Goal: Task Accomplishment & Management: Complete application form

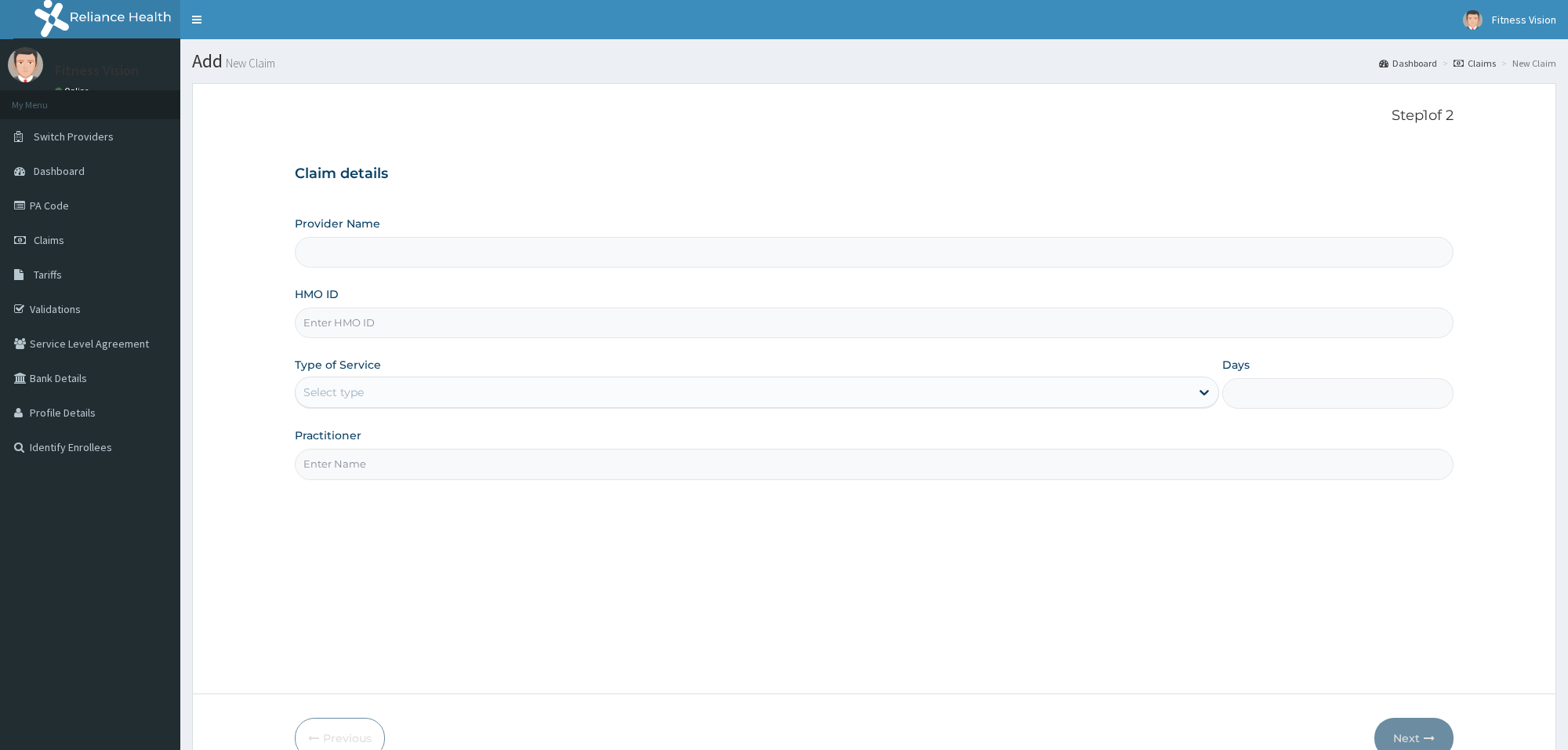
type input "Fitness Vision Gym"
type input "1"
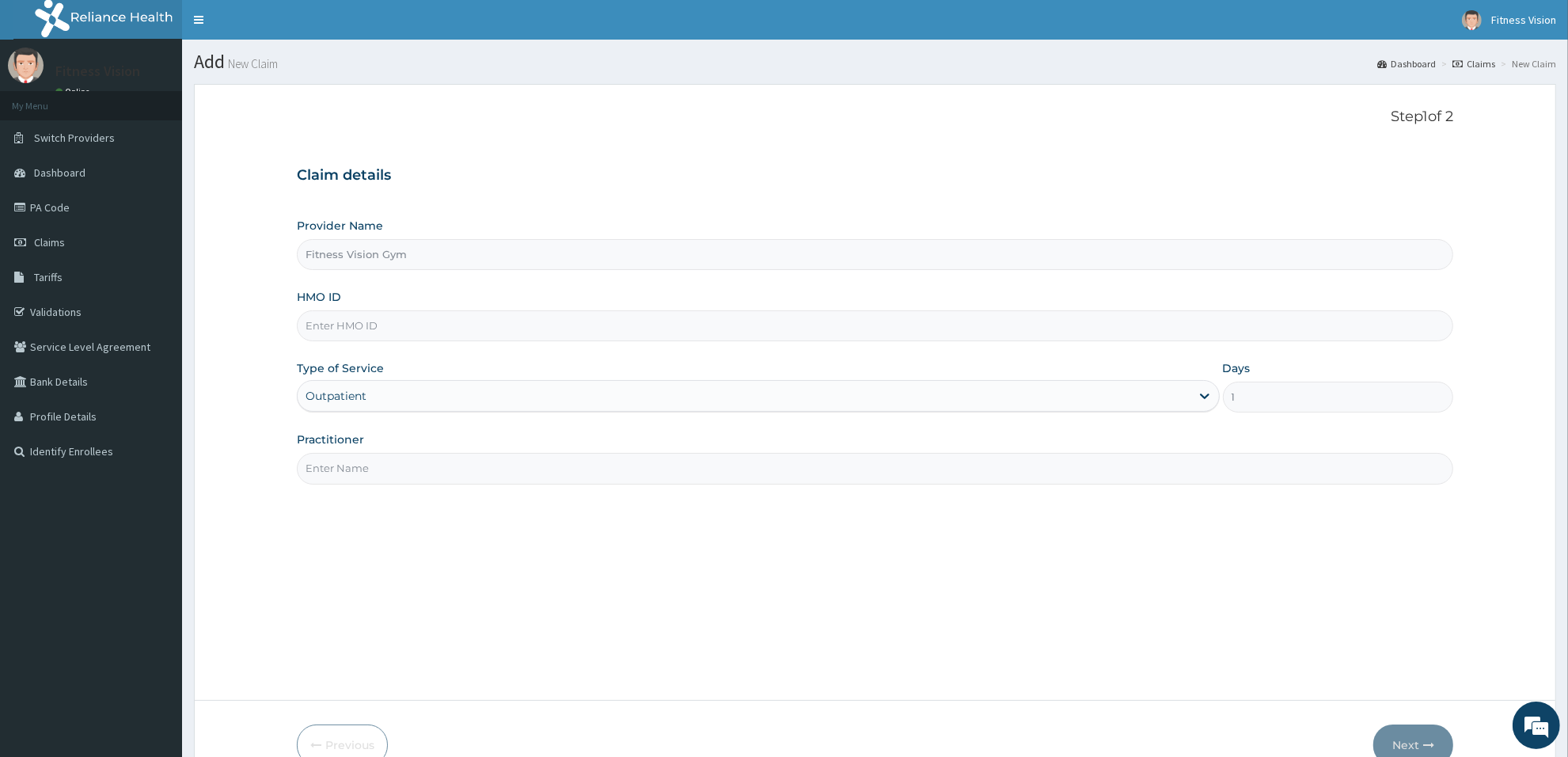
click at [564, 327] on input "HMO ID" at bounding box center [874, 326] width 1157 height 31
type input "btg/10014/a"
click at [549, 470] on input "Practitioner" at bounding box center [874, 468] width 1157 height 31
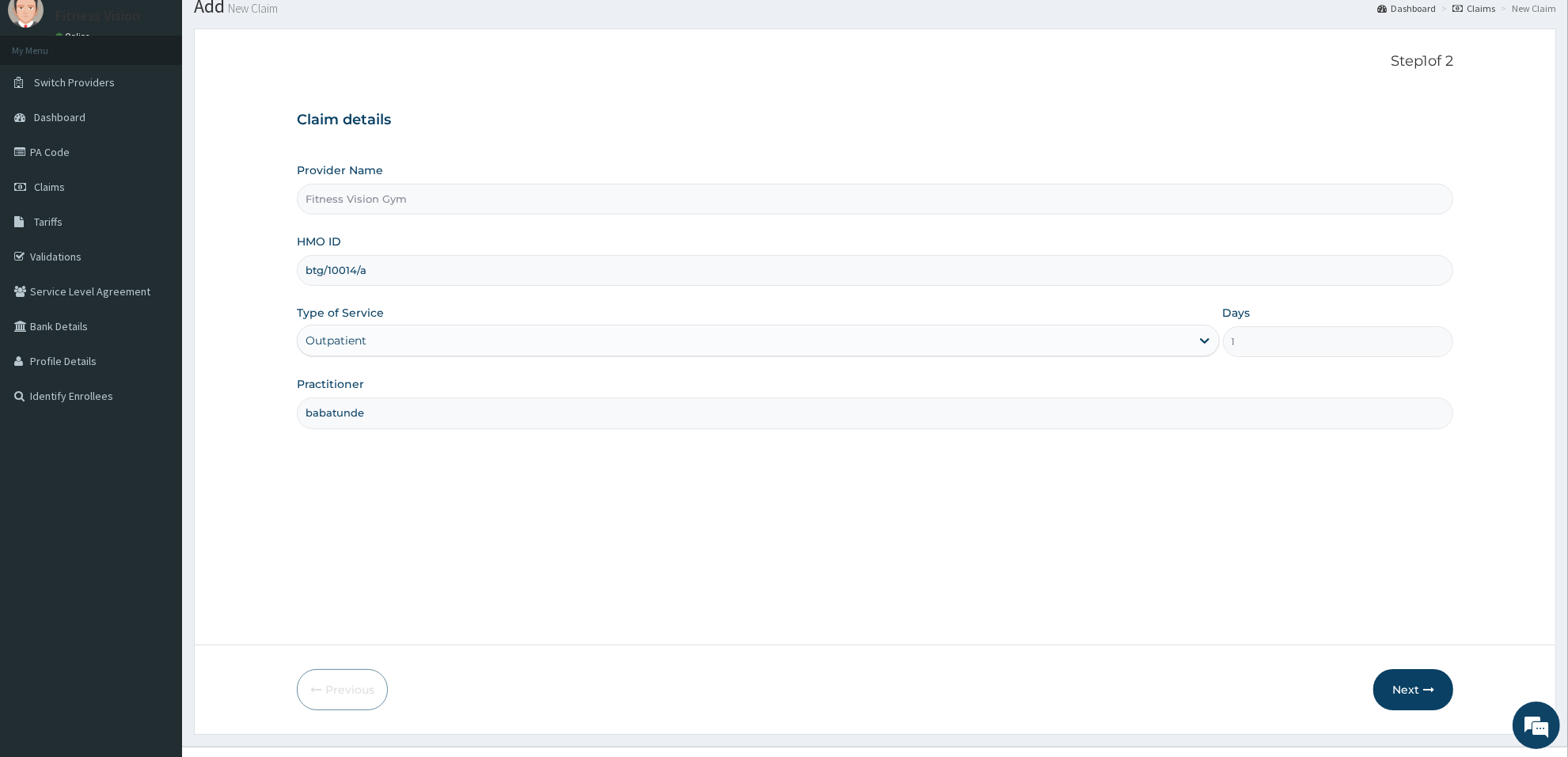
scroll to position [86, 0]
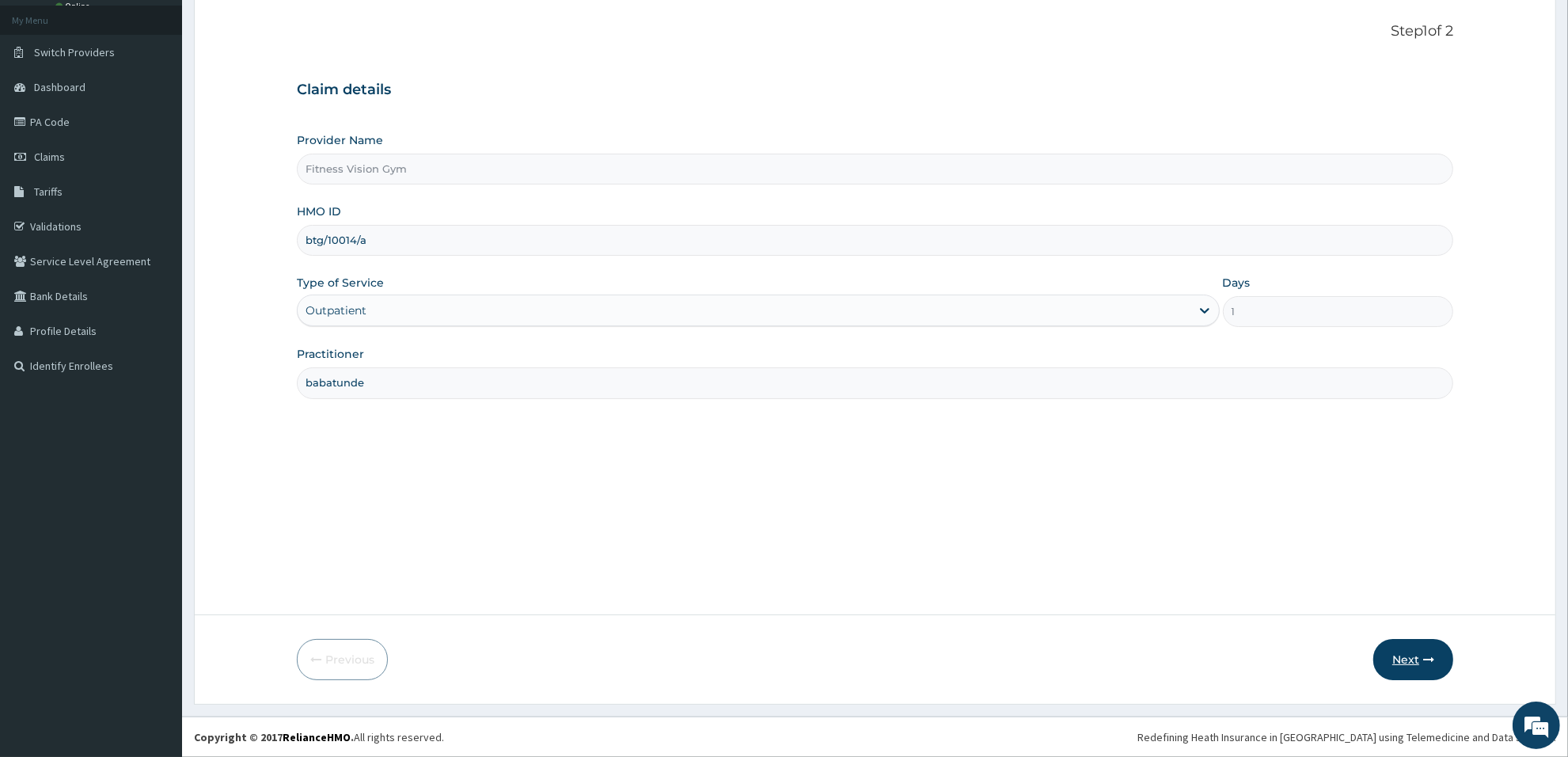
type input "babatunde"
click at [1405, 662] on button "Next" at bounding box center [1413, 660] width 80 height 41
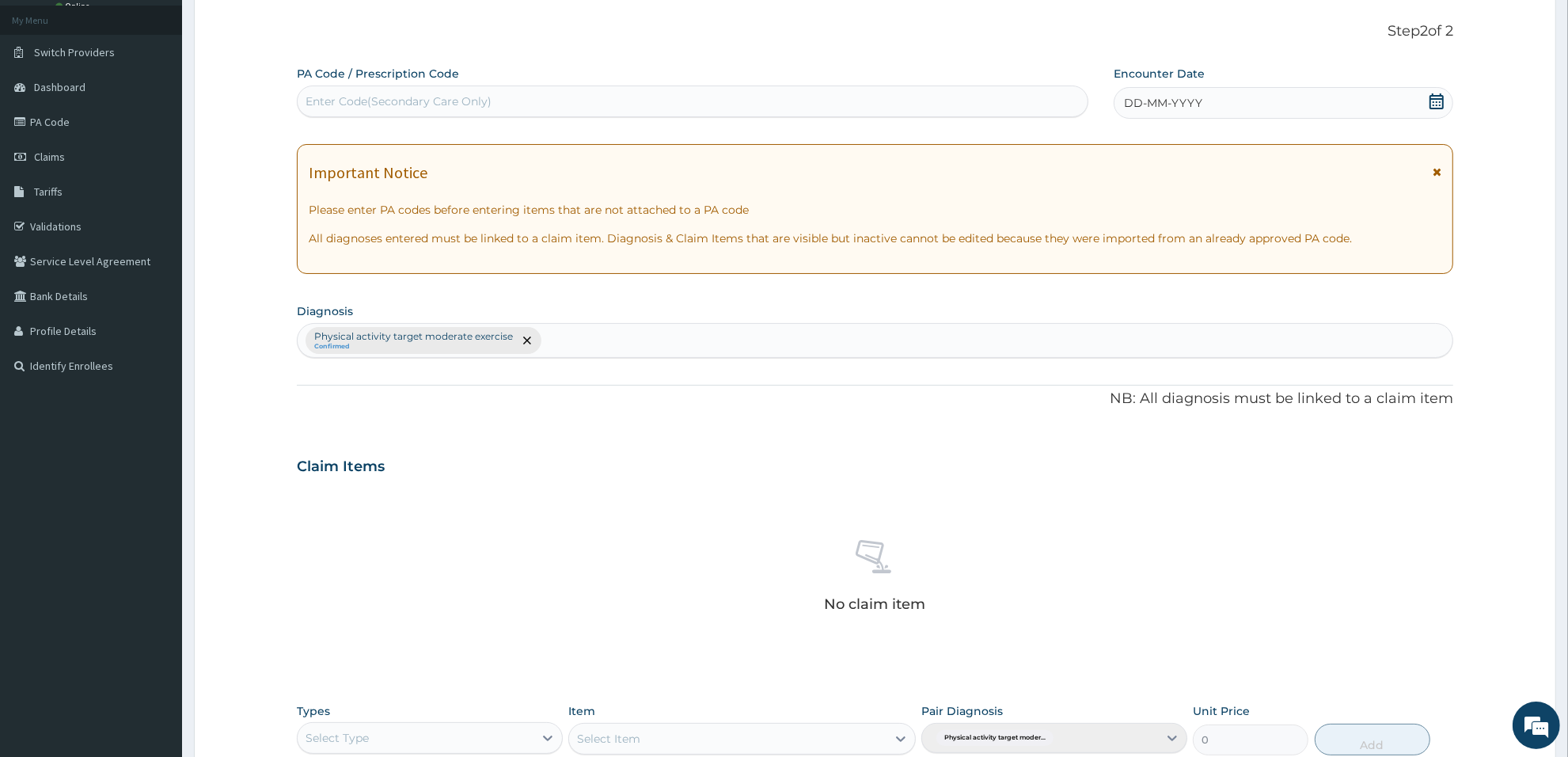
click at [743, 97] on div "Enter Code(Secondary Care Only)" at bounding box center [692, 101] width 790 height 25
type input "PA/84850B"
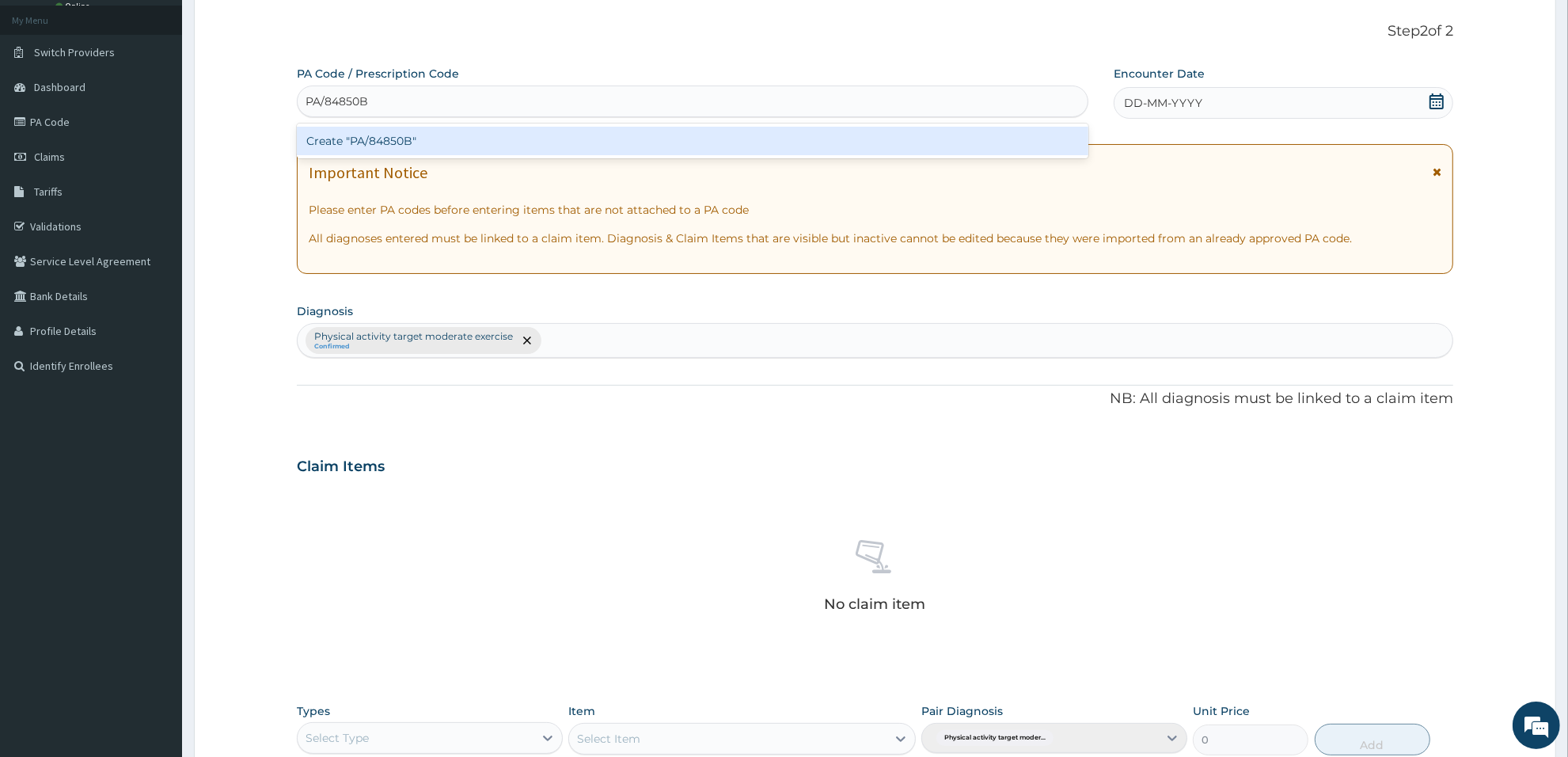
click at [764, 141] on div "Create "PA/84850B"" at bounding box center [692, 141] width 792 height 28
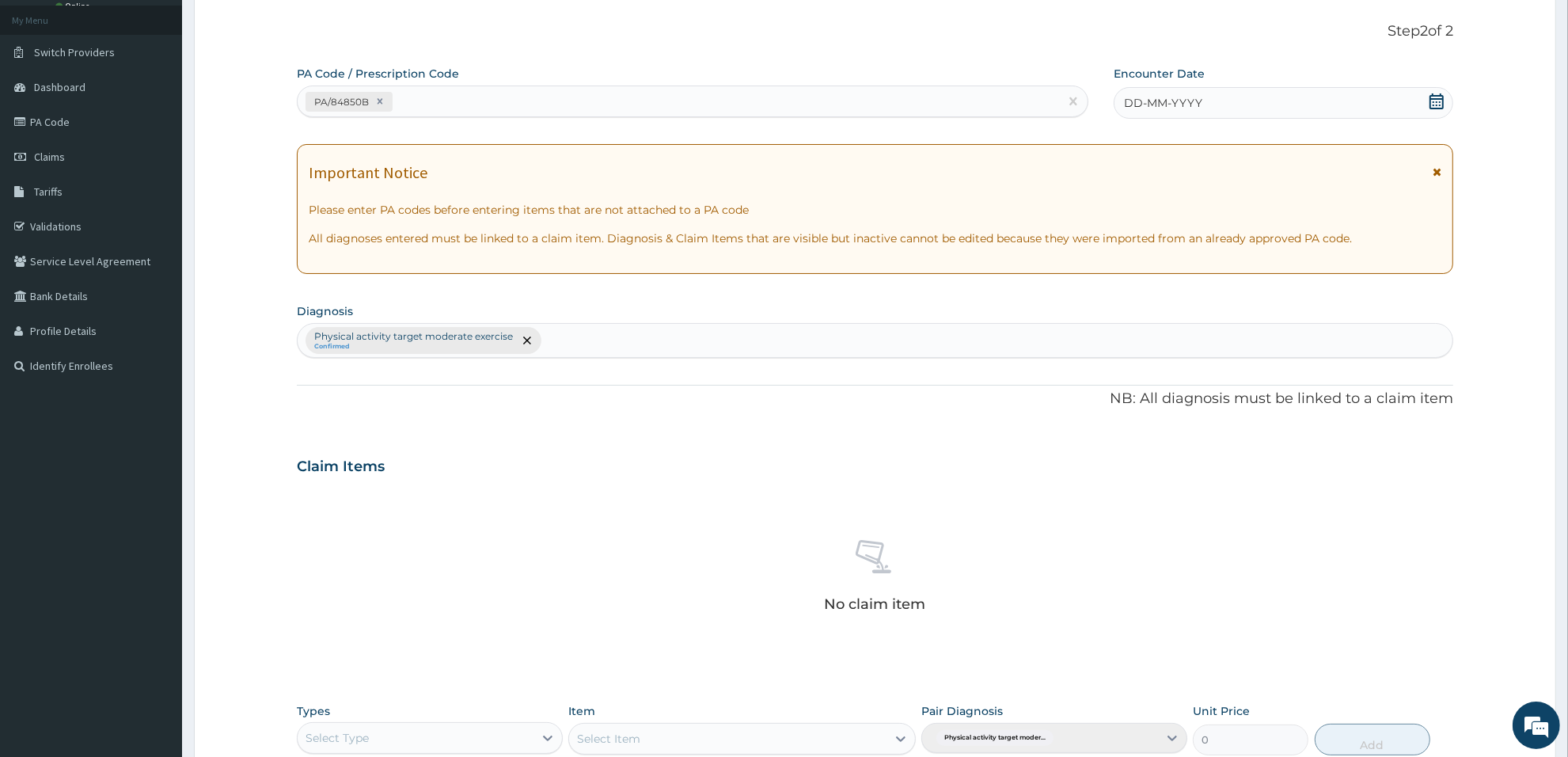
click at [1435, 100] on icon at bounding box center [1436, 101] width 16 height 16
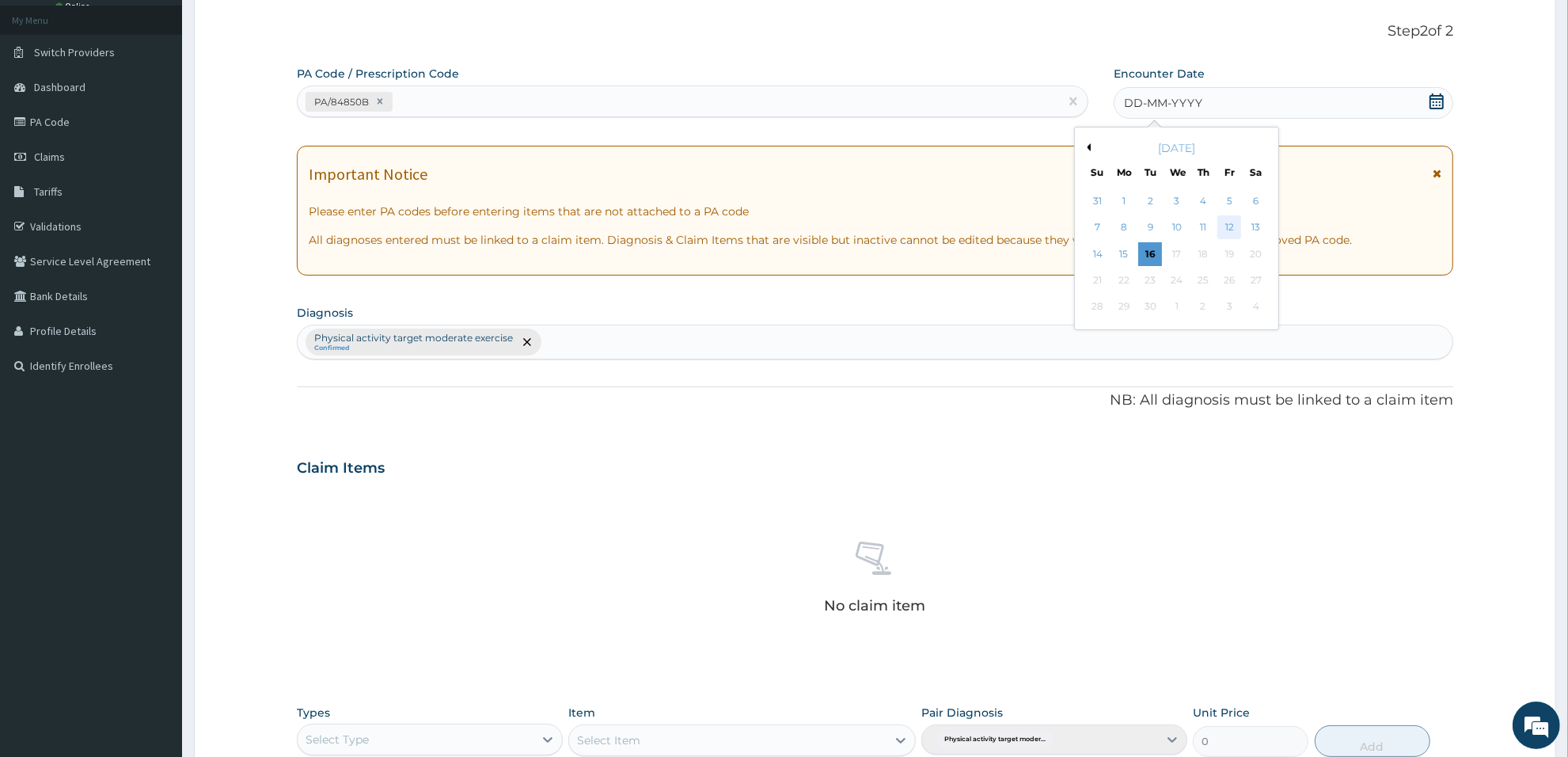
click at [1233, 226] on div "12" at bounding box center [1229, 228] width 24 height 24
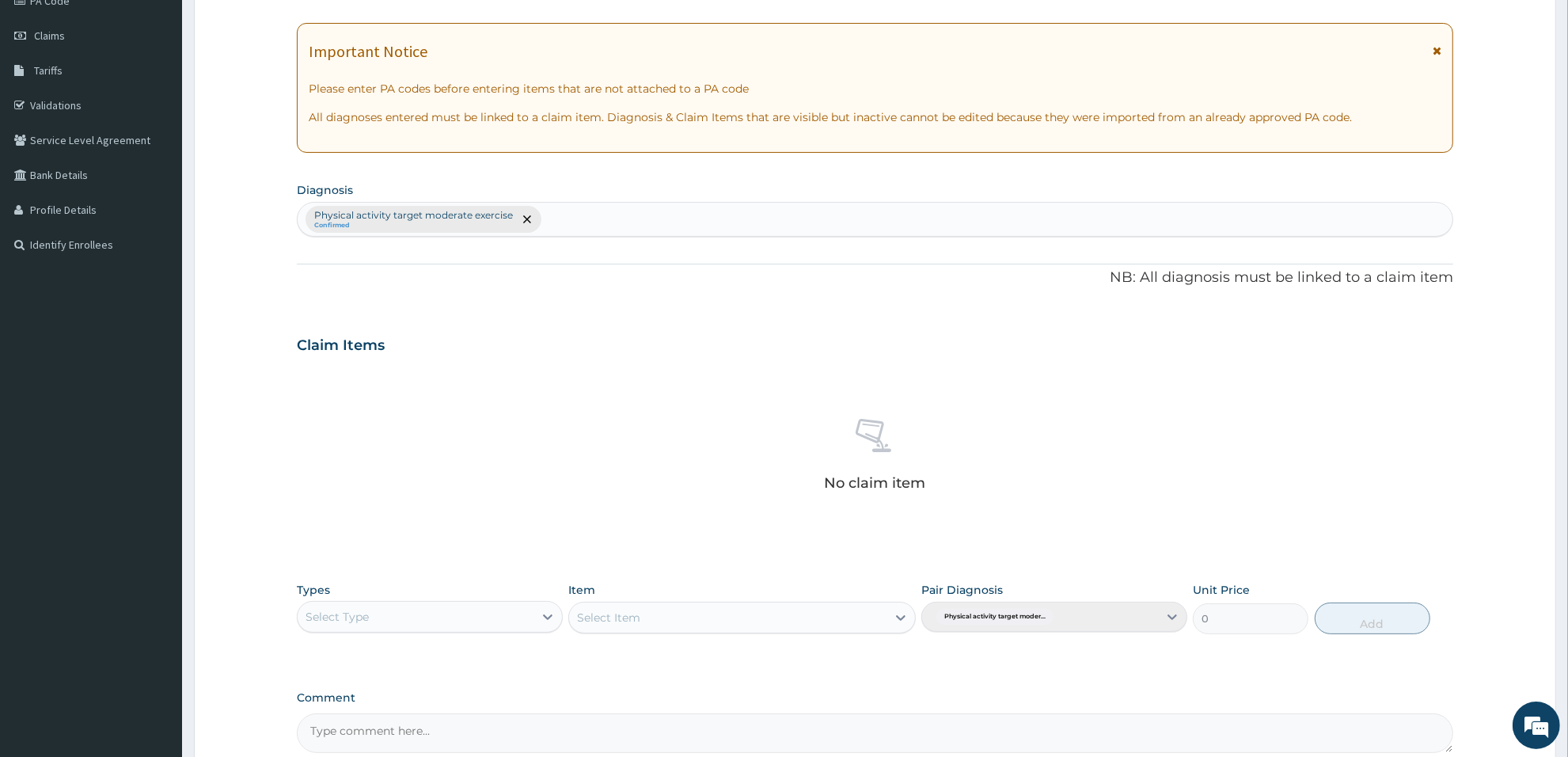
scroll to position [283, 0]
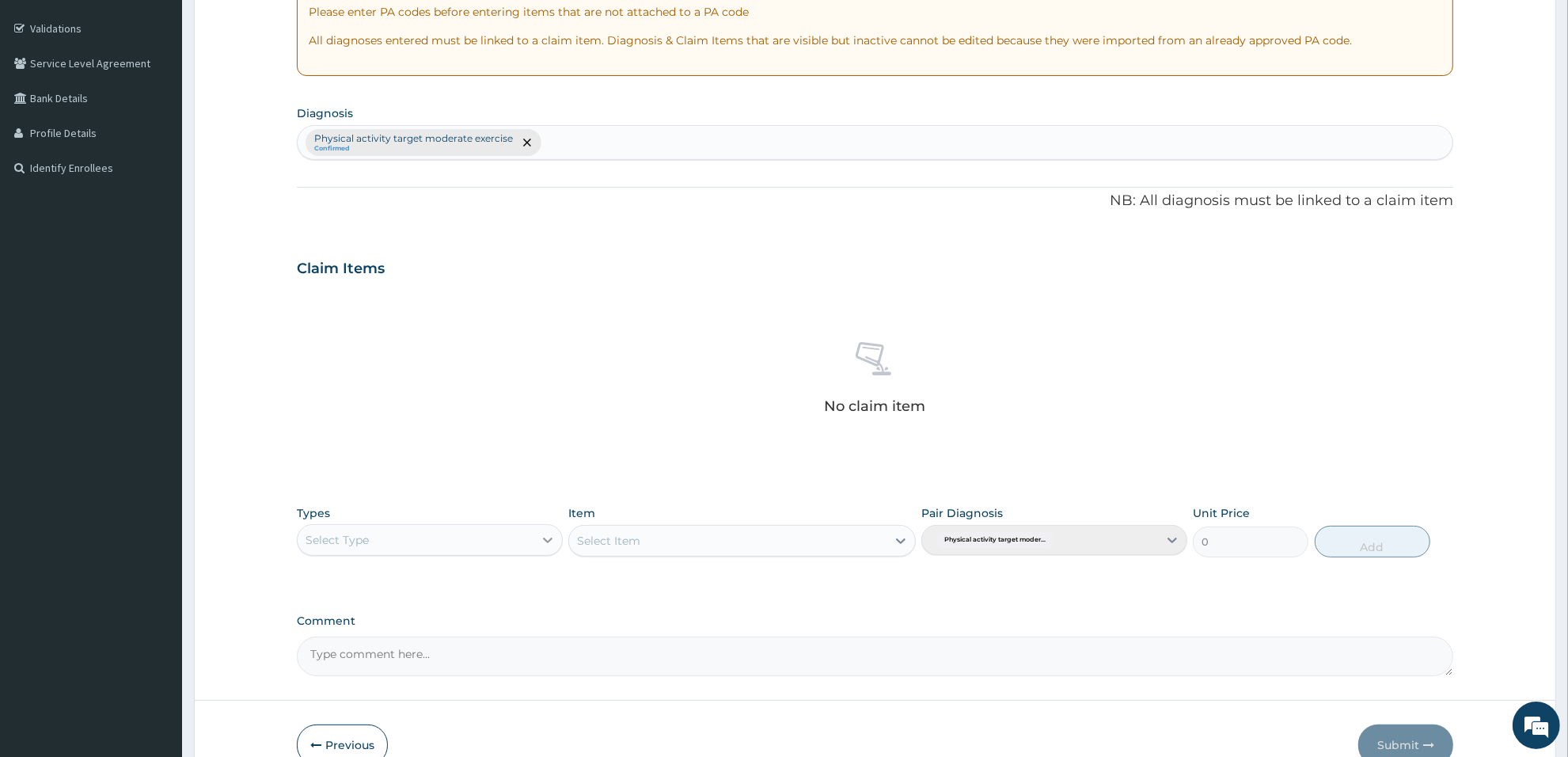
click at [549, 540] on icon at bounding box center [548, 540] width 9 height 6
type input "gy"
click at [504, 587] on div "Gym" at bounding box center [429, 579] width 266 height 28
click at [895, 540] on icon at bounding box center [901, 540] width 16 height 16
click at [872, 580] on div "GYM" at bounding box center [742, 580] width 346 height 28
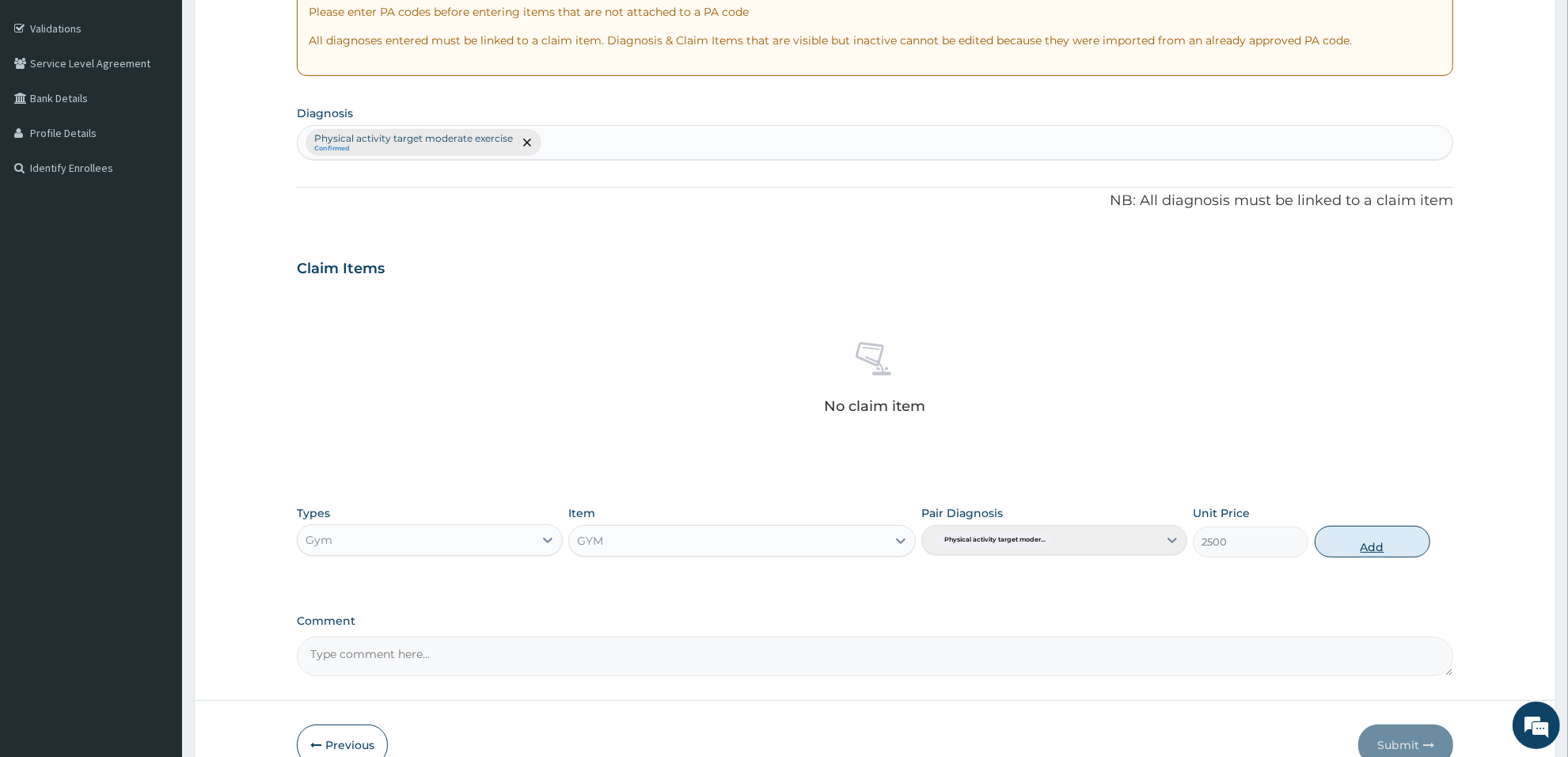
click at [1351, 551] on button "Add" at bounding box center [1372, 541] width 116 height 32
type input "0"
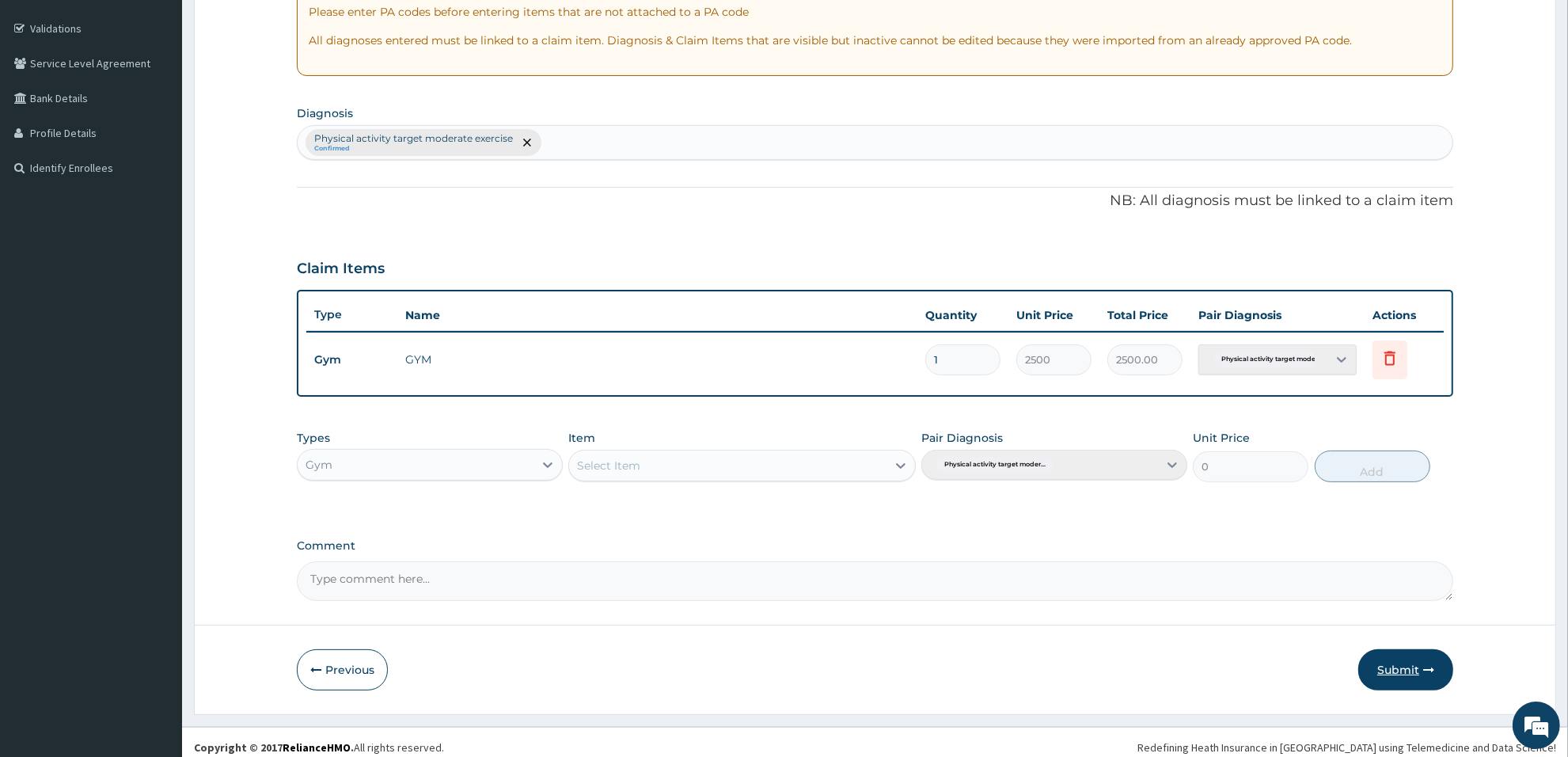
click at [1416, 670] on button "Submit" at bounding box center [1405, 670] width 95 height 41
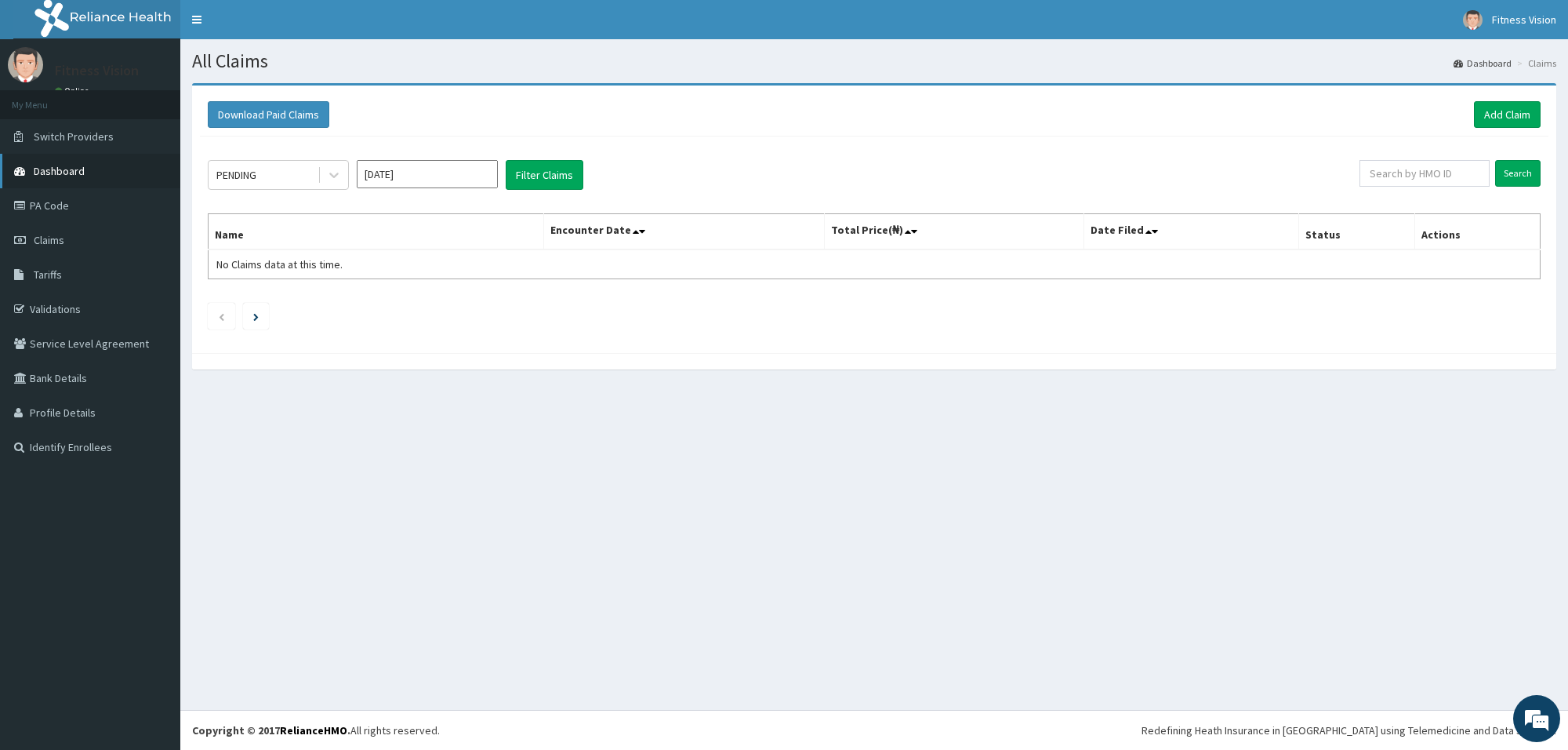
click at [116, 166] on link "Dashboard" at bounding box center [89, 171] width 180 height 35
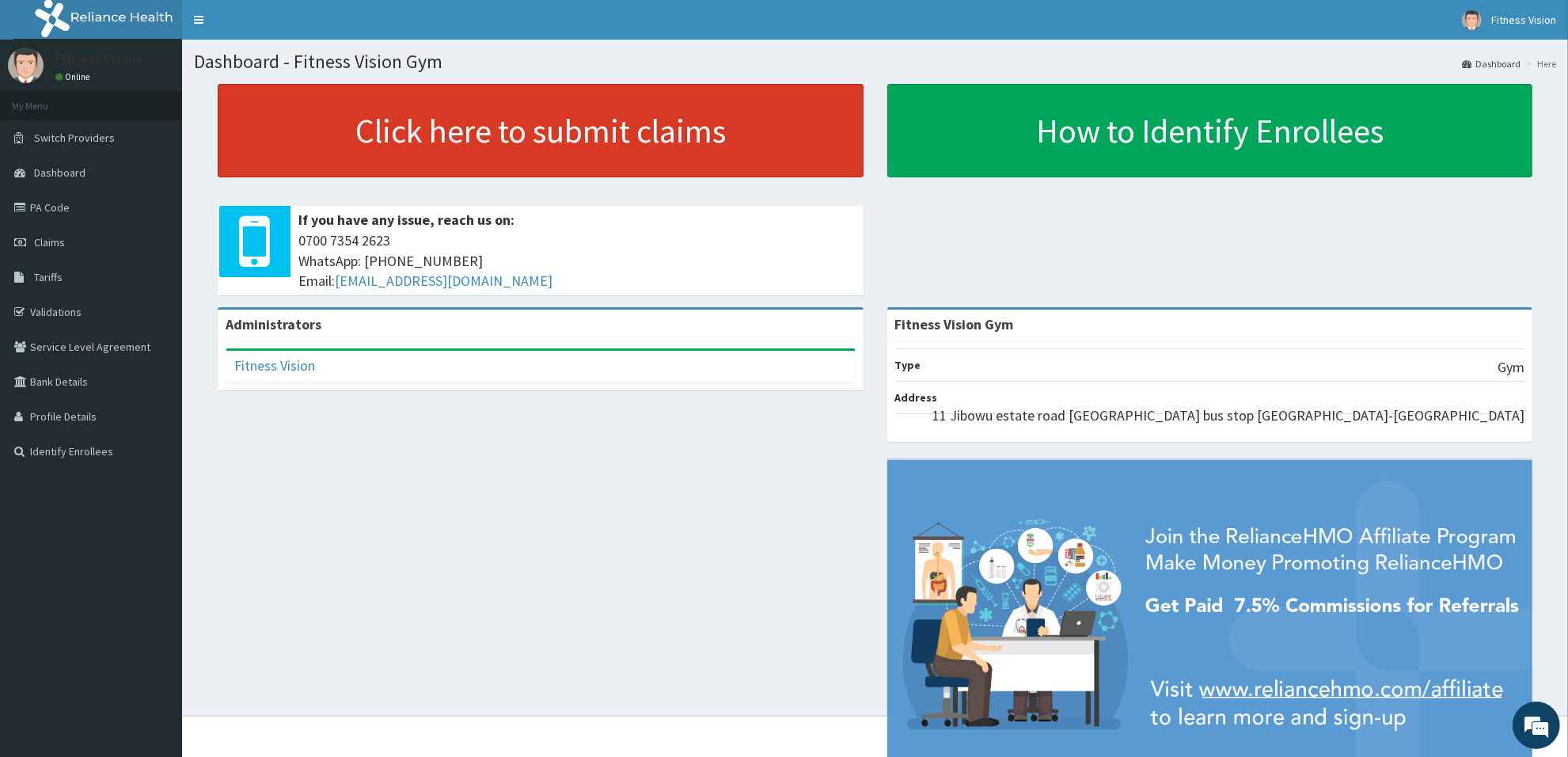
click at [493, 125] on link "Click here to submit claims" at bounding box center [540, 130] width 646 height 93
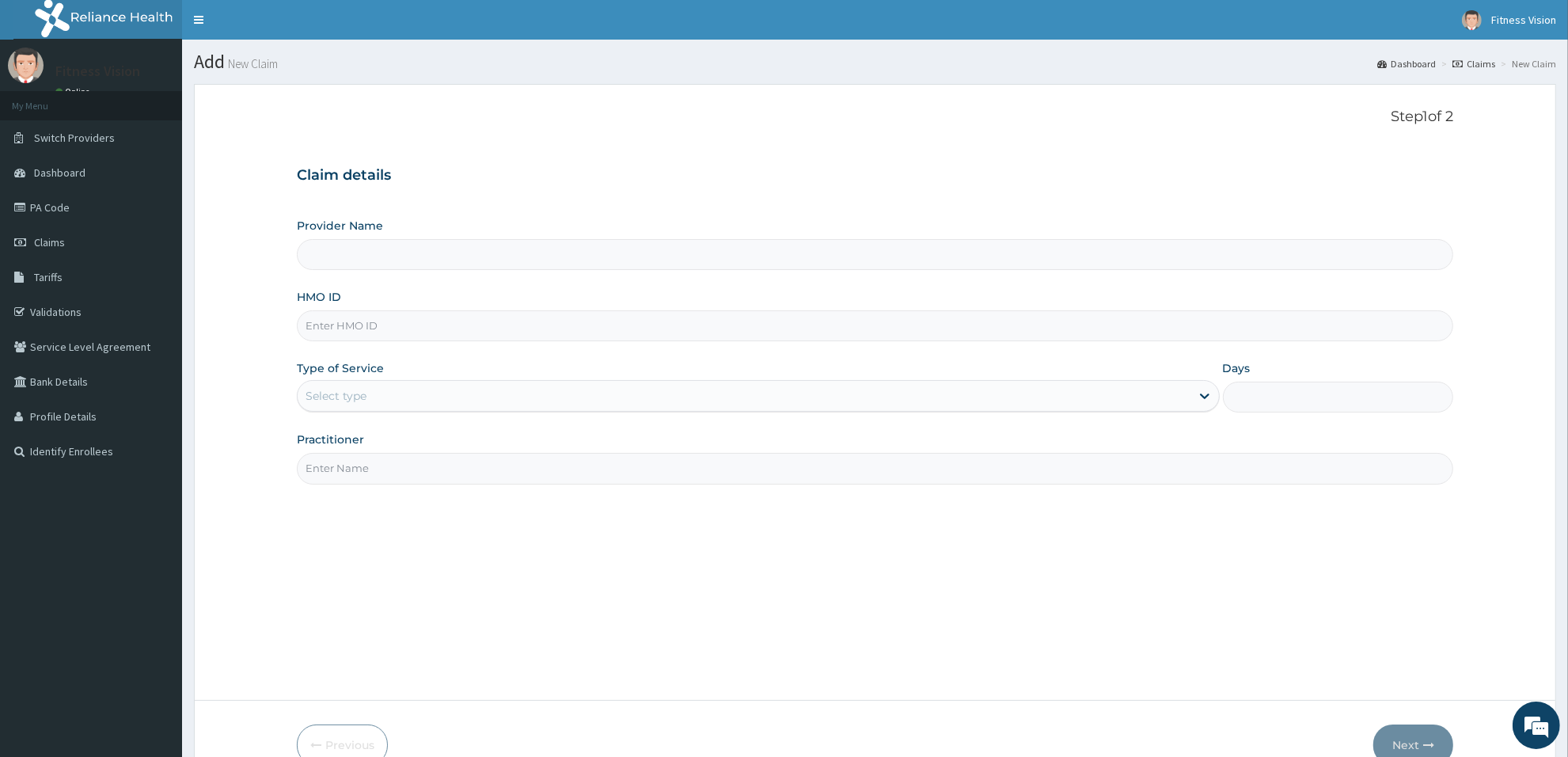
type input "Fitness Vision Gym"
type input "1"
click at [400, 323] on input "HMO ID" at bounding box center [874, 326] width 1157 height 31
type input "oht/10836/a"
click at [360, 459] on input "Practitioner" at bounding box center [874, 468] width 1157 height 31
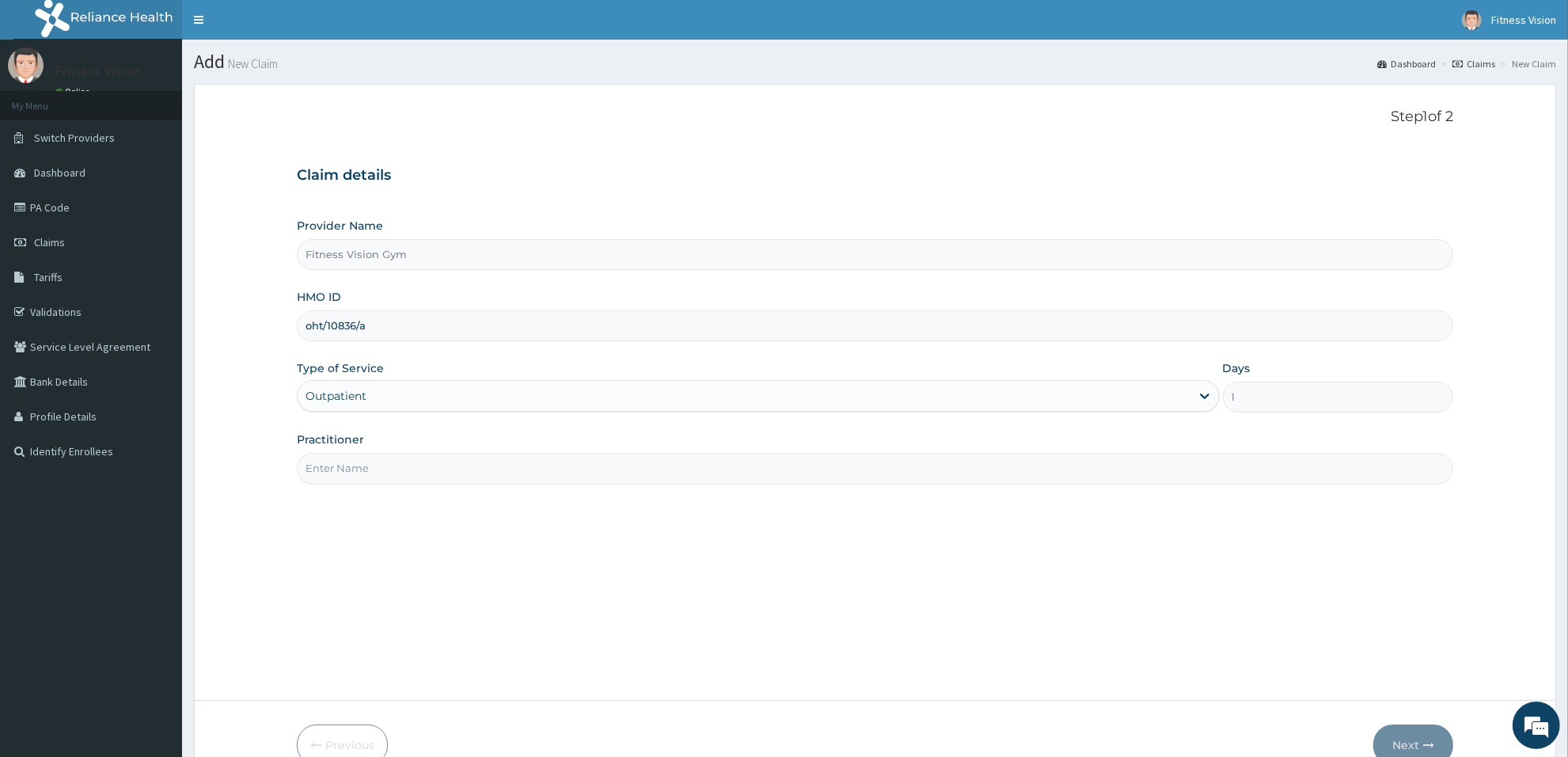
type input "n"
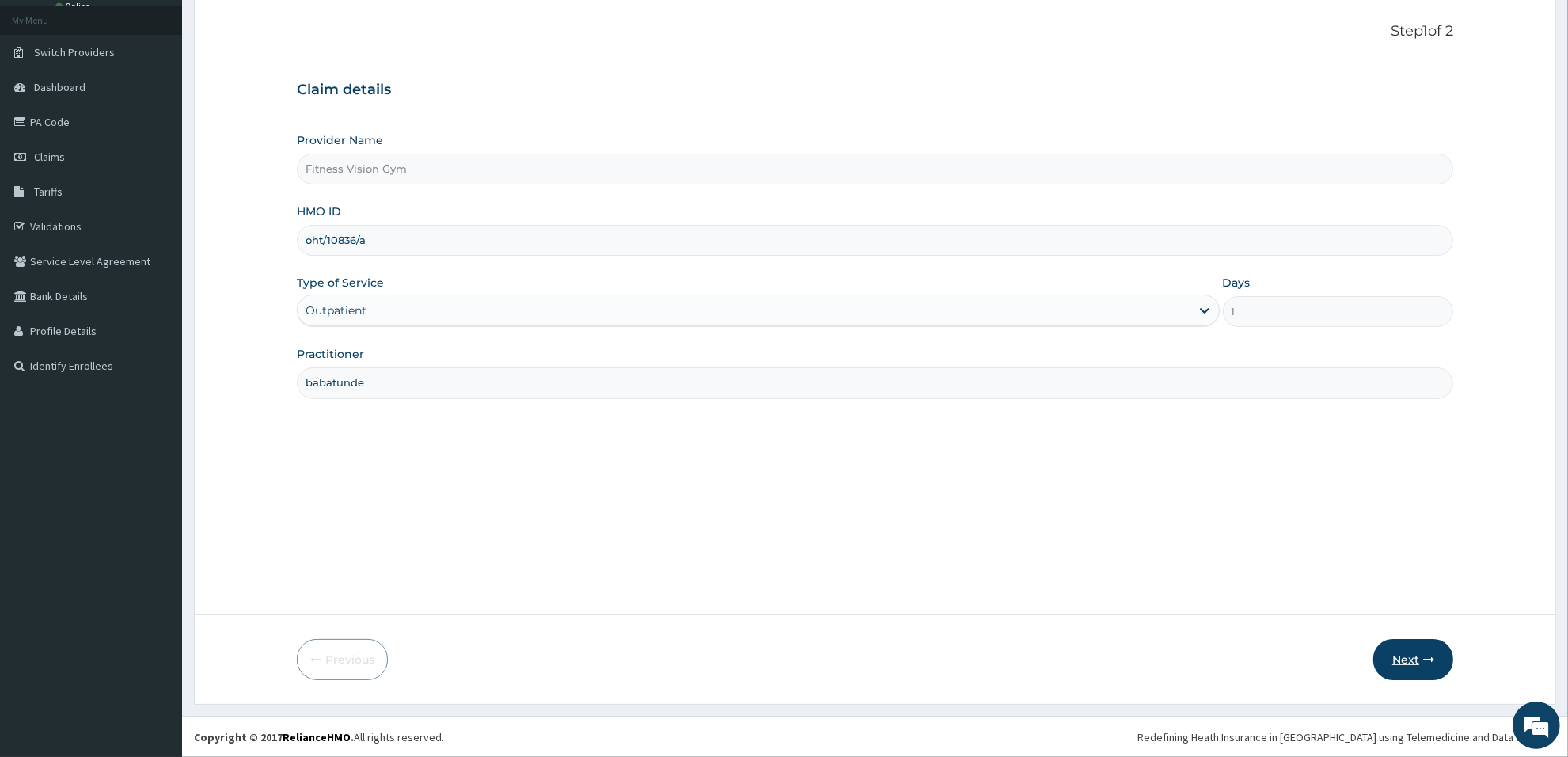
type input "babatunde"
click at [1431, 662] on icon "button" at bounding box center [1429, 660] width 11 height 11
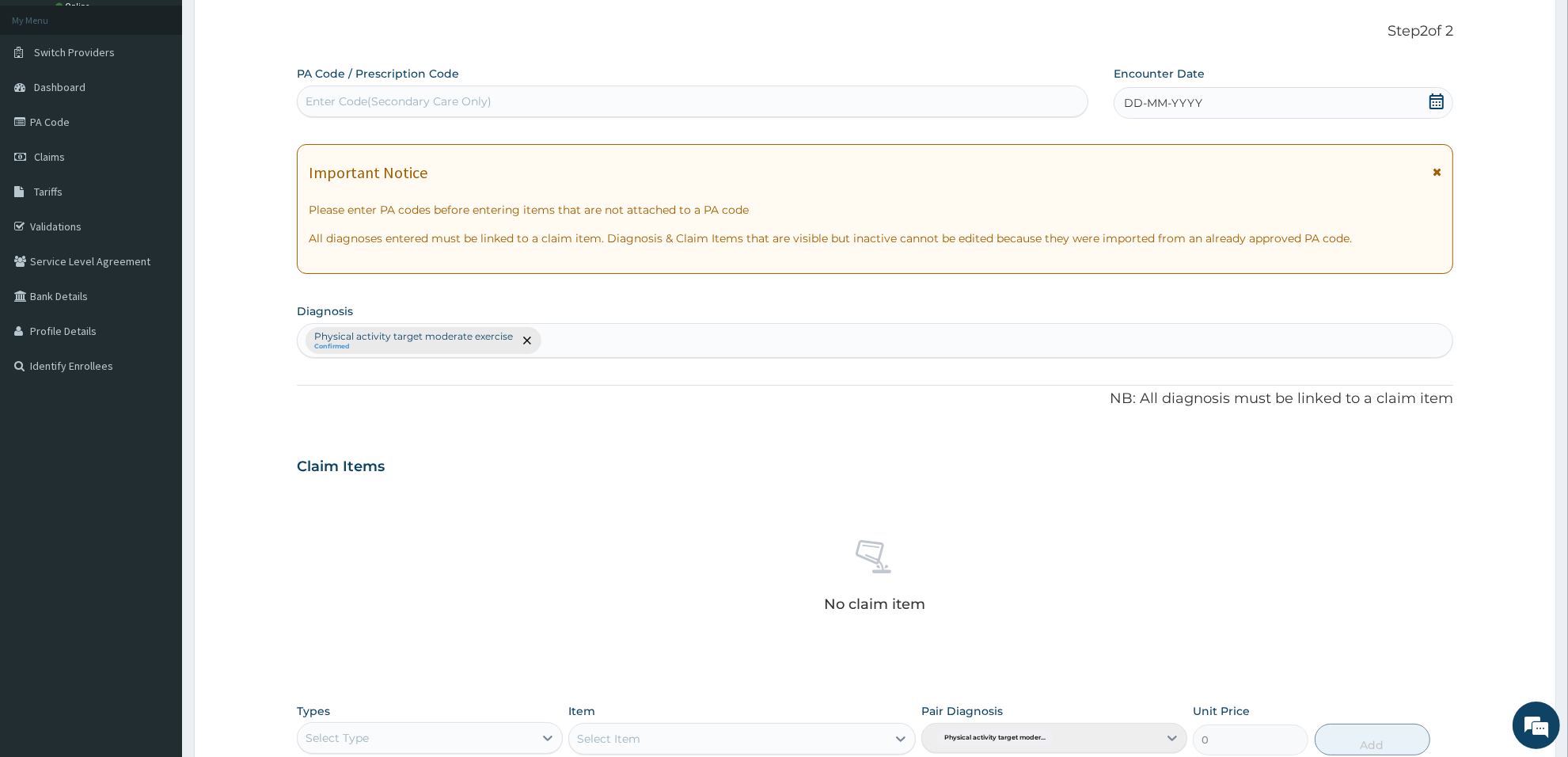
click at [717, 89] on div "Enter Code(Secondary Care Only)" at bounding box center [692, 101] width 790 height 25
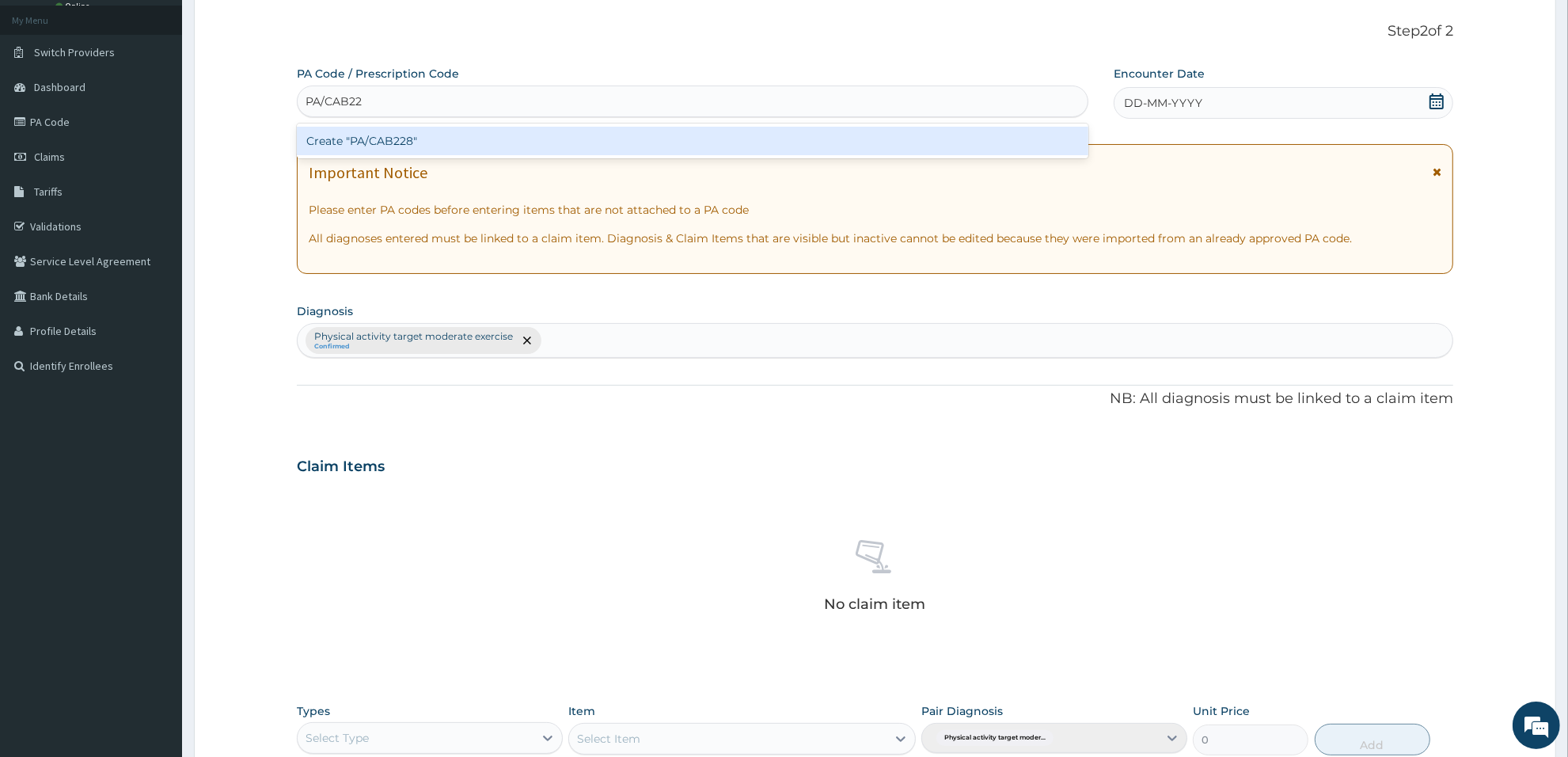
type input "PA/CAB228"
click at [711, 142] on div "Create "PA/CAB228"" at bounding box center [692, 141] width 792 height 28
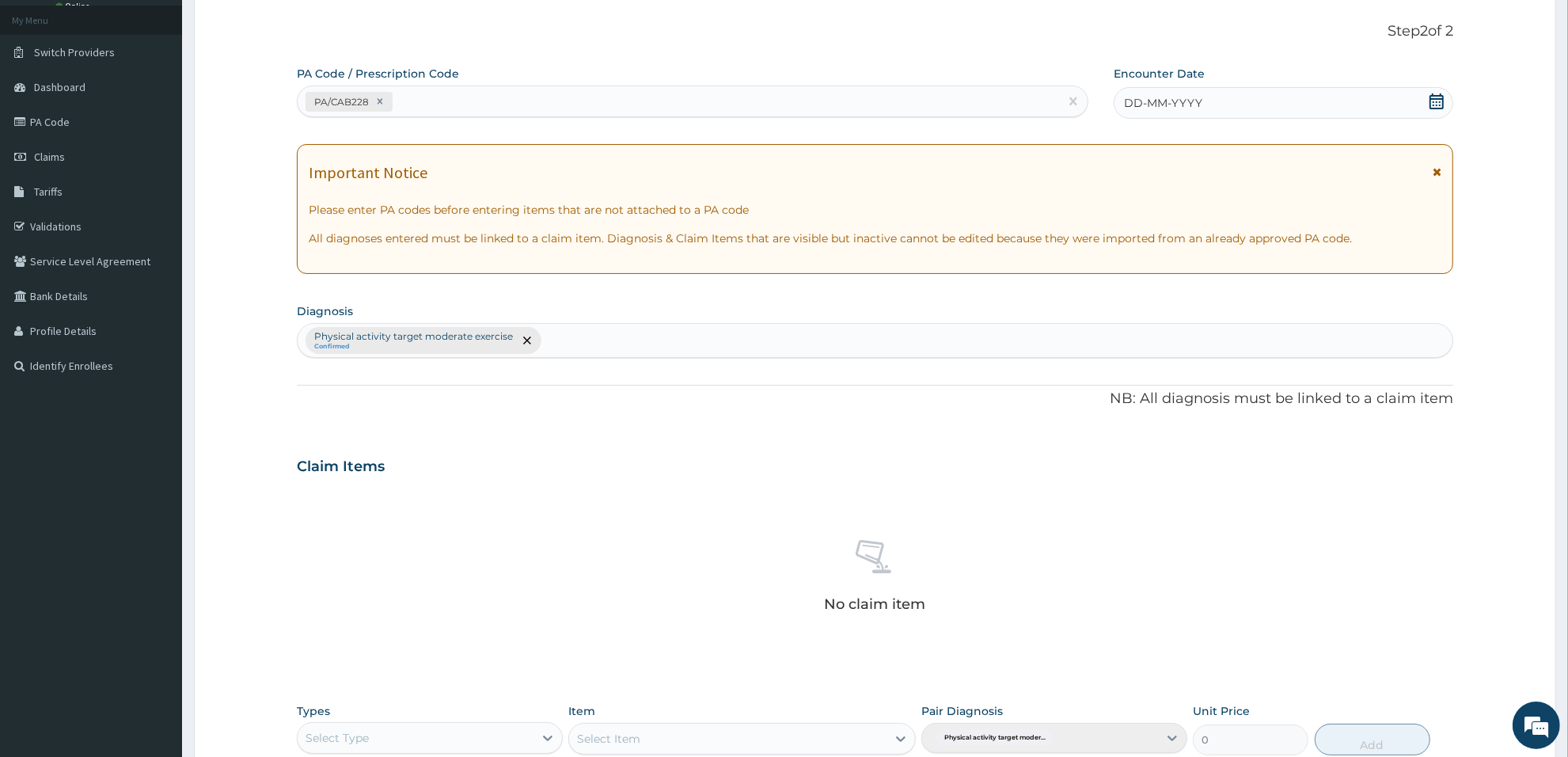
click at [1434, 103] on icon at bounding box center [1436, 101] width 16 height 16
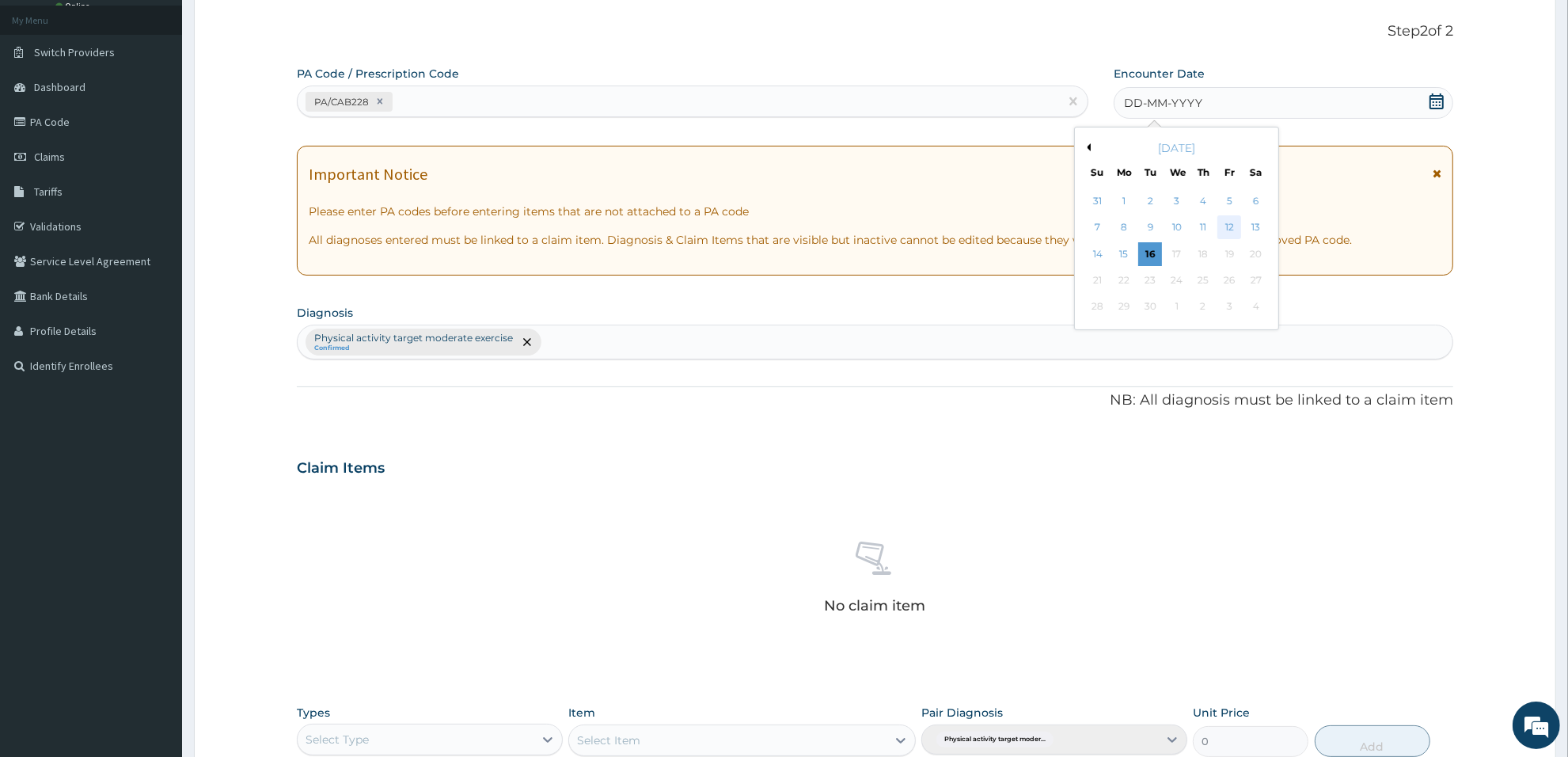
click at [1233, 230] on div "12" at bounding box center [1229, 228] width 24 height 24
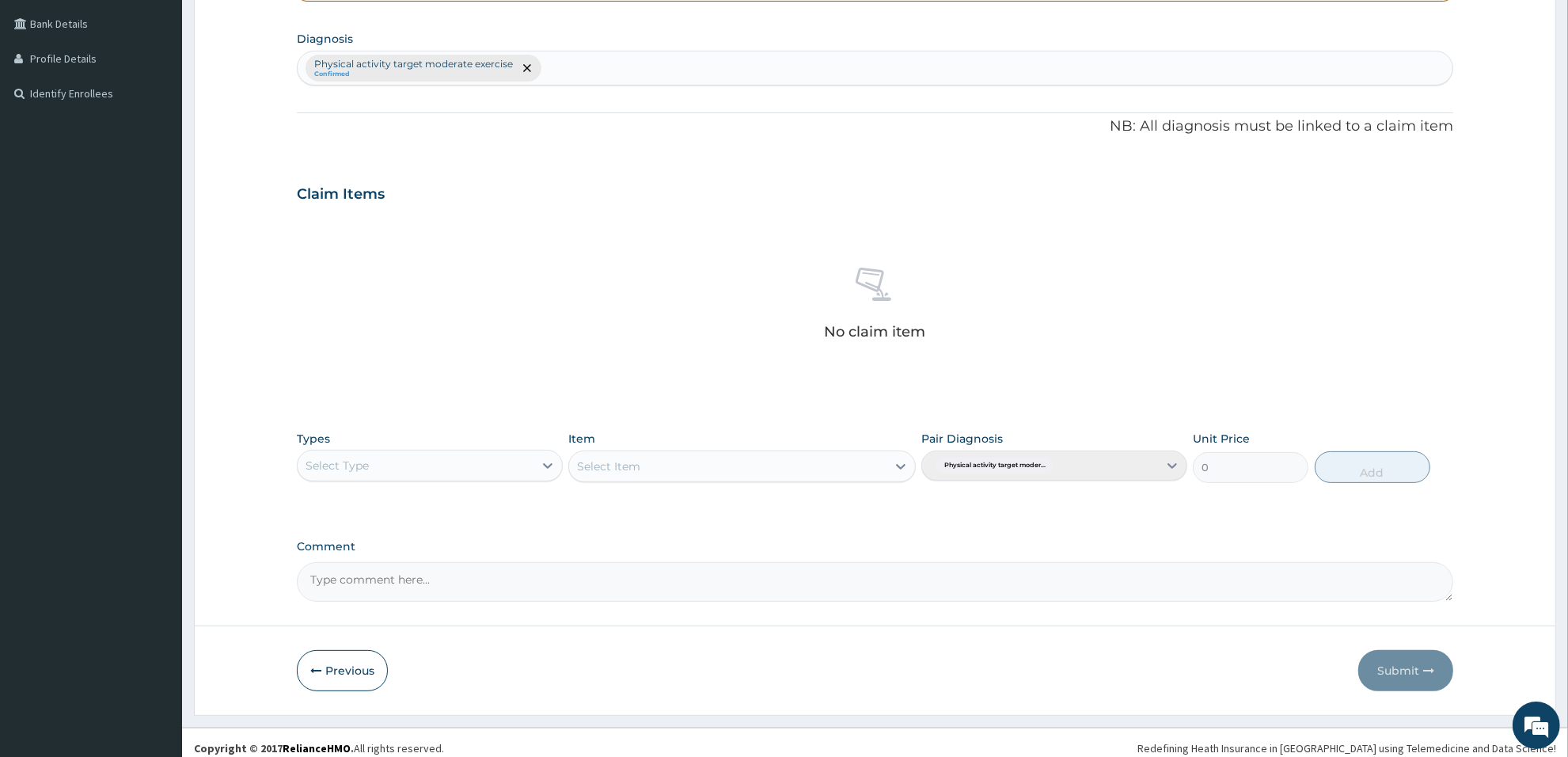
scroll to position [370, 0]
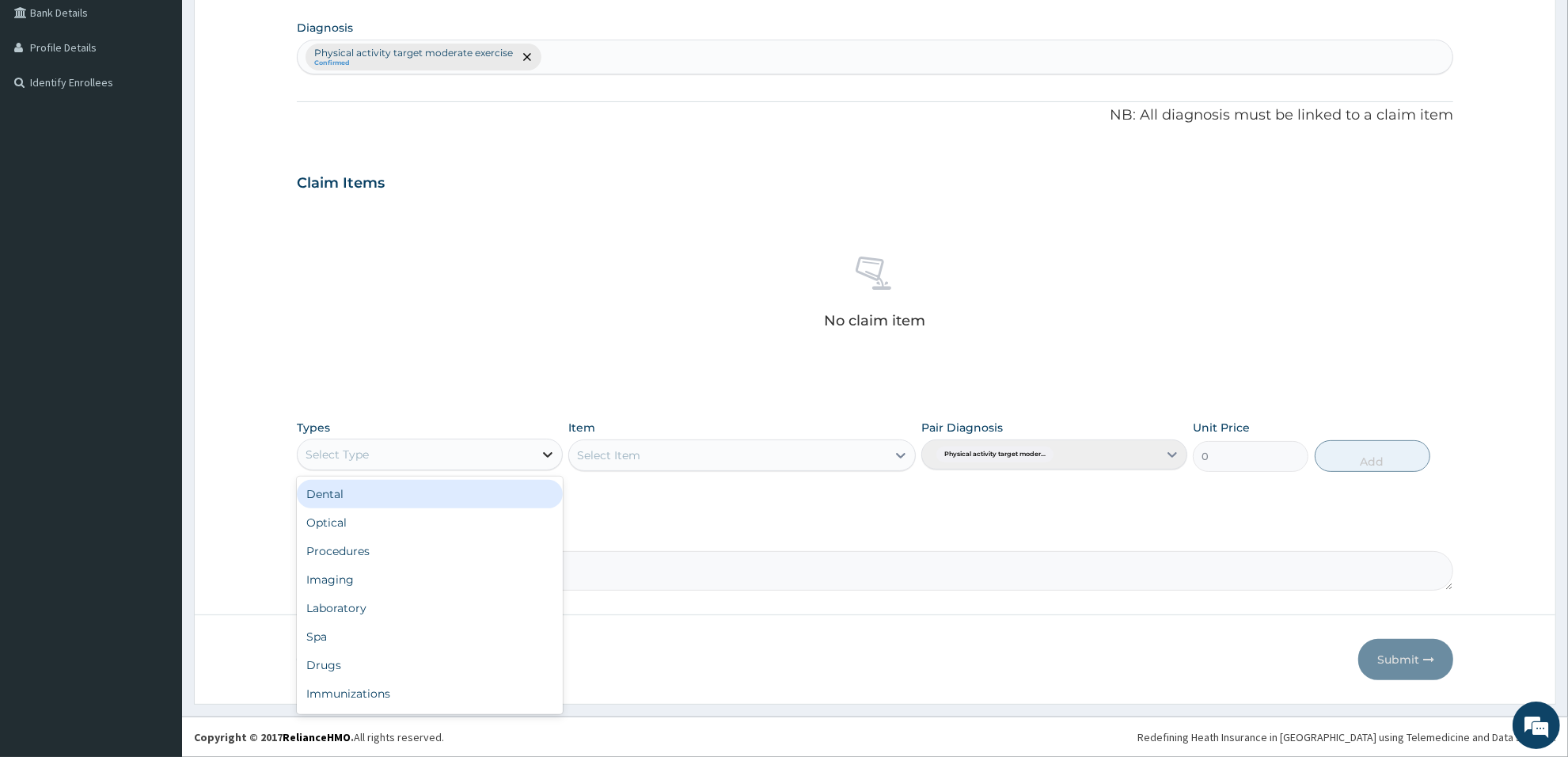
click at [548, 454] on icon at bounding box center [548, 454] width 16 height 16
type input "gym"
click at [531, 496] on div "Gym" at bounding box center [429, 494] width 266 height 28
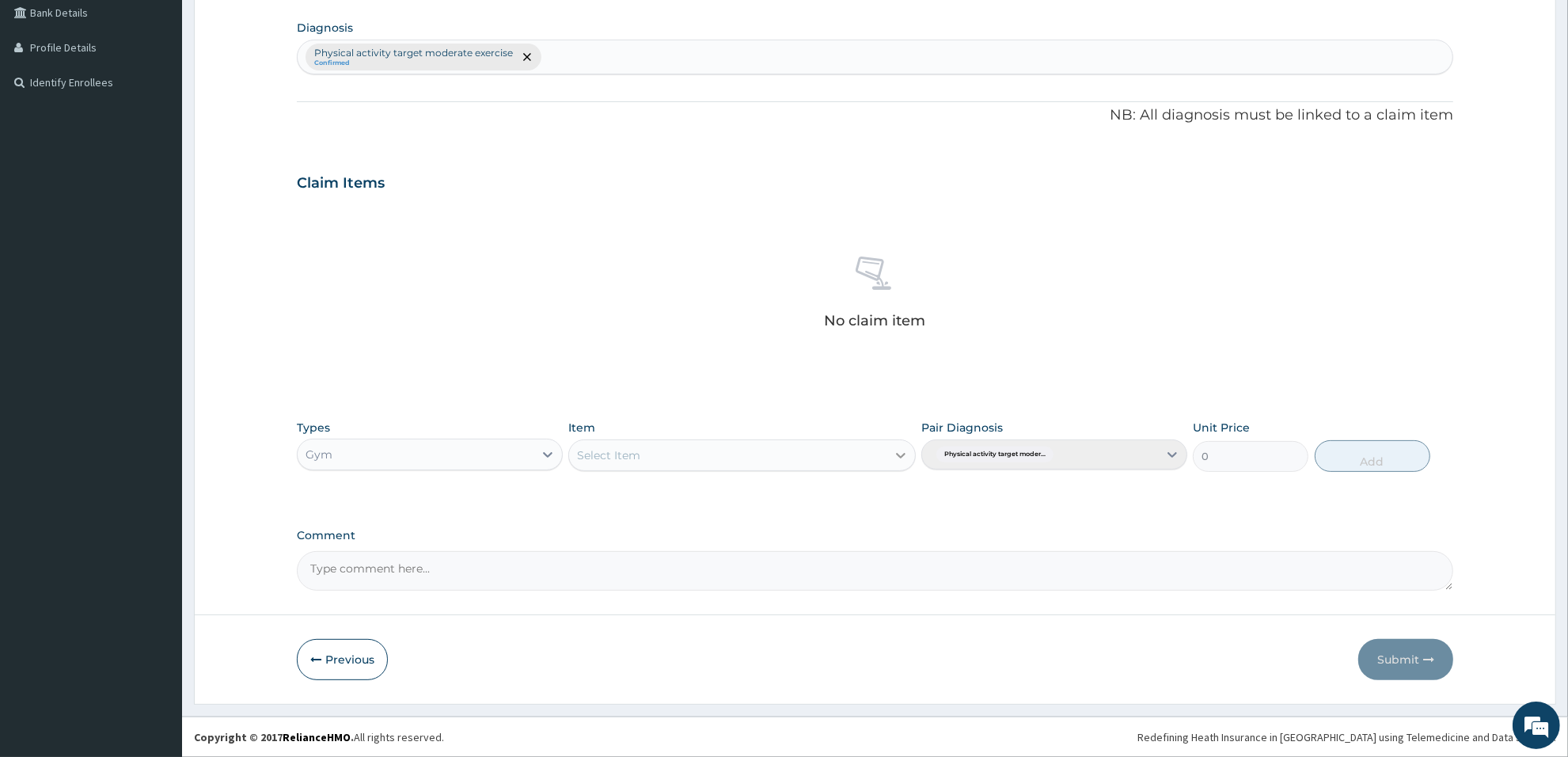
click at [904, 453] on icon at bounding box center [901, 455] width 16 height 16
click at [861, 501] on div "GYM" at bounding box center [742, 494] width 346 height 28
click at [1362, 456] on button "Add" at bounding box center [1372, 457] width 116 height 32
type input "0"
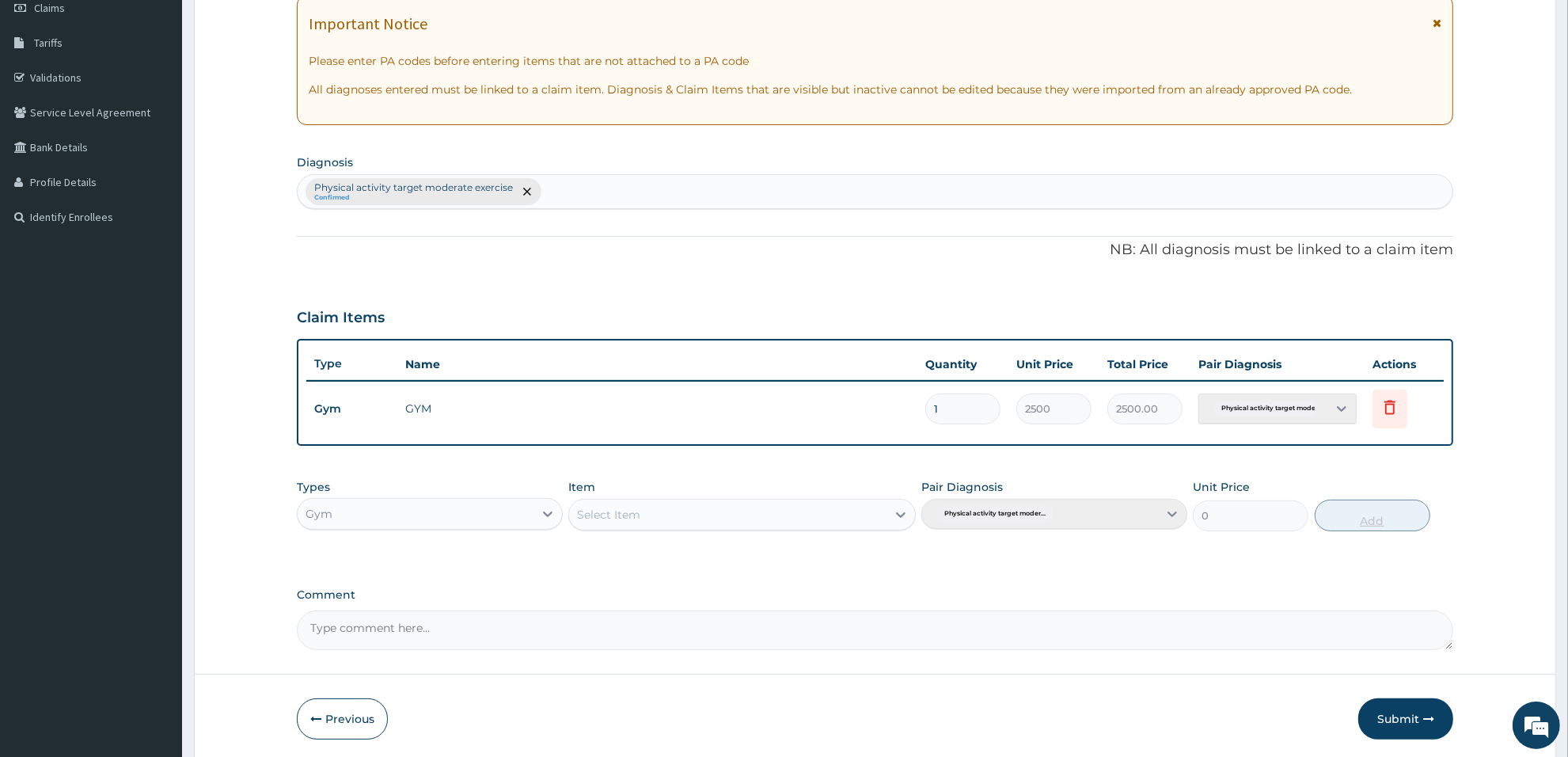
scroll to position [293, 0]
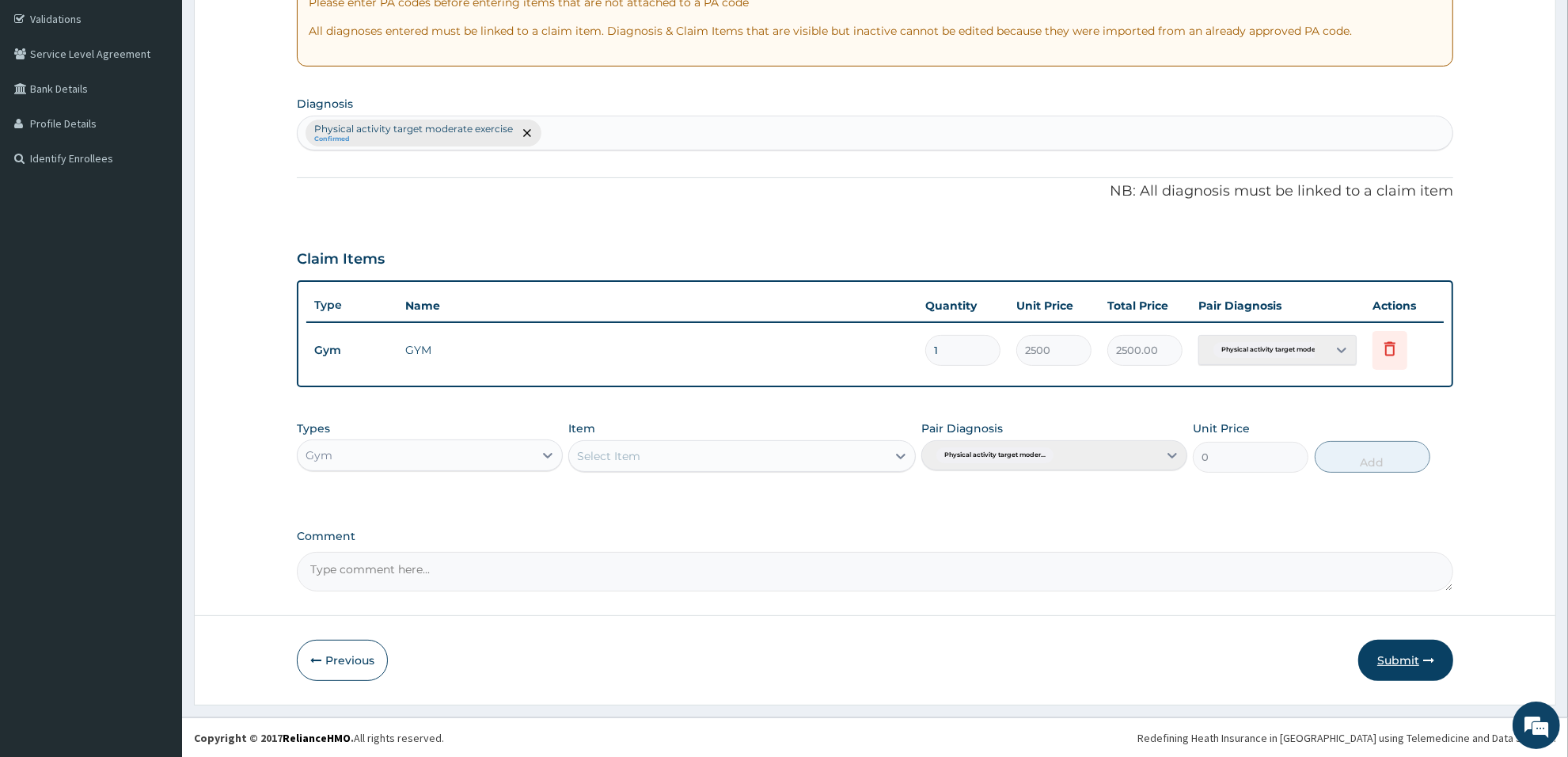
click at [1398, 662] on button "Submit" at bounding box center [1405, 660] width 95 height 41
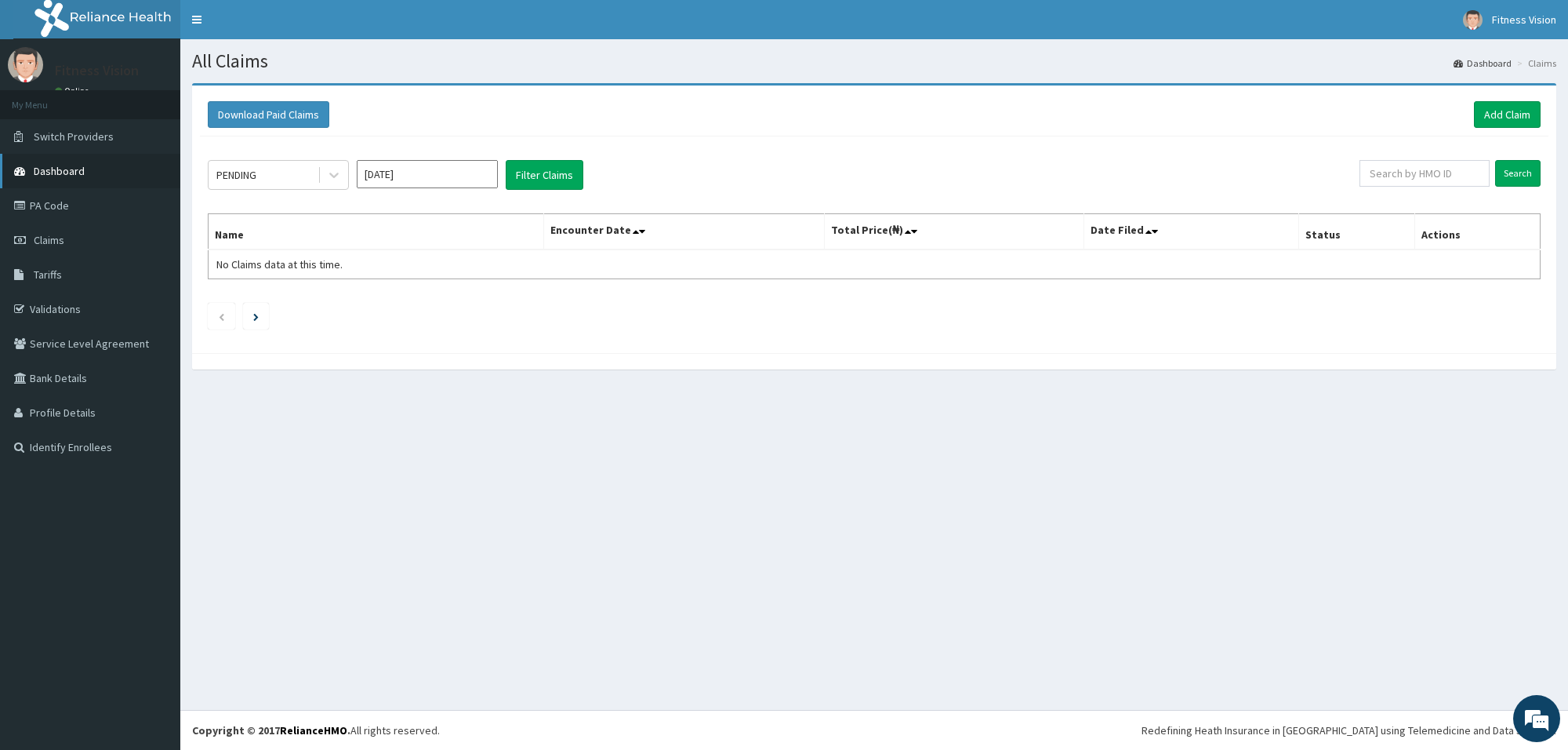
click at [95, 173] on link "Dashboard" at bounding box center [89, 171] width 180 height 35
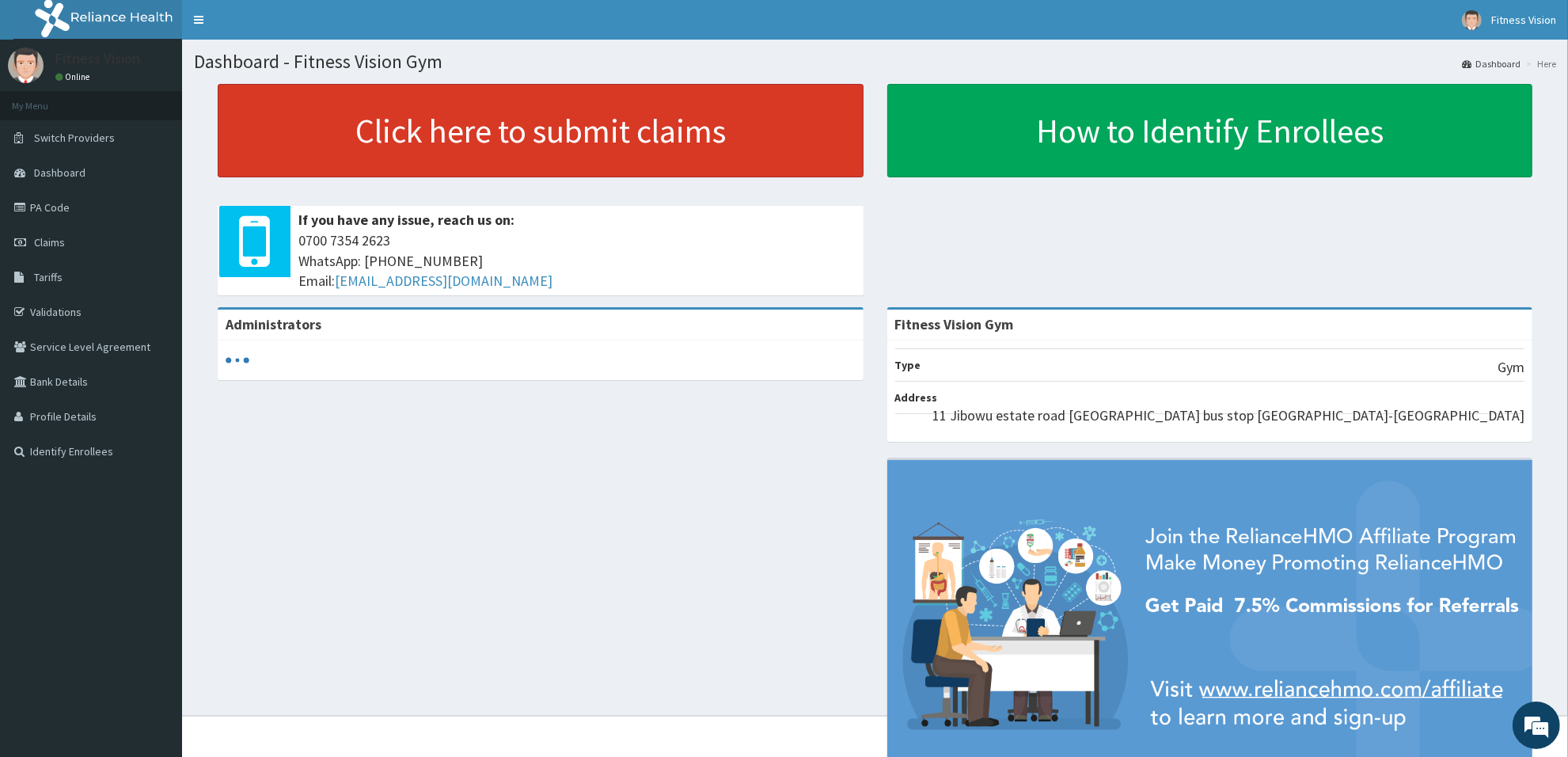
click at [445, 138] on link "Click here to submit claims" at bounding box center [540, 130] width 646 height 93
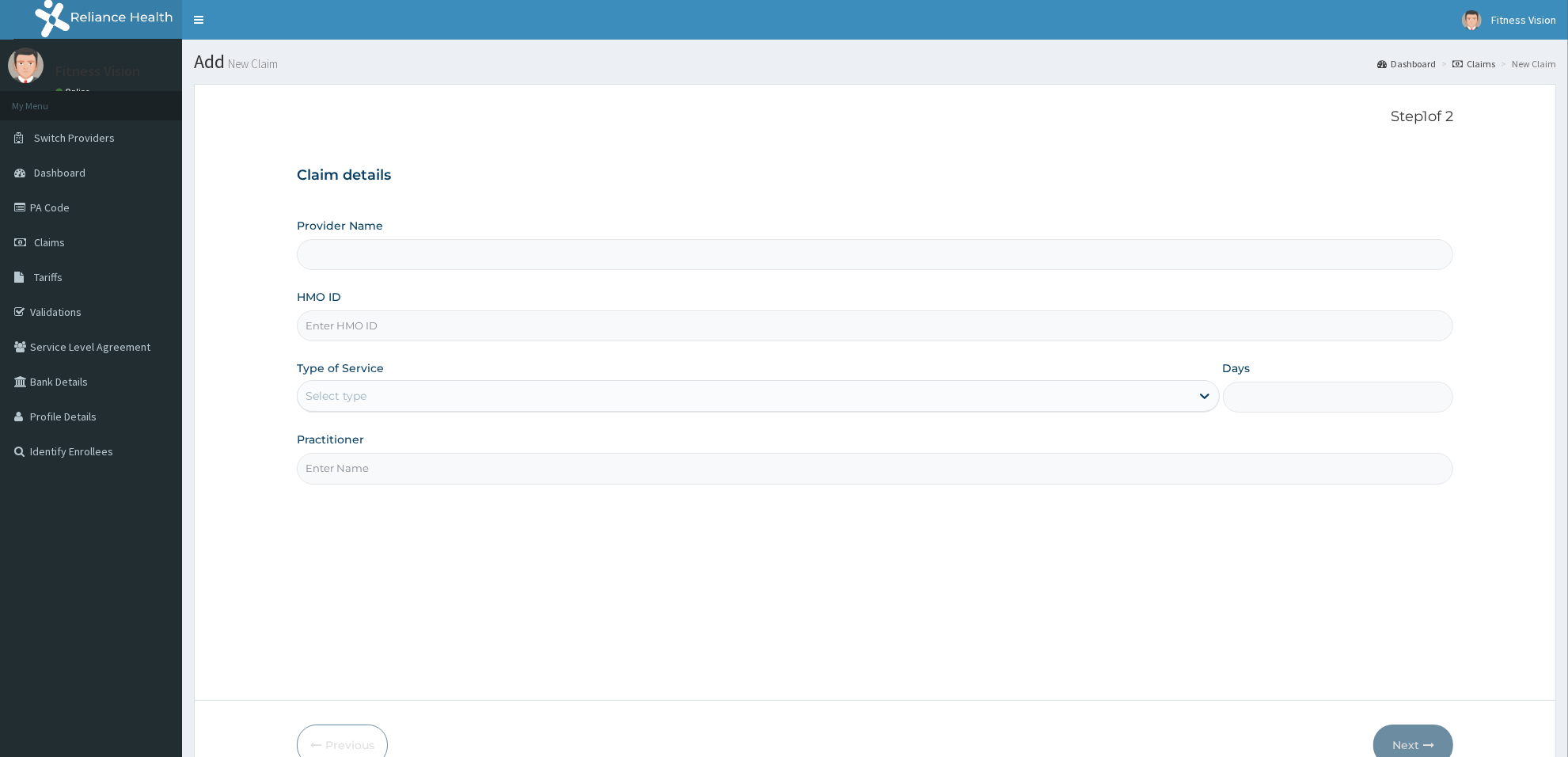
type input "Fitness Vision Gym"
type input "1"
click at [418, 326] on input "HMO ID" at bounding box center [874, 326] width 1157 height 31
type input "oht/10818/a"
click at [429, 467] on input "Practitioner" at bounding box center [874, 468] width 1157 height 31
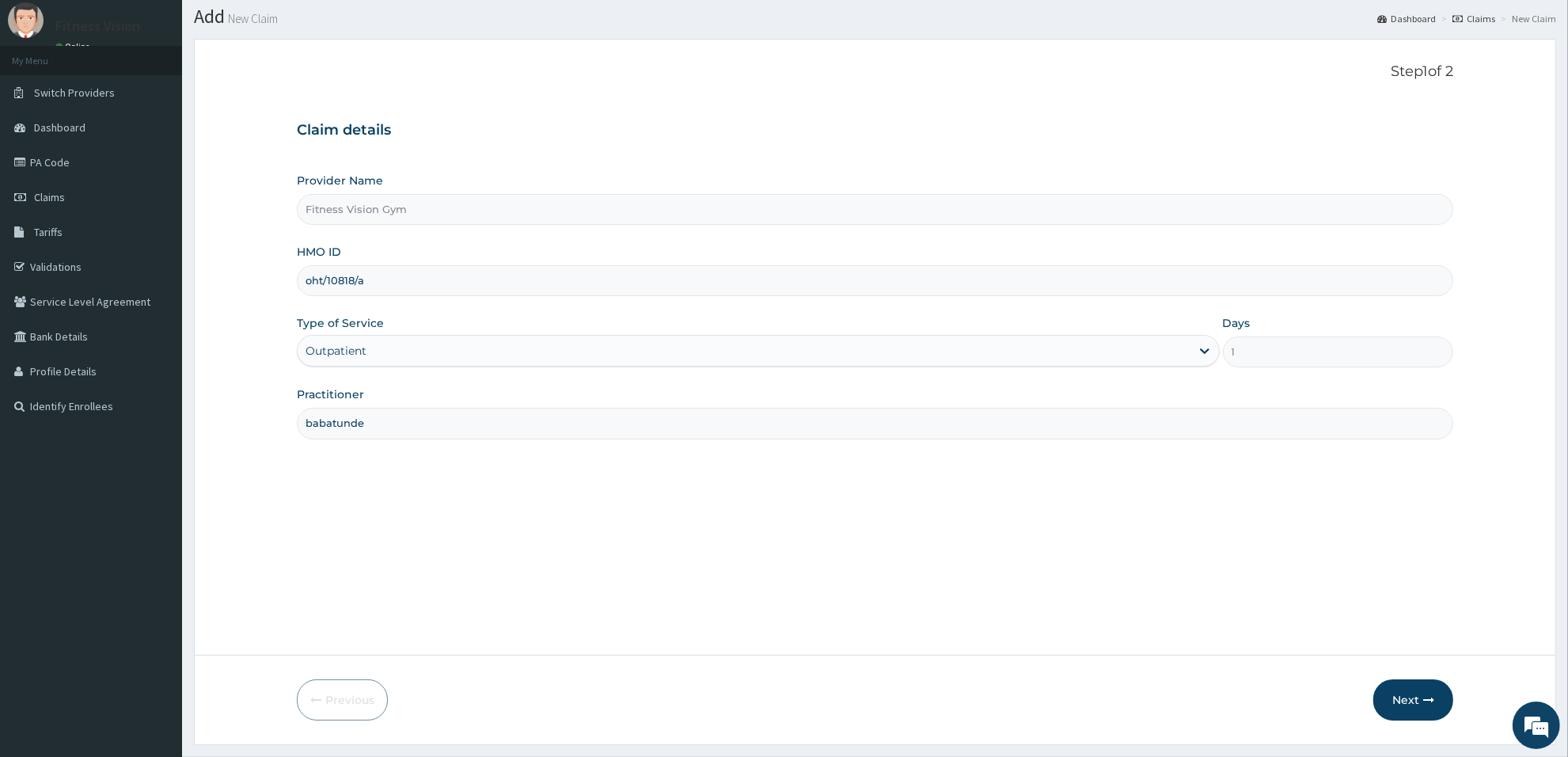
scroll to position [86, 0]
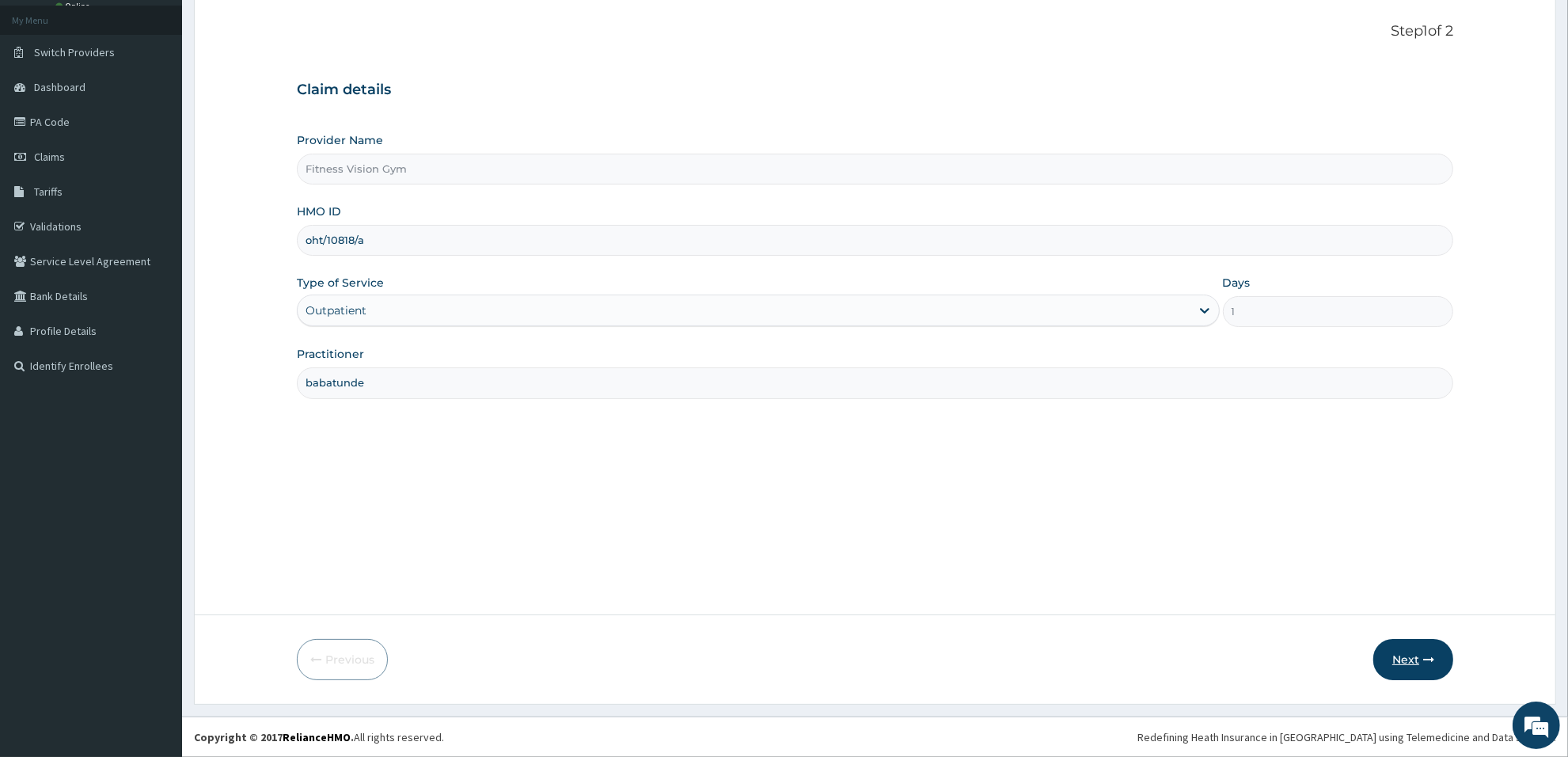
type input "babatunde"
click at [1405, 646] on button "Next" at bounding box center [1413, 660] width 80 height 41
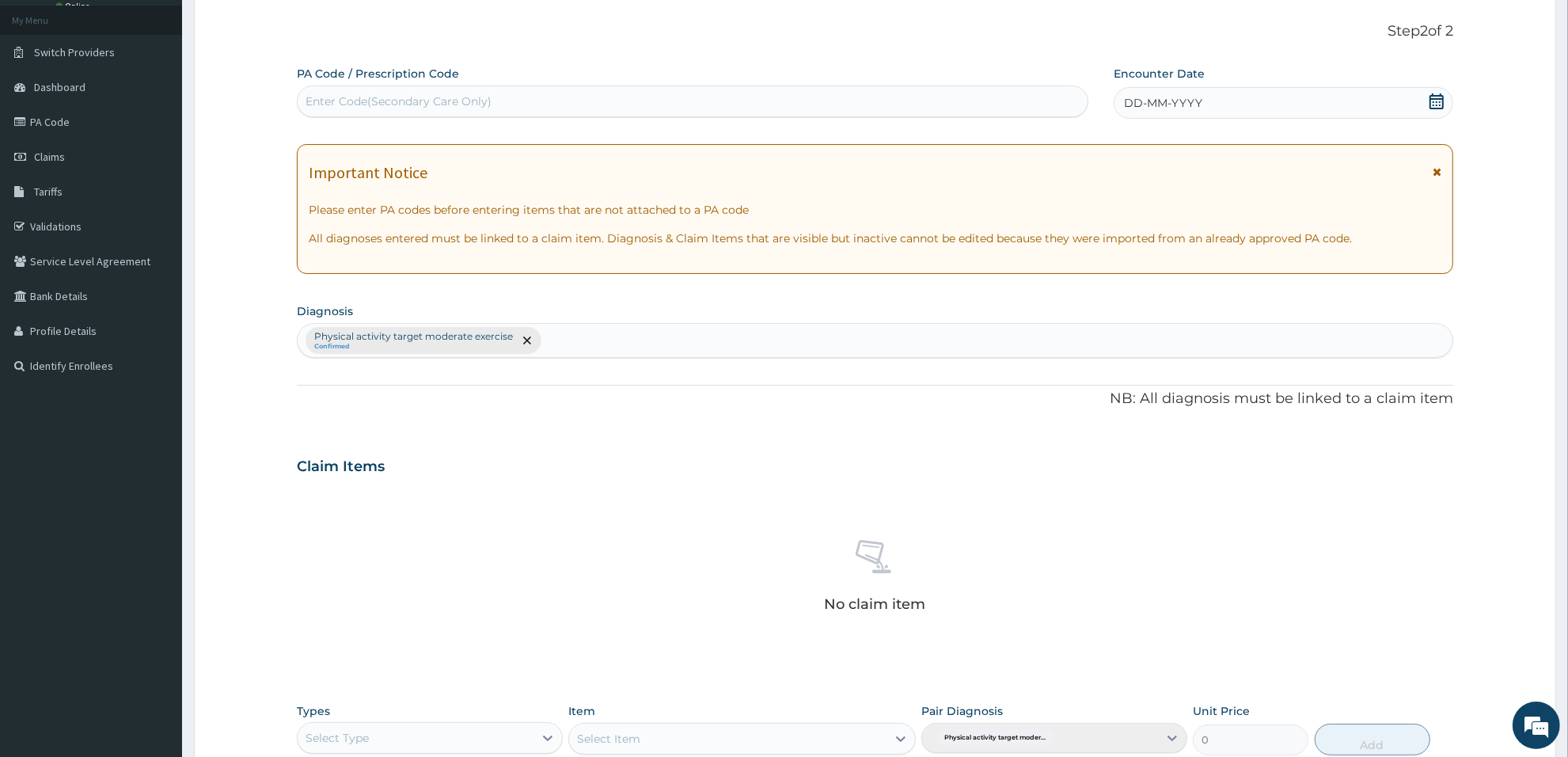
click at [912, 96] on div "Enter Code(Secondary Care Only)" at bounding box center [692, 101] width 790 height 25
type input "PA/8037CA"
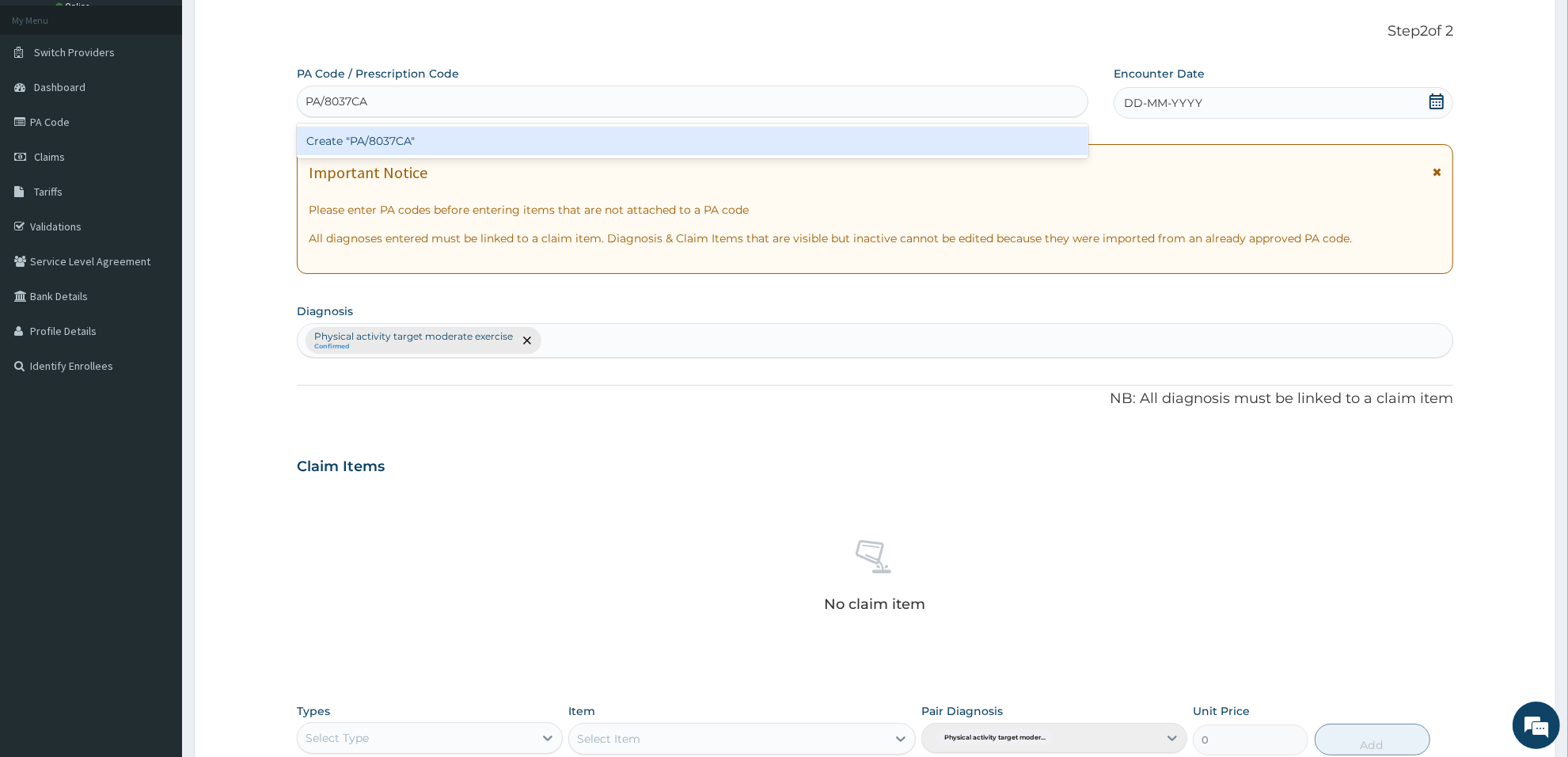
click at [733, 152] on div "Create "PA/8037CA"" at bounding box center [692, 141] width 792 height 28
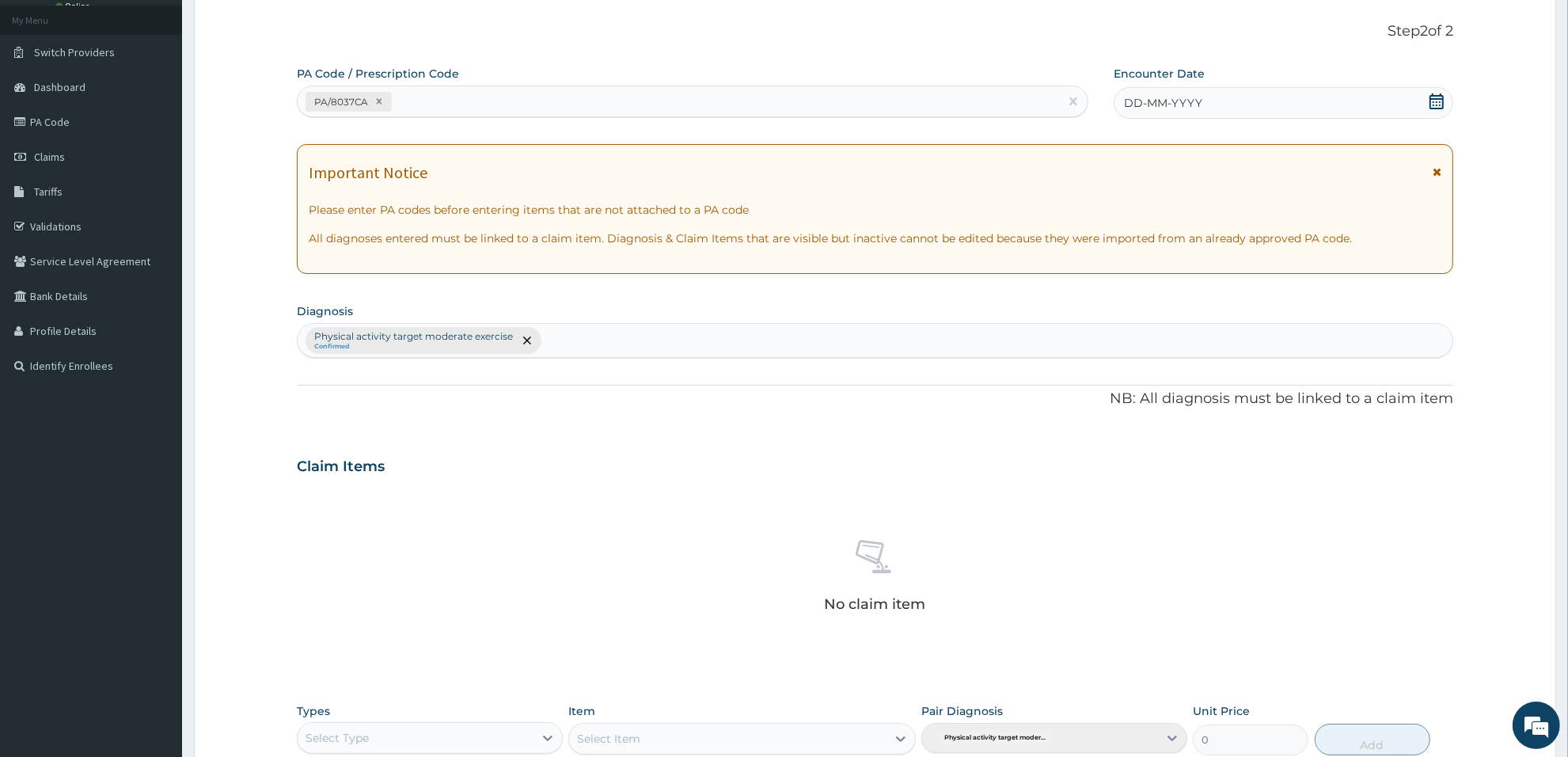
click at [1291, 96] on div "DD-MM-YYYY" at bounding box center [1283, 104] width 340 height 32
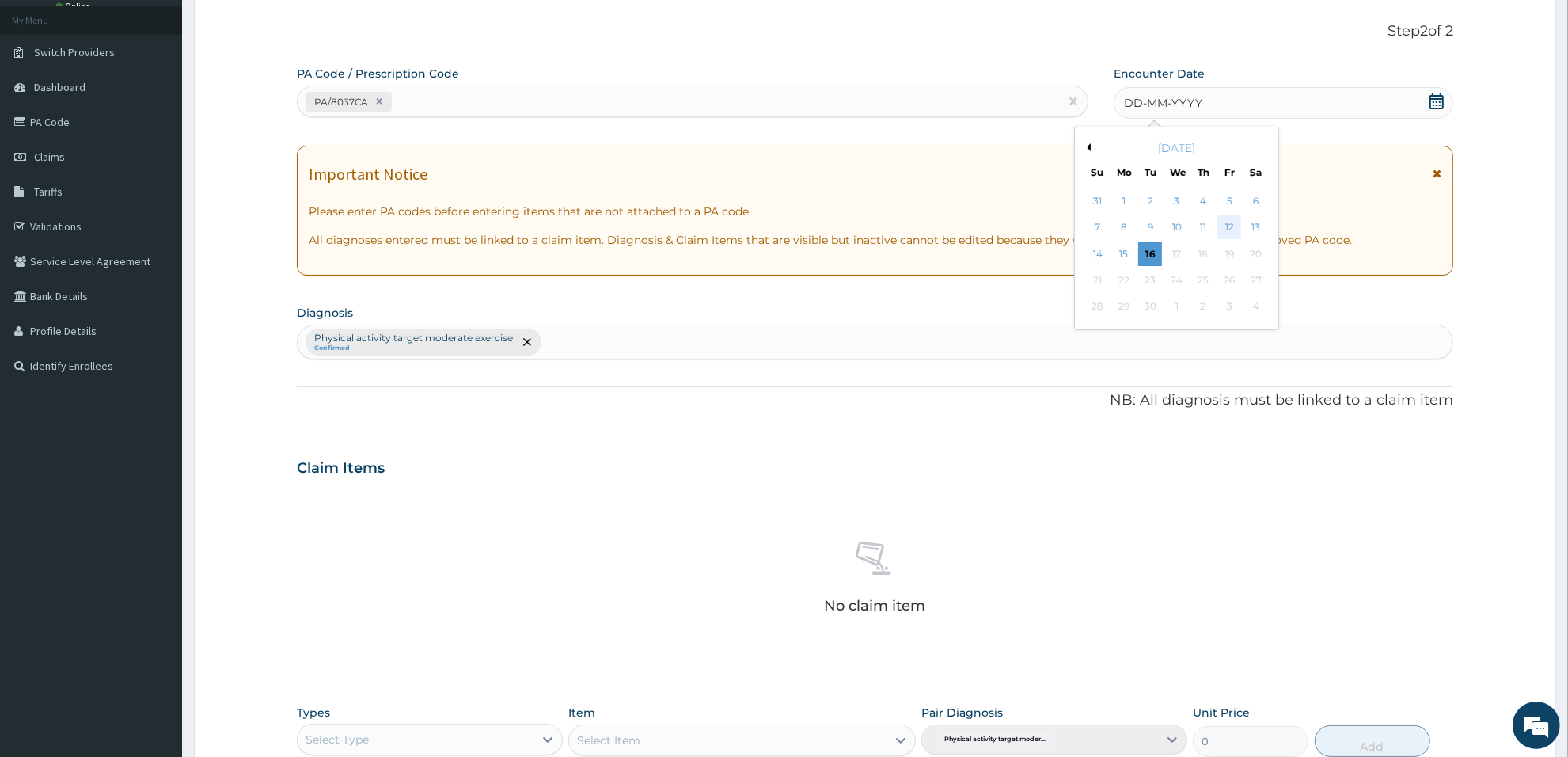
click at [1219, 224] on div "12" at bounding box center [1229, 228] width 24 height 24
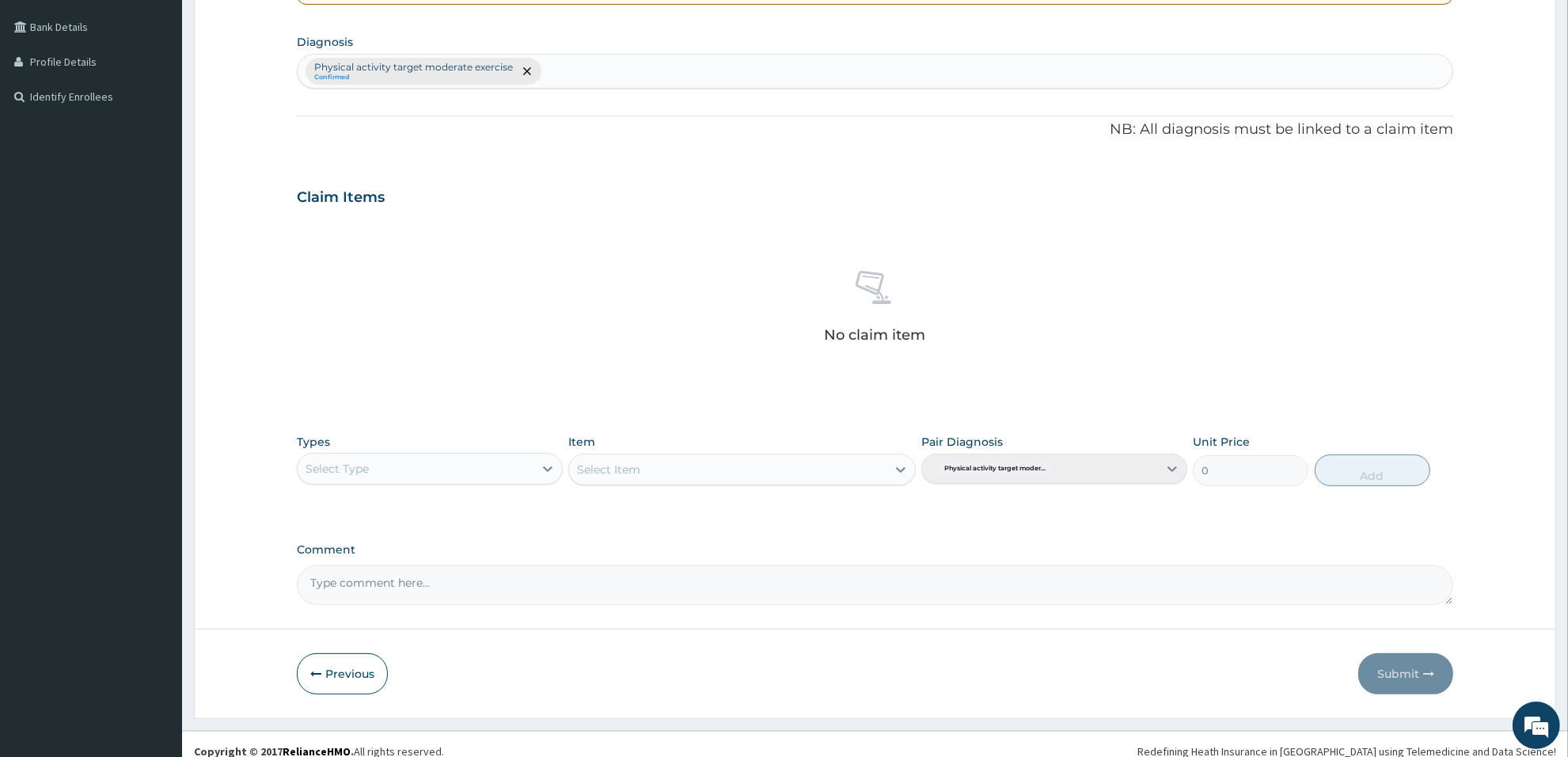
scroll to position [370, 0]
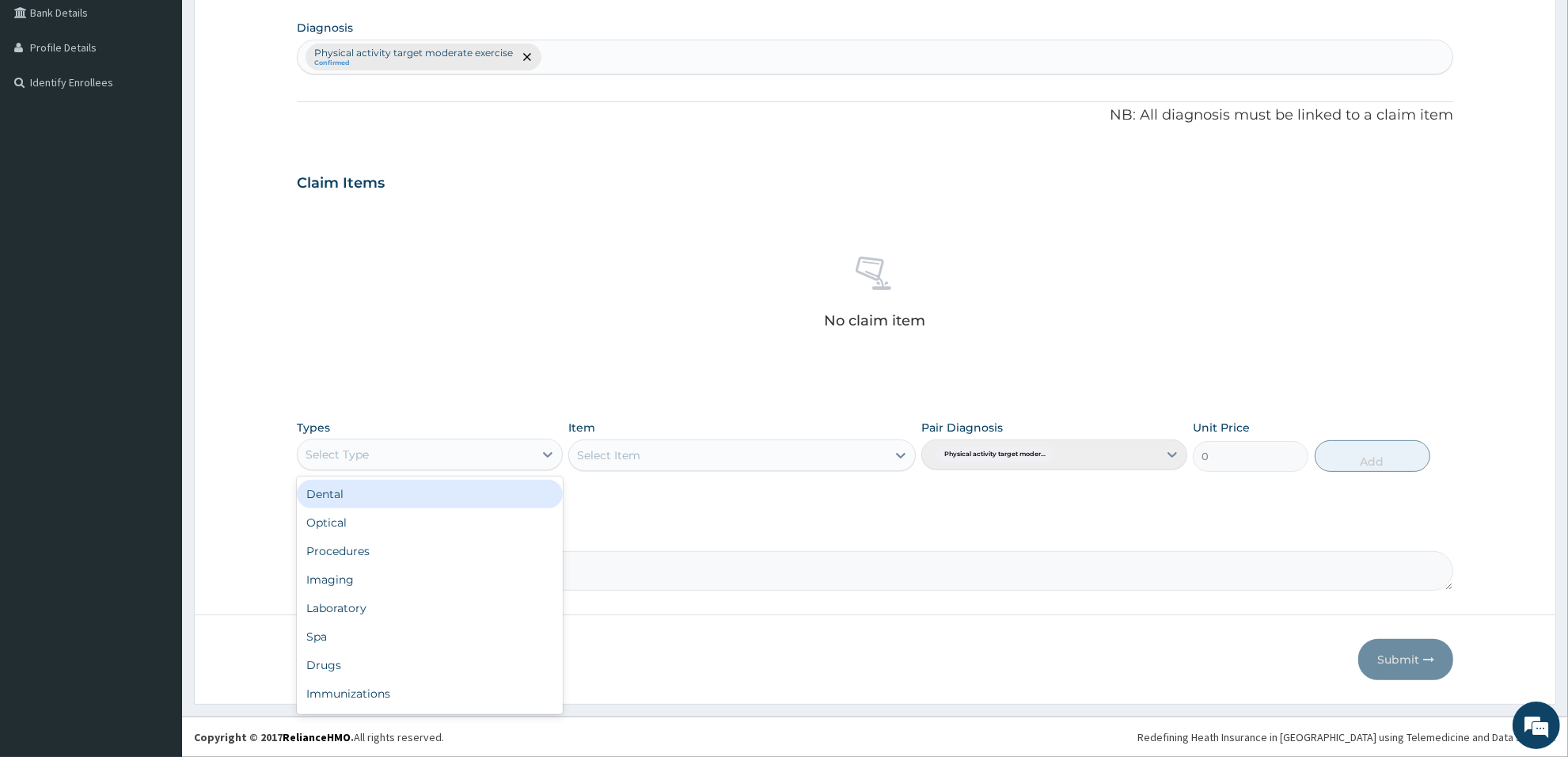
drag, startPoint x: 546, startPoint y: 450, endPoint x: 575, endPoint y: 440, distance: 30.7
click at [571, 440] on div "Types option Dental focused, 1 of 10. 10 results available. Use Up and Down to …" at bounding box center [874, 445] width 1157 height 68
type input "gym"
click at [464, 499] on div "Gym" at bounding box center [429, 494] width 266 height 28
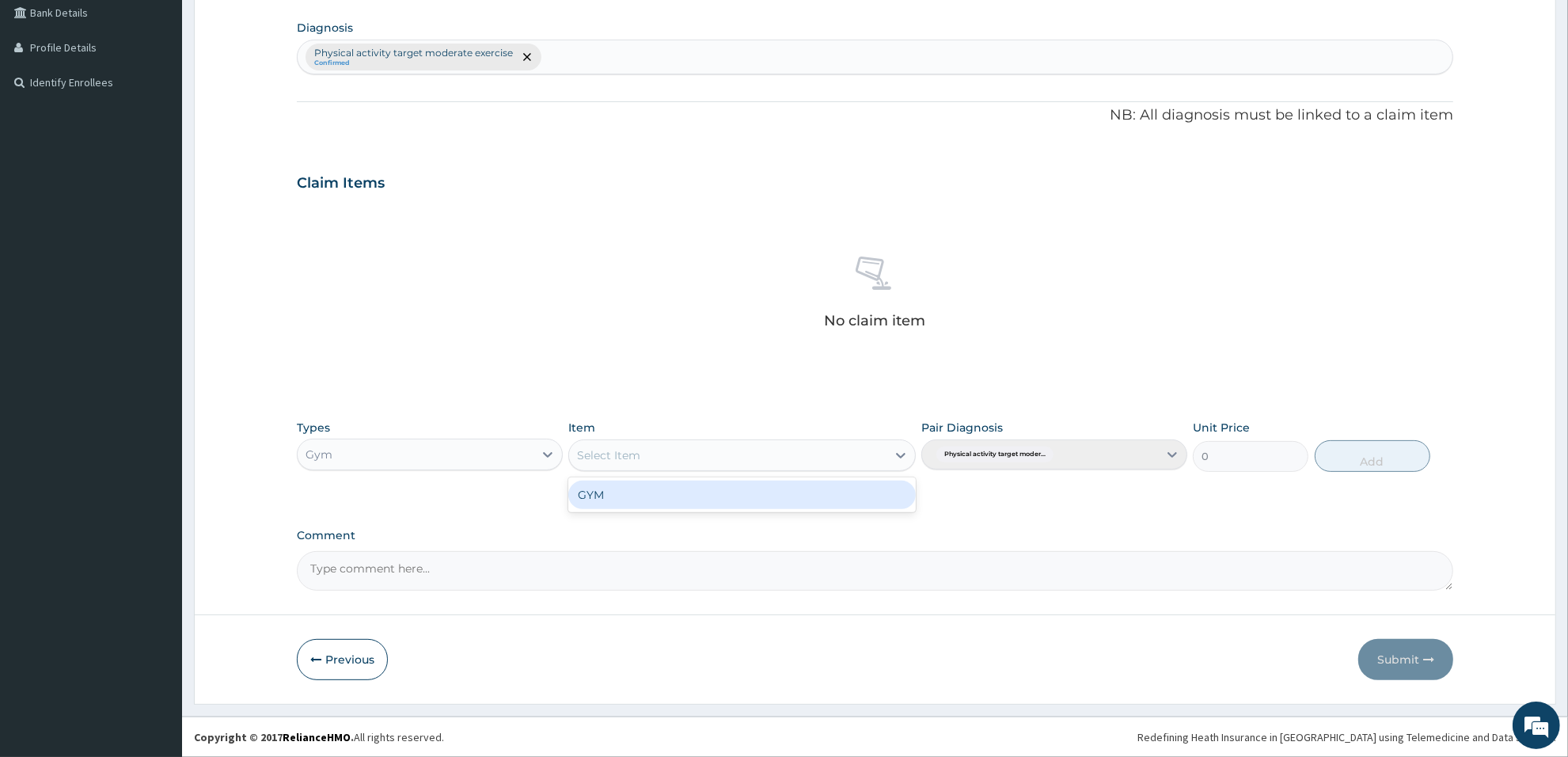
click at [800, 456] on div "Select Item" at bounding box center [728, 455] width 316 height 25
click at [792, 500] on div "GYM" at bounding box center [742, 494] width 346 height 28
click at [1387, 467] on button "Add" at bounding box center [1372, 457] width 116 height 32
type input "0"
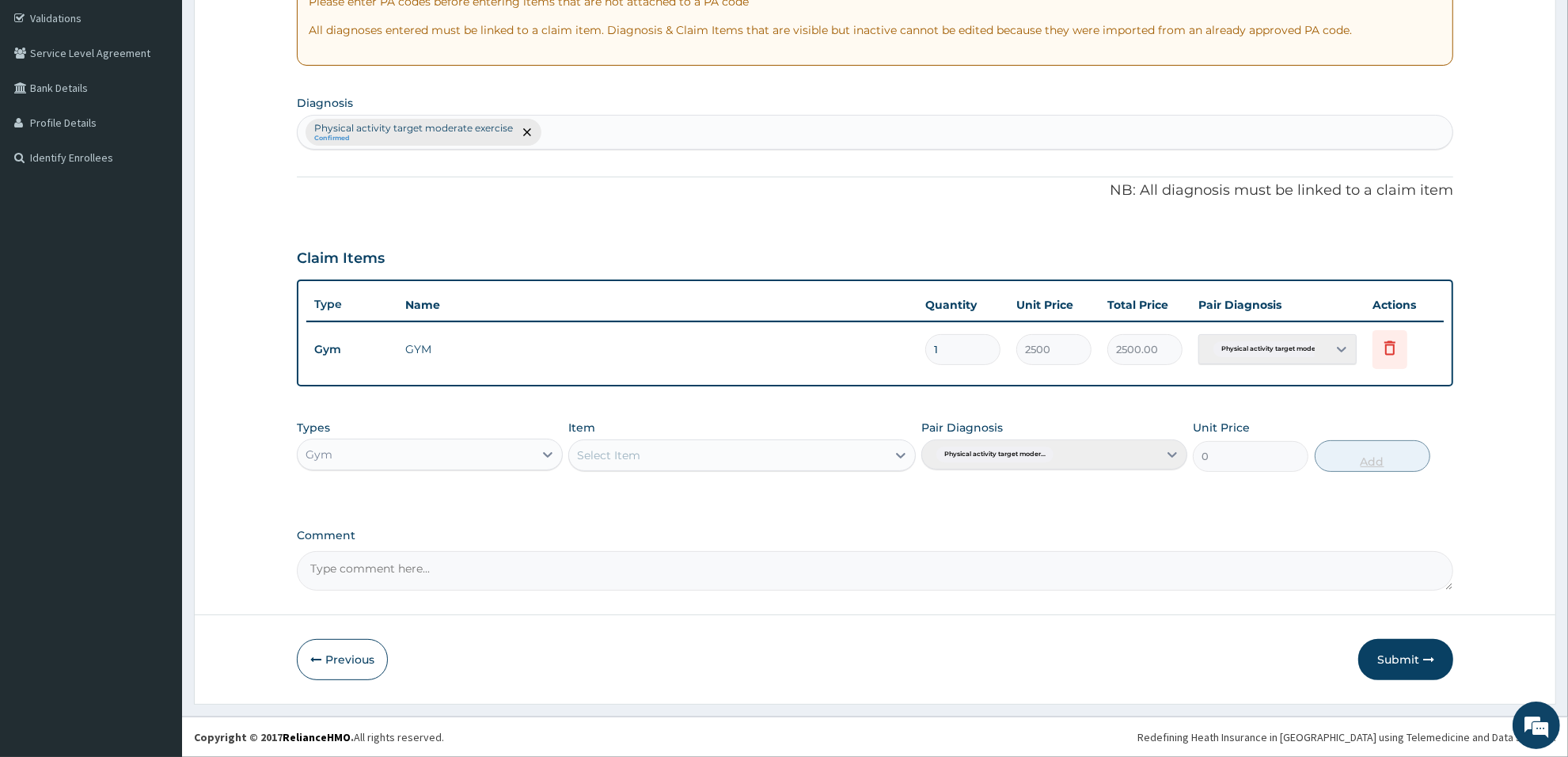
scroll to position [293, 0]
click at [1394, 666] on button "Submit" at bounding box center [1405, 660] width 95 height 41
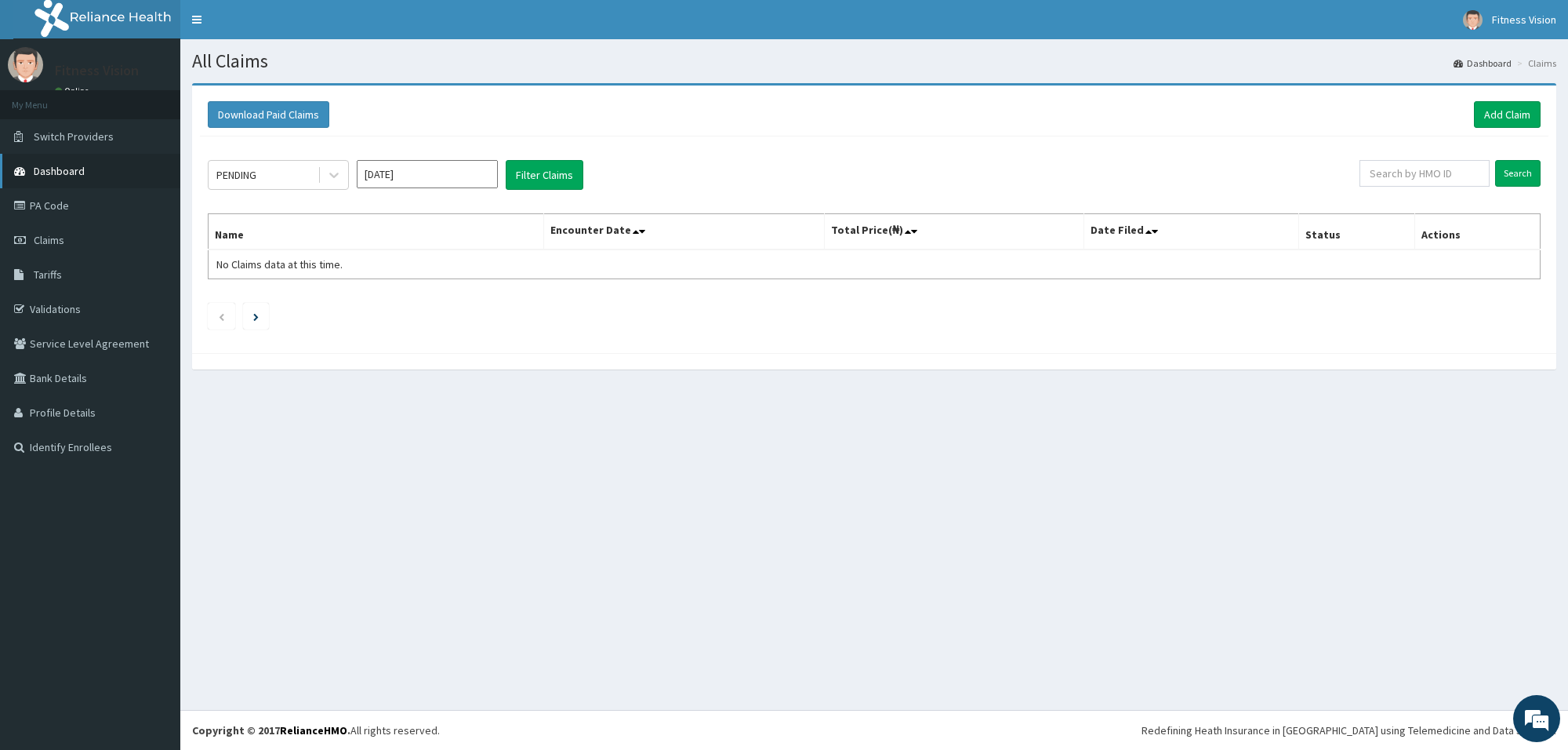
click at [99, 175] on link "Dashboard" at bounding box center [89, 171] width 180 height 35
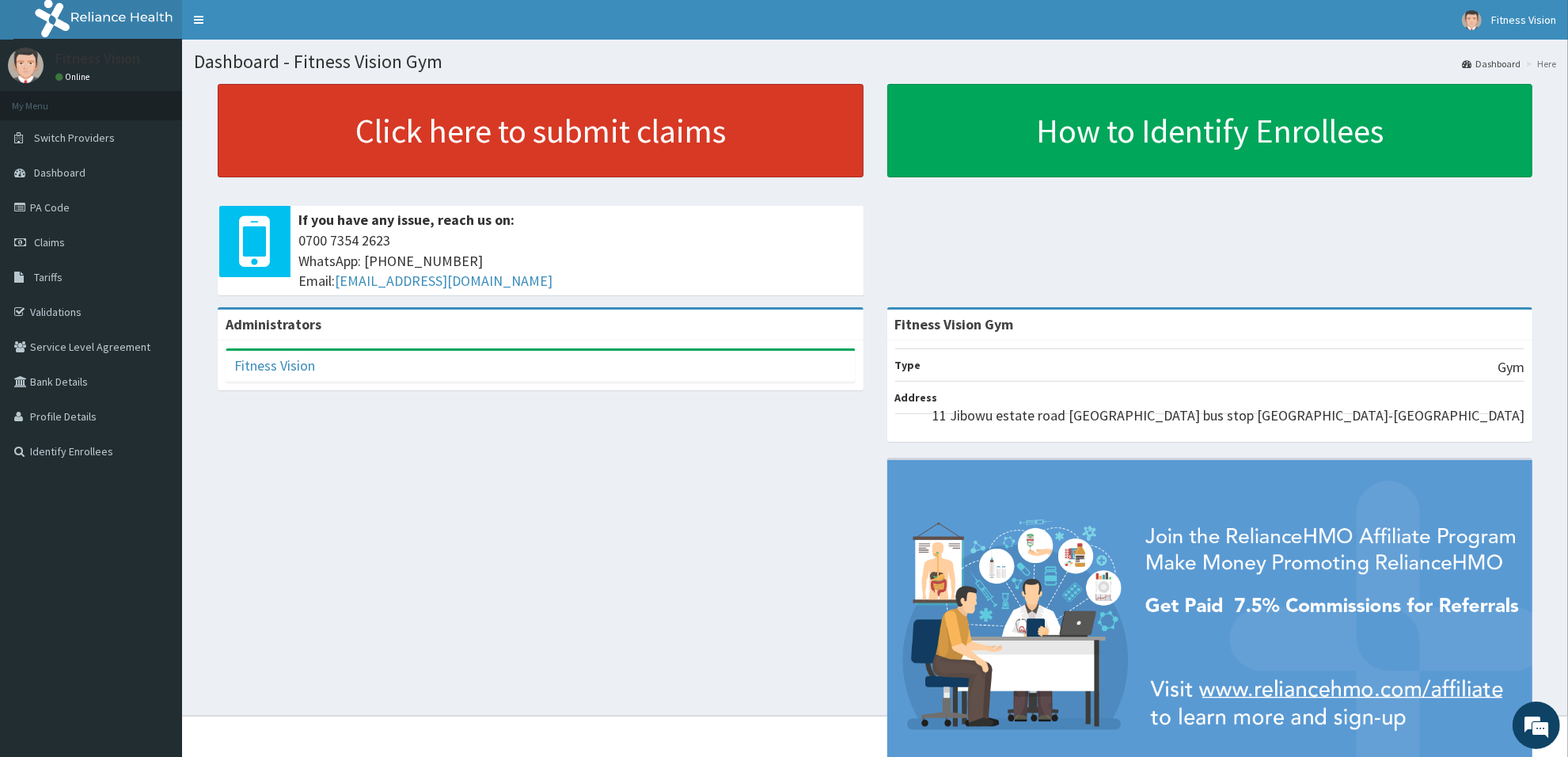
click at [480, 136] on link "Click here to submit claims" at bounding box center [540, 130] width 646 height 93
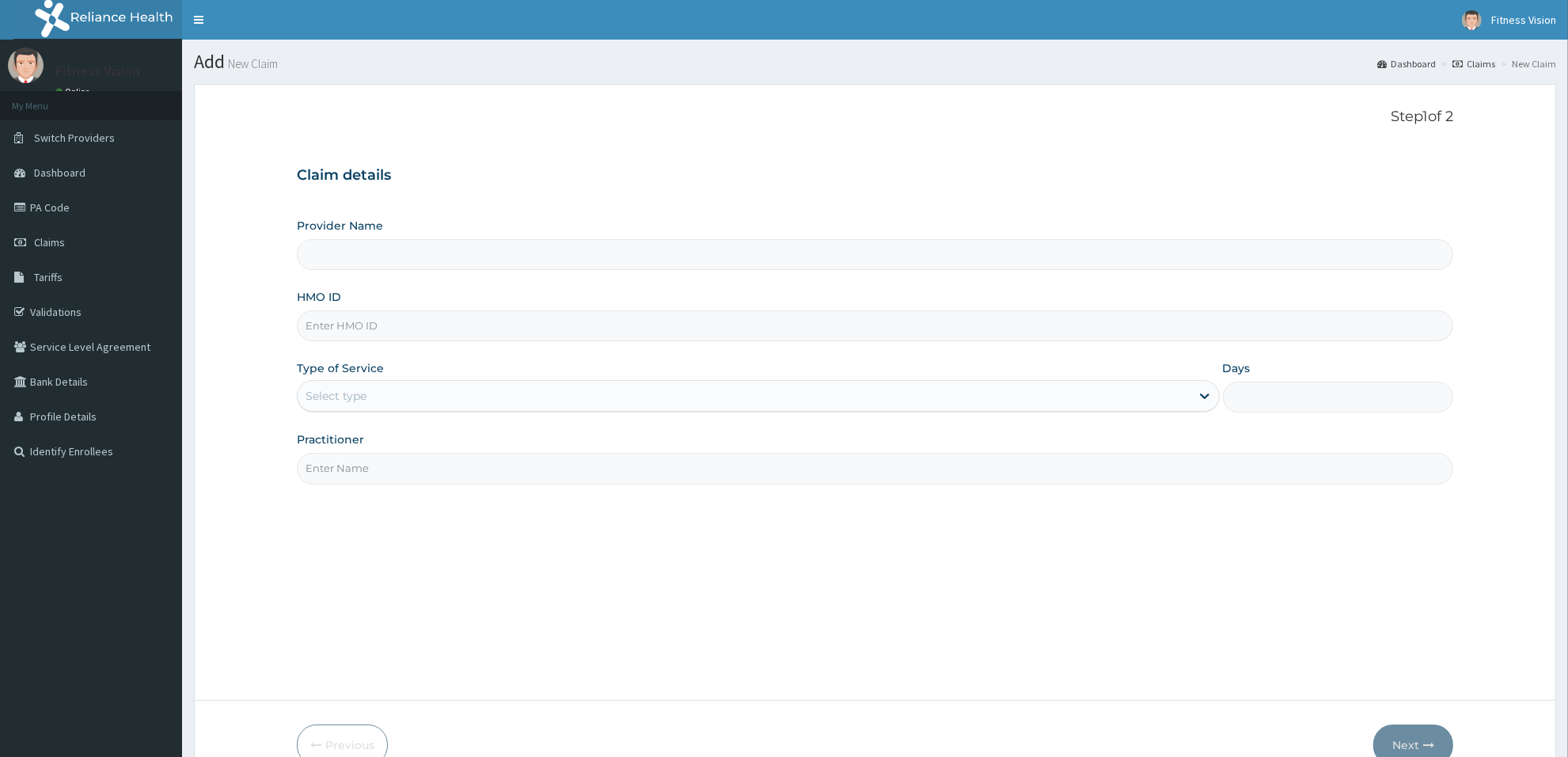
type input "Fitness Vision Gym"
type input "1"
click at [389, 329] on input "HMO ID" at bounding box center [874, 326] width 1157 height 31
type input "abp/10472/a"
click at [405, 472] on input "Practitioner" at bounding box center [874, 468] width 1157 height 31
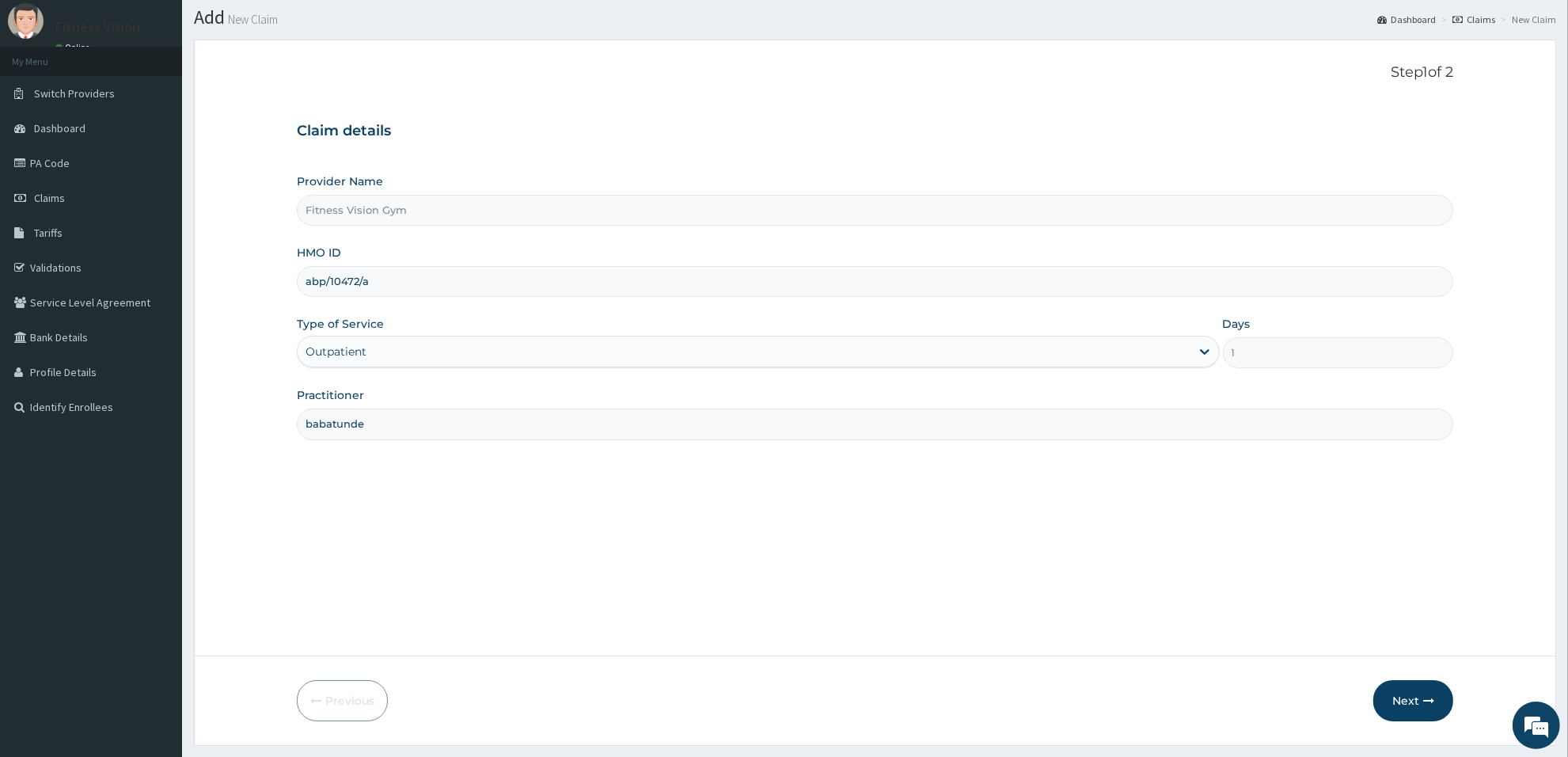
scroll to position [86, 0]
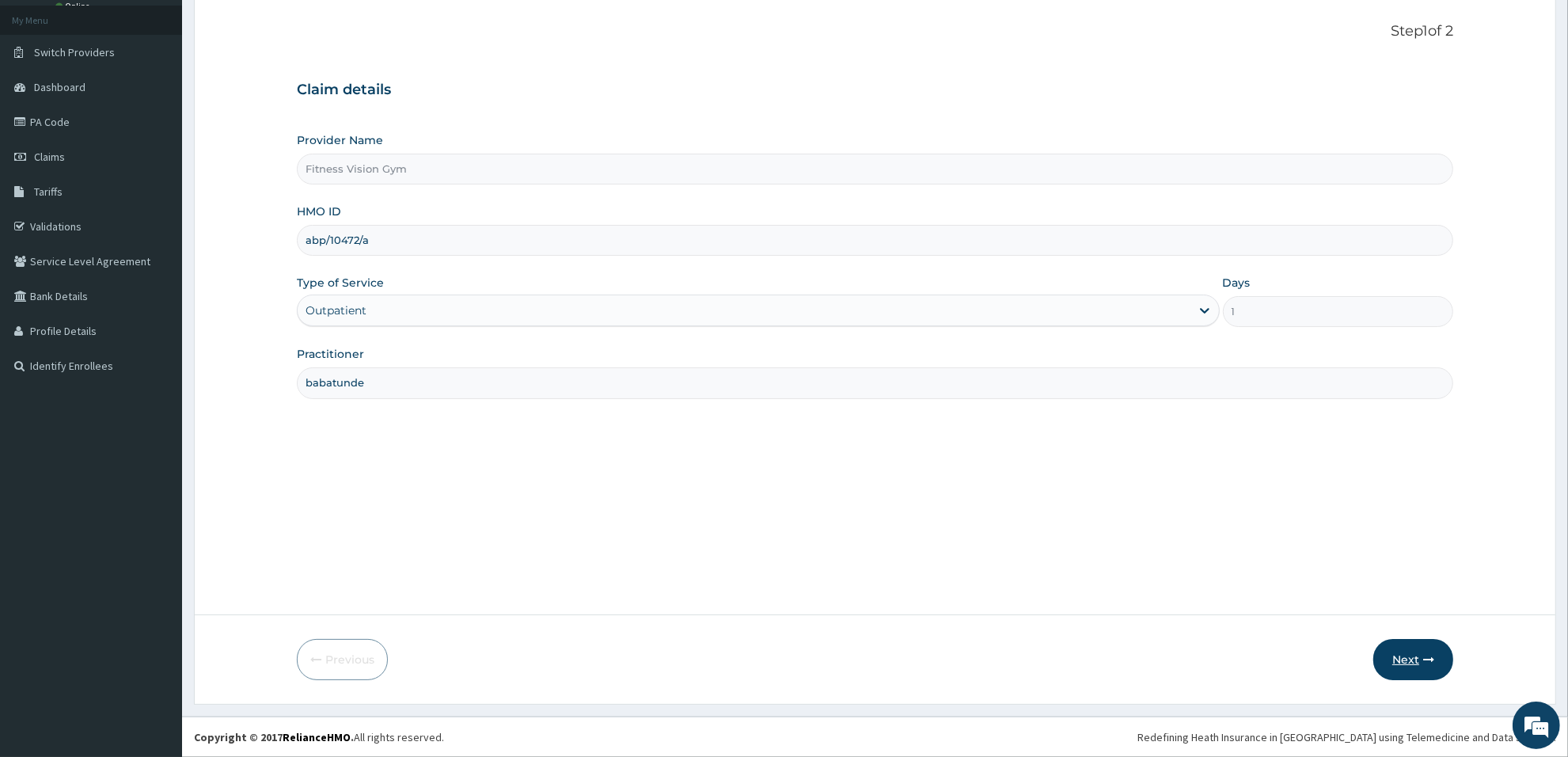
type input "babatunde"
click at [1403, 652] on button "Next" at bounding box center [1413, 660] width 80 height 41
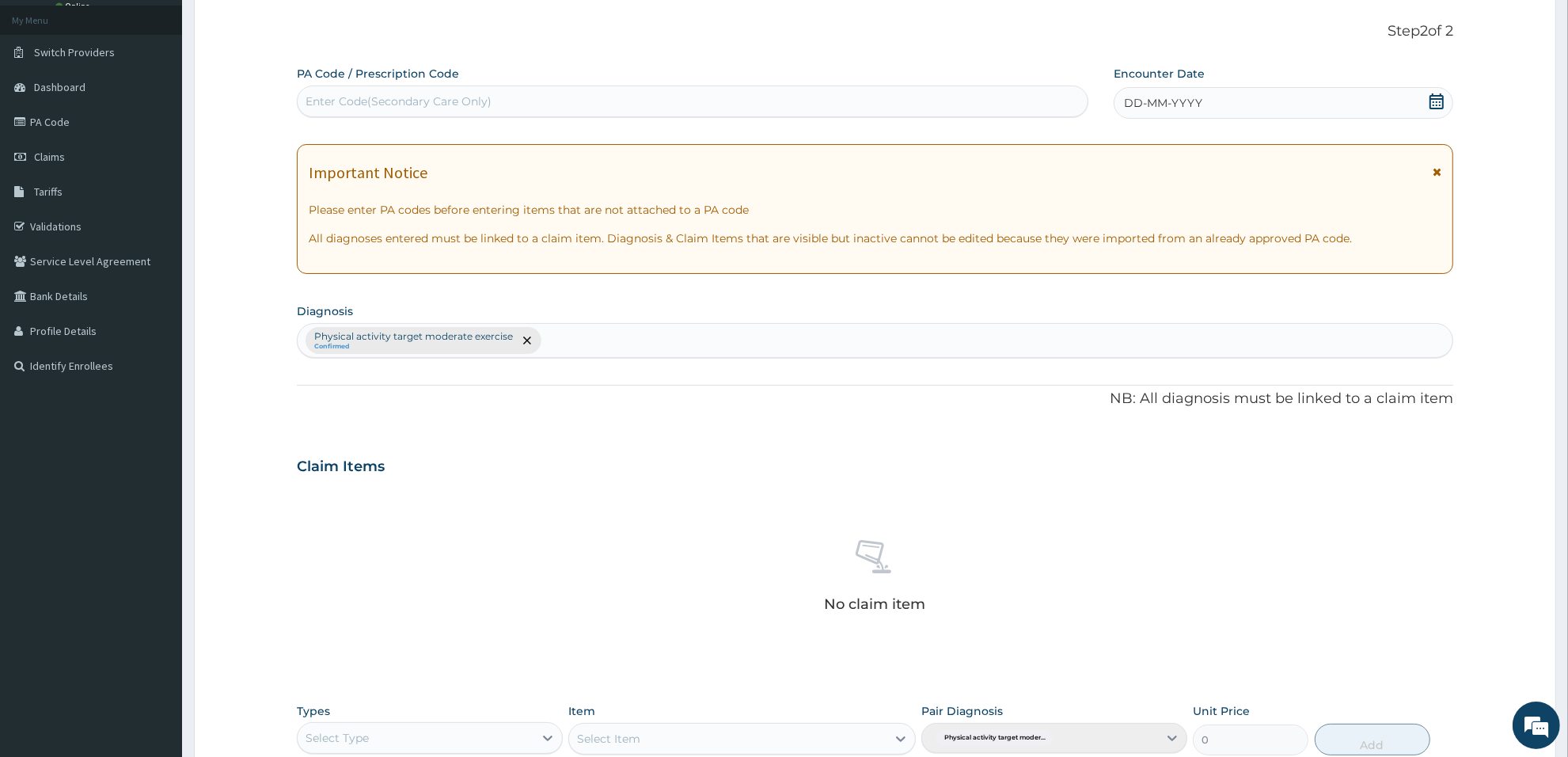
click at [690, 104] on div "Enter Code(Secondary Care Only)" at bounding box center [692, 101] width 790 height 25
type input "PA/87E67D"
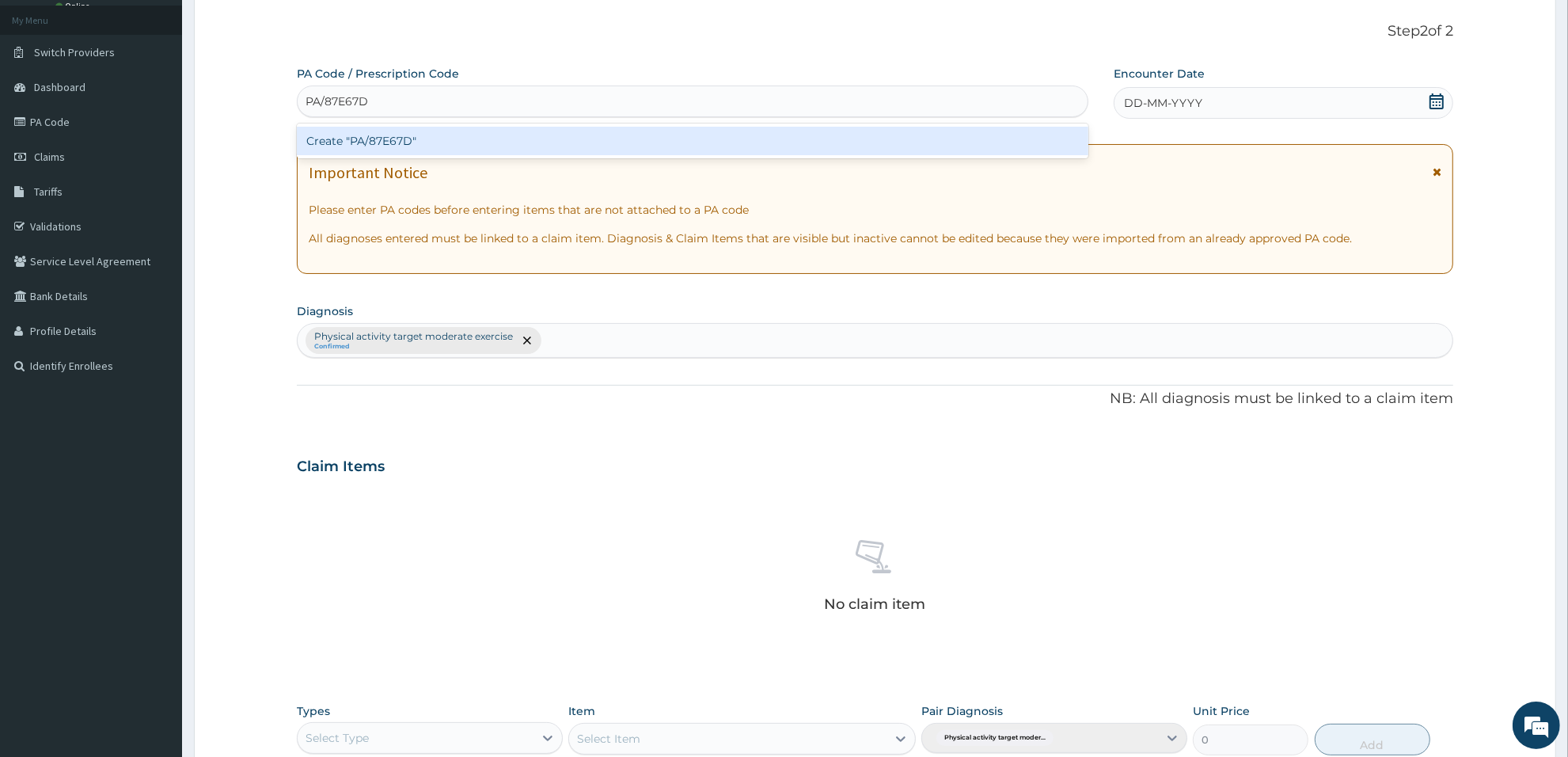
click at [658, 137] on div "Create "PA/87E67D"" at bounding box center [692, 141] width 792 height 28
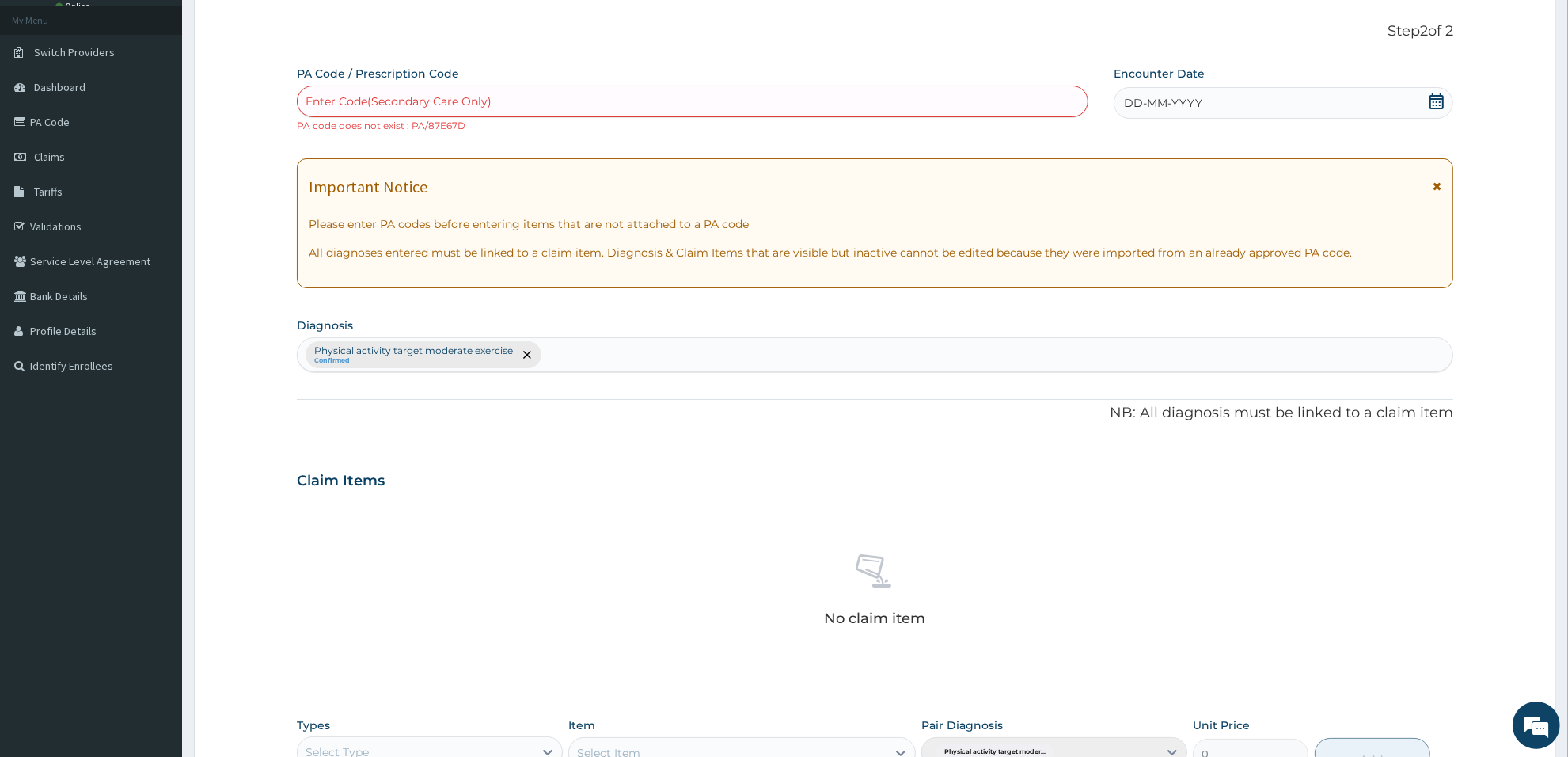
click at [643, 101] on div "Enter Code(Secondary Care Only)" at bounding box center [692, 101] width 790 height 25
type input "PA/87E6FD"
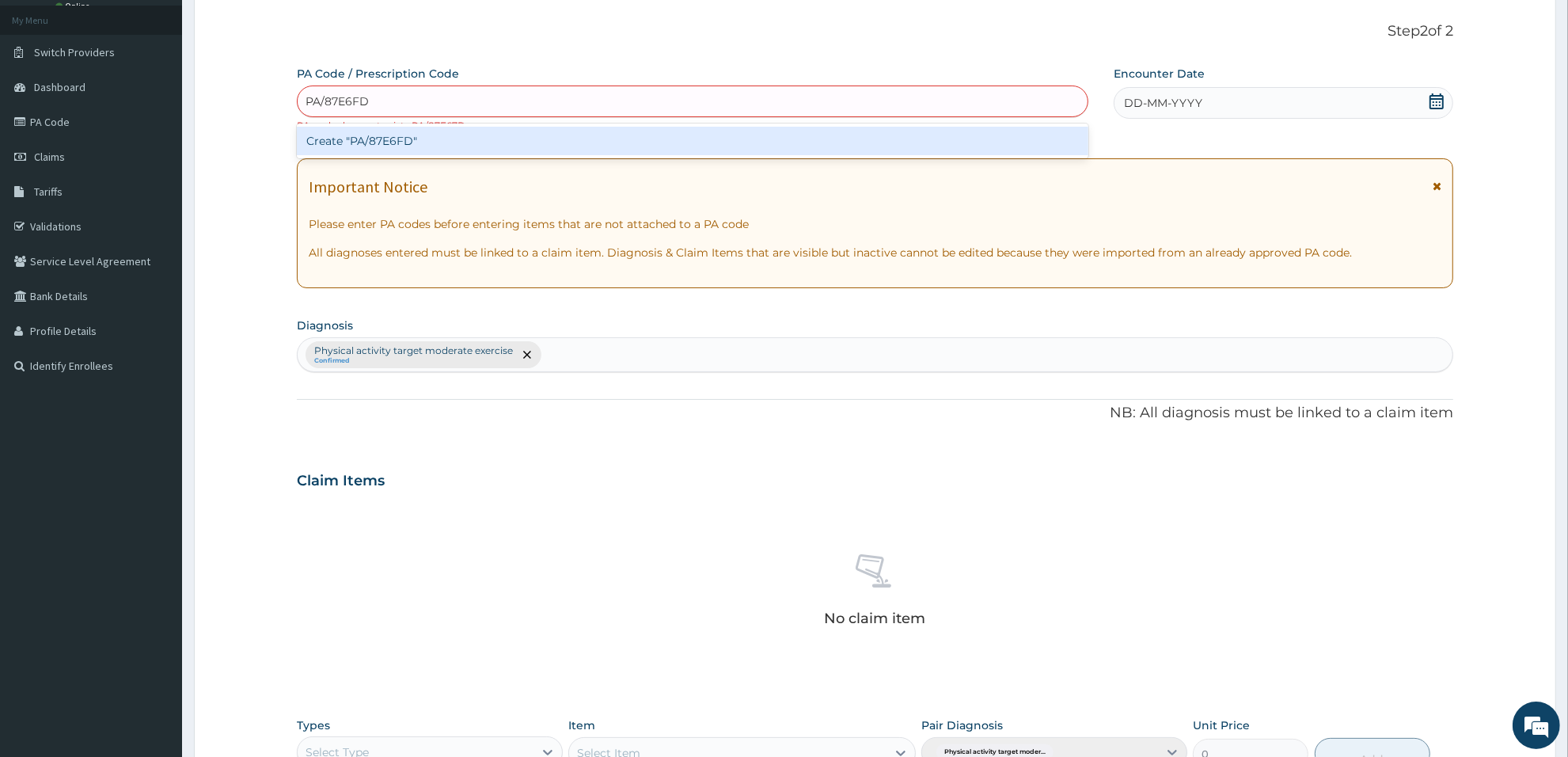
click at [615, 133] on div "Create "PA/87E6FD"" at bounding box center [692, 141] width 792 height 28
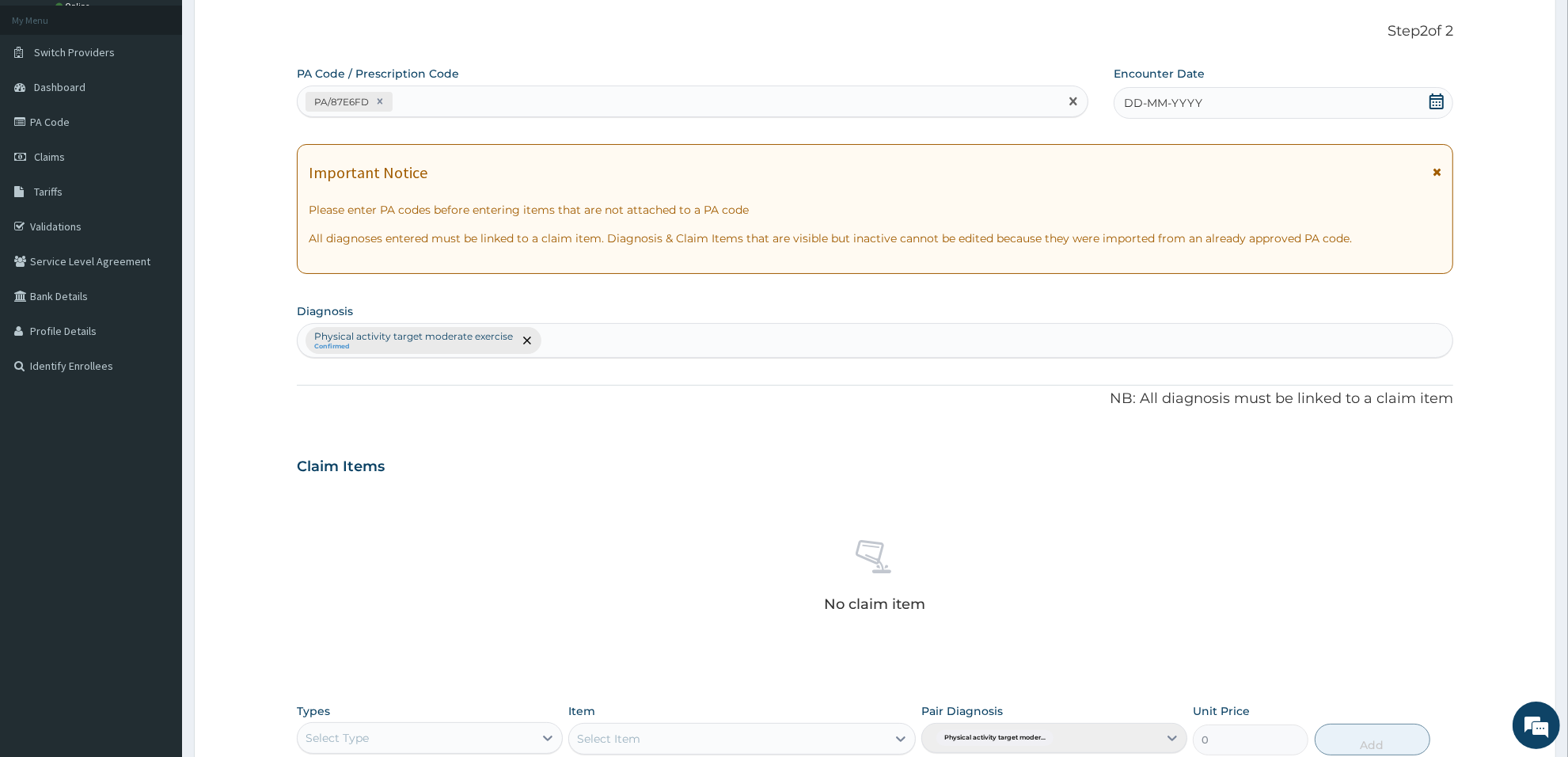
click at [1186, 101] on span "DD-MM-YYYY" at bounding box center [1162, 103] width 78 height 16
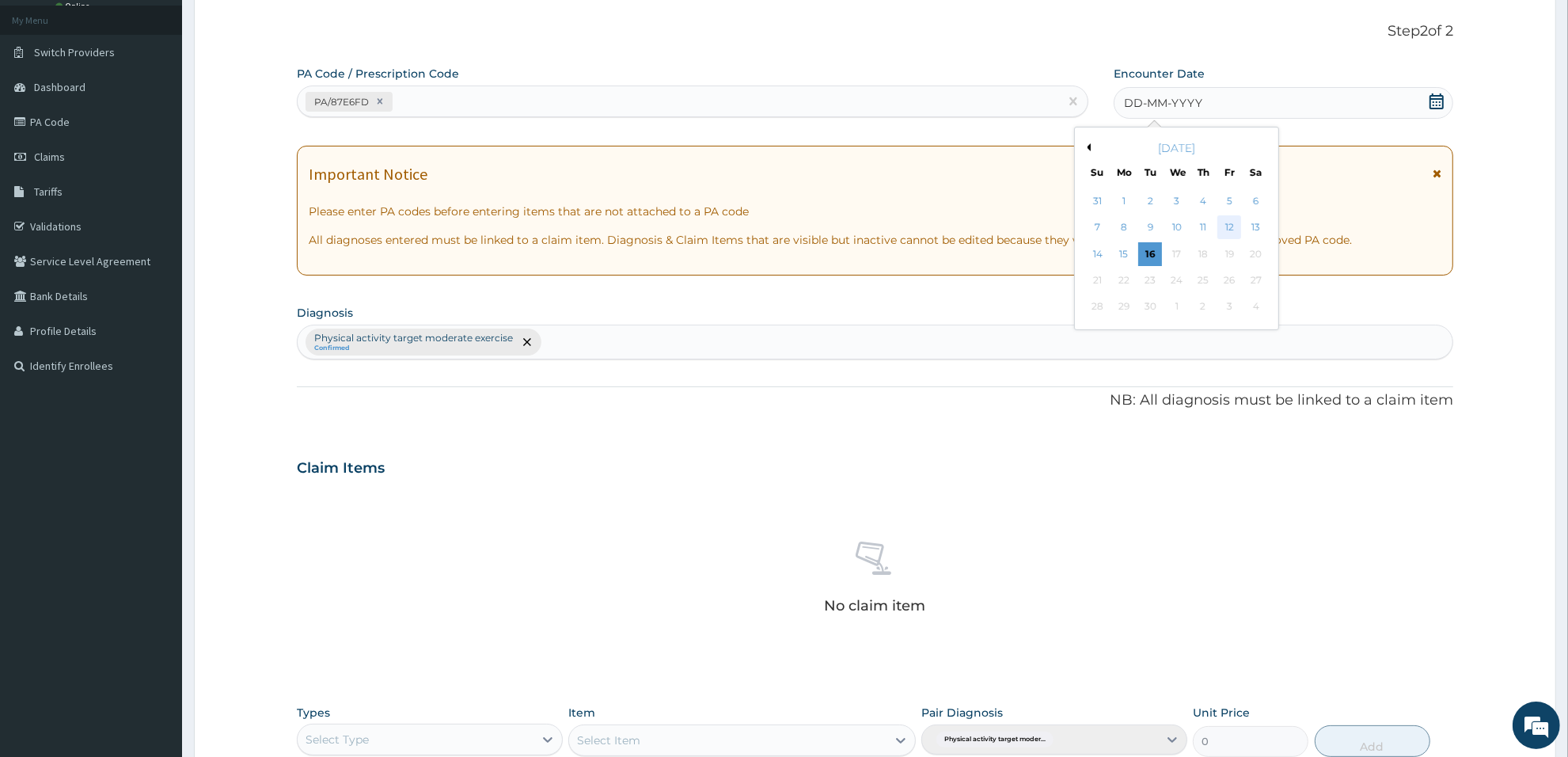
click at [1231, 232] on div "12" at bounding box center [1229, 228] width 24 height 24
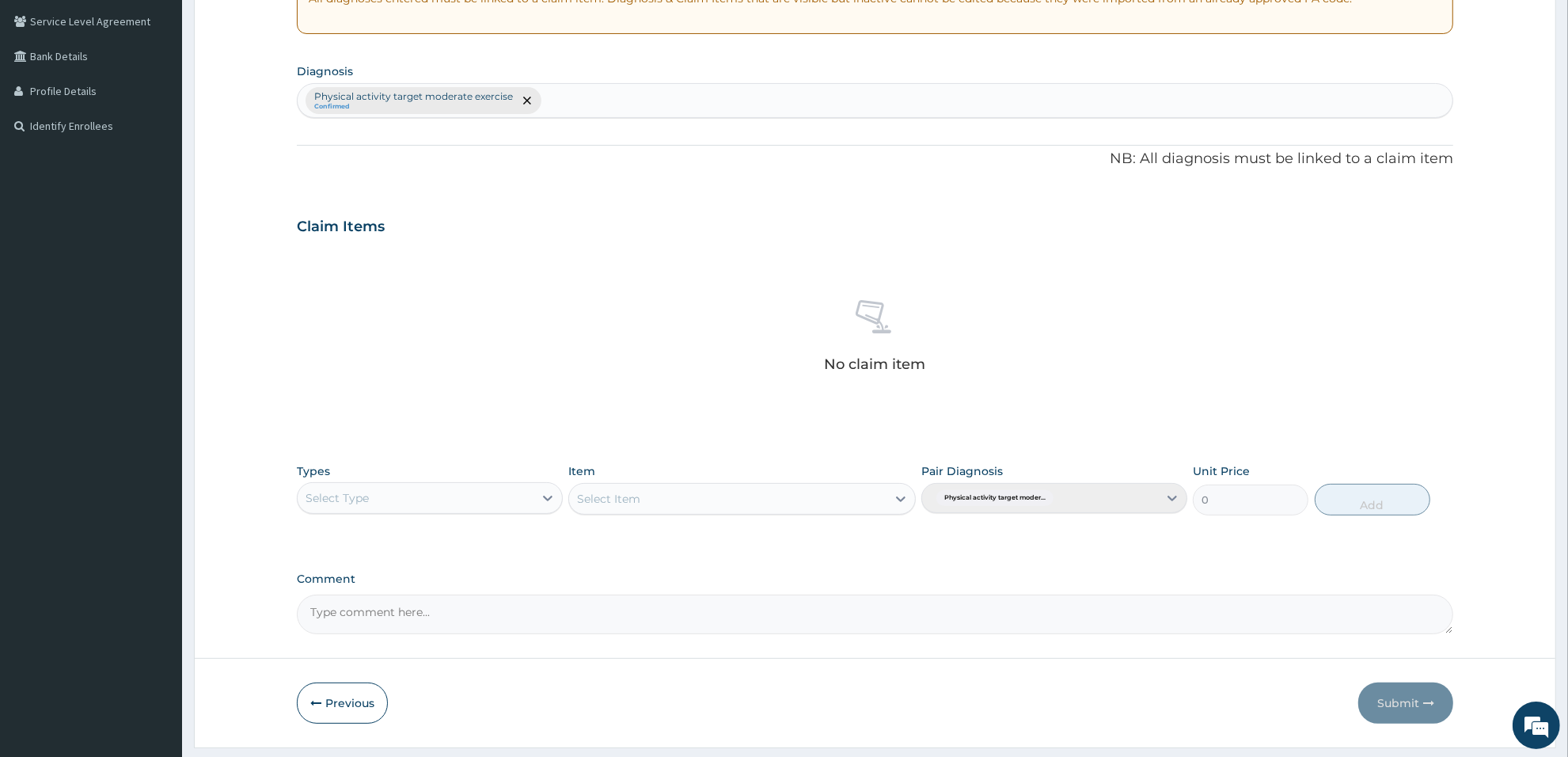
scroll to position [370, 0]
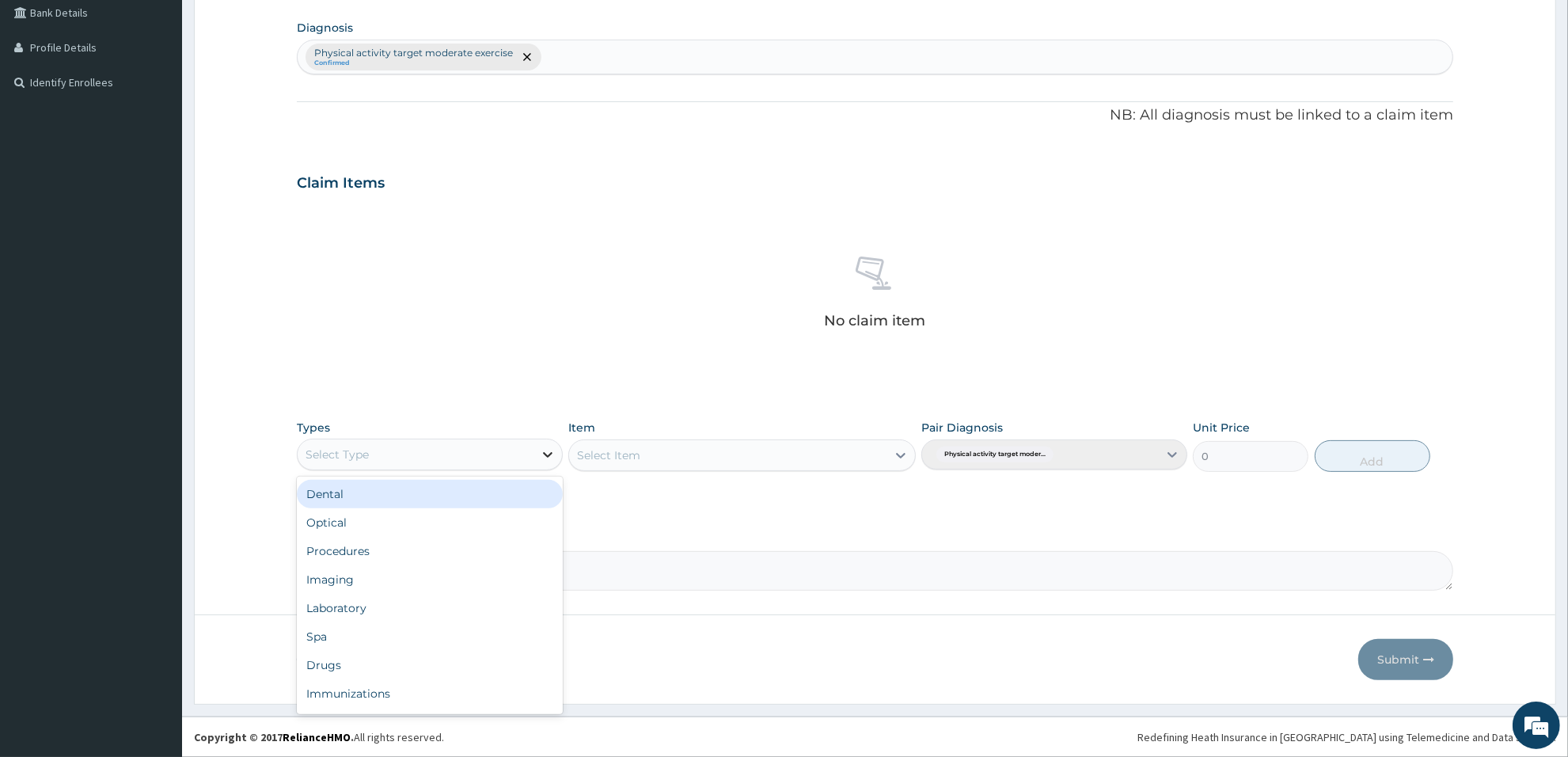
click at [549, 458] on icon at bounding box center [548, 454] width 16 height 16
type input "gym"
click at [503, 481] on div "Gym" at bounding box center [429, 494] width 266 height 28
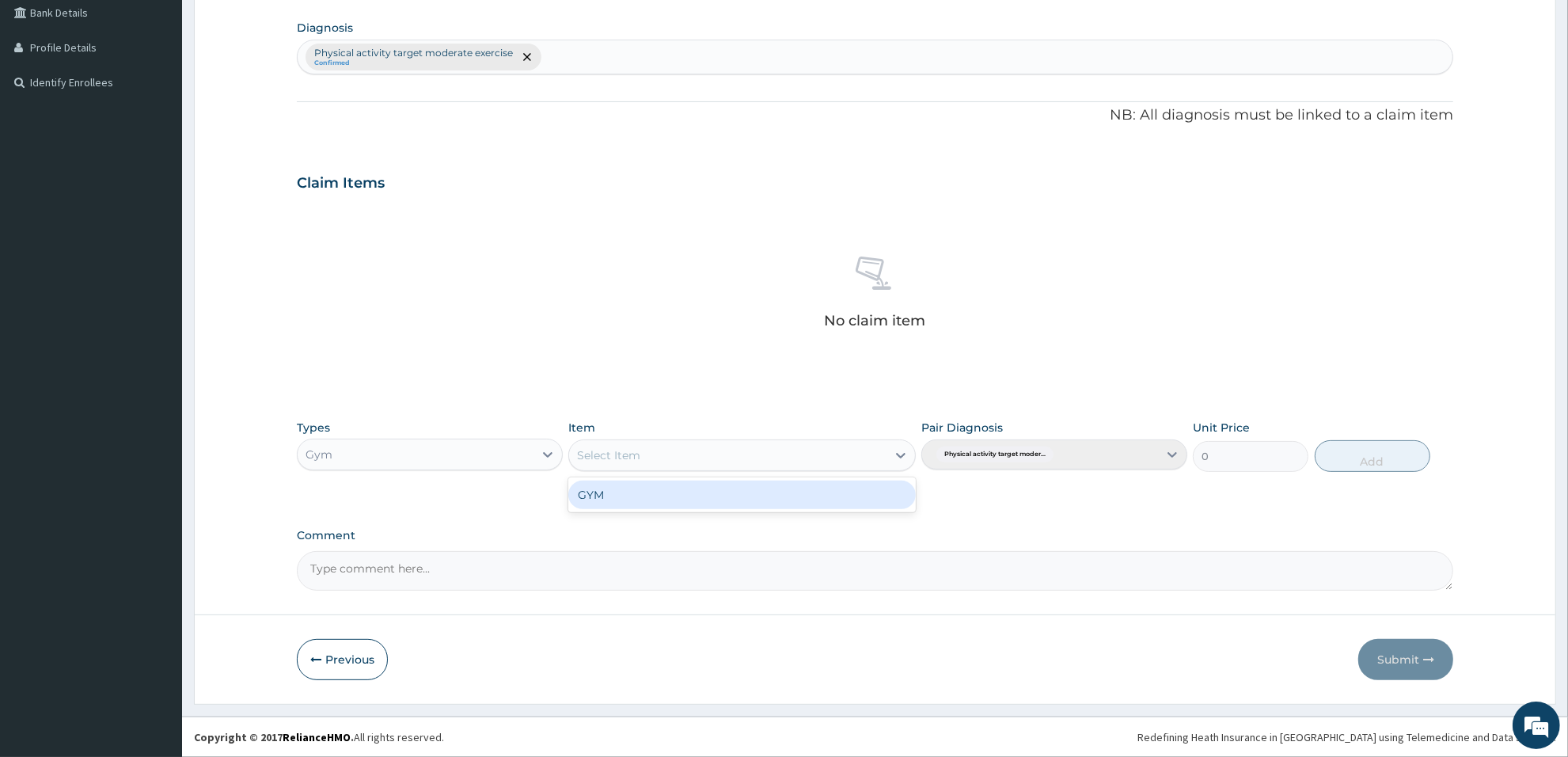
click at [844, 453] on div "Select Item" at bounding box center [728, 455] width 316 height 25
click at [793, 481] on div "GYM" at bounding box center [742, 494] width 346 height 28
click at [1376, 460] on button "Add" at bounding box center [1372, 457] width 116 height 32
type input "0"
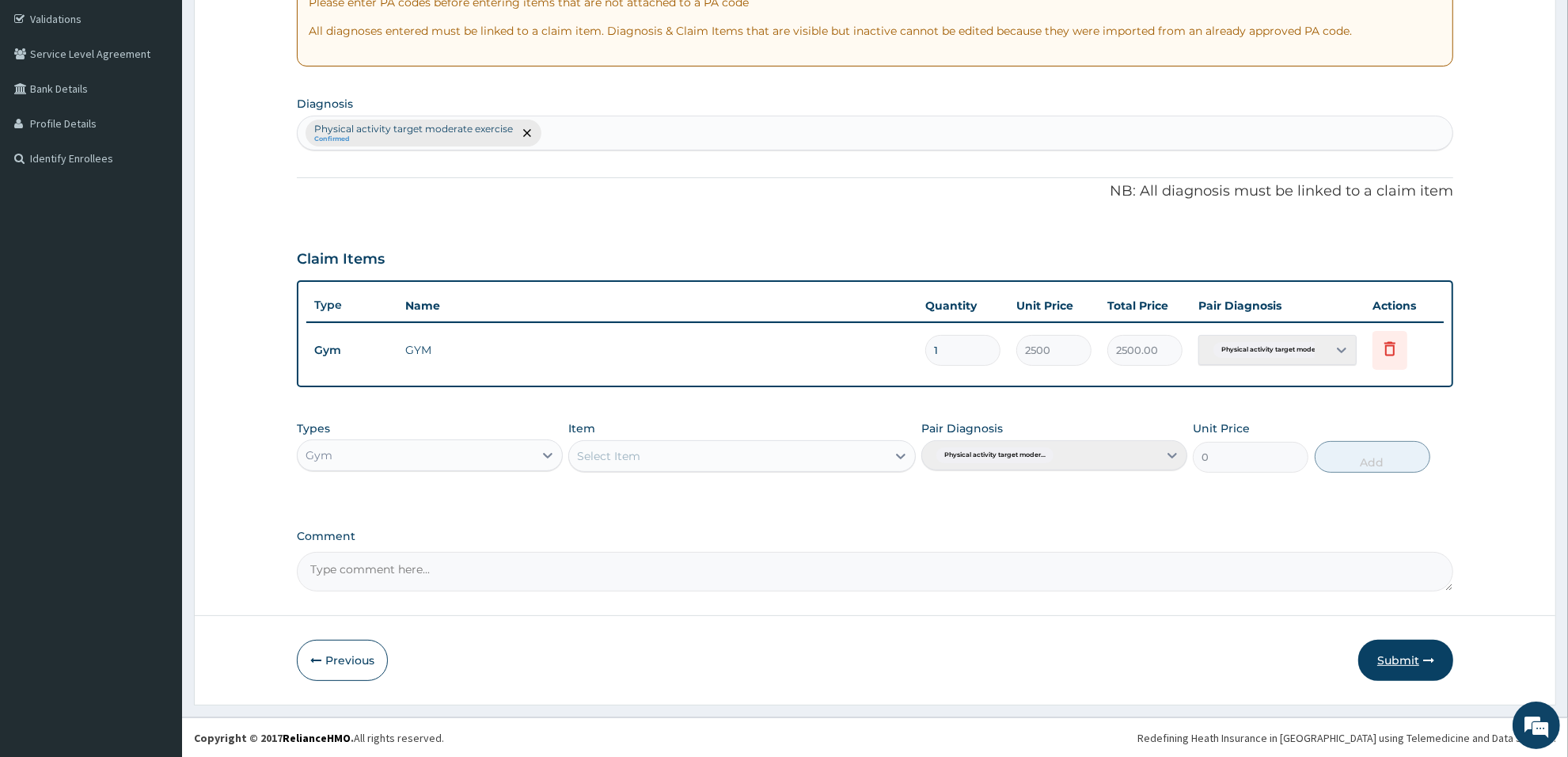
click at [1398, 648] on button "Submit" at bounding box center [1405, 660] width 95 height 41
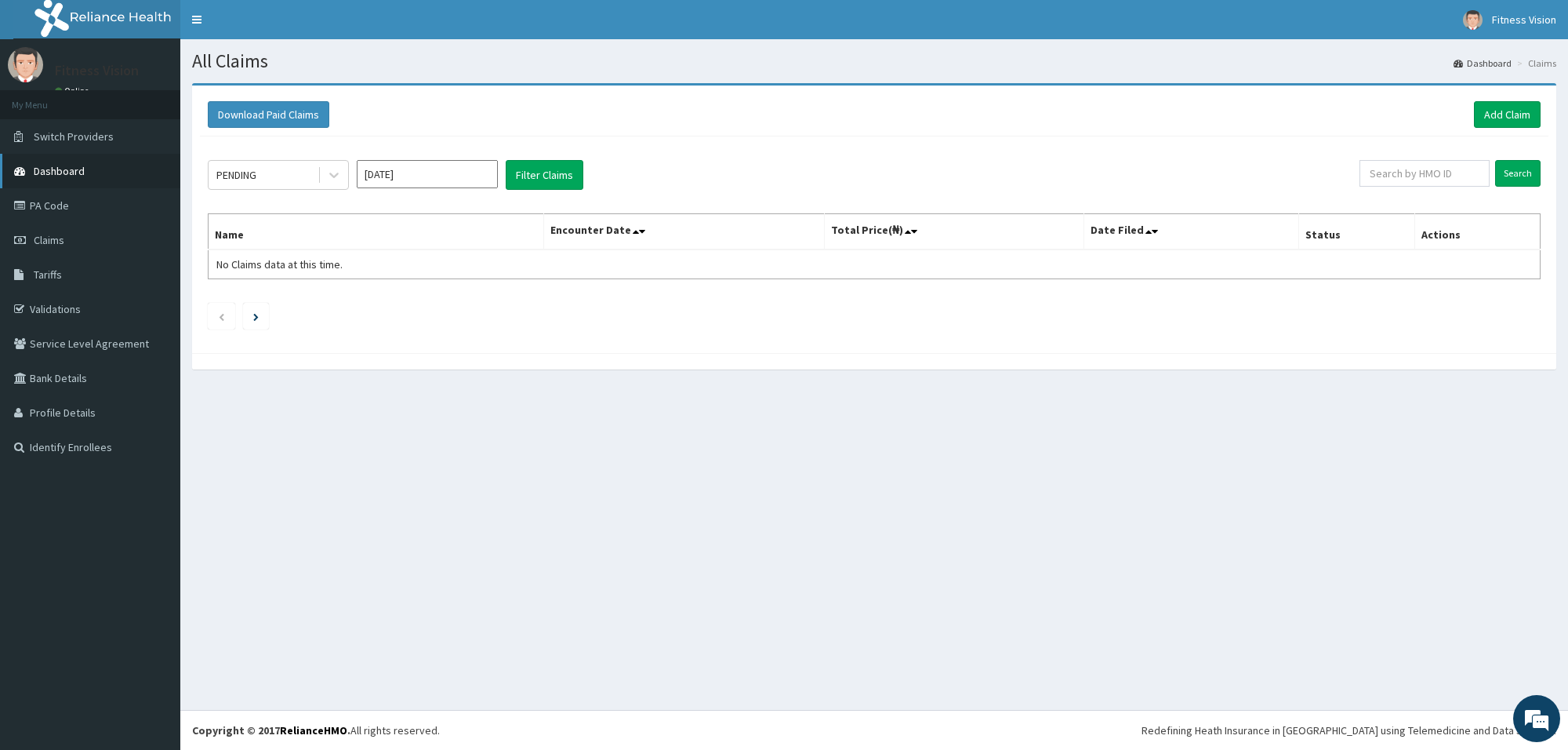
click at [85, 174] on link "Dashboard" at bounding box center [89, 171] width 180 height 35
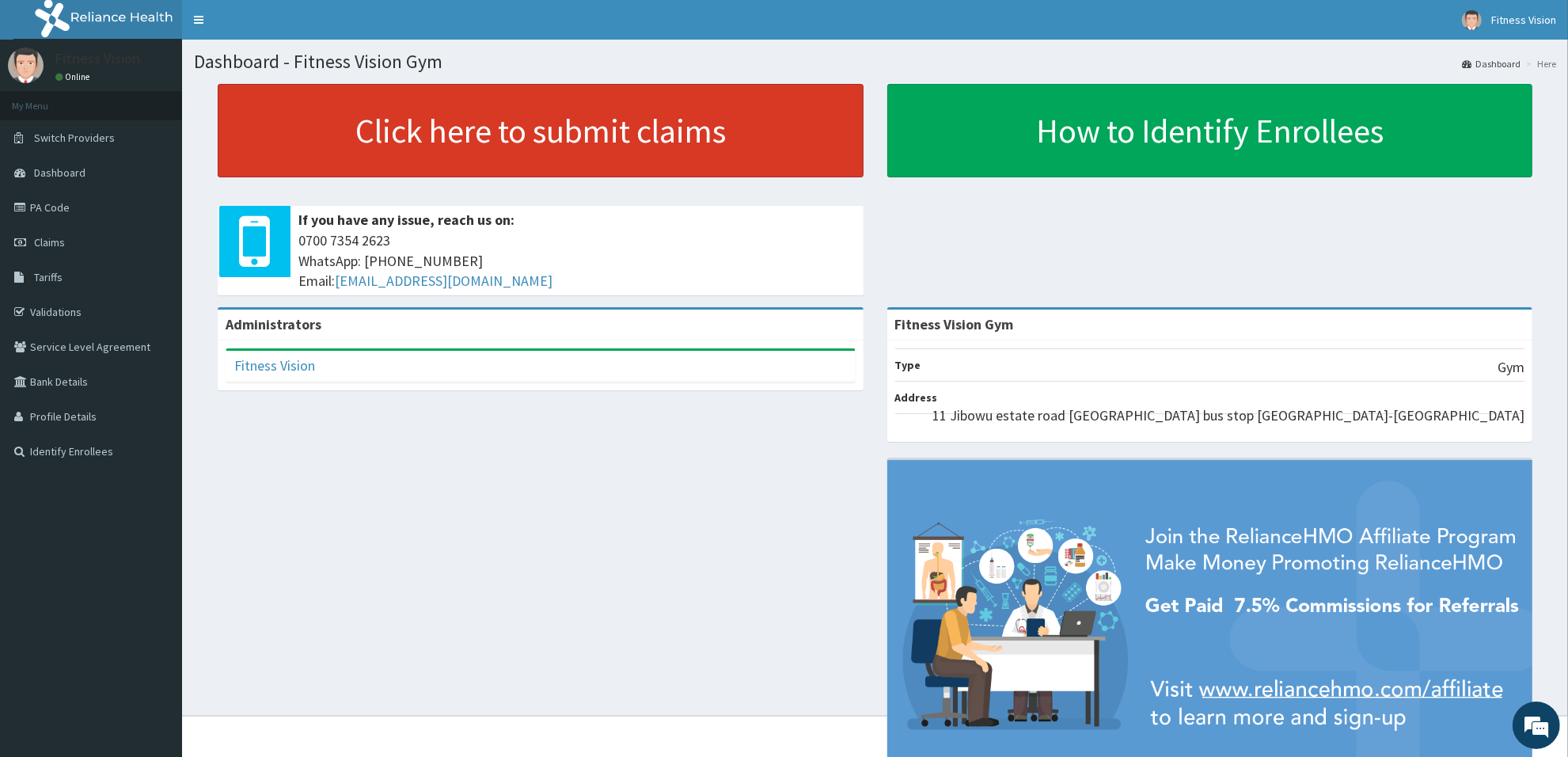
click at [314, 131] on link "Click here to submit claims" at bounding box center [540, 130] width 646 height 93
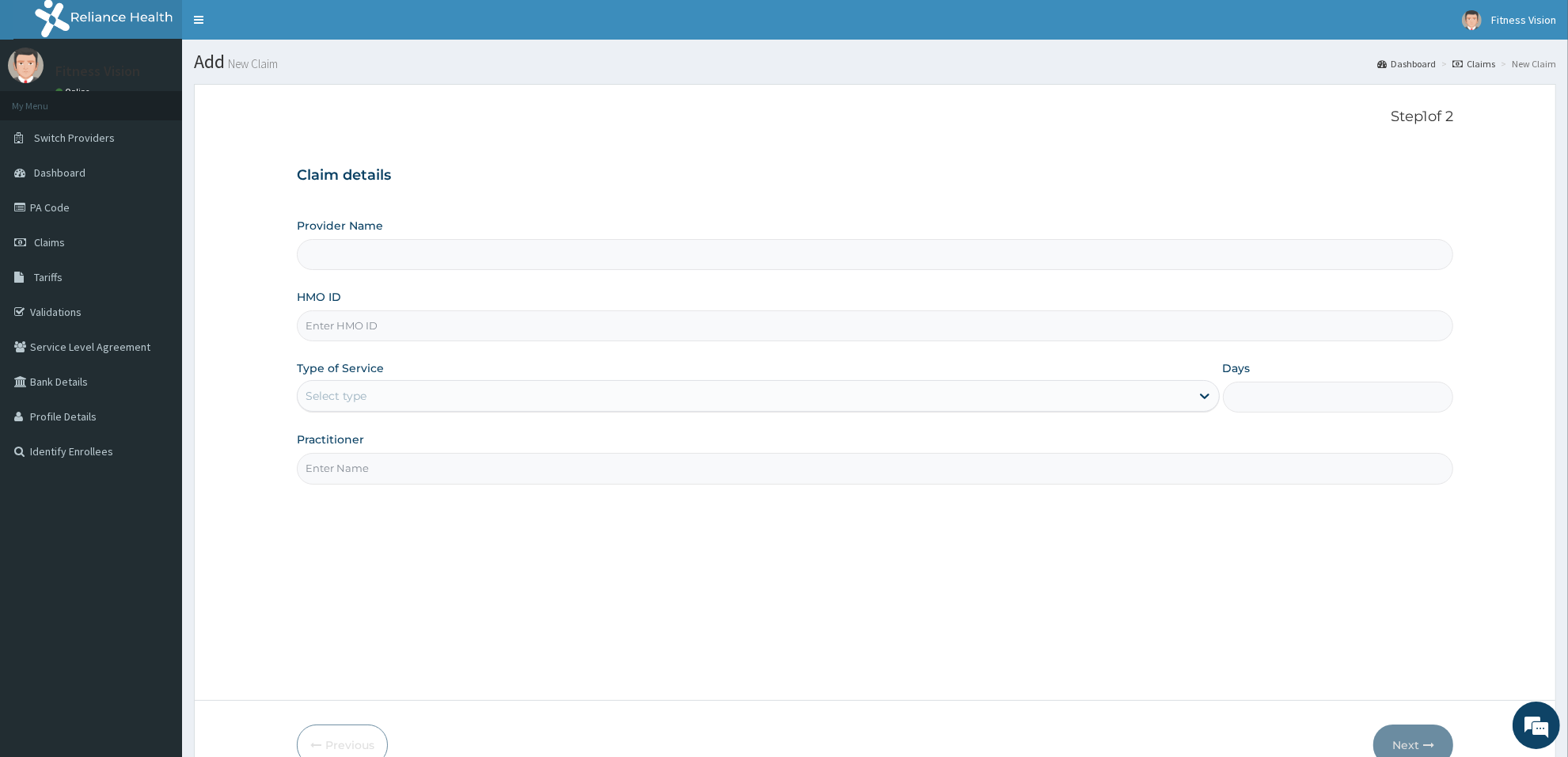
type input "Fitness Vision Gym"
type input "1"
click at [539, 317] on input "HMO ID" at bounding box center [874, 326] width 1157 height 31
type input "gnn/10092/a"
click at [477, 474] on input "Practitioner" at bounding box center [874, 468] width 1157 height 31
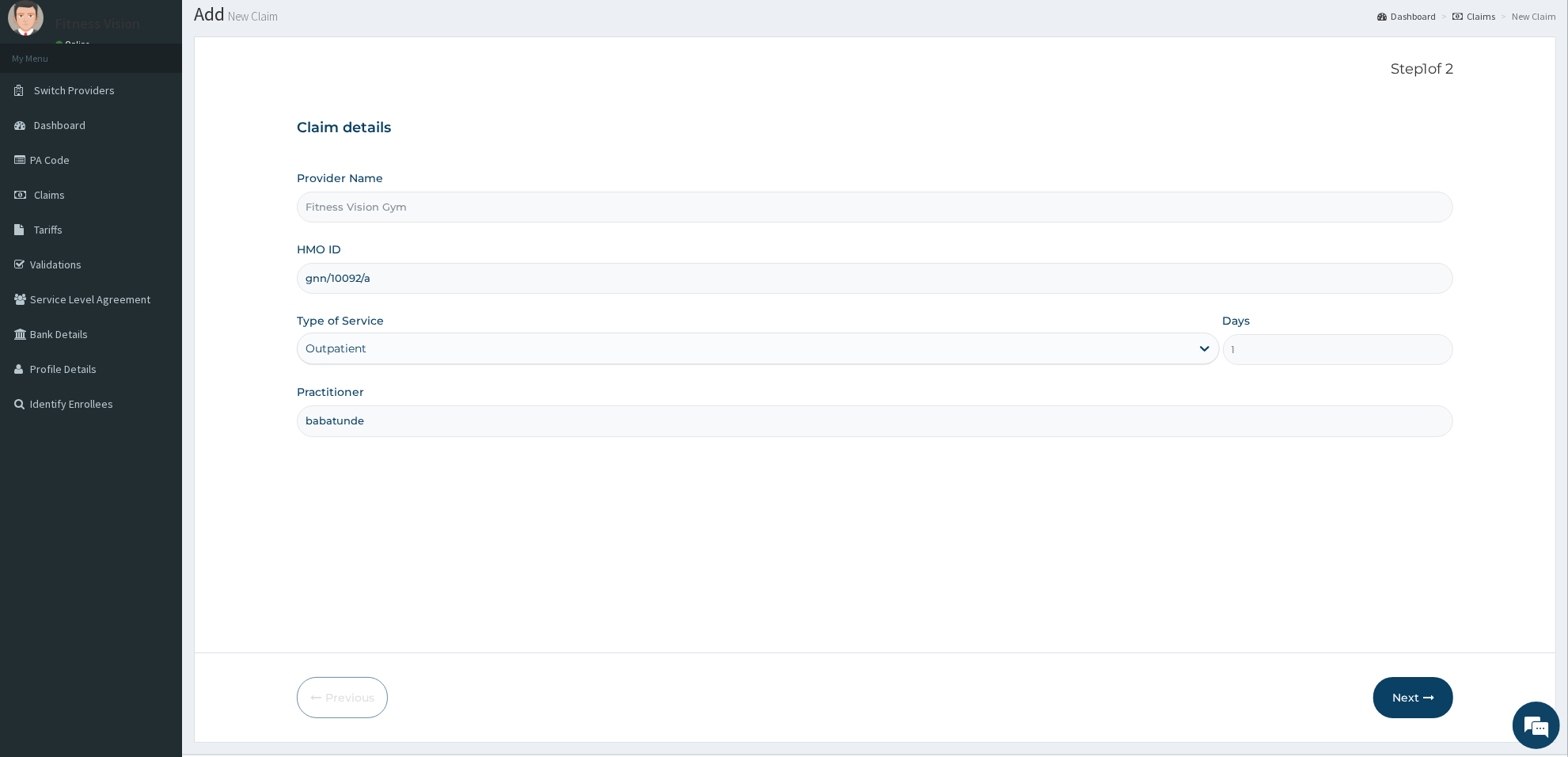
scroll to position [86, 0]
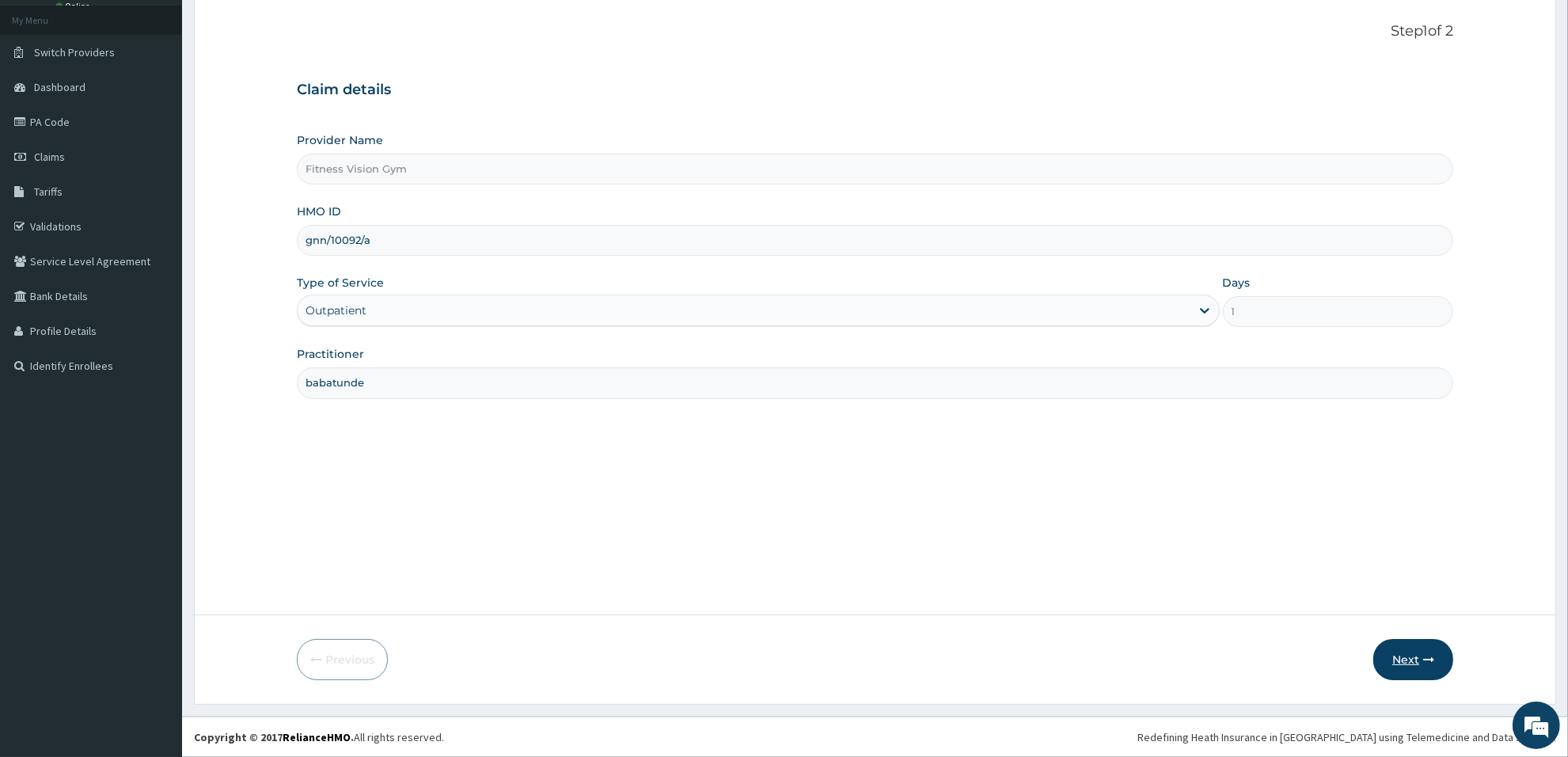
type input "babatunde"
click at [1409, 665] on button "Next" at bounding box center [1413, 660] width 80 height 41
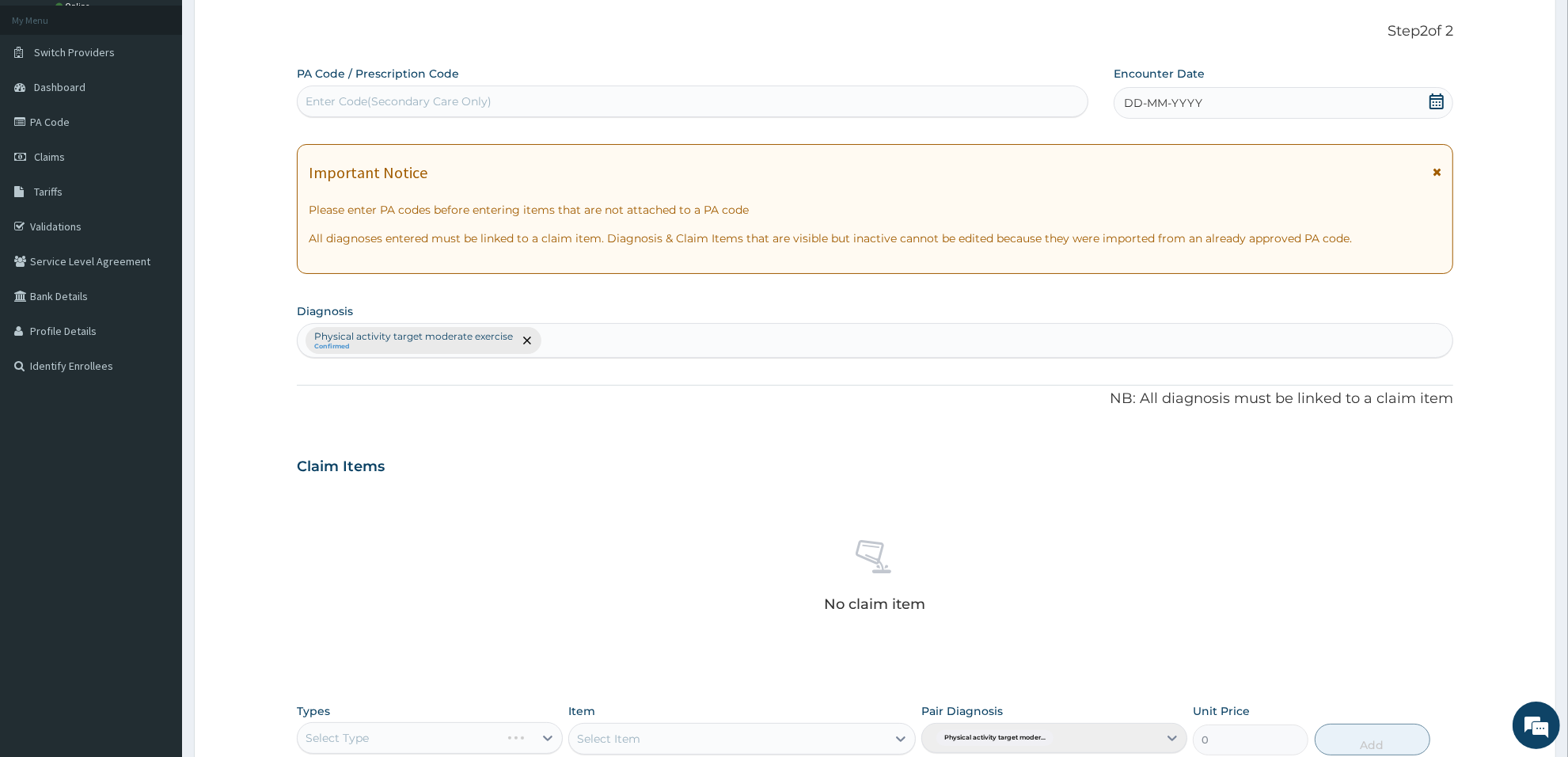
click at [565, 92] on div "Enter Code(Secondary Care Only)" at bounding box center [692, 101] width 790 height 25
type input "PA/5F162A"
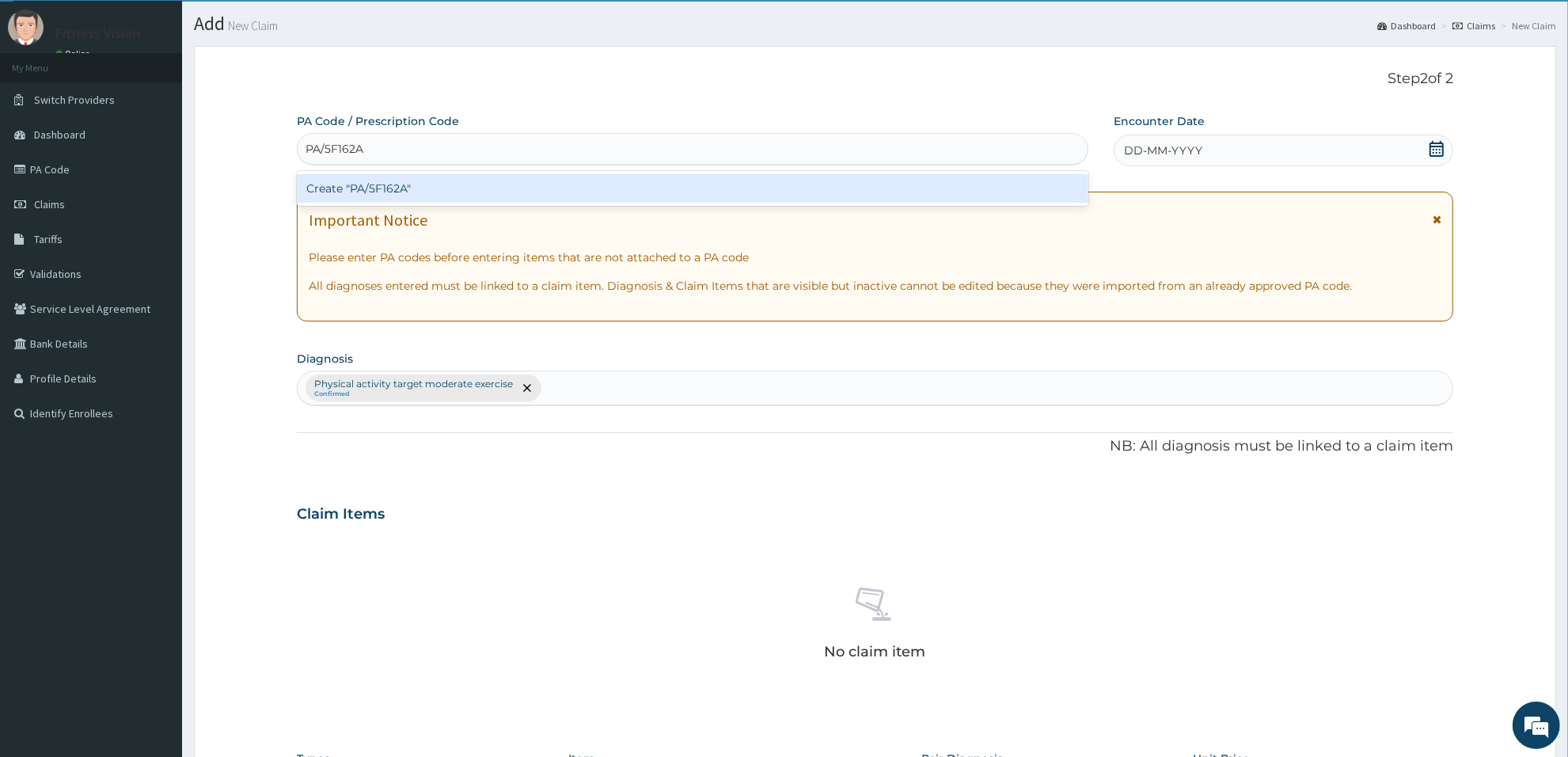
scroll to position [0, 0]
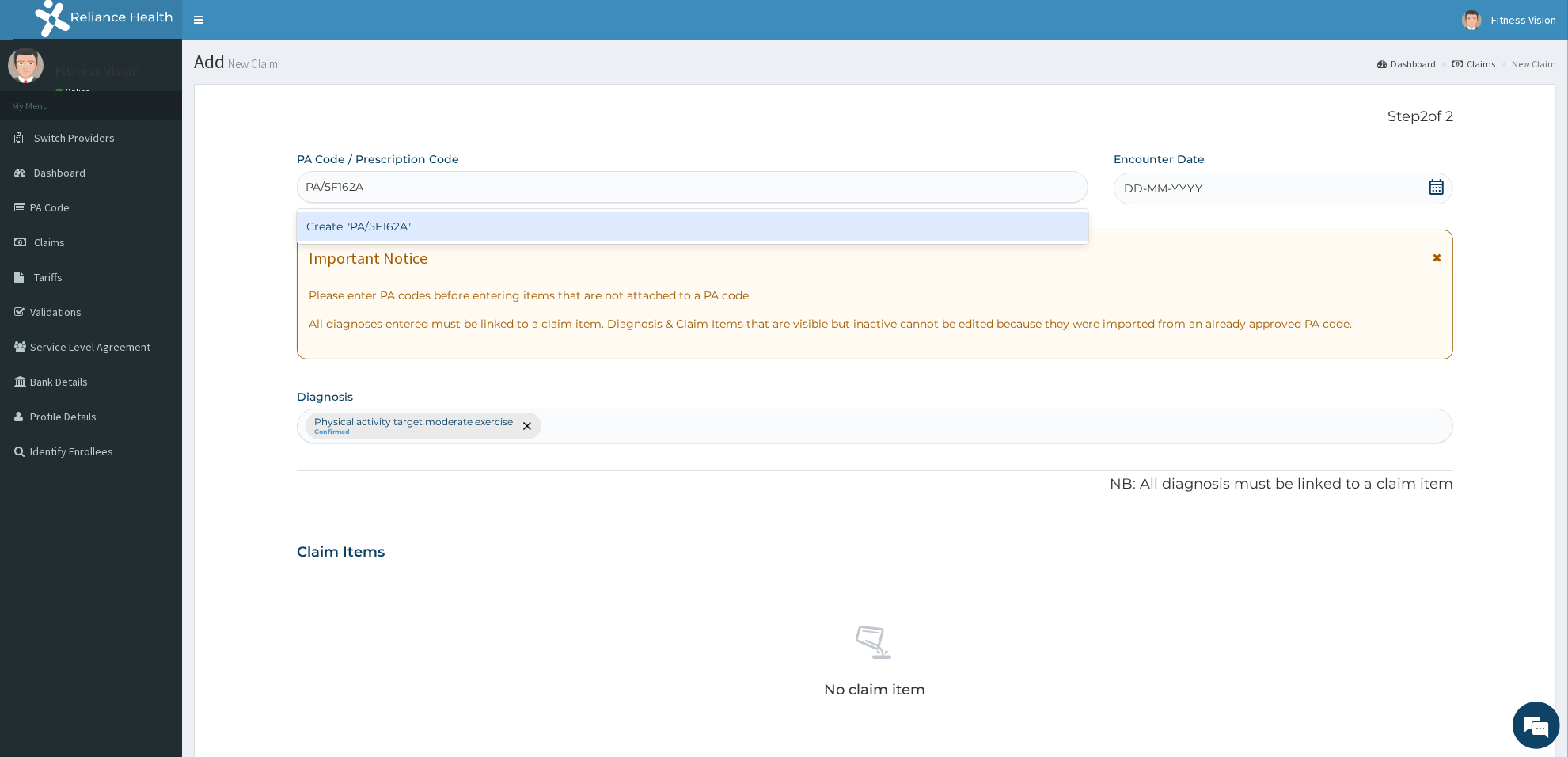
click at [443, 219] on div "Create "PA/5F162A"" at bounding box center [692, 226] width 792 height 28
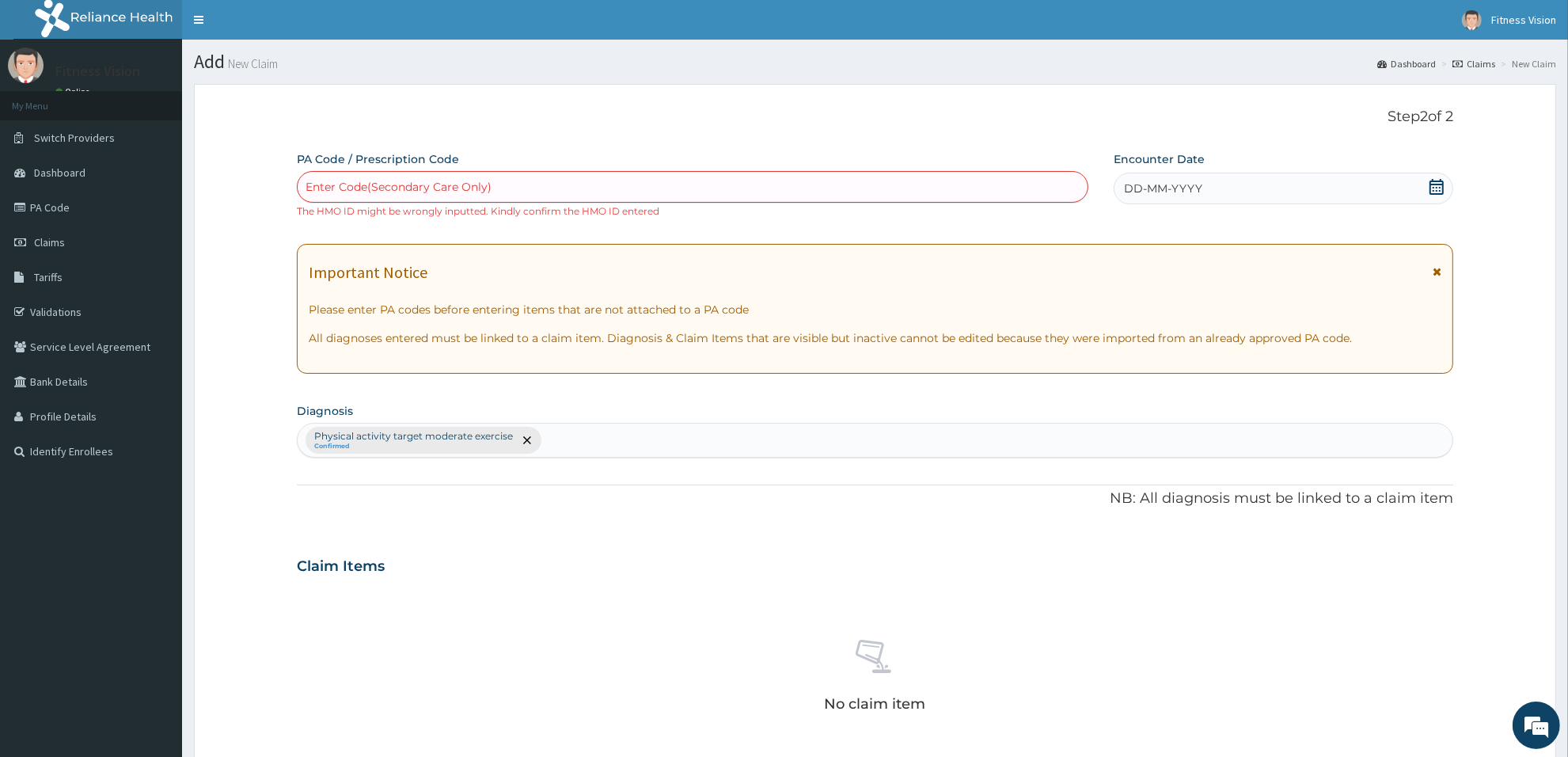
click at [665, 177] on div "Enter Code(Secondary Care Only)" at bounding box center [692, 186] width 790 height 25
type input "PA/5F162A"
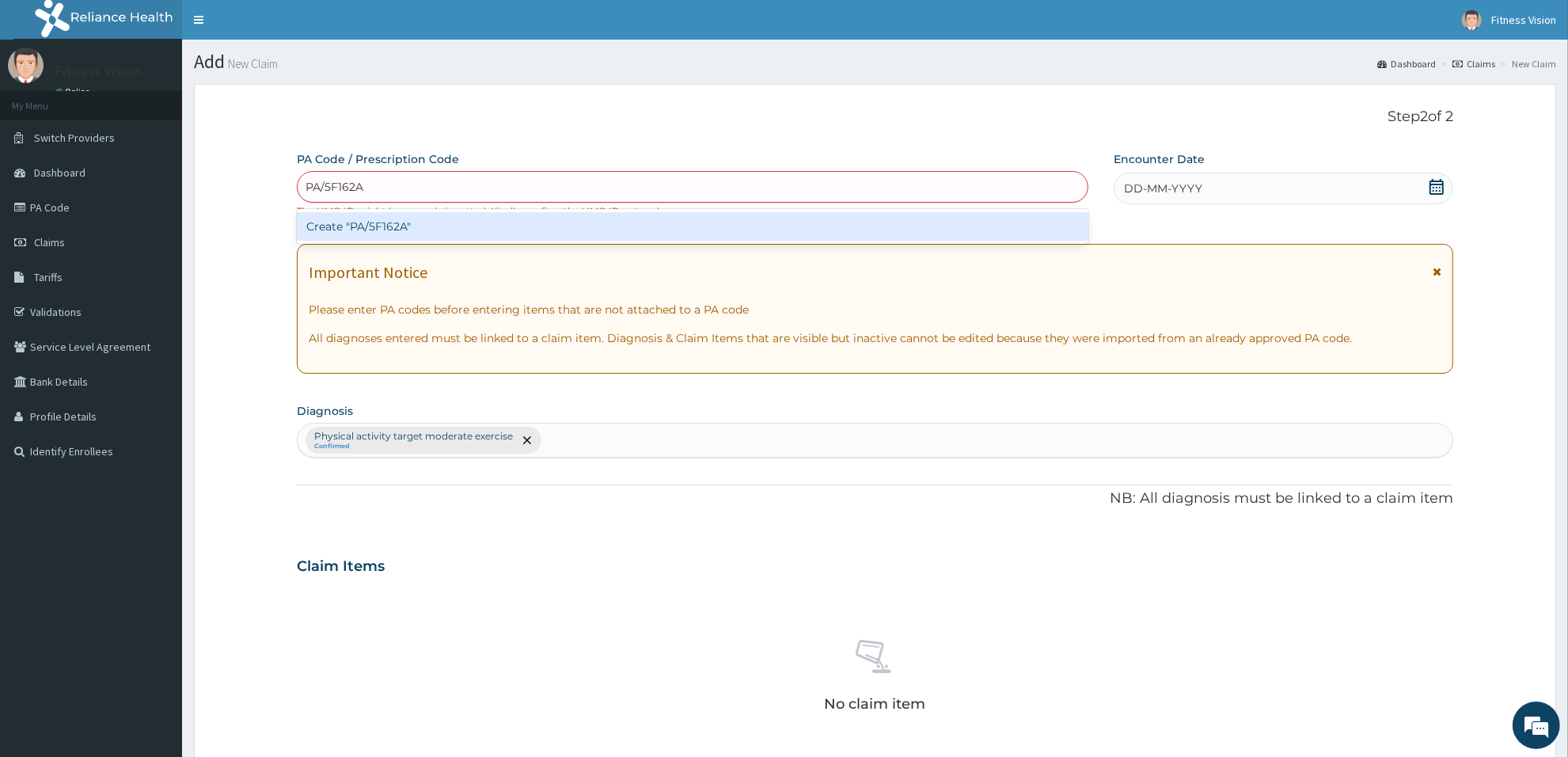
click at [639, 226] on div "Create "PA/5F162A"" at bounding box center [692, 226] width 792 height 28
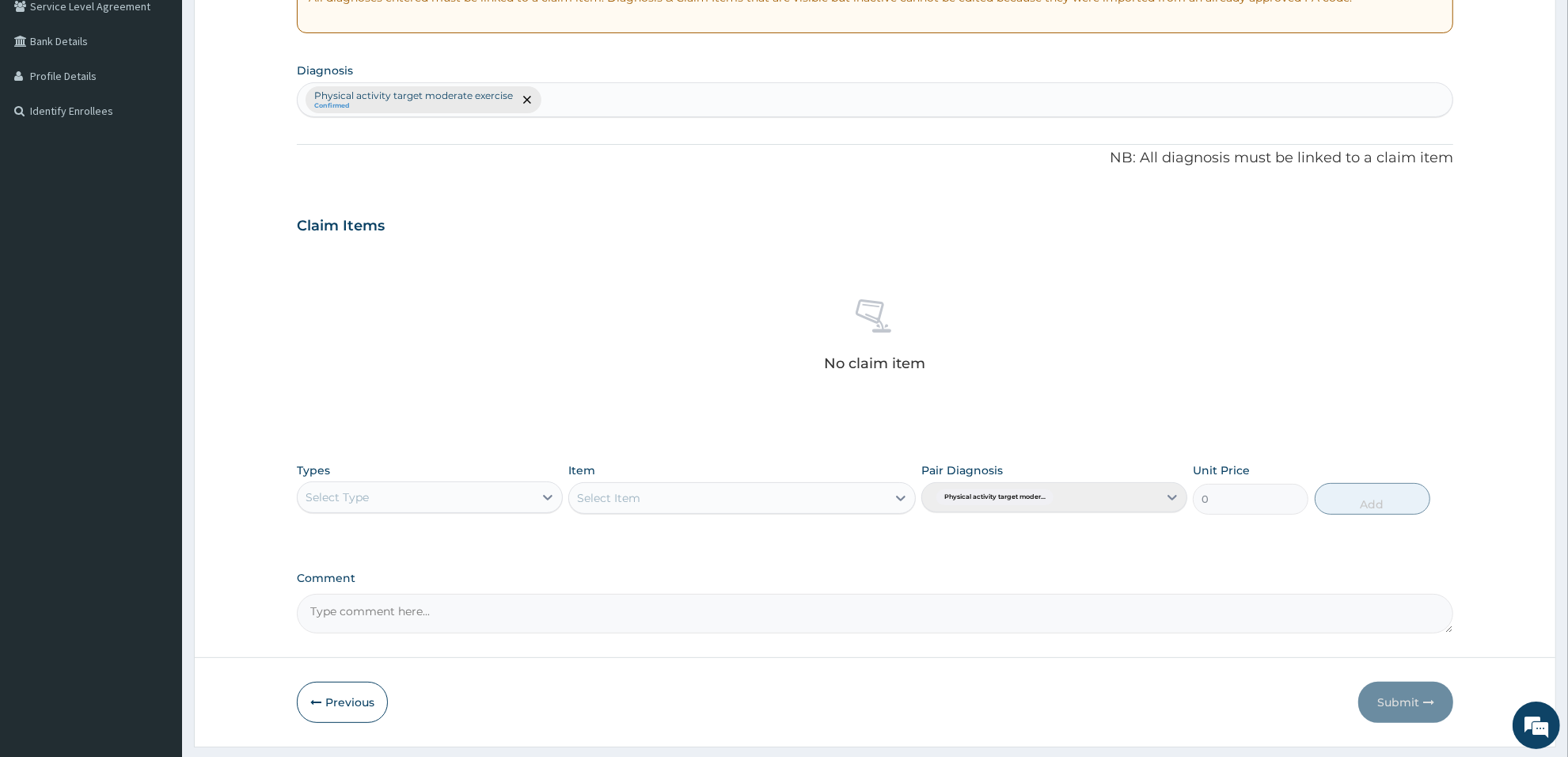
scroll to position [385, 0]
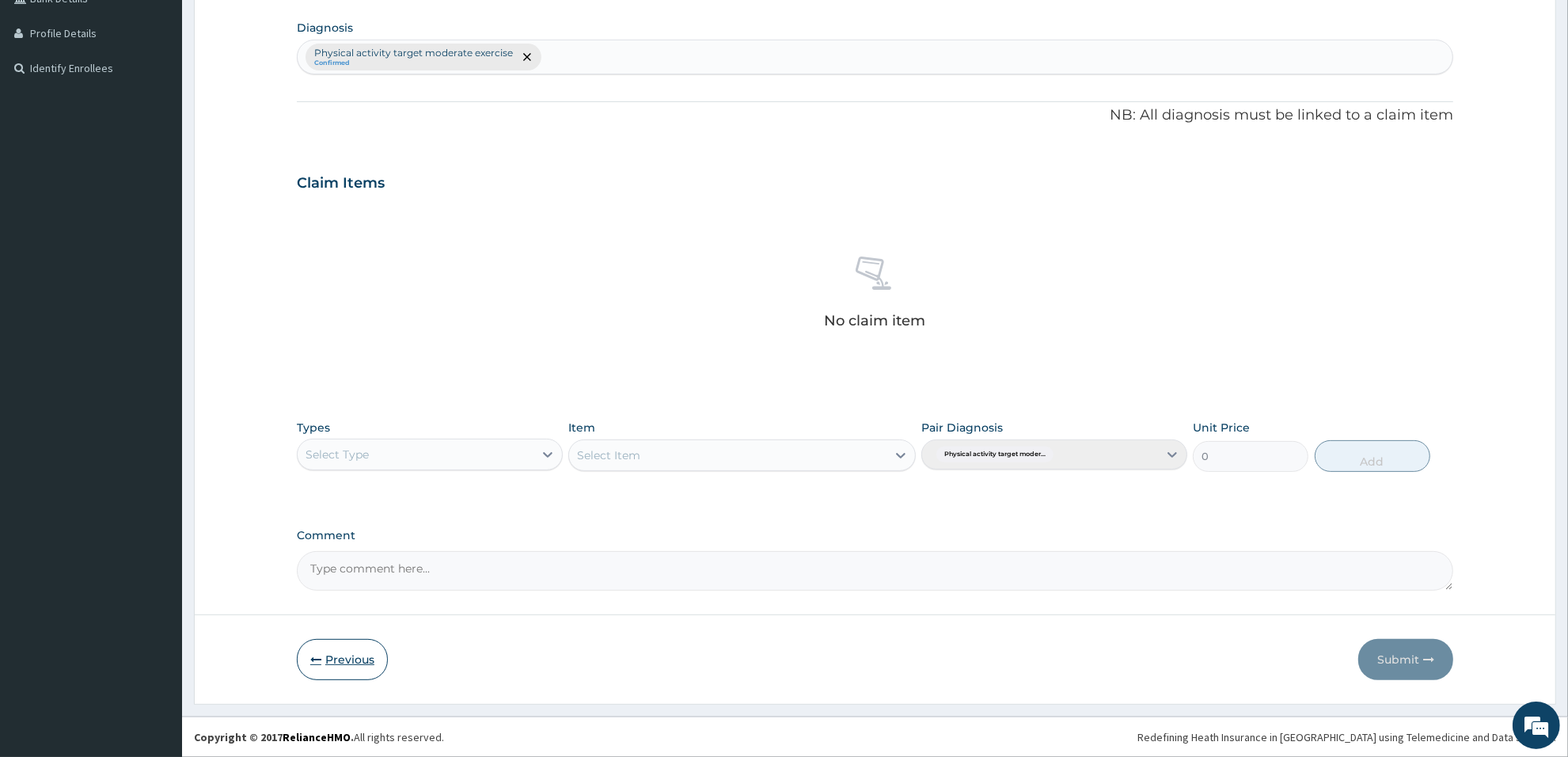
click at [374, 665] on button "Previous" at bounding box center [342, 660] width 91 height 41
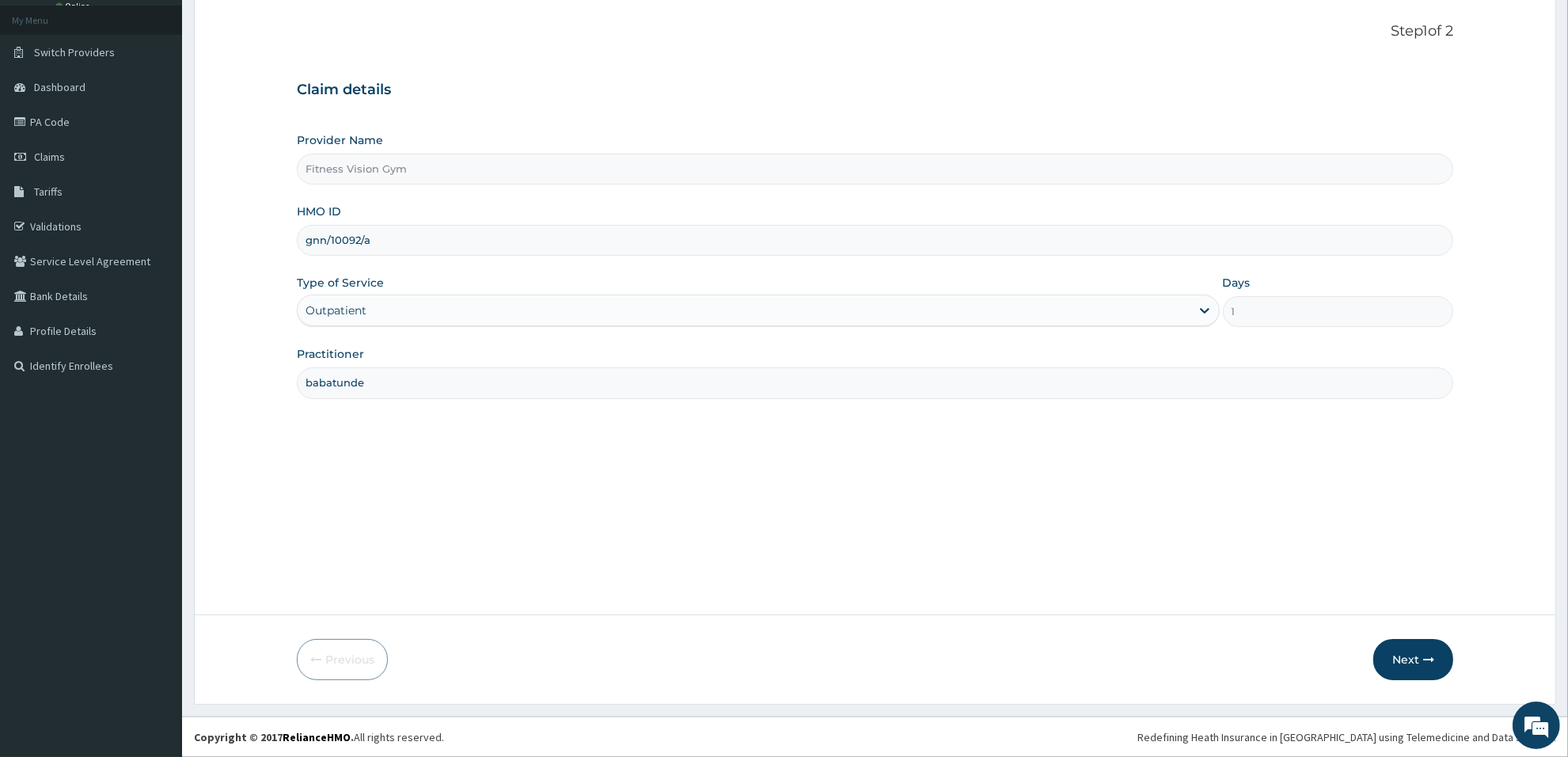
click at [326, 242] on input "gnn/10092/a" at bounding box center [874, 240] width 1157 height 31
type input "gnl/10092/a"
click at [1403, 662] on button "Next" at bounding box center [1413, 660] width 80 height 41
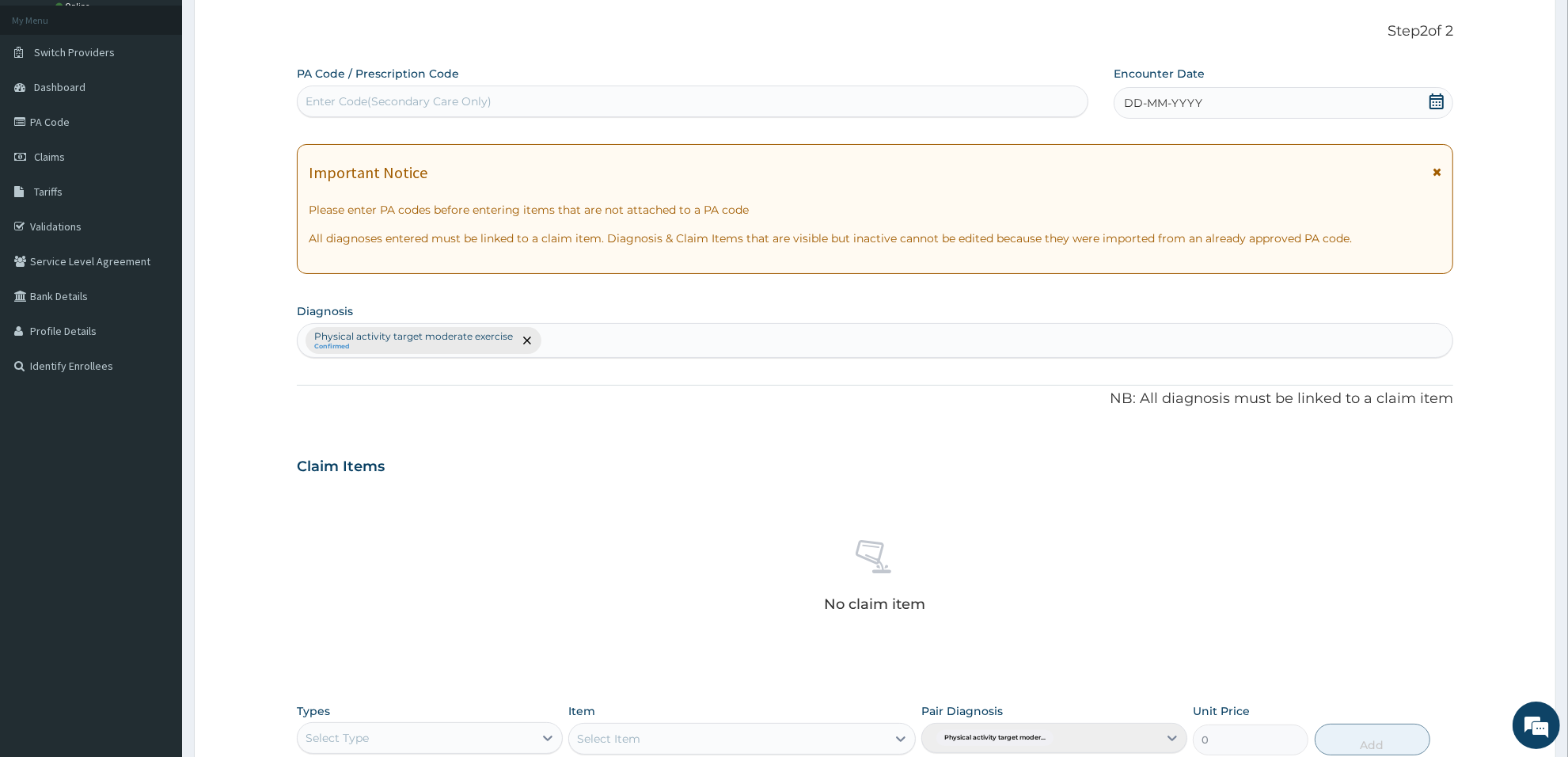
click at [506, 89] on div "Enter Code(Secondary Care Only)" at bounding box center [692, 101] width 790 height 25
type input "PA/5F162A"
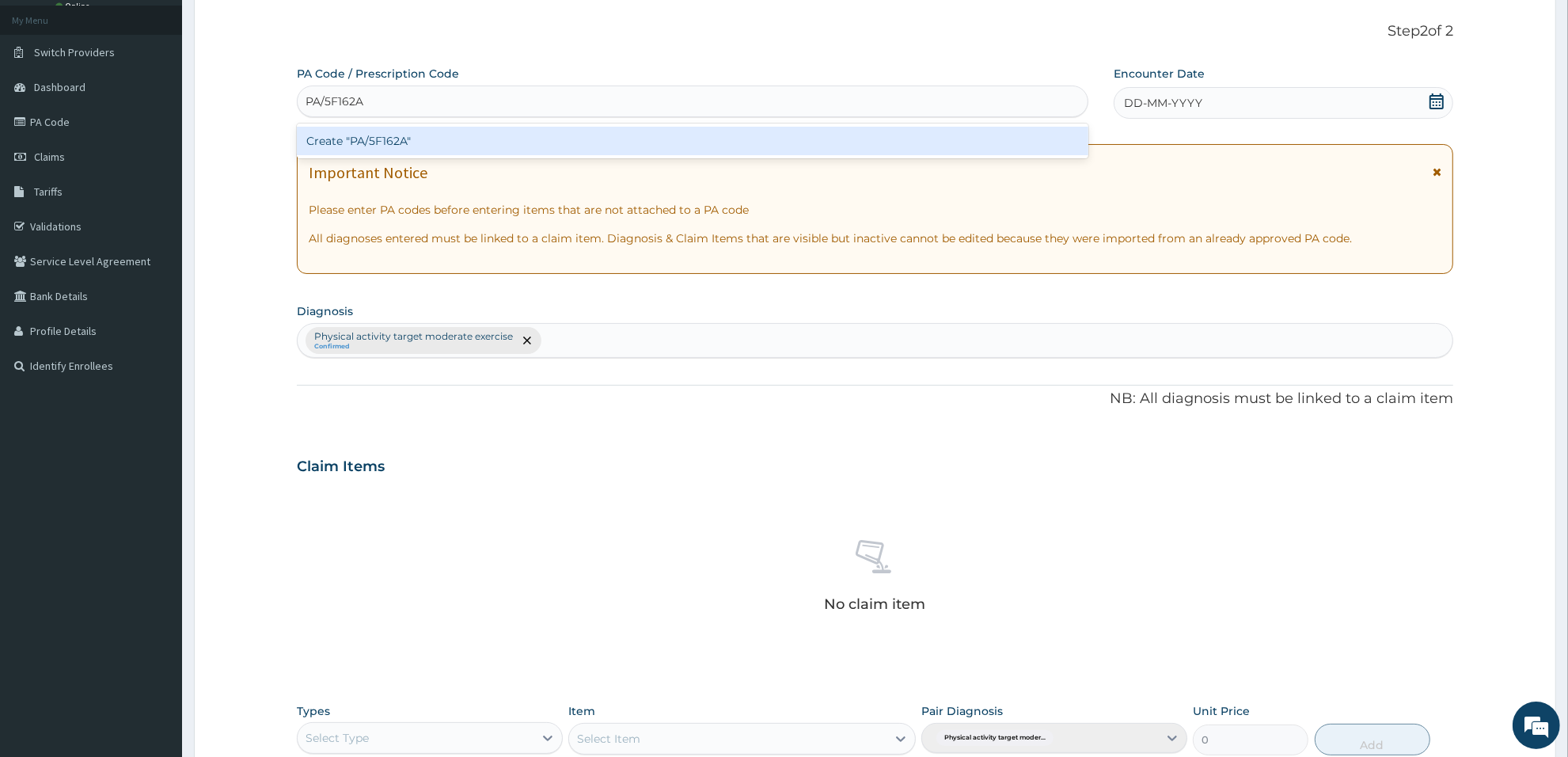
click at [500, 145] on div "Create "PA/5F162A"" at bounding box center [692, 141] width 792 height 28
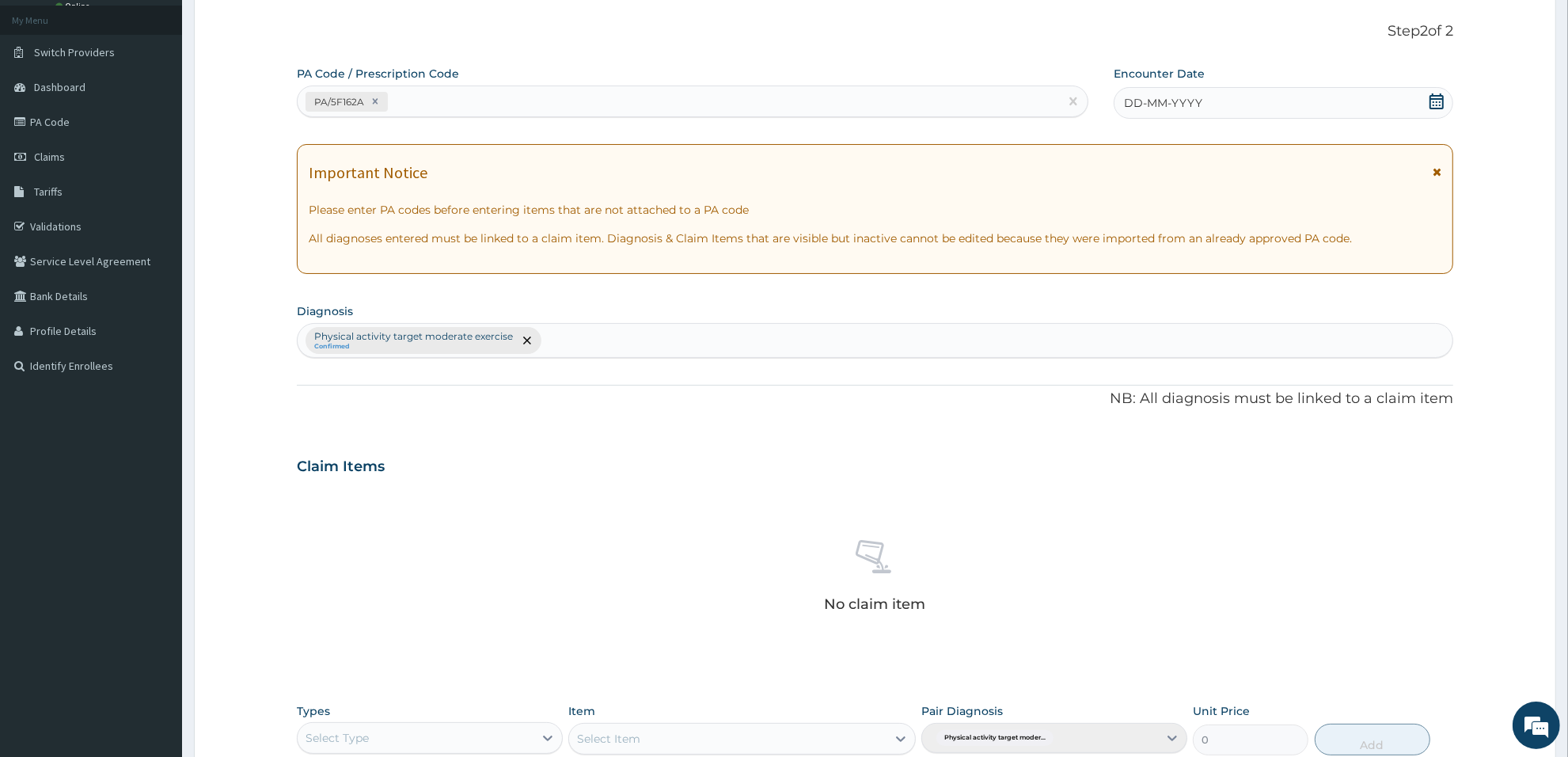
click at [1438, 101] on icon at bounding box center [1436, 101] width 16 height 16
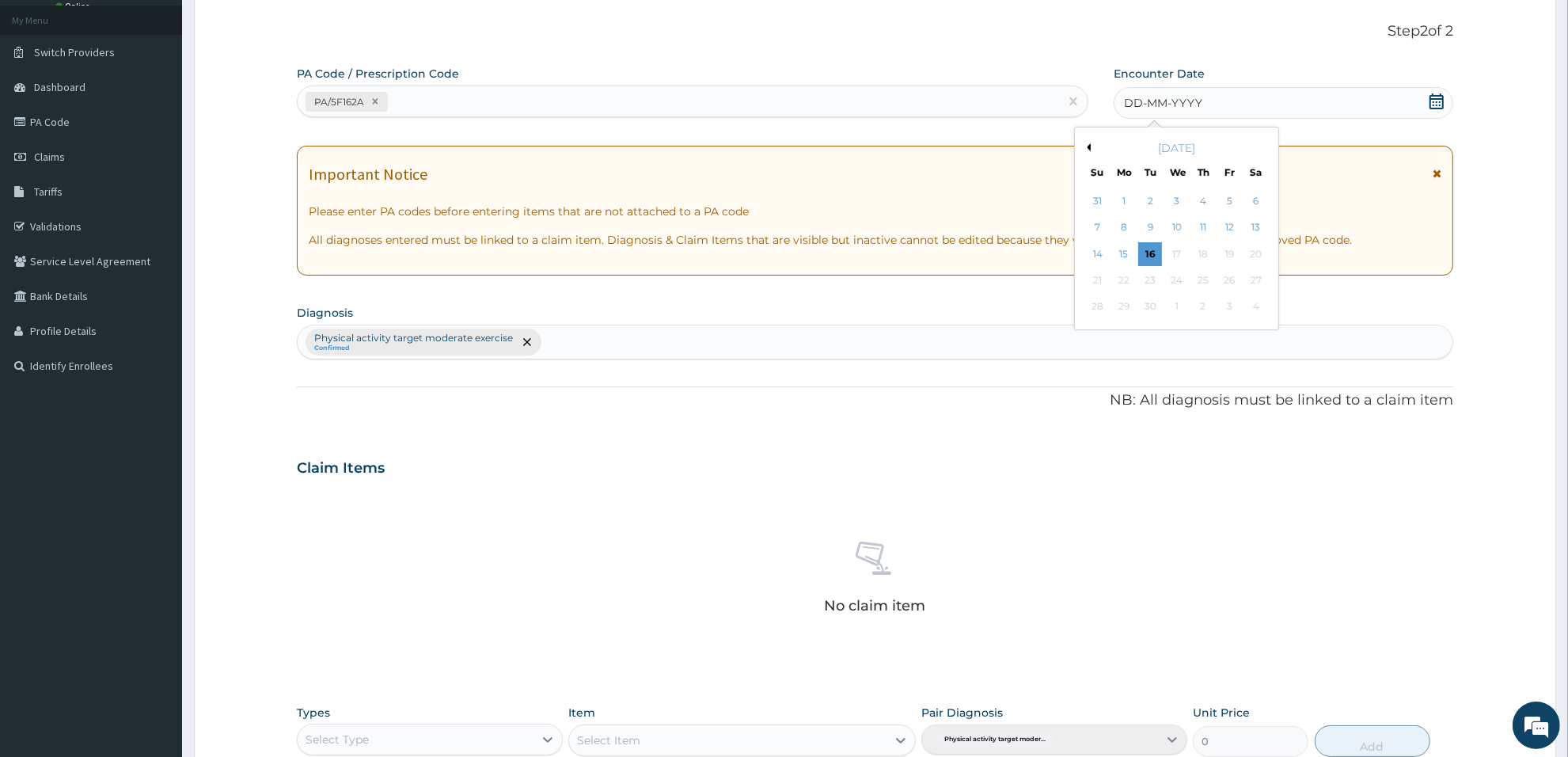
click at [1264, 230] on div "13" at bounding box center [1256, 228] width 24 height 24
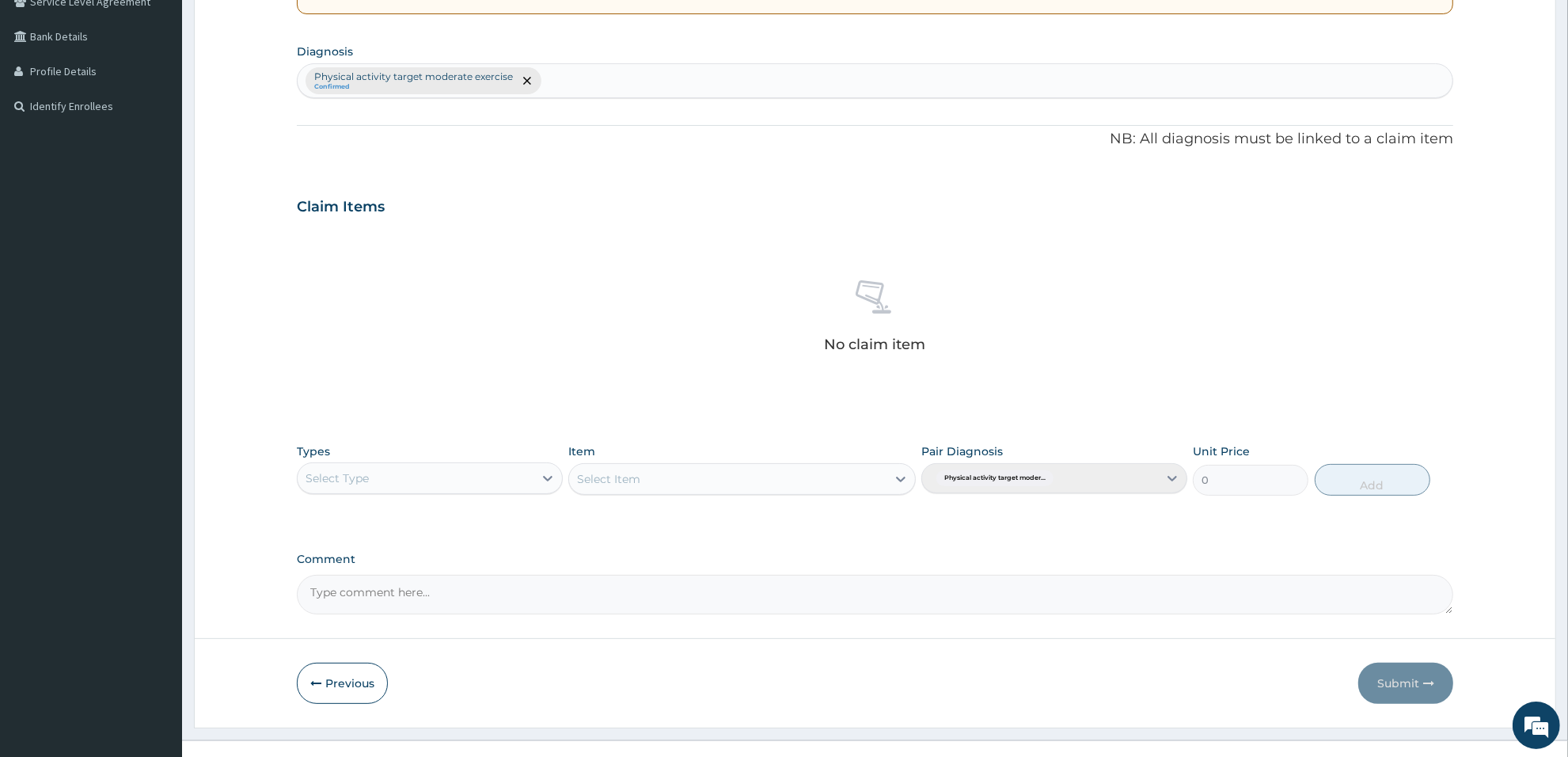
scroll to position [370, 0]
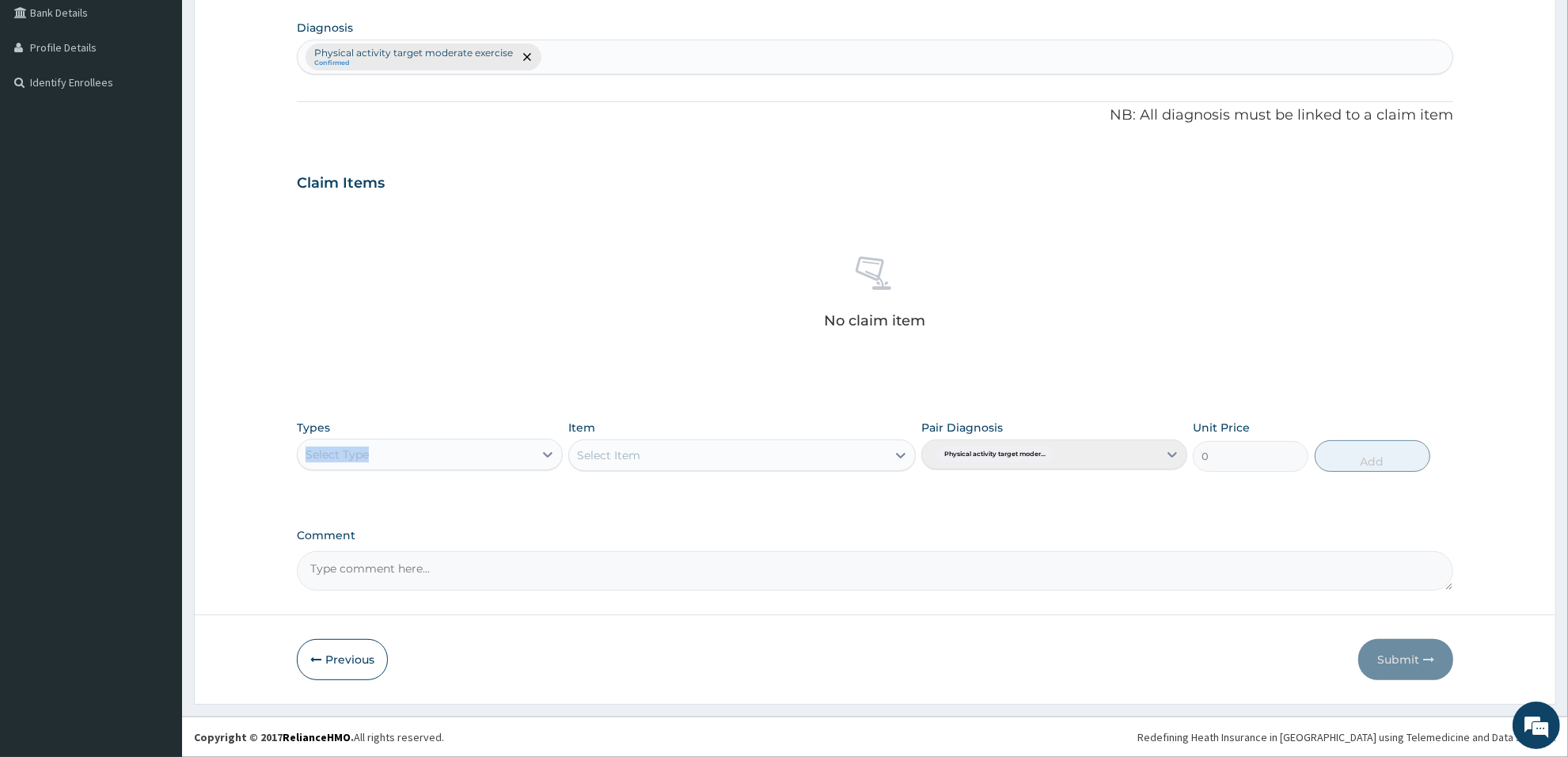
drag, startPoint x: 578, startPoint y: 413, endPoint x: 406, endPoint y: 619, distance: 268.4
click at [546, 429] on div "PA Code / Prescription Code PA/5F162A Encounter Date 13-09-2025 Important Notic…" at bounding box center [874, 186] width 1157 height 809
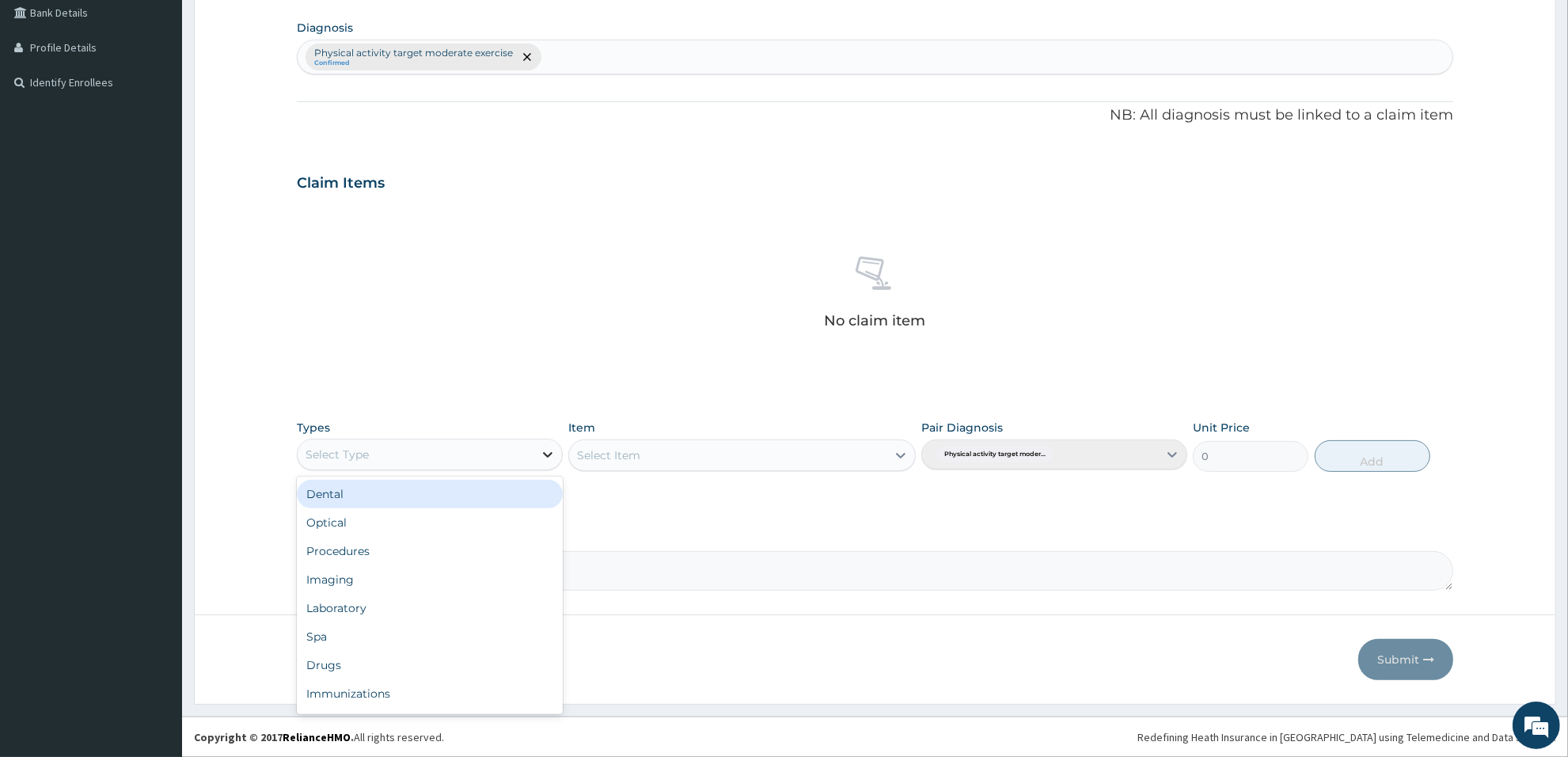
drag, startPoint x: 545, startPoint y: 452, endPoint x: 554, endPoint y: 452, distance: 9.0
click at [554, 452] on icon at bounding box center [548, 454] width 16 height 16
type input "gym"
click at [529, 476] on div "Gym" at bounding box center [429, 493] width 266 height 35
click at [523, 485] on div "Gym" at bounding box center [429, 494] width 266 height 28
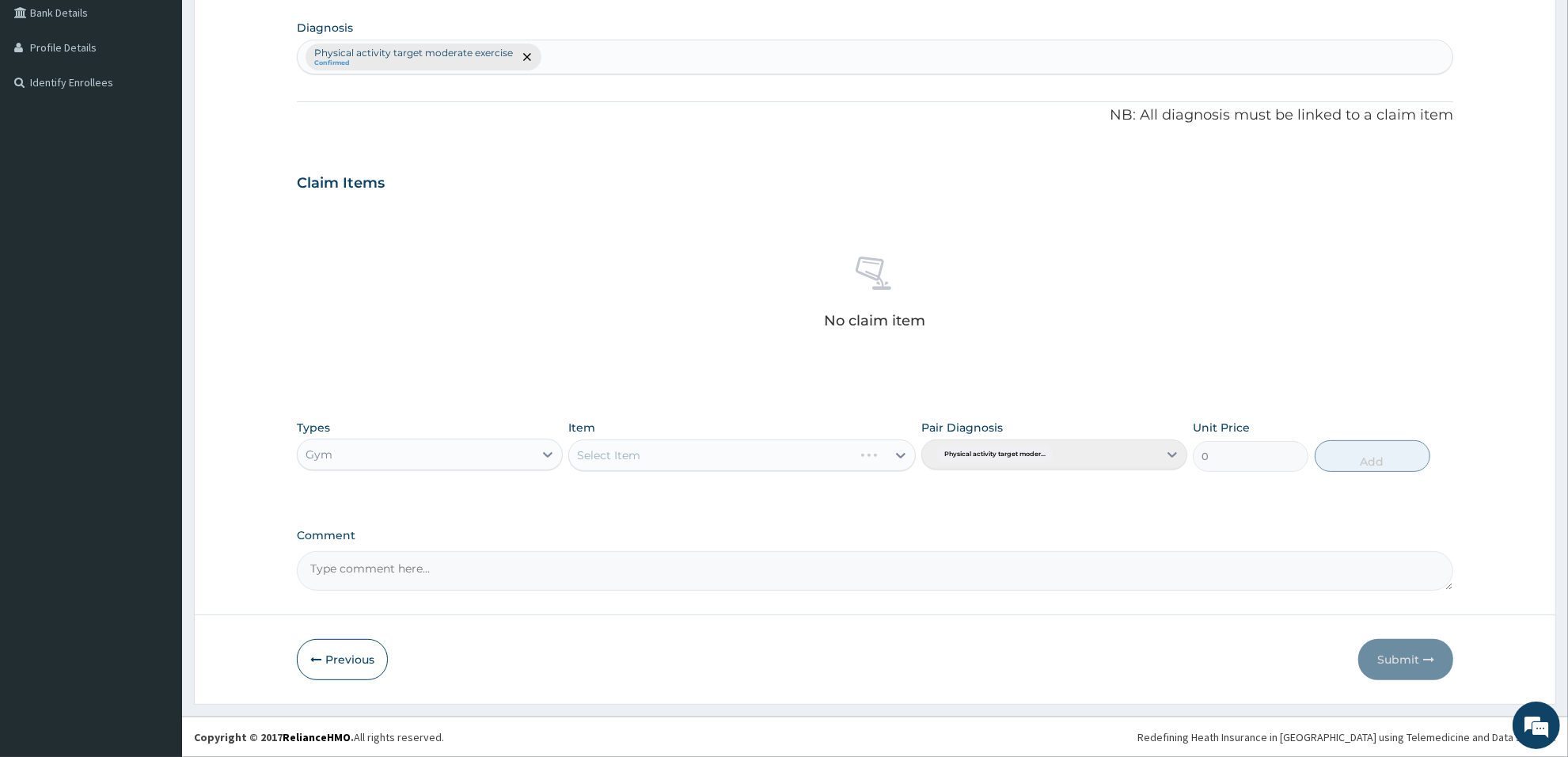
click at [703, 464] on div "Select Item" at bounding box center [742, 456] width 346 height 32
click at [859, 456] on div "Select Item" at bounding box center [728, 455] width 316 height 25
click at [817, 503] on div "GYM" at bounding box center [742, 494] width 346 height 28
click at [1366, 459] on button "Add" at bounding box center [1372, 457] width 116 height 32
type input "0"
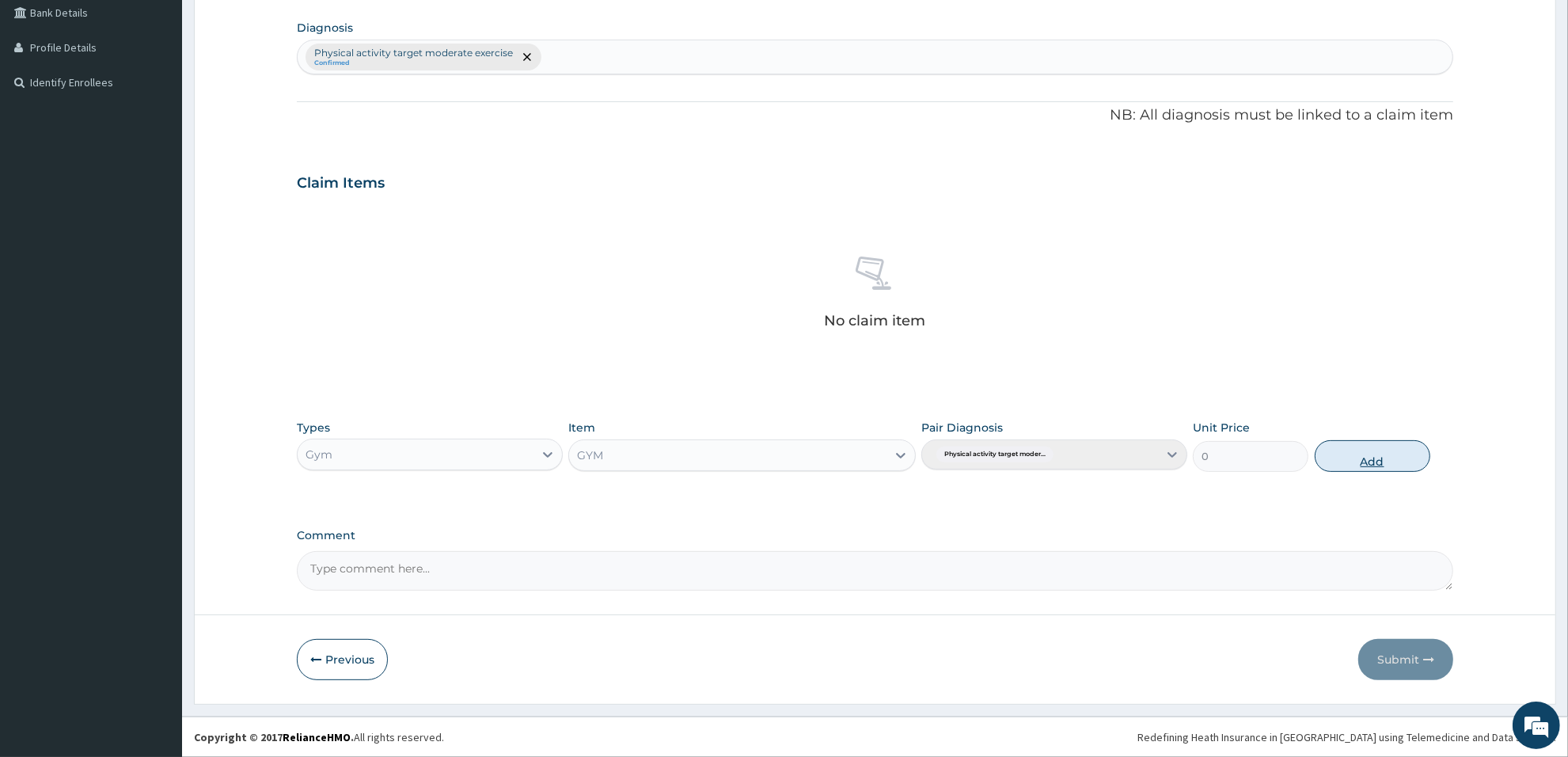
scroll to position [293, 0]
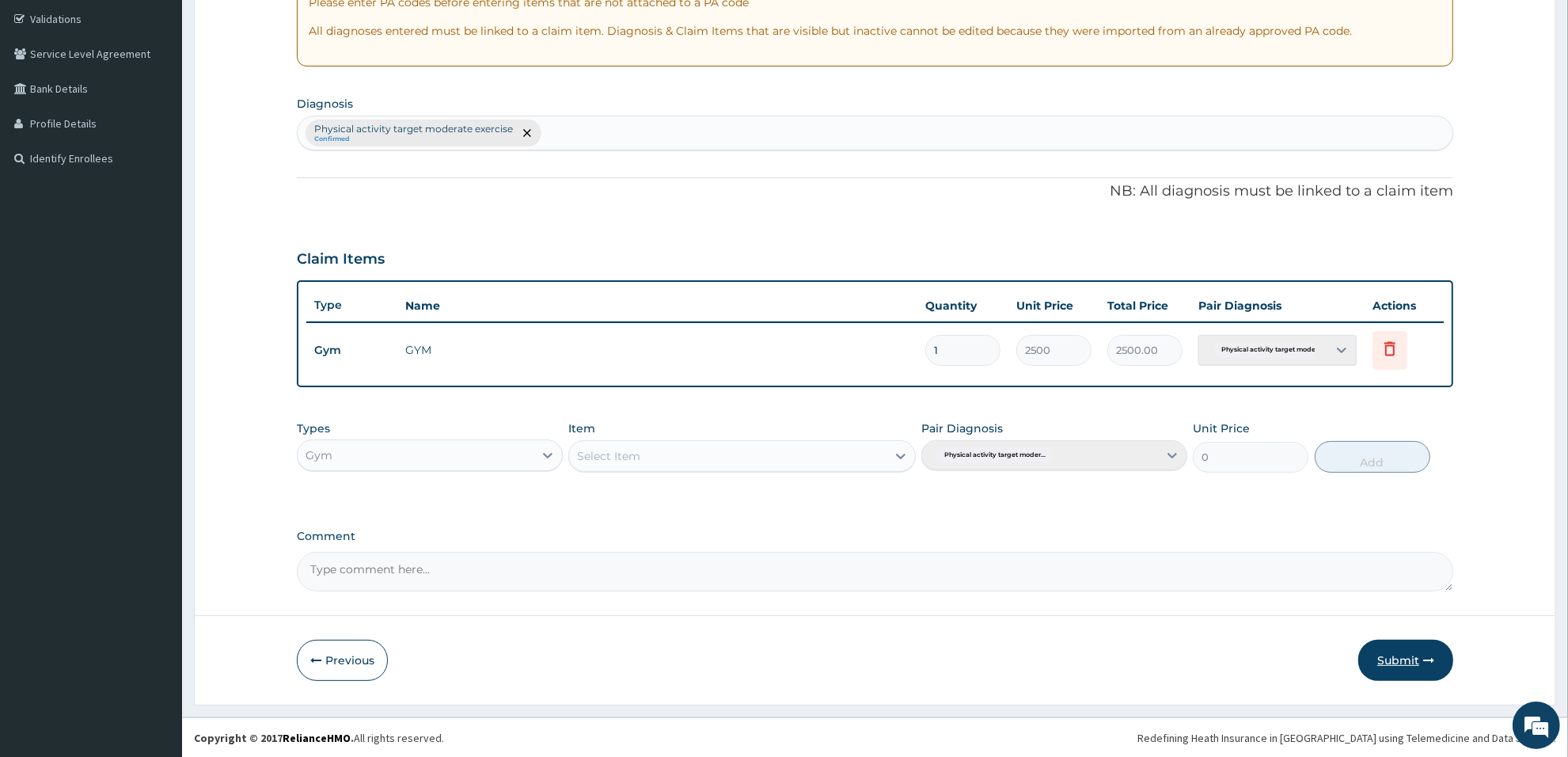
click at [1417, 650] on button "Submit" at bounding box center [1405, 660] width 95 height 41
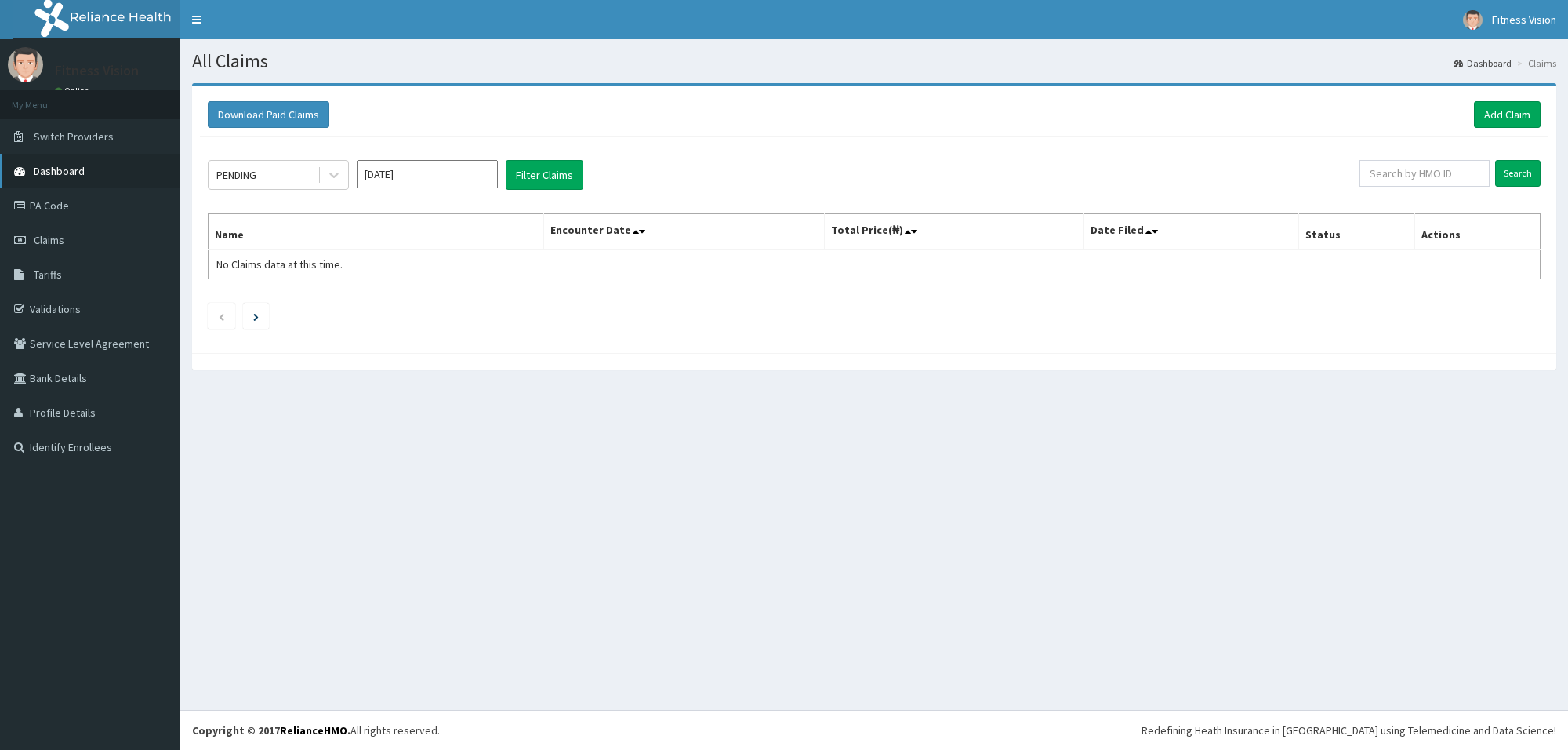
click at [67, 166] on span "Dashboard" at bounding box center [59, 171] width 51 height 14
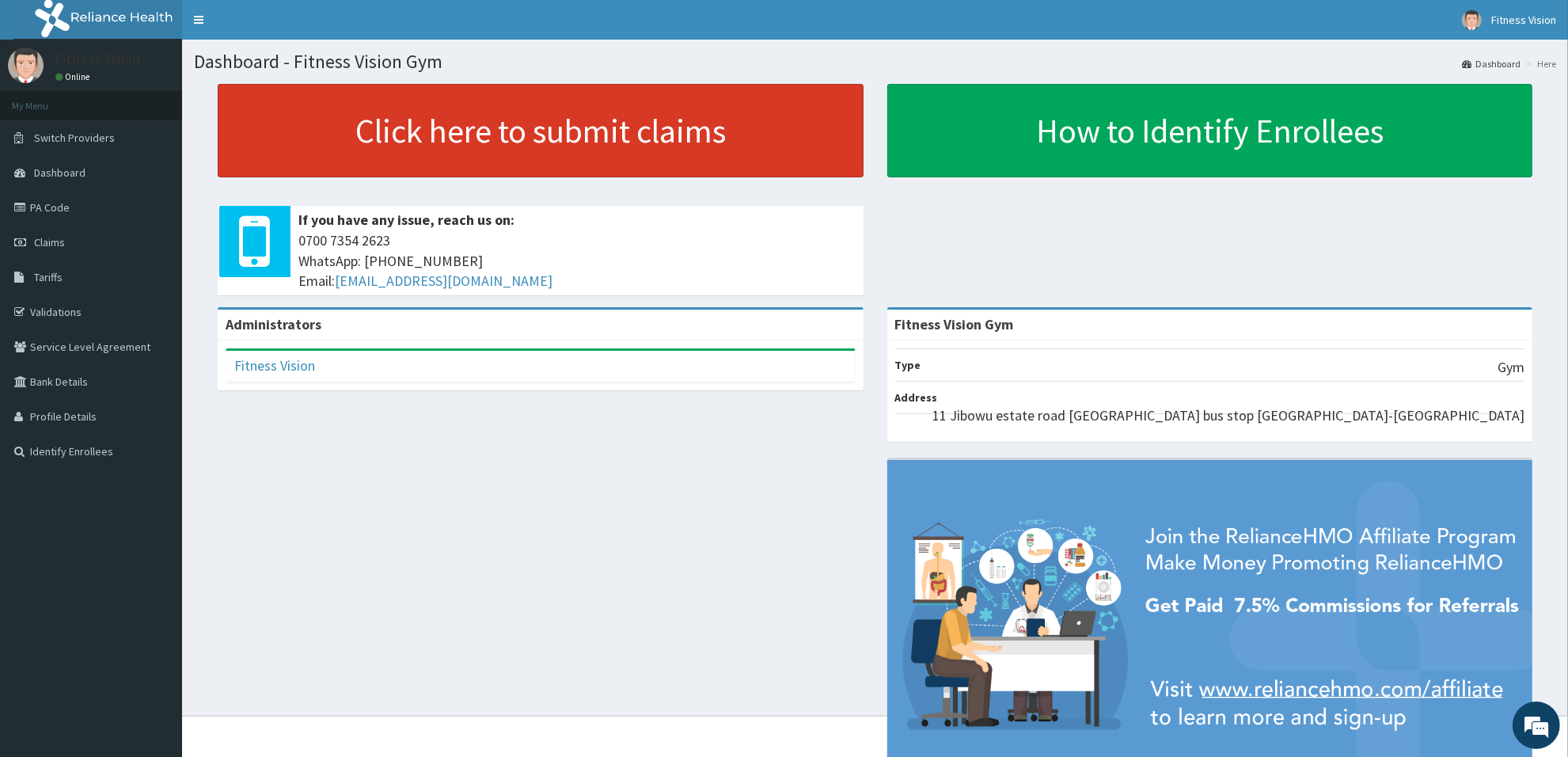
click at [421, 128] on link "Click here to submit claims" at bounding box center [540, 130] width 646 height 93
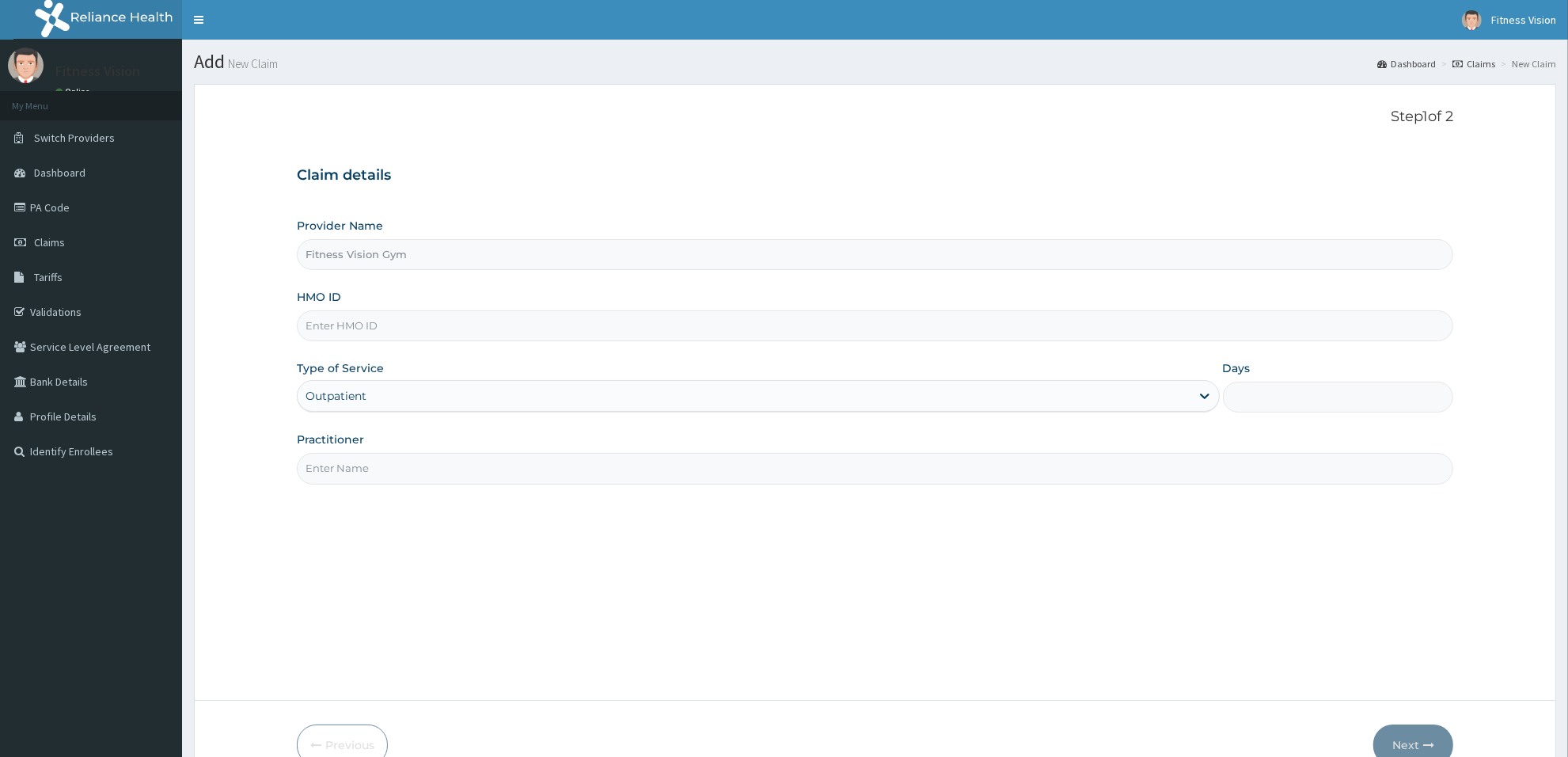
type input "Fitness Vision Gym"
type input "1"
click at [361, 327] on input "HMO ID" at bounding box center [874, 326] width 1157 height 31
type input "snl/10313/a"
click at [448, 448] on div "Practitioner" at bounding box center [874, 458] width 1157 height 53
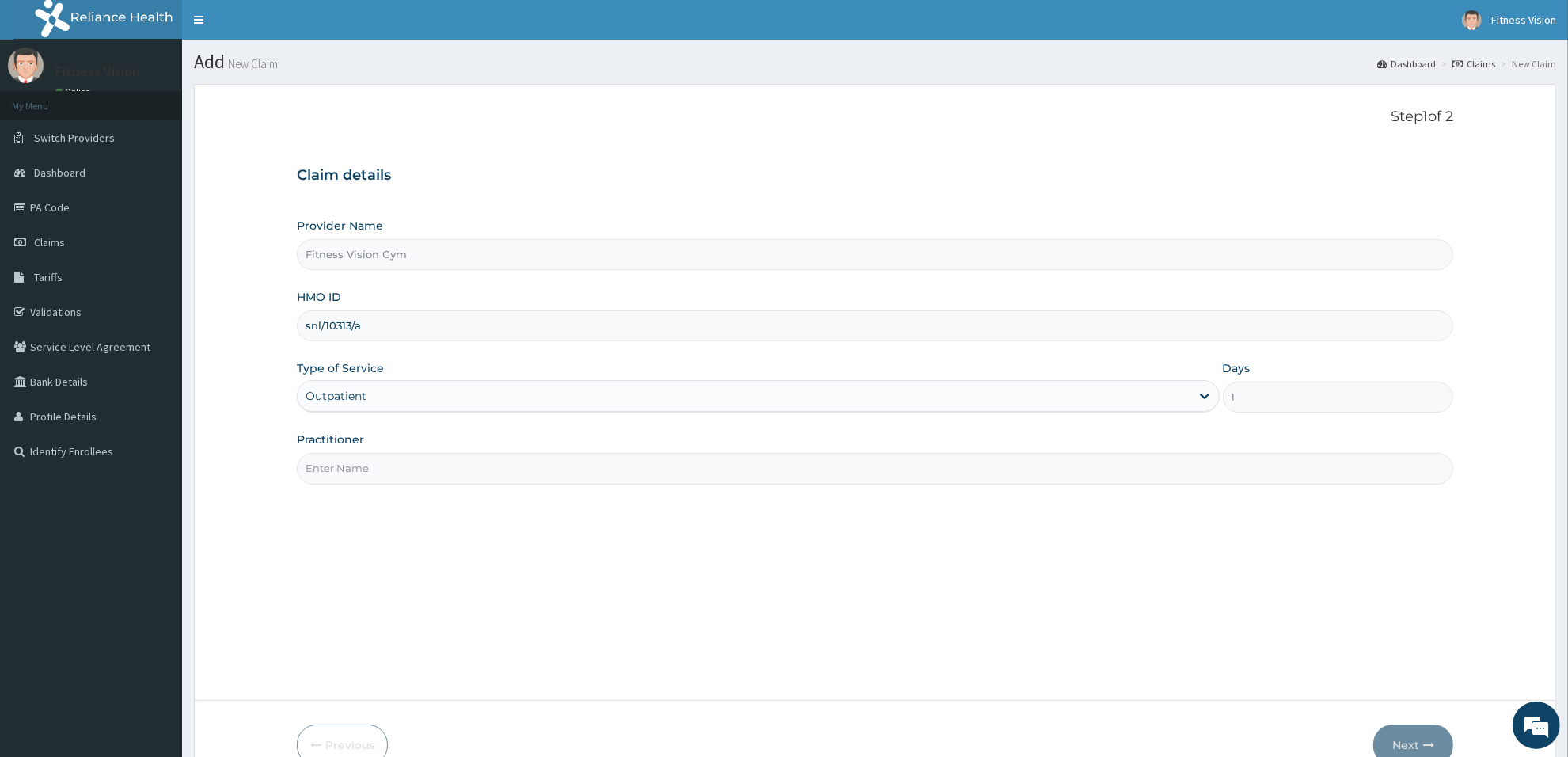
click at [449, 450] on div "Practitioner" at bounding box center [874, 458] width 1157 height 53
click at [449, 453] on div "Practitioner" at bounding box center [874, 458] width 1157 height 53
click at [449, 459] on div "Practitioner" at bounding box center [874, 458] width 1157 height 53
click at [447, 465] on input "Practitioner" at bounding box center [874, 468] width 1157 height 31
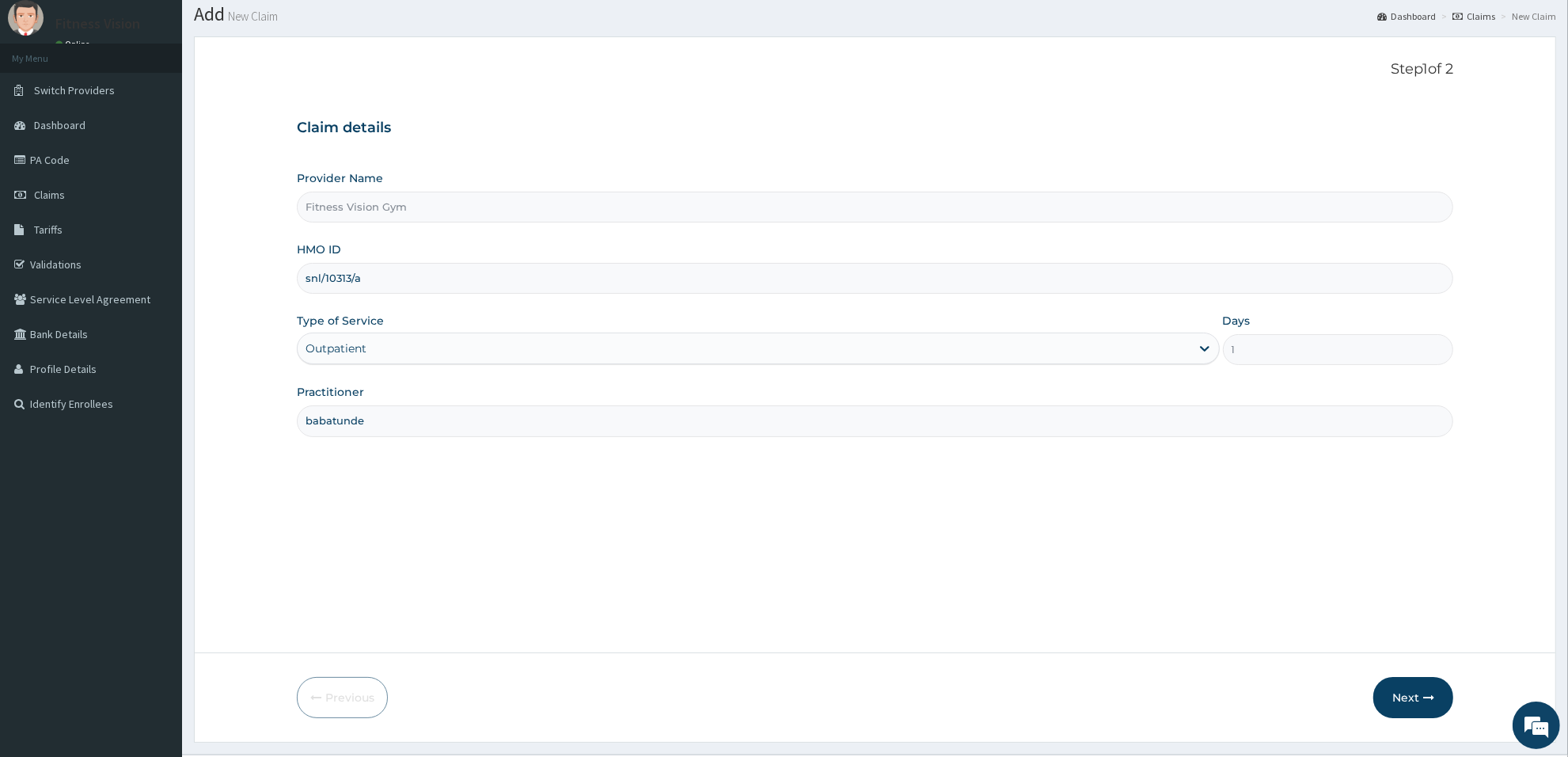
scroll to position [86, 0]
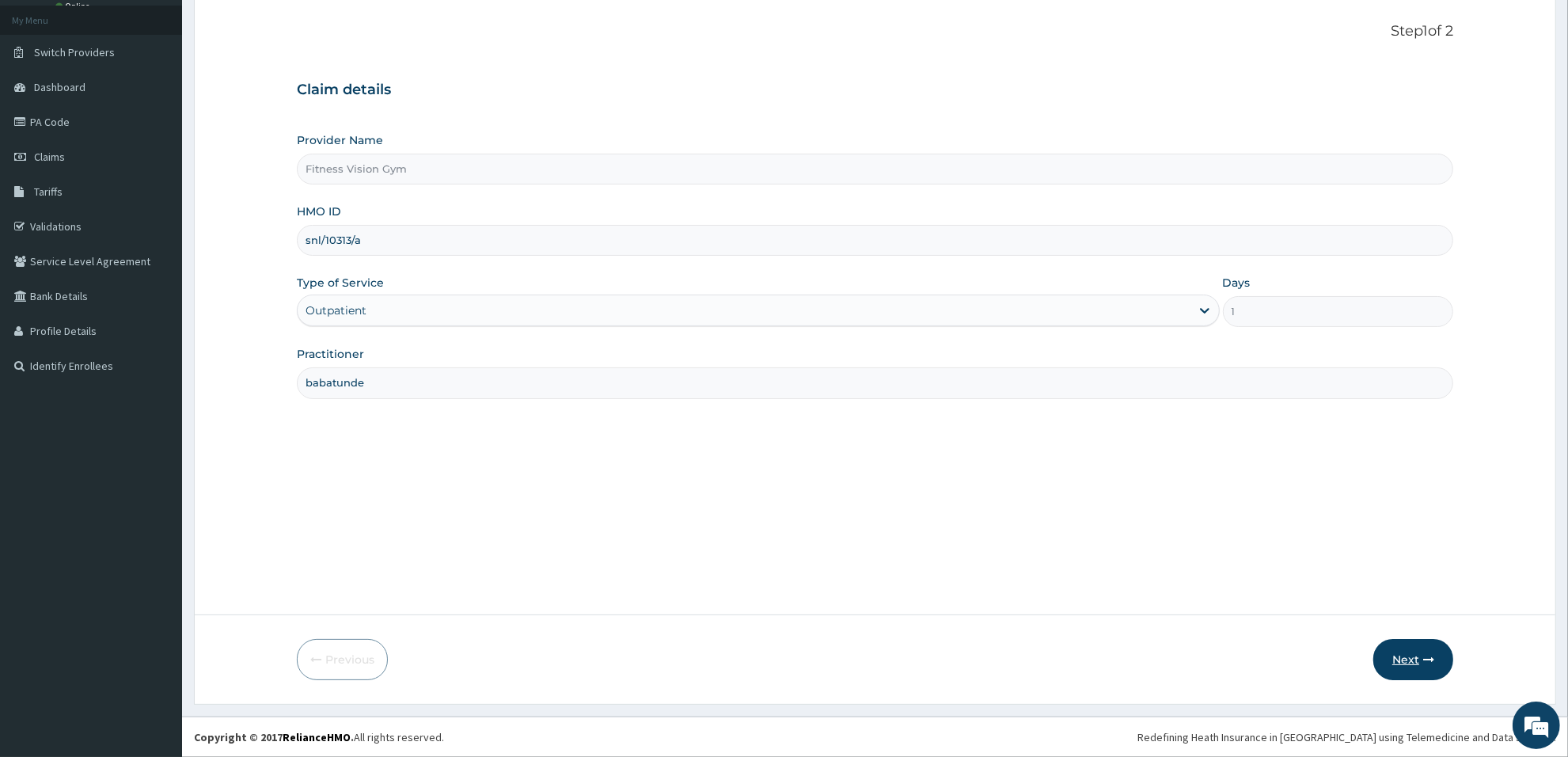
type input "babatunde"
click at [1421, 654] on button "Next" at bounding box center [1413, 660] width 80 height 41
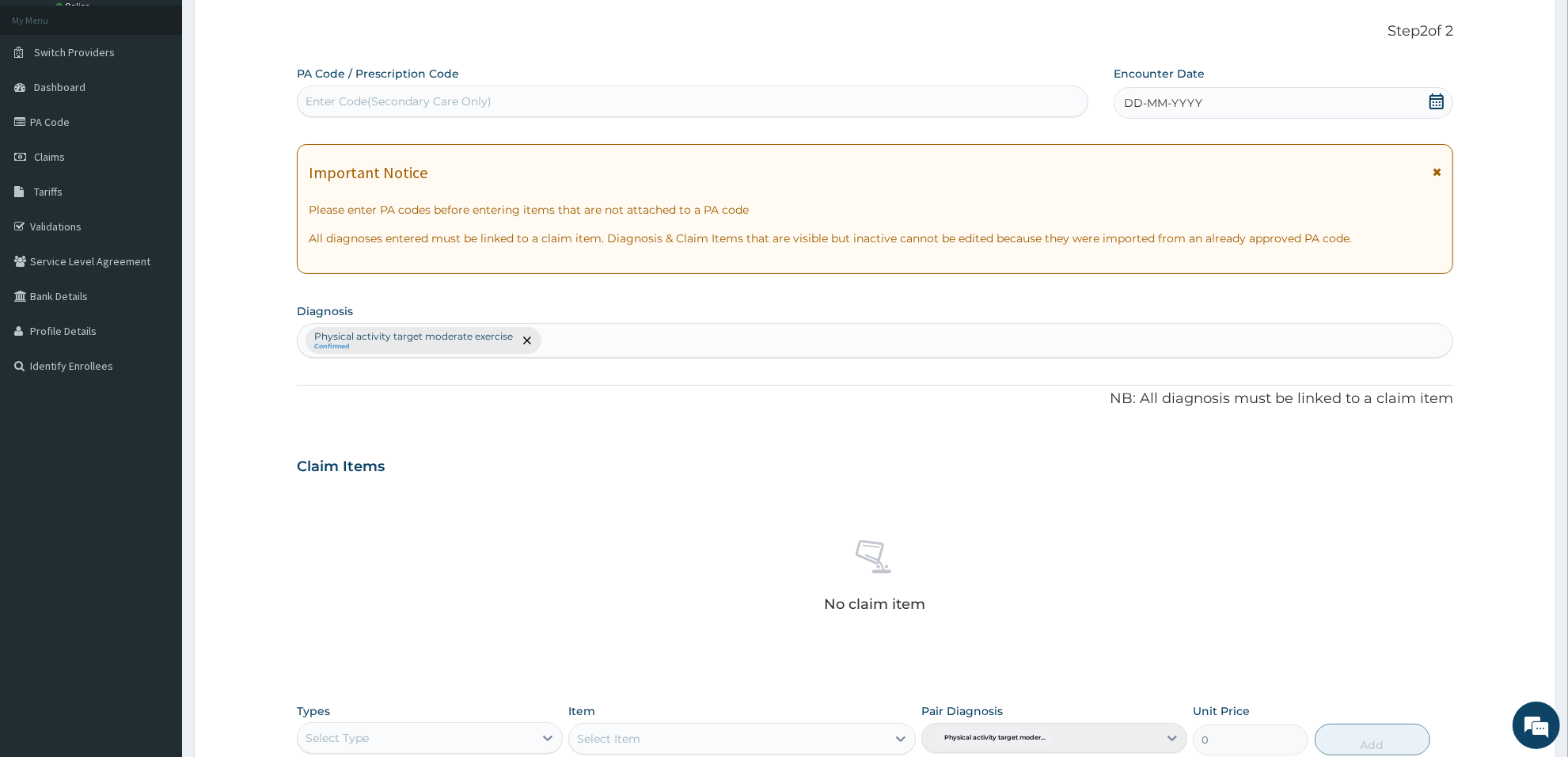
click at [635, 100] on div "Enter Code(Secondary Care Only)" at bounding box center [692, 101] width 790 height 25
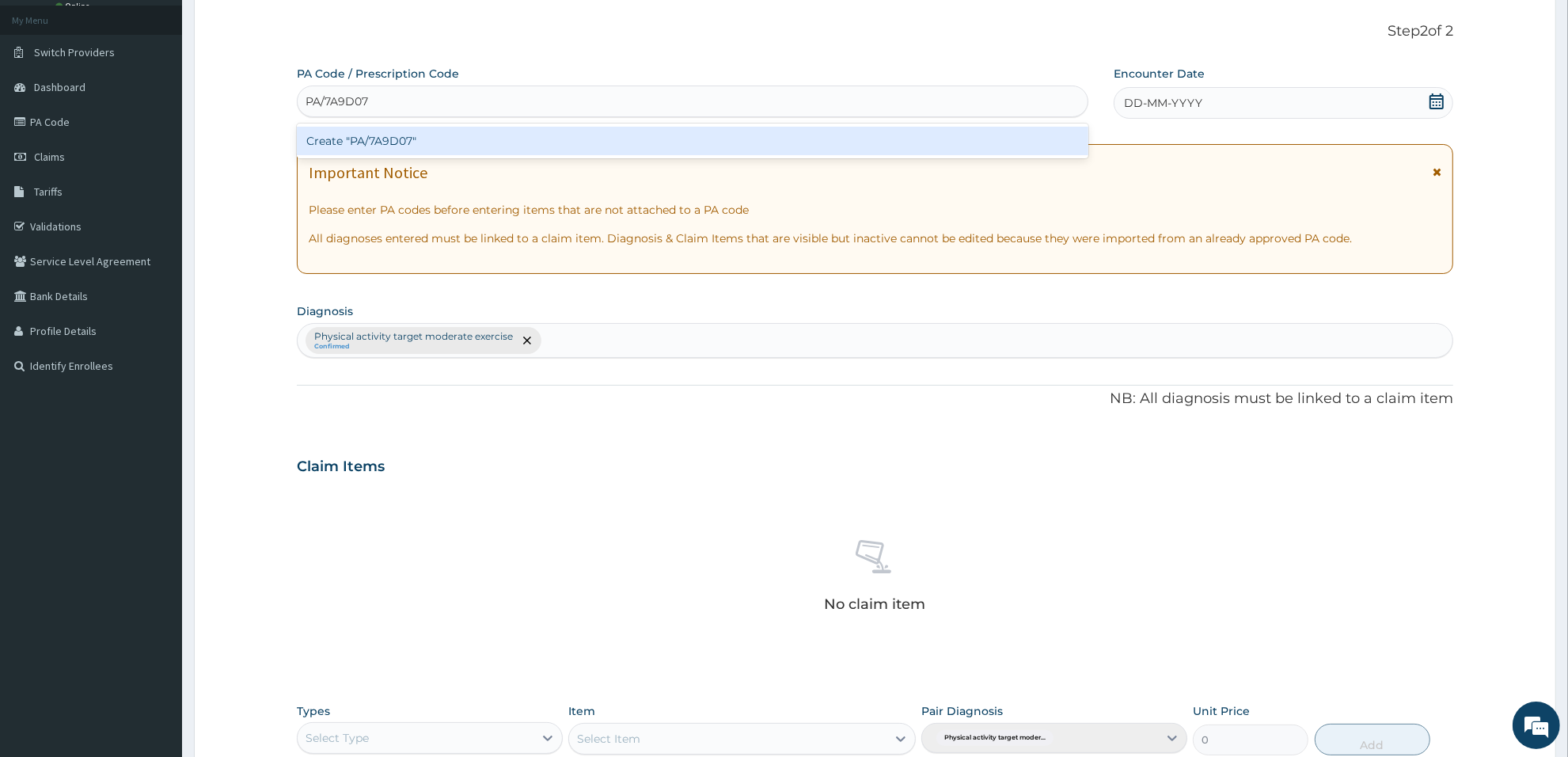
type input "PA/7A9D07"
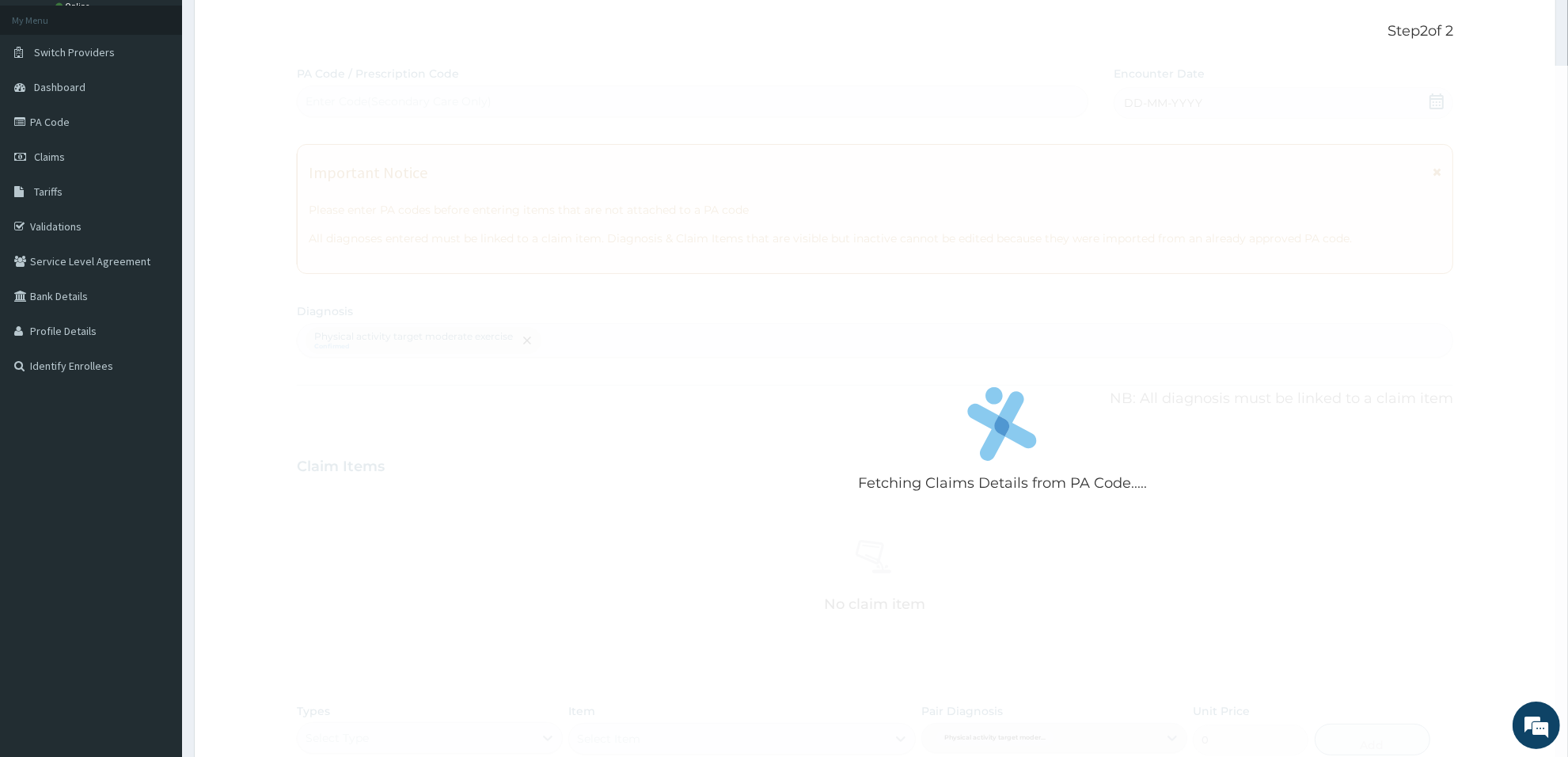
click at [630, 121] on div "Fetching Claims Details from PA Code..... PA Code / Prescription Code Enter Cod…" at bounding box center [874, 470] width 1157 height 809
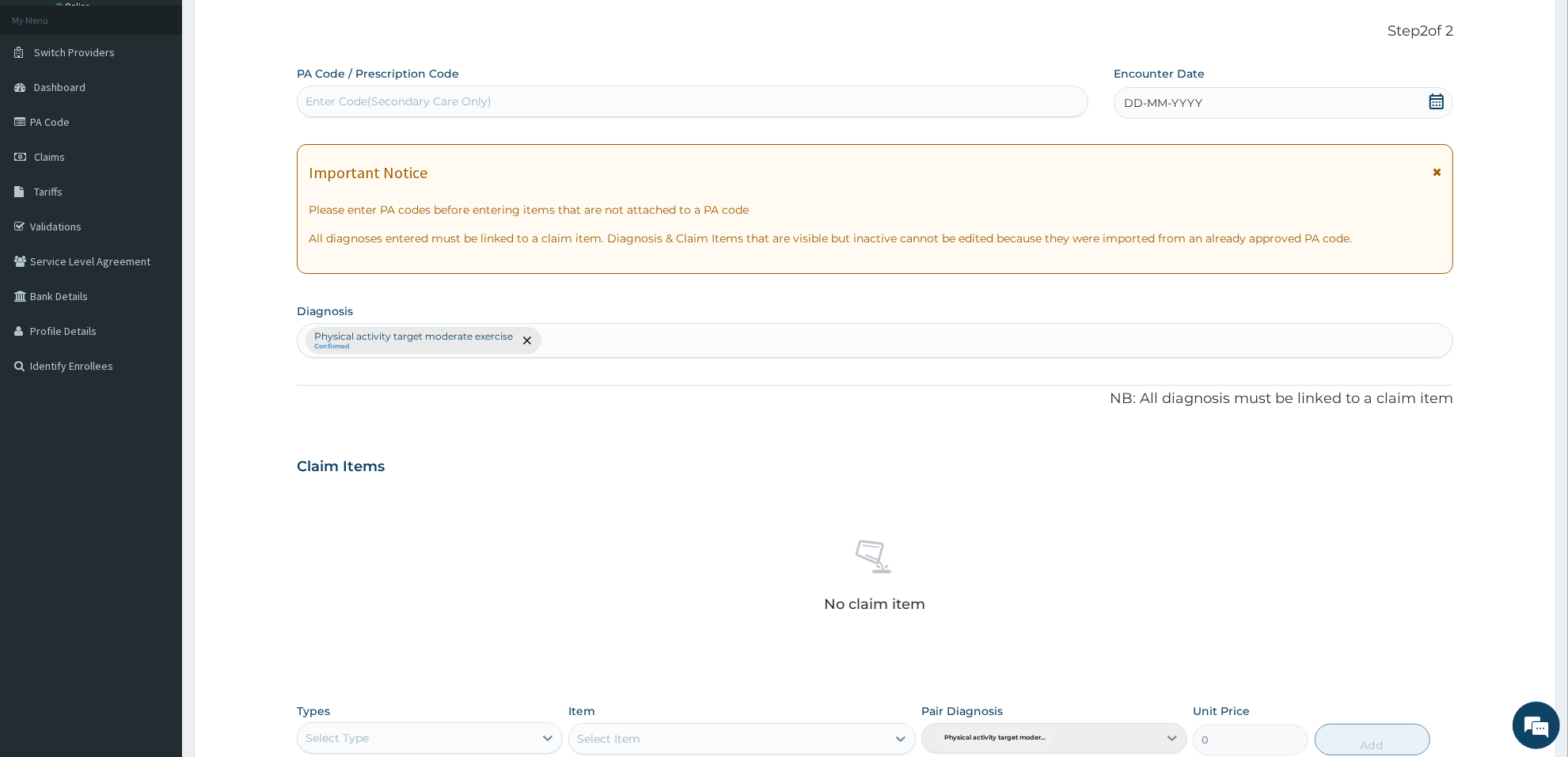
click at [682, 89] on div "Enter Code(Secondary Care Only)" at bounding box center [692, 101] width 790 height 25
type input "PA/7A9D07"
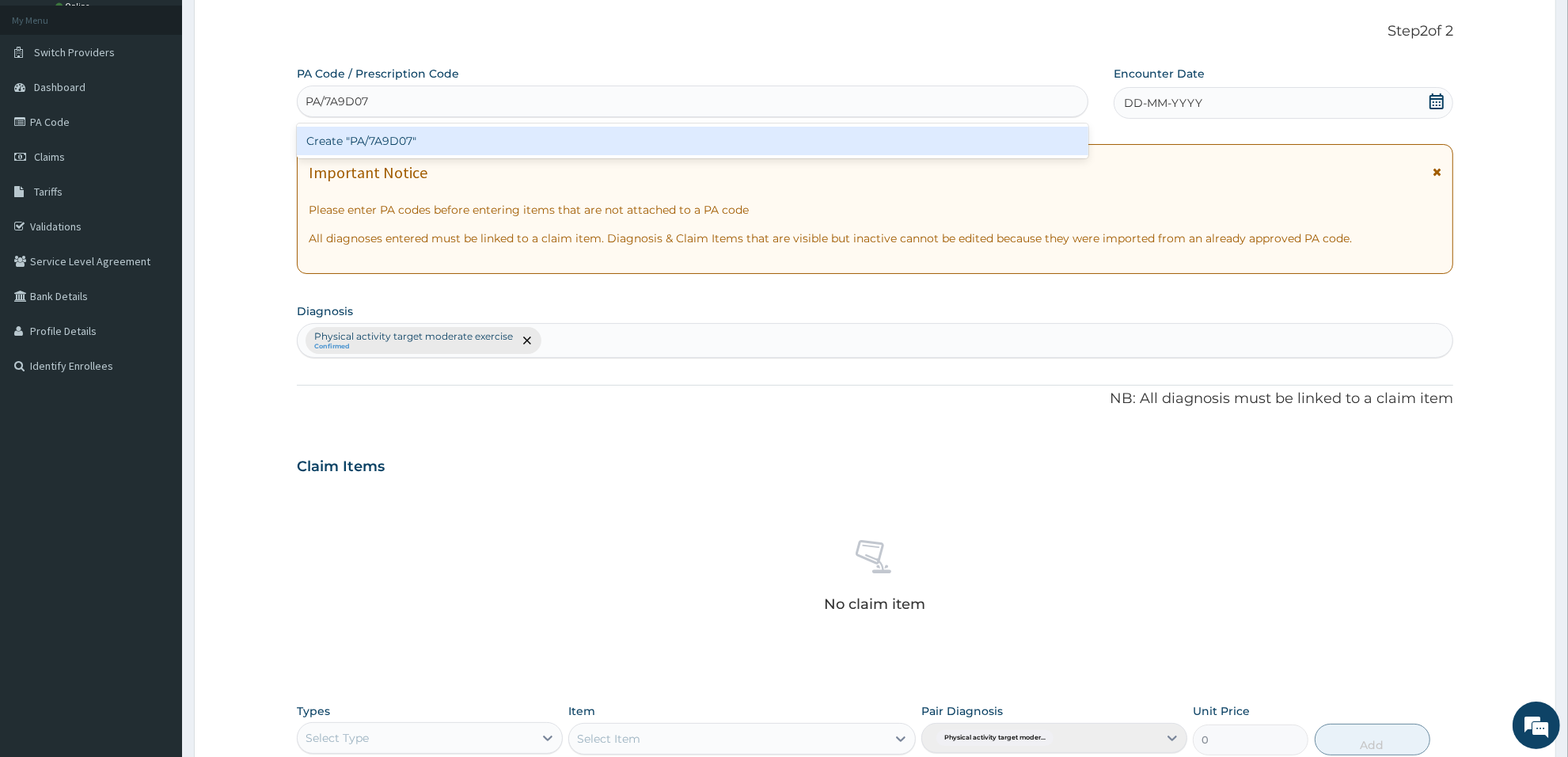
click at [633, 144] on div "Create "PA/7A9D07"" at bounding box center [692, 141] width 792 height 28
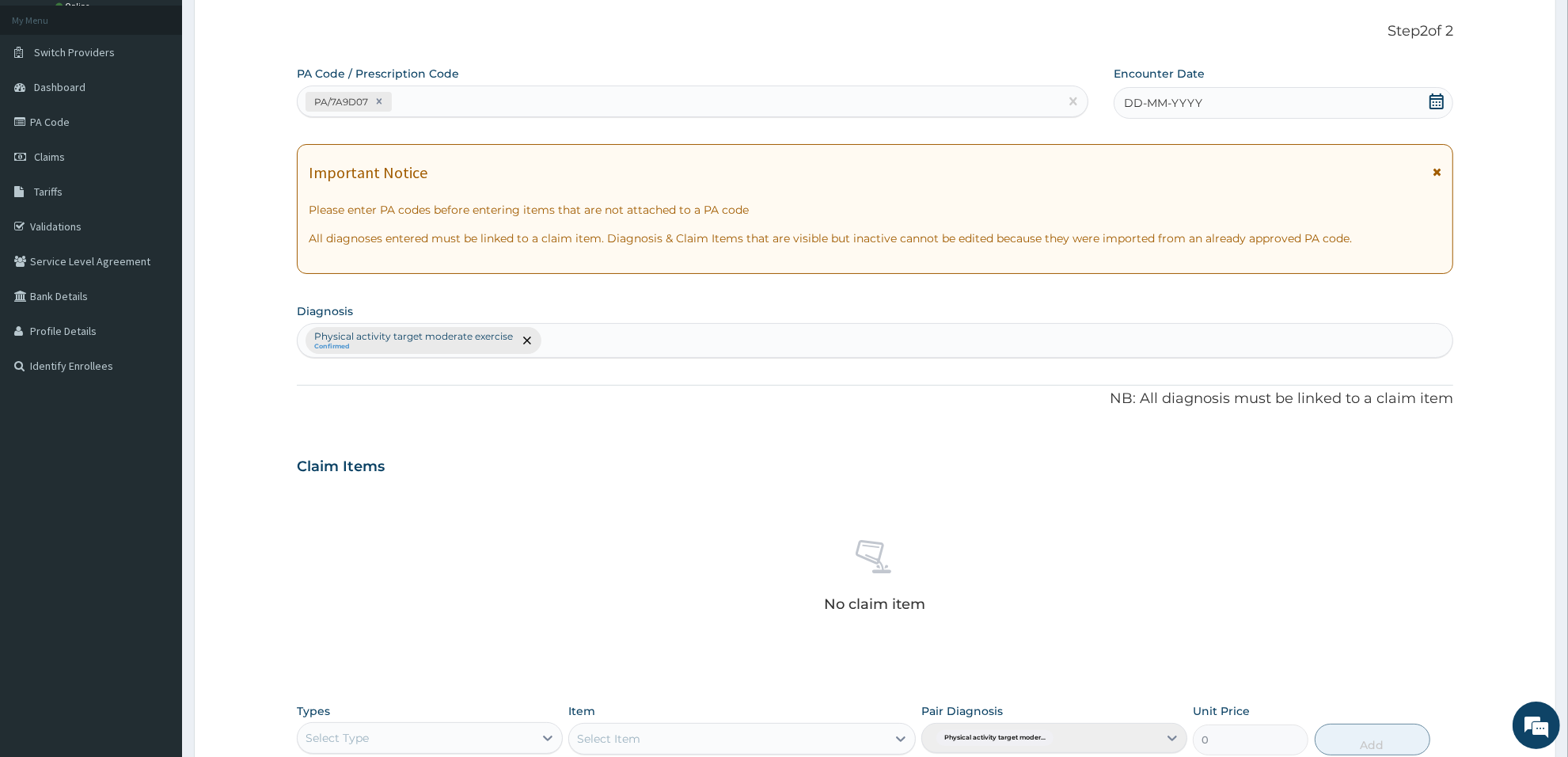
click at [1225, 104] on div "DD-MM-YYYY" at bounding box center [1283, 104] width 340 height 32
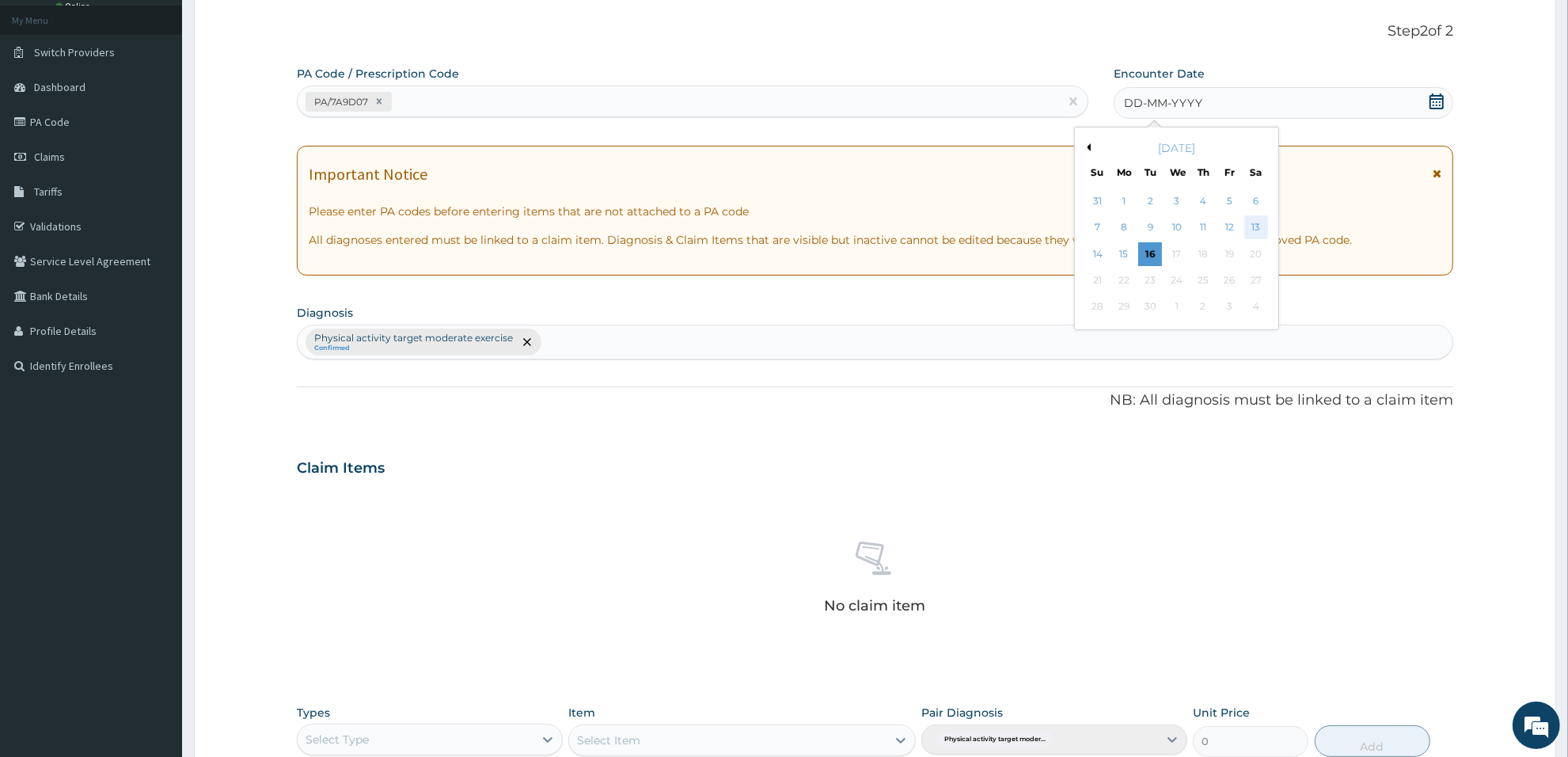
click at [1252, 226] on div "13" at bounding box center [1256, 228] width 24 height 24
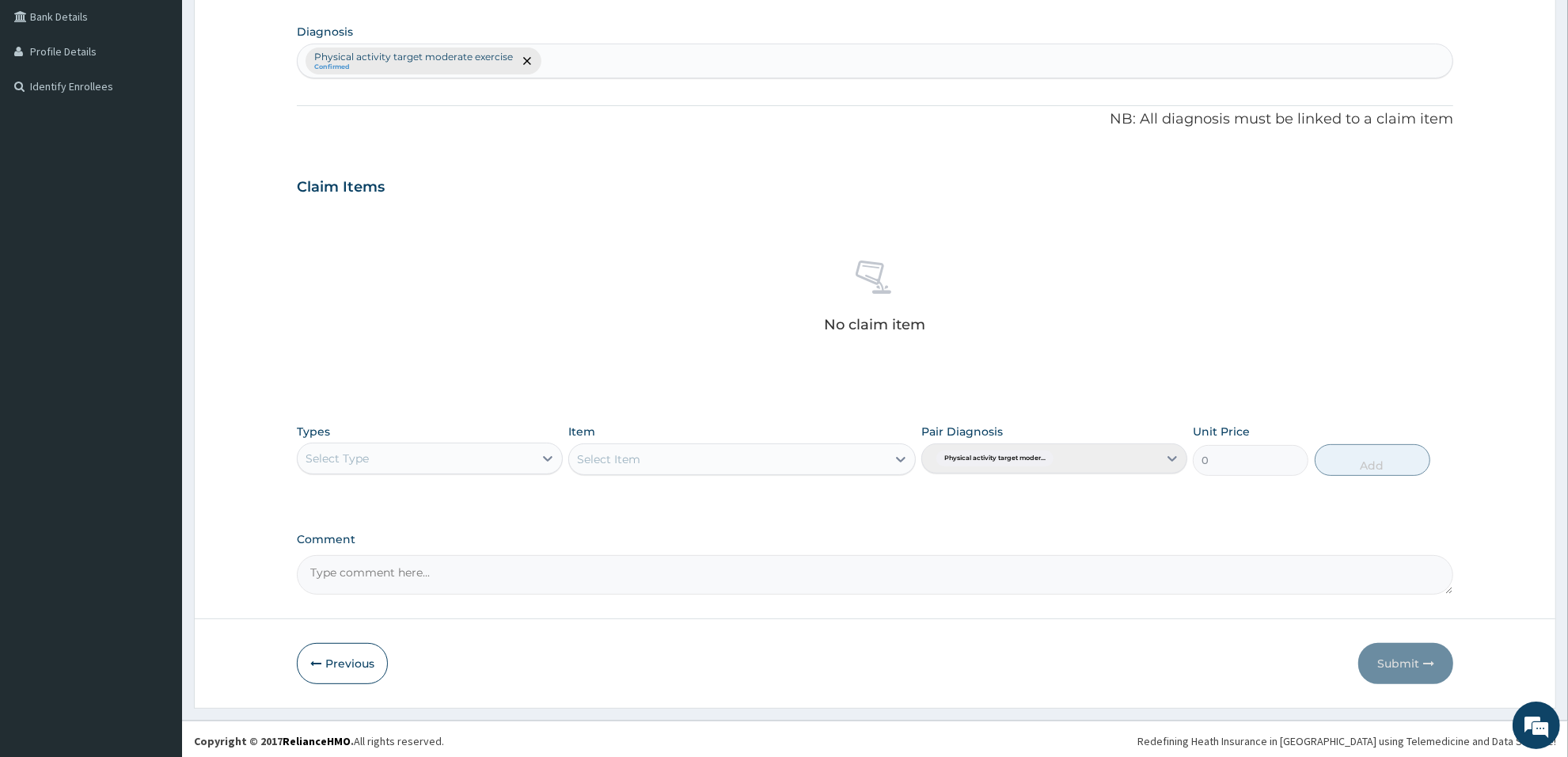
scroll to position [370, 0]
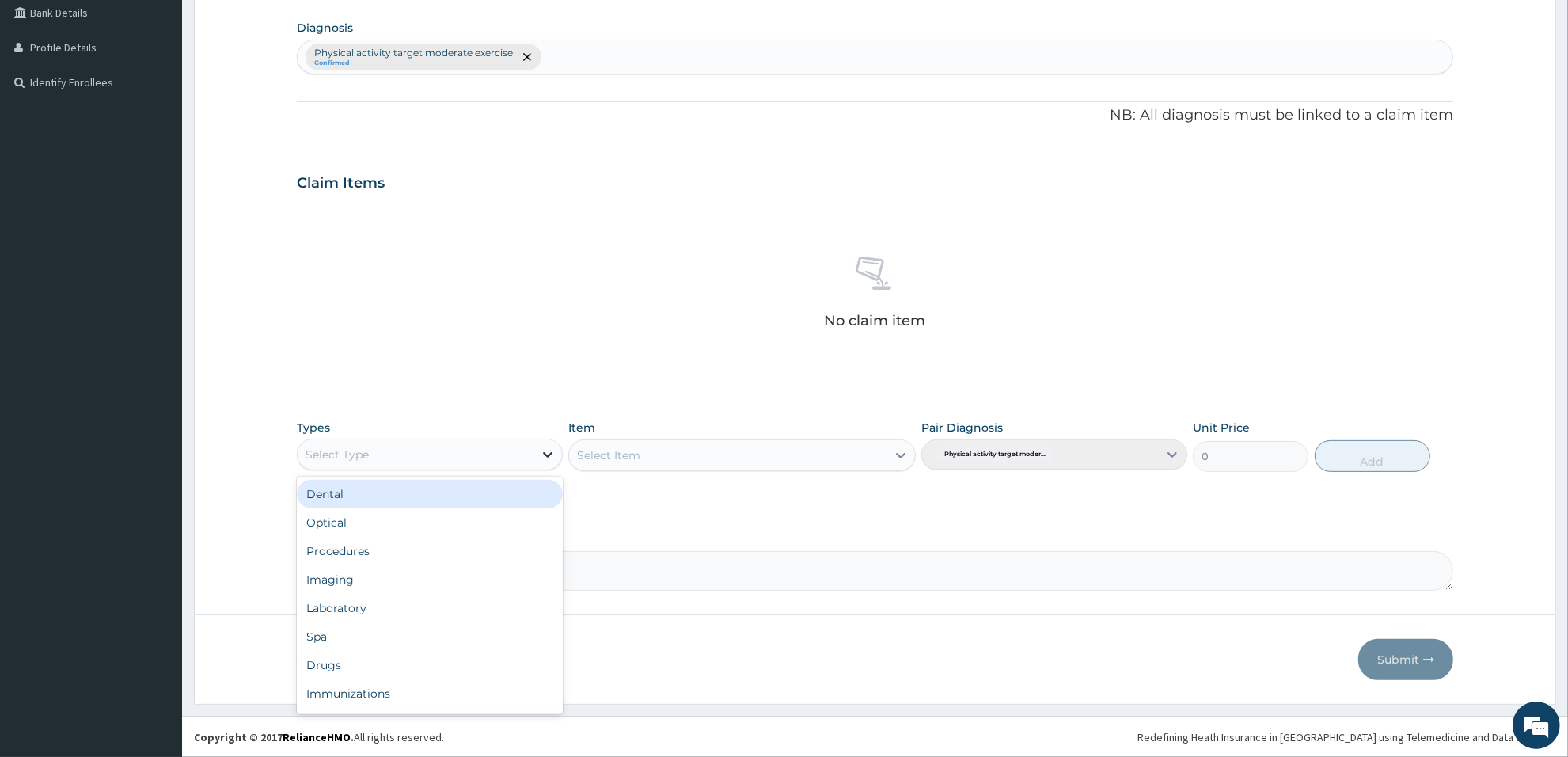
click at [540, 449] on icon at bounding box center [548, 454] width 16 height 16
type input "gy"
click at [496, 497] on div "Gym" at bounding box center [429, 494] width 266 height 28
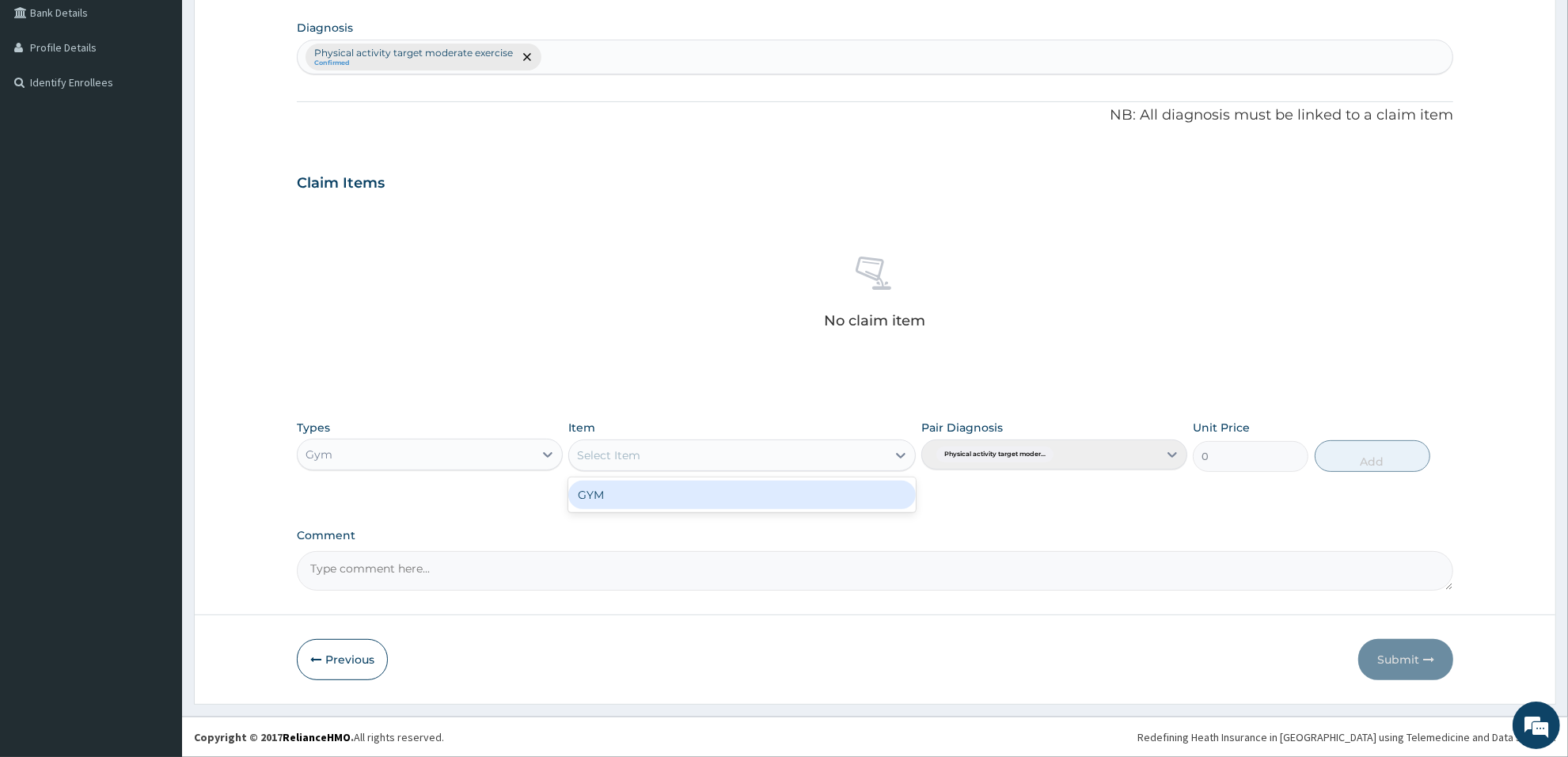
click at [773, 460] on div "Select Item" at bounding box center [728, 455] width 316 height 25
click at [758, 499] on div "GYM" at bounding box center [742, 494] width 346 height 28
click at [1379, 463] on button "Add" at bounding box center [1372, 457] width 116 height 32
type input "0"
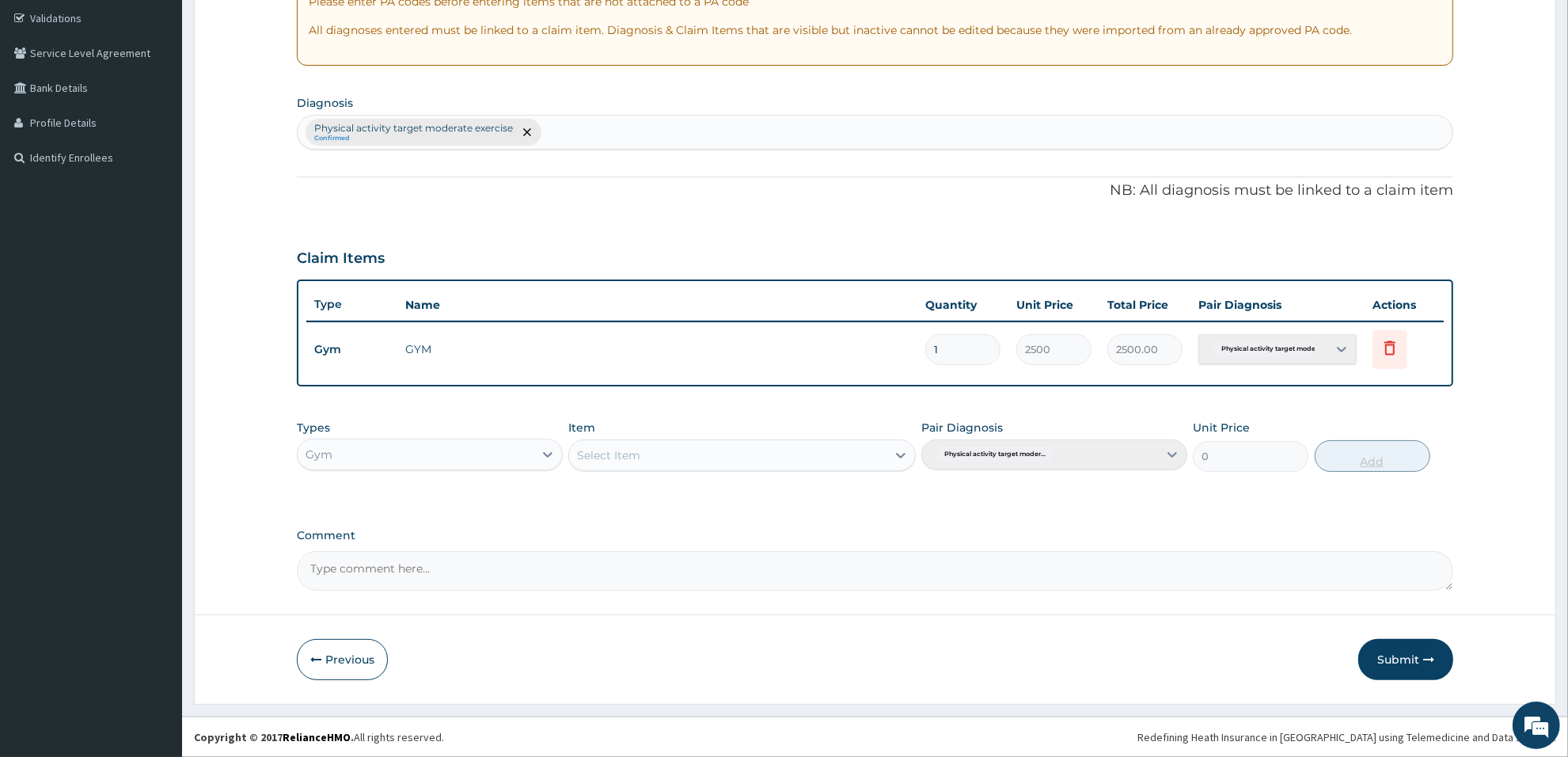
scroll to position [293, 0]
click at [1413, 659] on button "Submit" at bounding box center [1405, 660] width 95 height 41
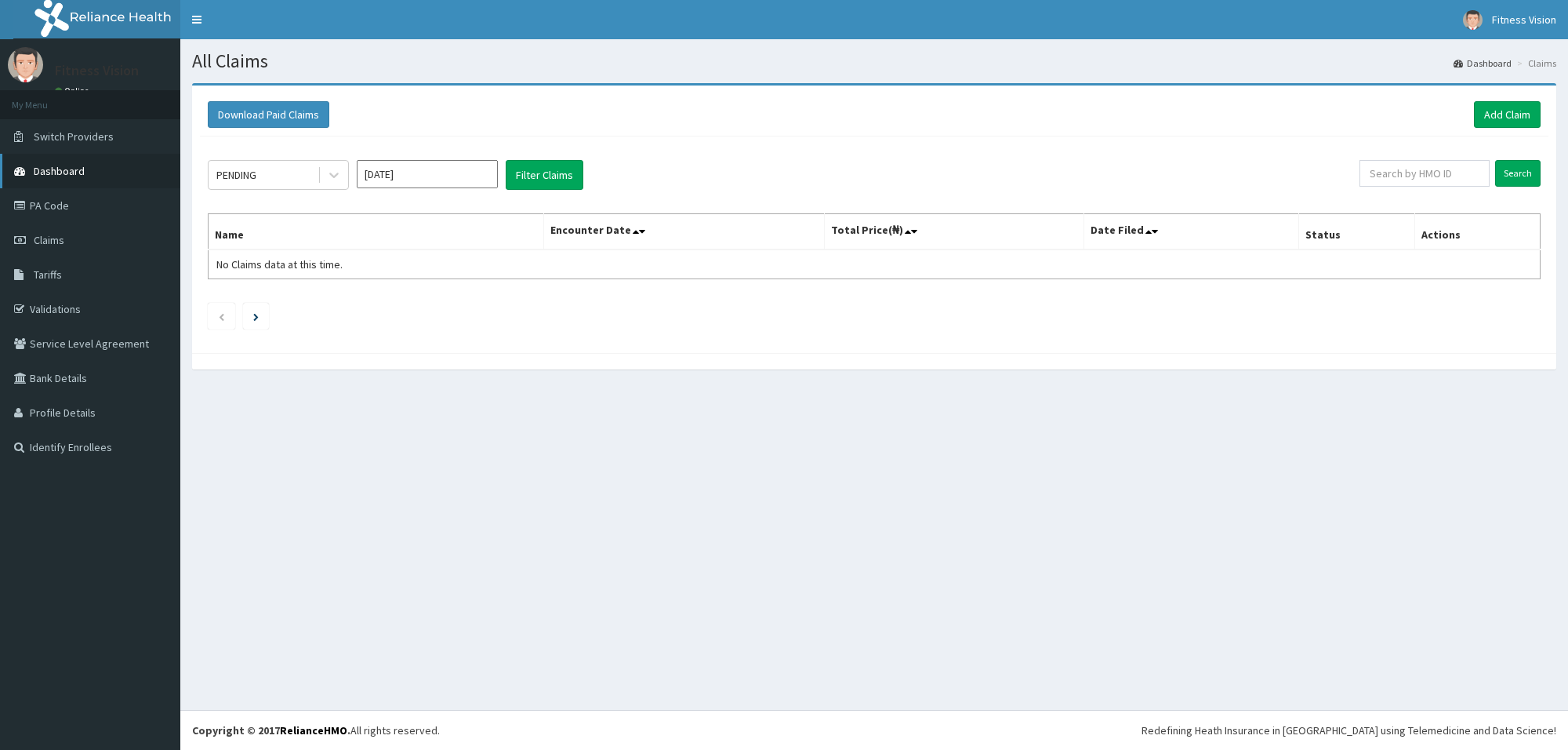
click at [135, 160] on link "Dashboard" at bounding box center [89, 171] width 180 height 35
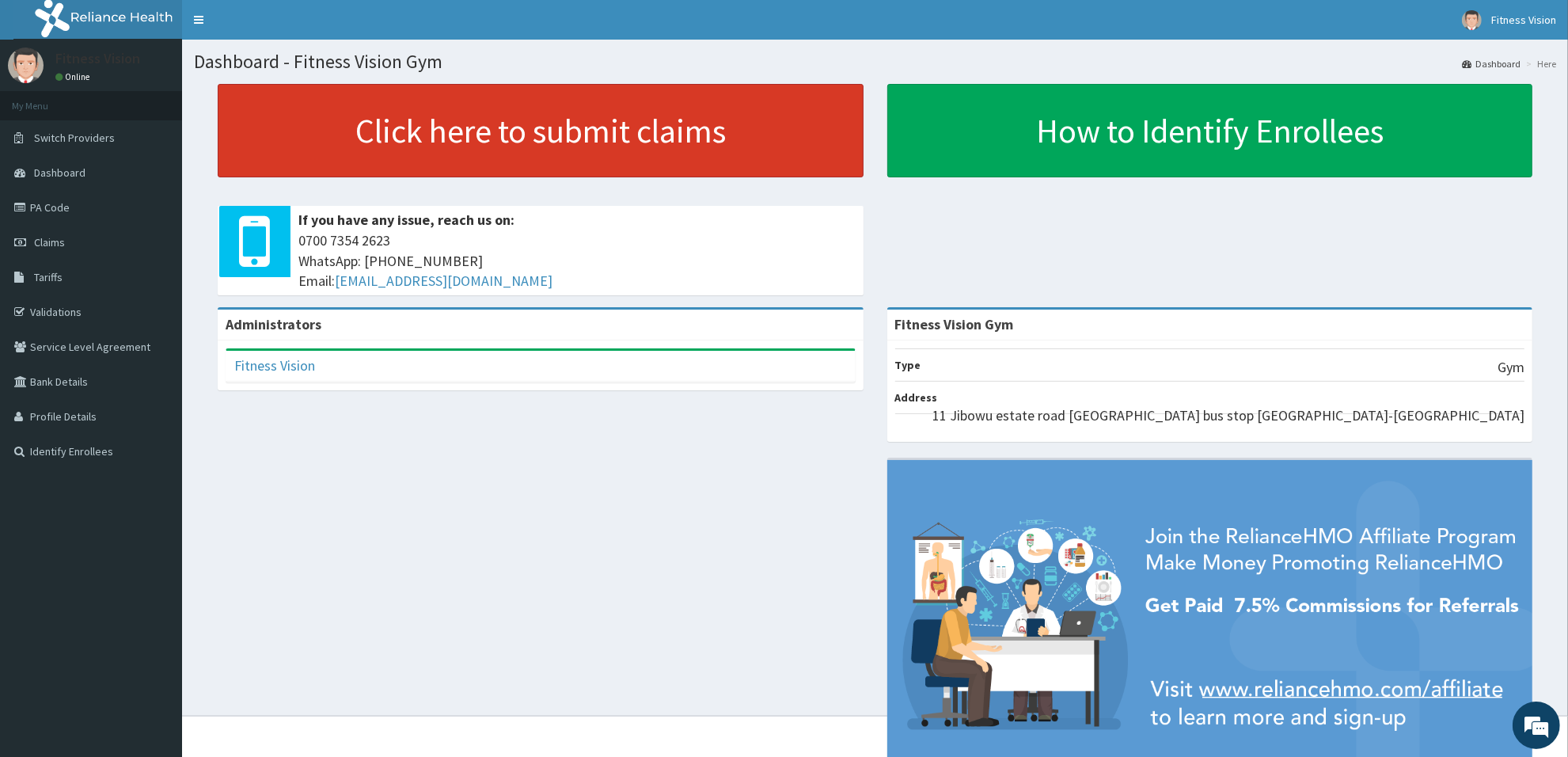
click at [400, 136] on link "Click here to submit claims" at bounding box center [540, 130] width 646 height 93
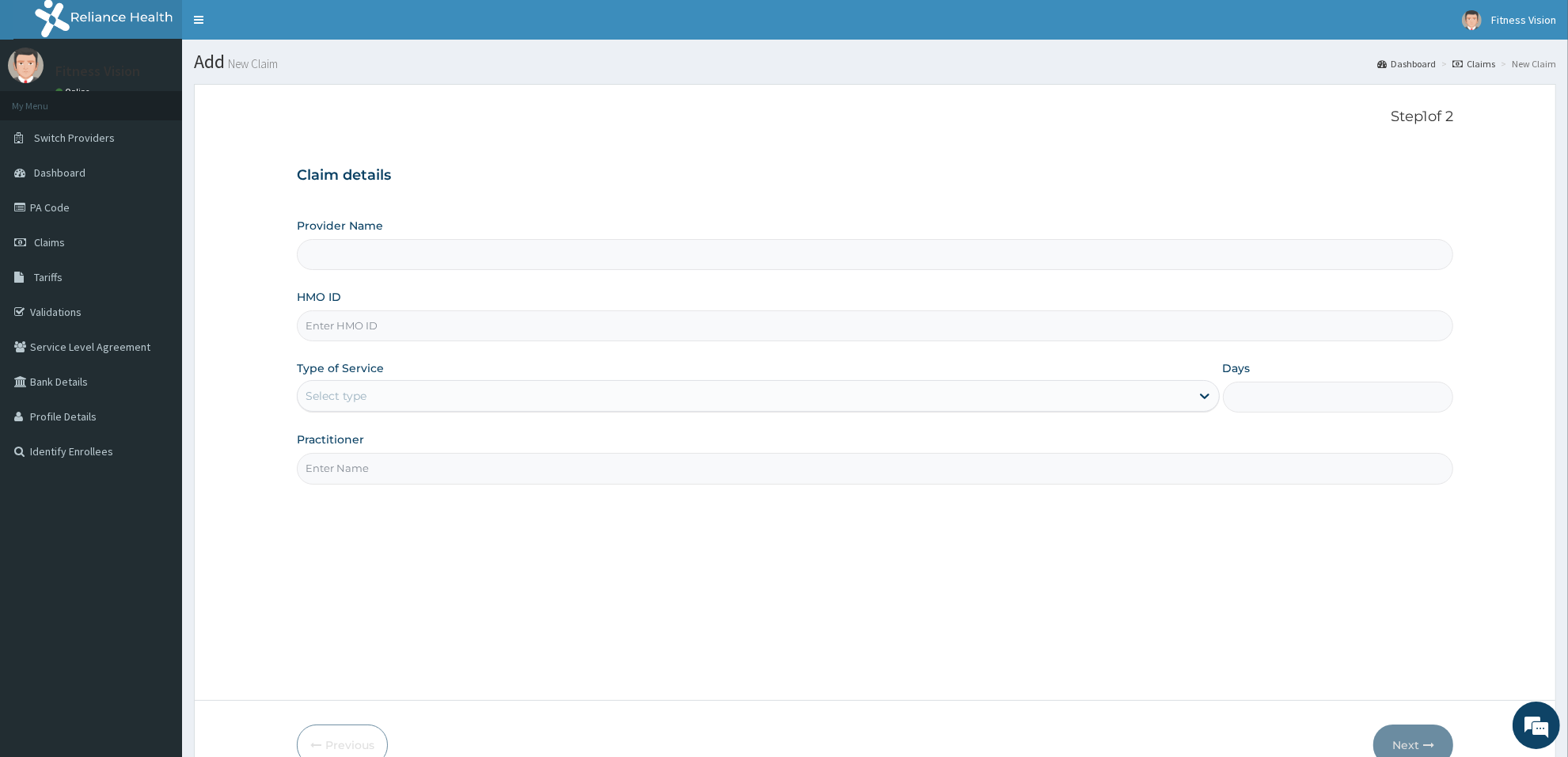
type input "Fitness Vision Gym"
type input "1"
click at [401, 327] on input "HMO ID" at bounding box center [874, 326] width 1157 height 31
type input "slb/10718/a"
click at [370, 470] on input "Practitioner" at bounding box center [874, 468] width 1157 height 31
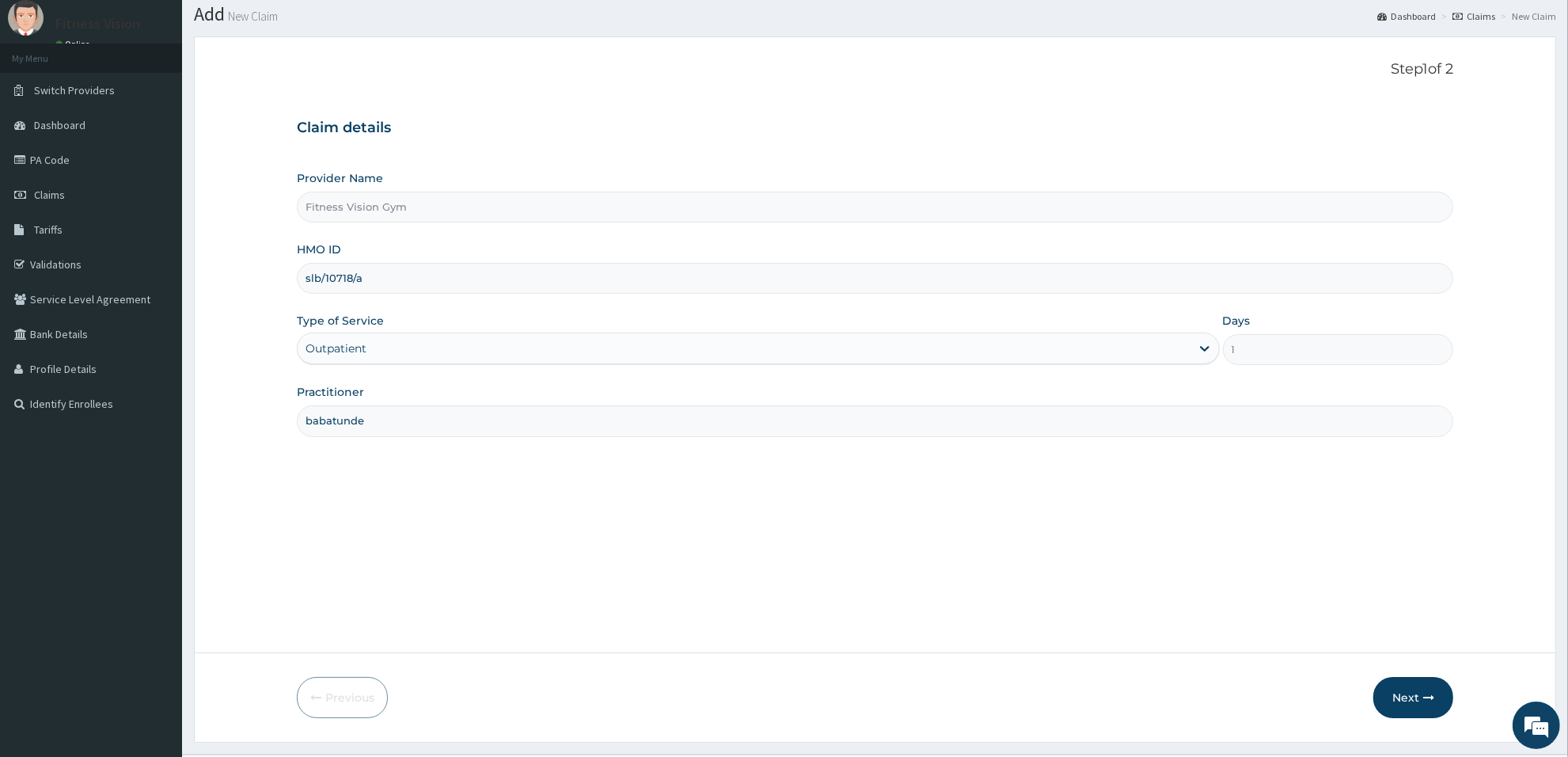
scroll to position [86, 0]
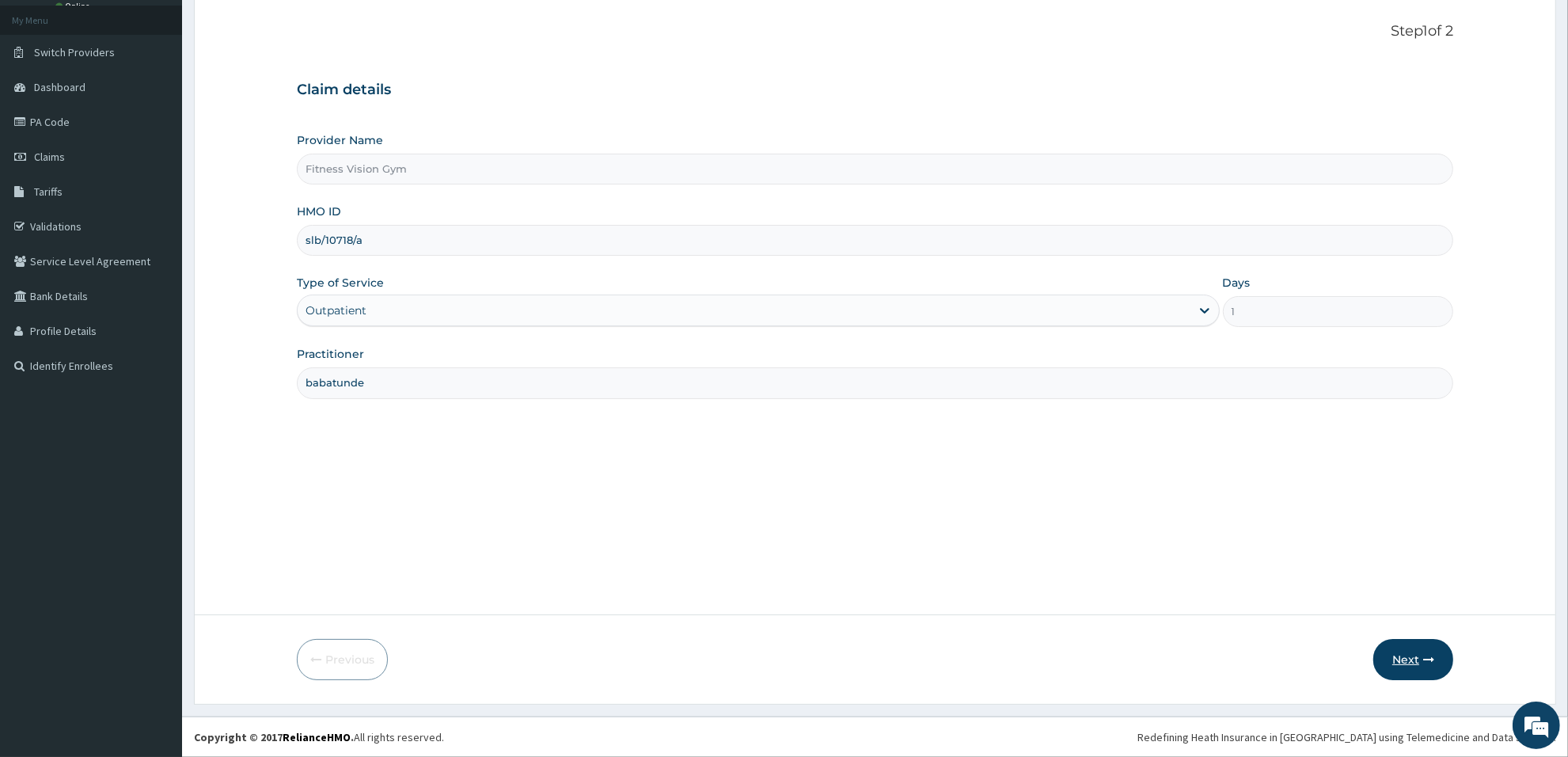
type input "babatunde"
click at [1400, 662] on button "Next" at bounding box center [1413, 660] width 80 height 41
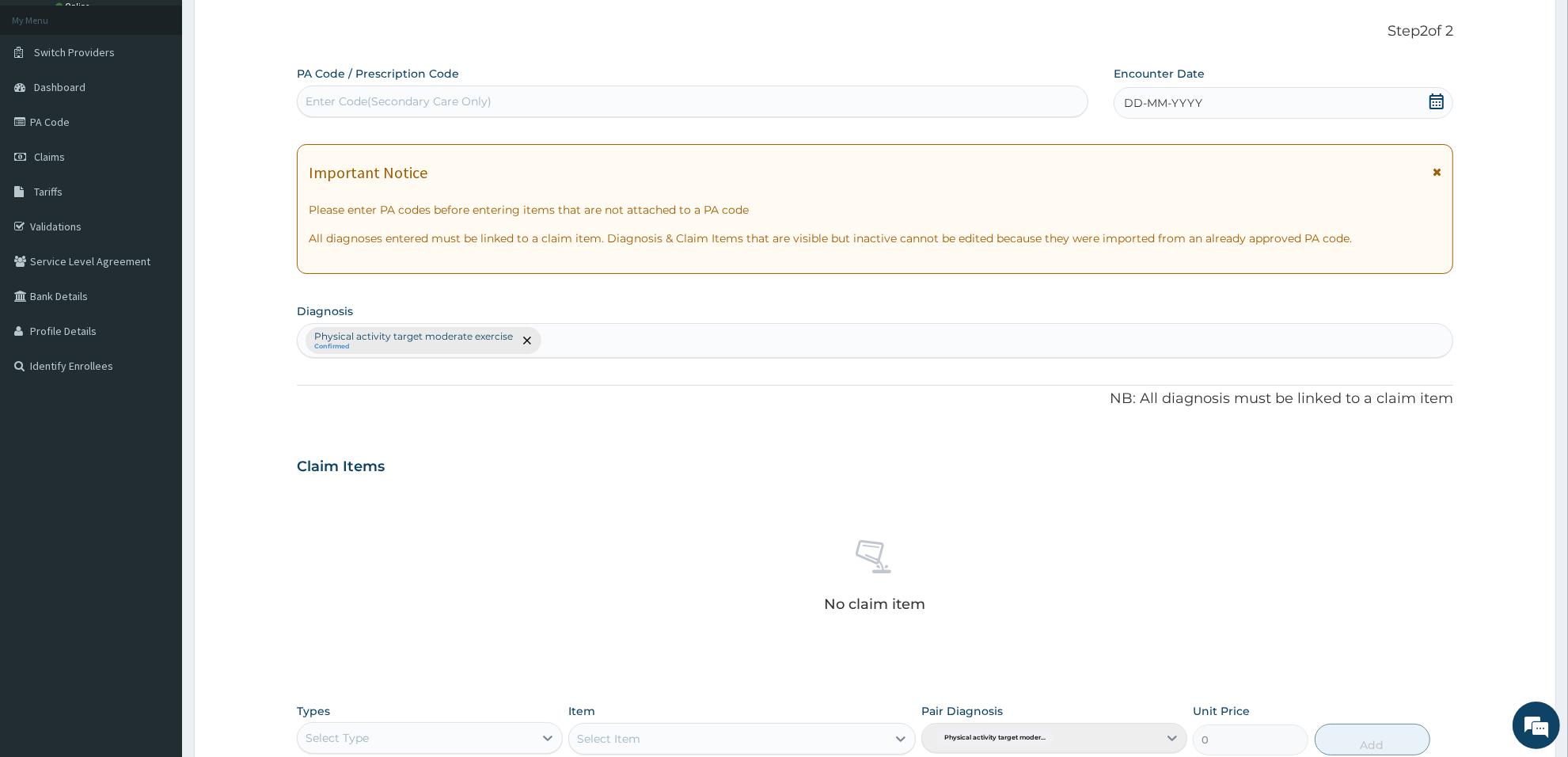
click at [622, 101] on div "Enter Code(Secondary Care Only)" at bounding box center [692, 101] width 790 height 25
type input "PA/14B494"
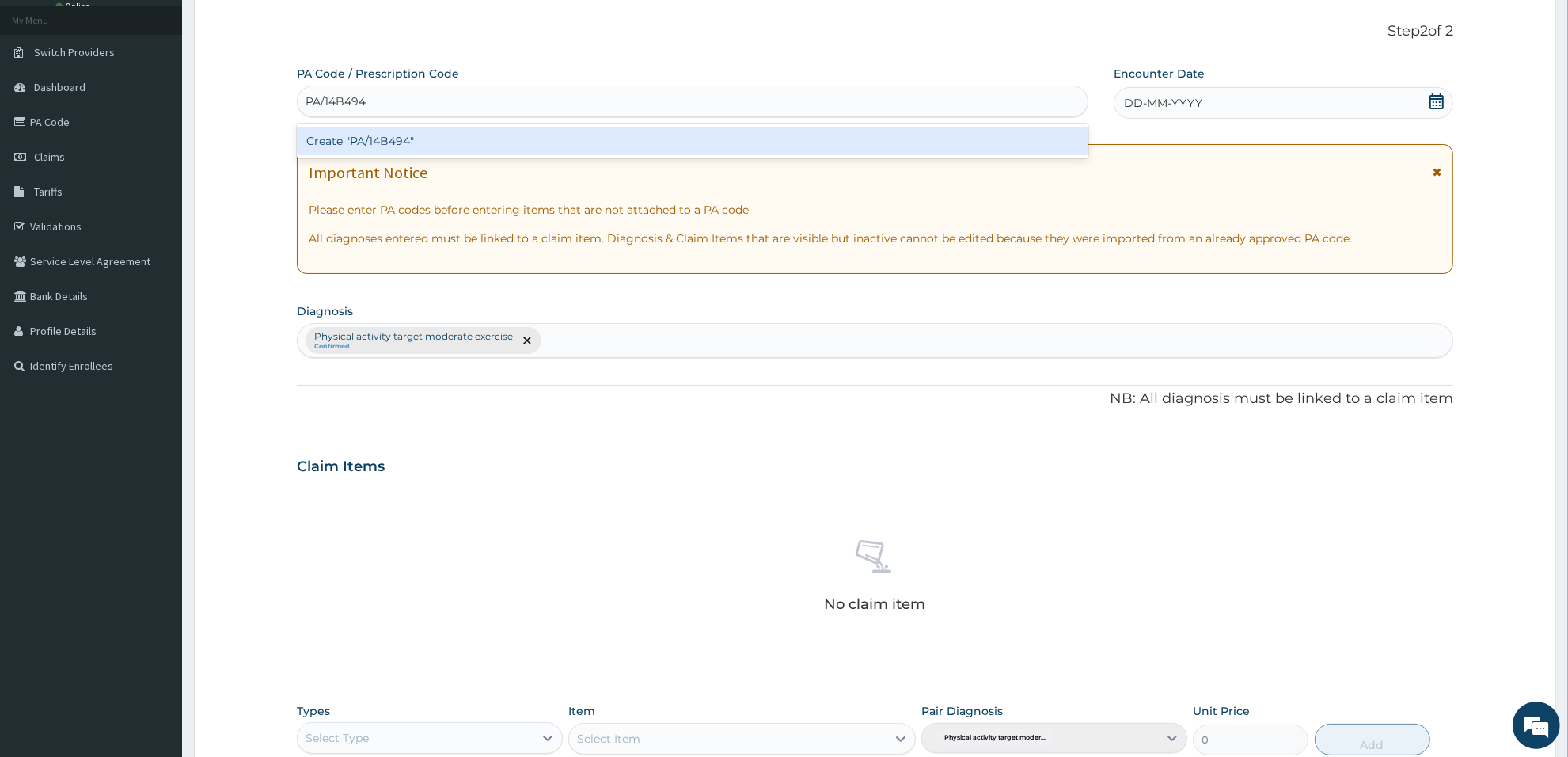
click at [576, 139] on div "Create "PA/14B494"" at bounding box center [692, 141] width 792 height 28
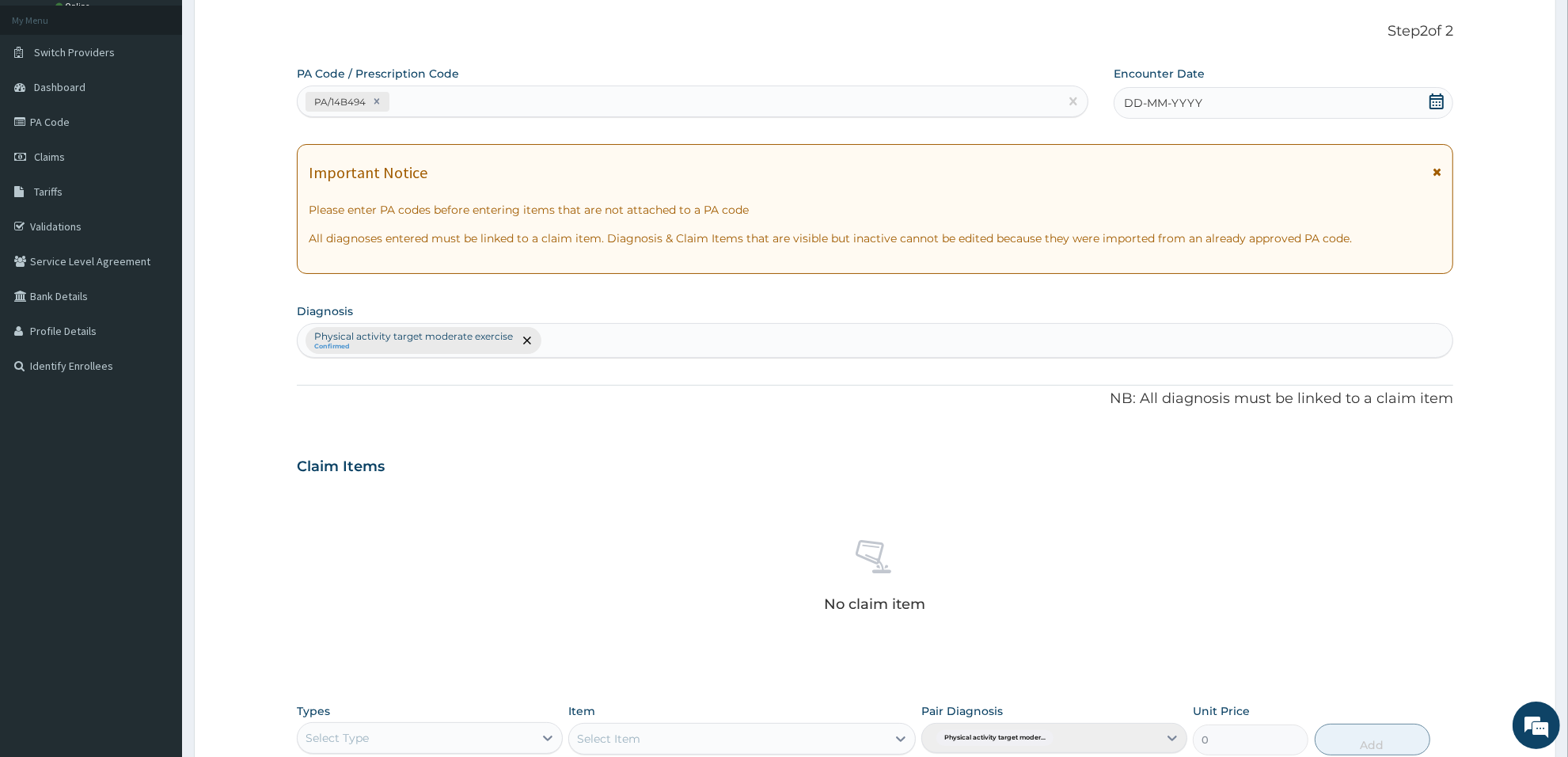
click at [1164, 96] on span "DD-MM-YYYY" at bounding box center [1162, 103] width 78 height 16
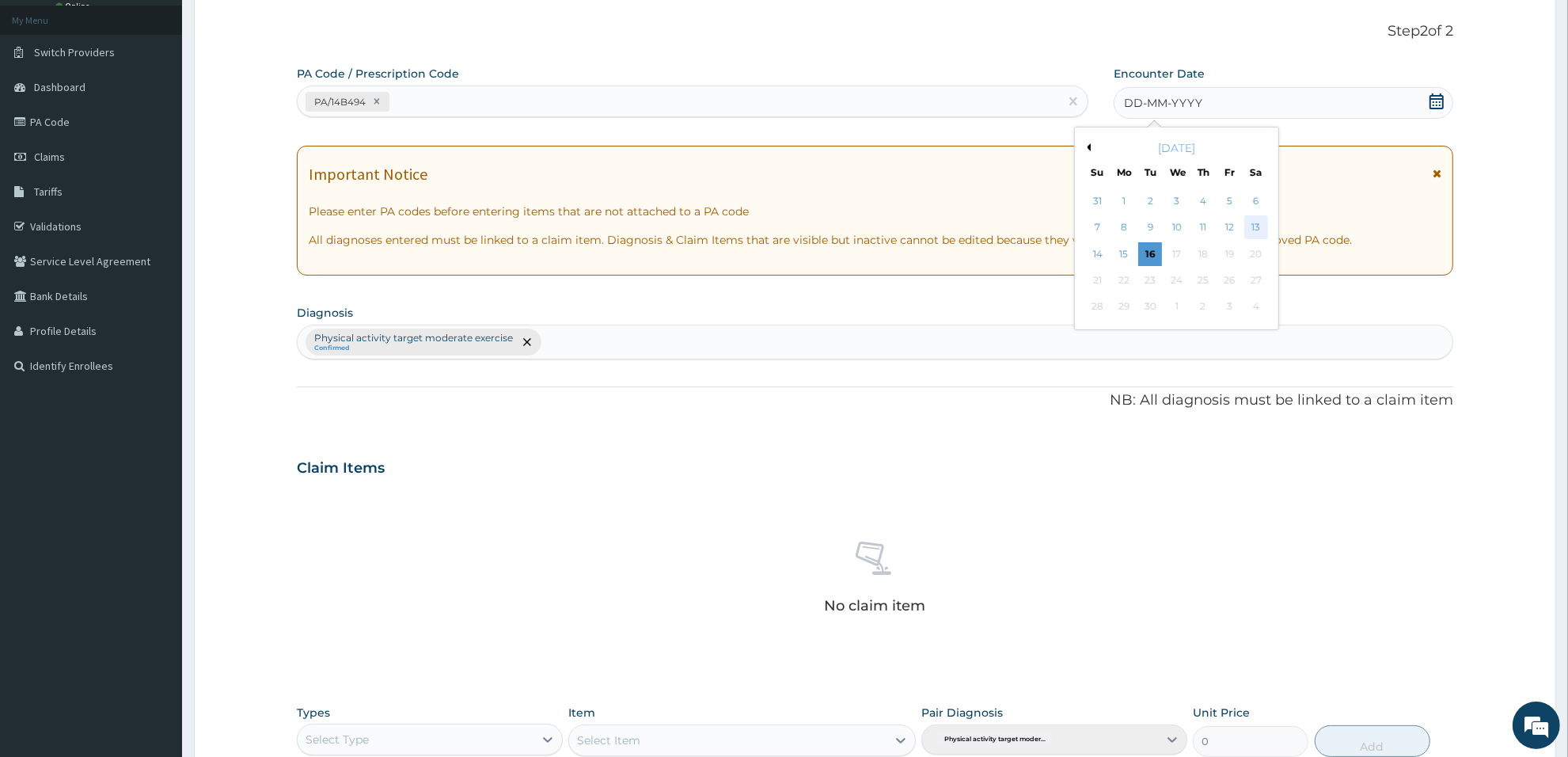
click at [1262, 221] on div "13" at bounding box center [1256, 228] width 24 height 24
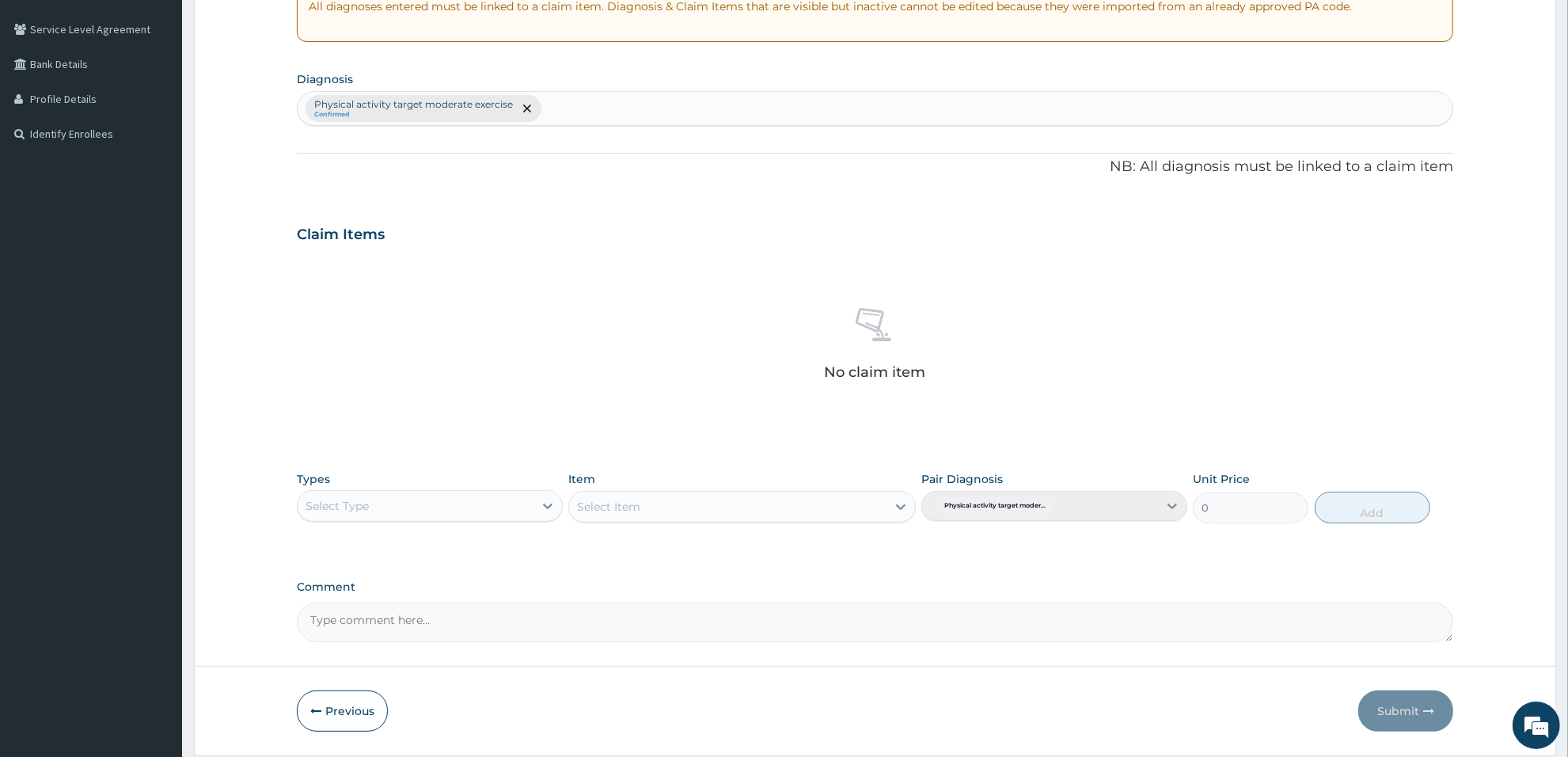
scroll to position [370, 0]
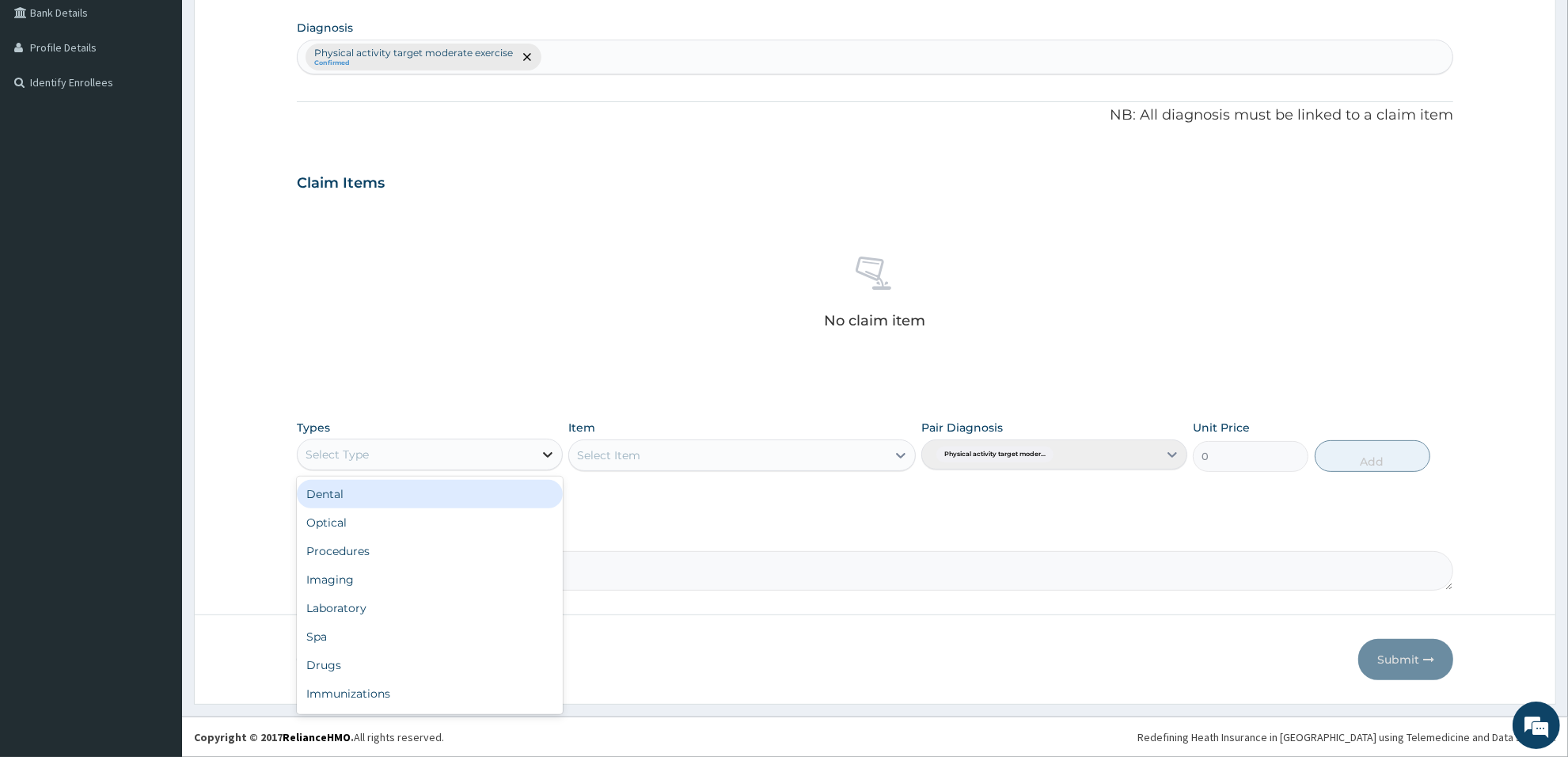
click at [552, 456] on icon at bounding box center [548, 454] width 16 height 16
type input "gy"
click at [488, 489] on div "Gym" at bounding box center [429, 494] width 266 height 28
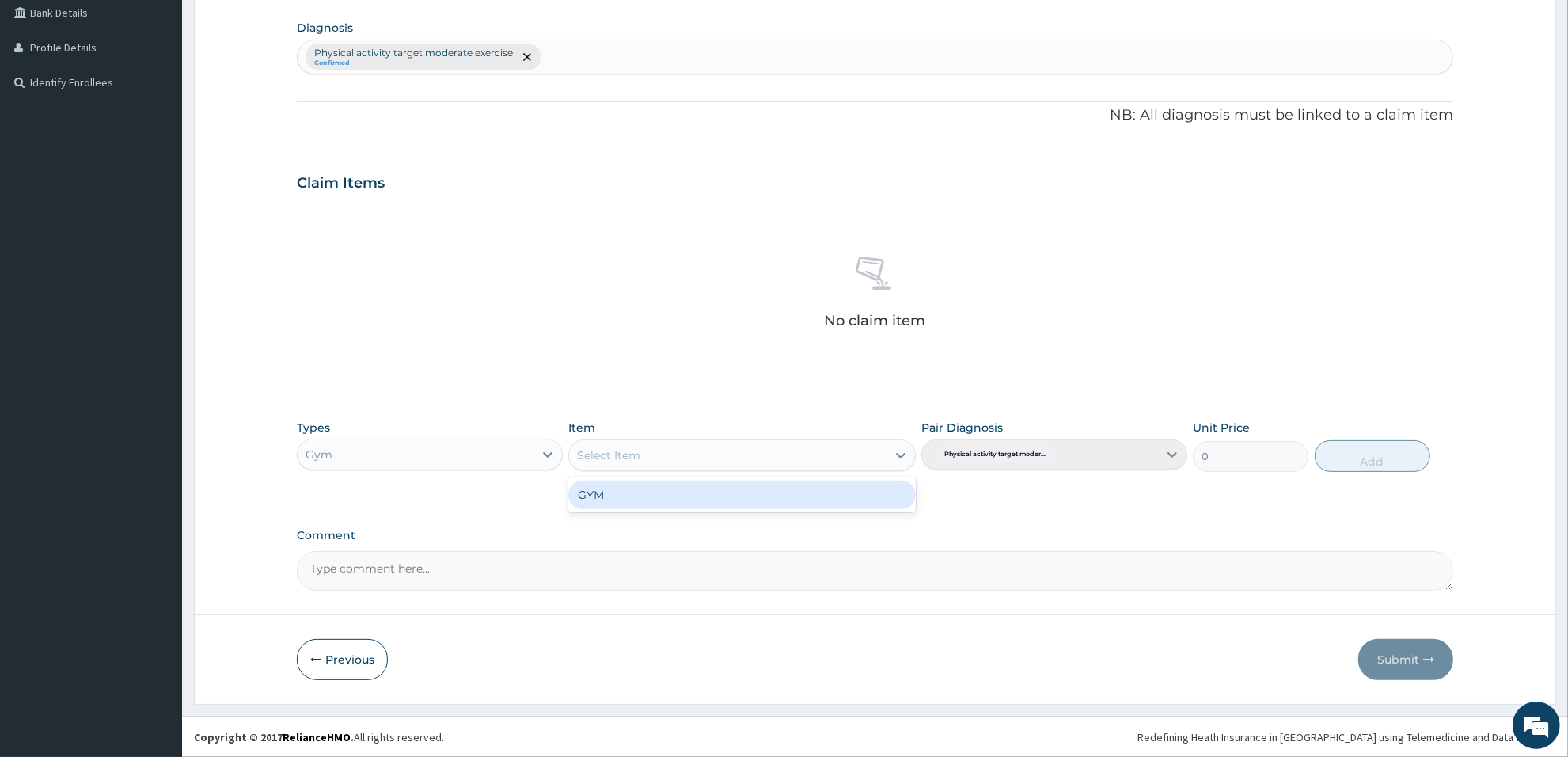
click at [816, 450] on div "Select Item" at bounding box center [728, 455] width 316 height 25
click at [782, 500] on div "GYM" at bounding box center [742, 494] width 346 height 28
click at [1377, 461] on button "Add" at bounding box center [1372, 457] width 116 height 32
type input "0"
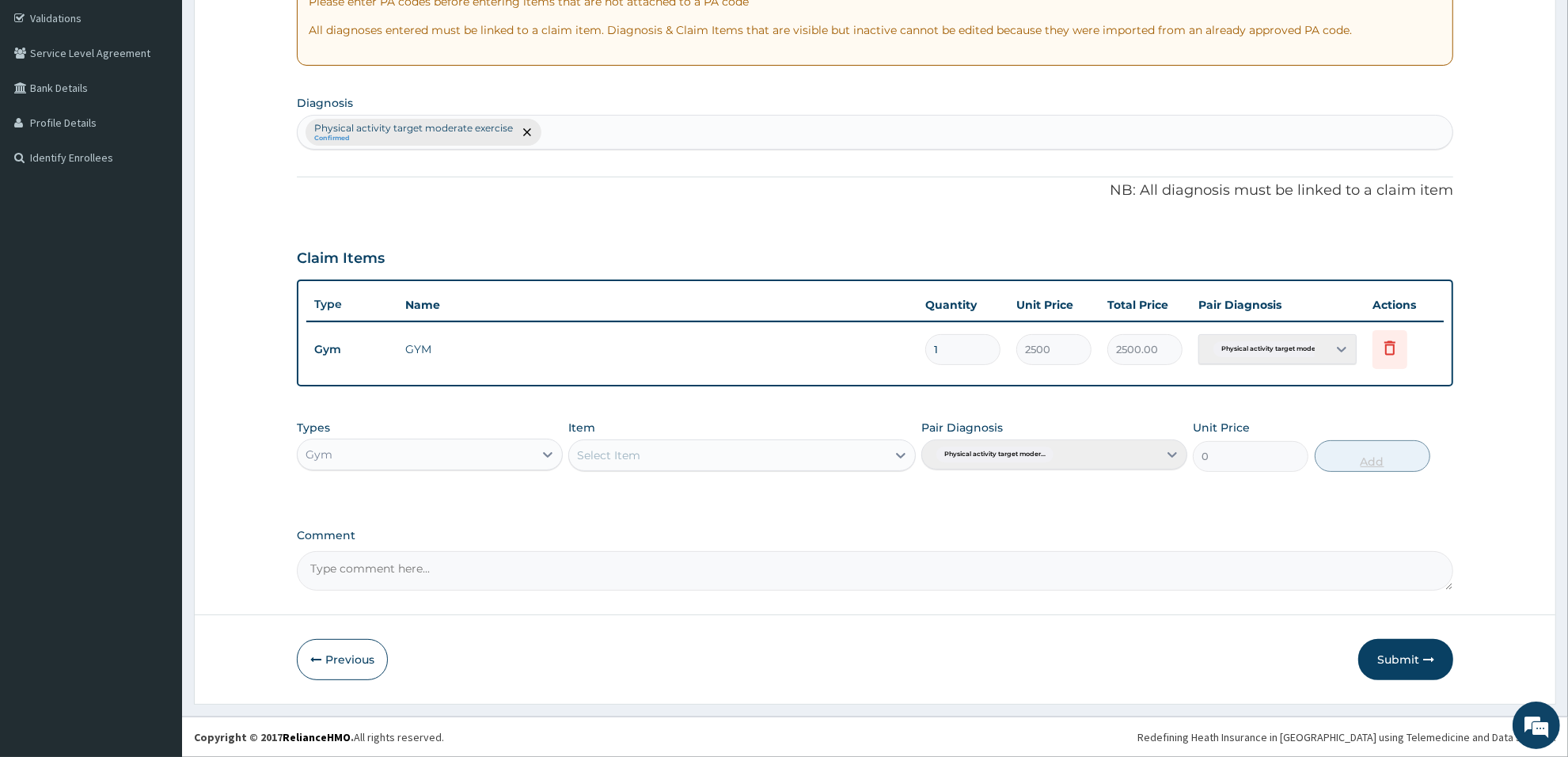
scroll to position [293, 0]
click at [1418, 650] on button "Submit" at bounding box center [1405, 660] width 95 height 41
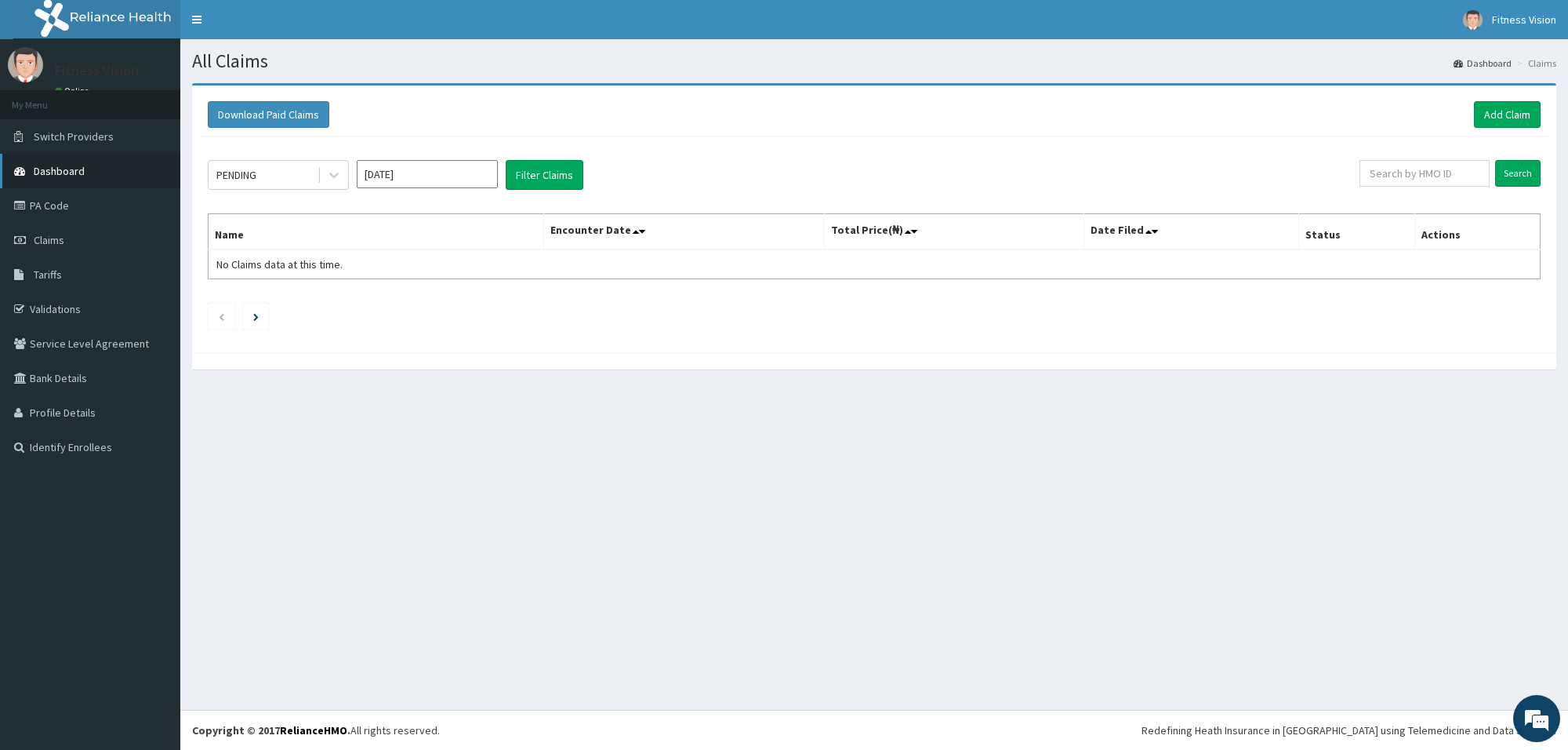
drag, startPoint x: 0, startPoint y: 0, endPoint x: 96, endPoint y: 176, distance: 200.5
click at [96, 176] on link "Dashboard" at bounding box center [89, 171] width 180 height 35
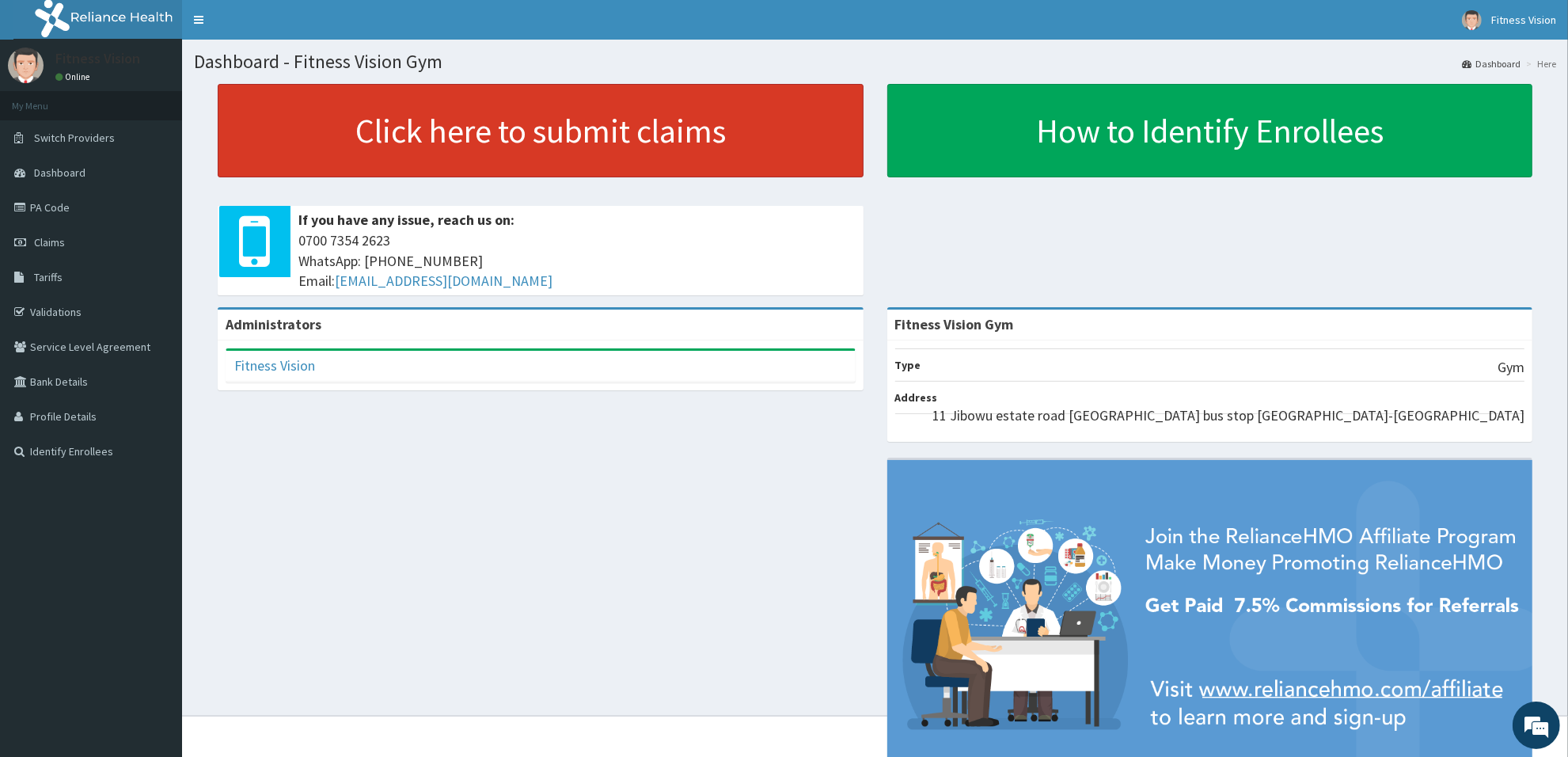
click at [500, 112] on link "Click here to submit claims" at bounding box center [540, 130] width 646 height 93
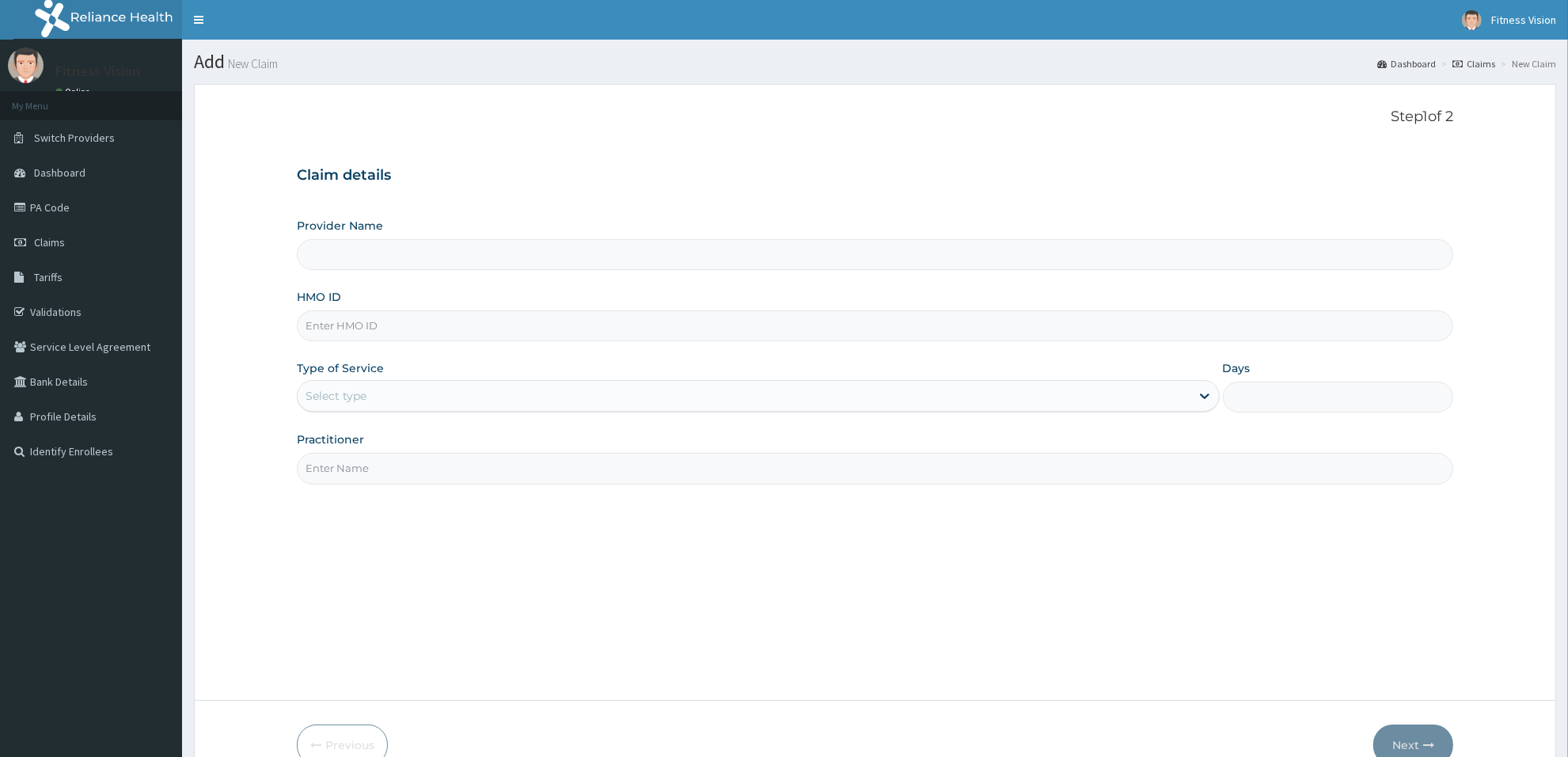
type input "Fitness Vision Gym"
type input "1"
click at [405, 329] on input "HMO ID" at bounding box center [874, 326] width 1157 height 31
type input "nub/10009/a"
click at [392, 459] on input "Practitioner" at bounding box center [874, 468] width 1157 height 31
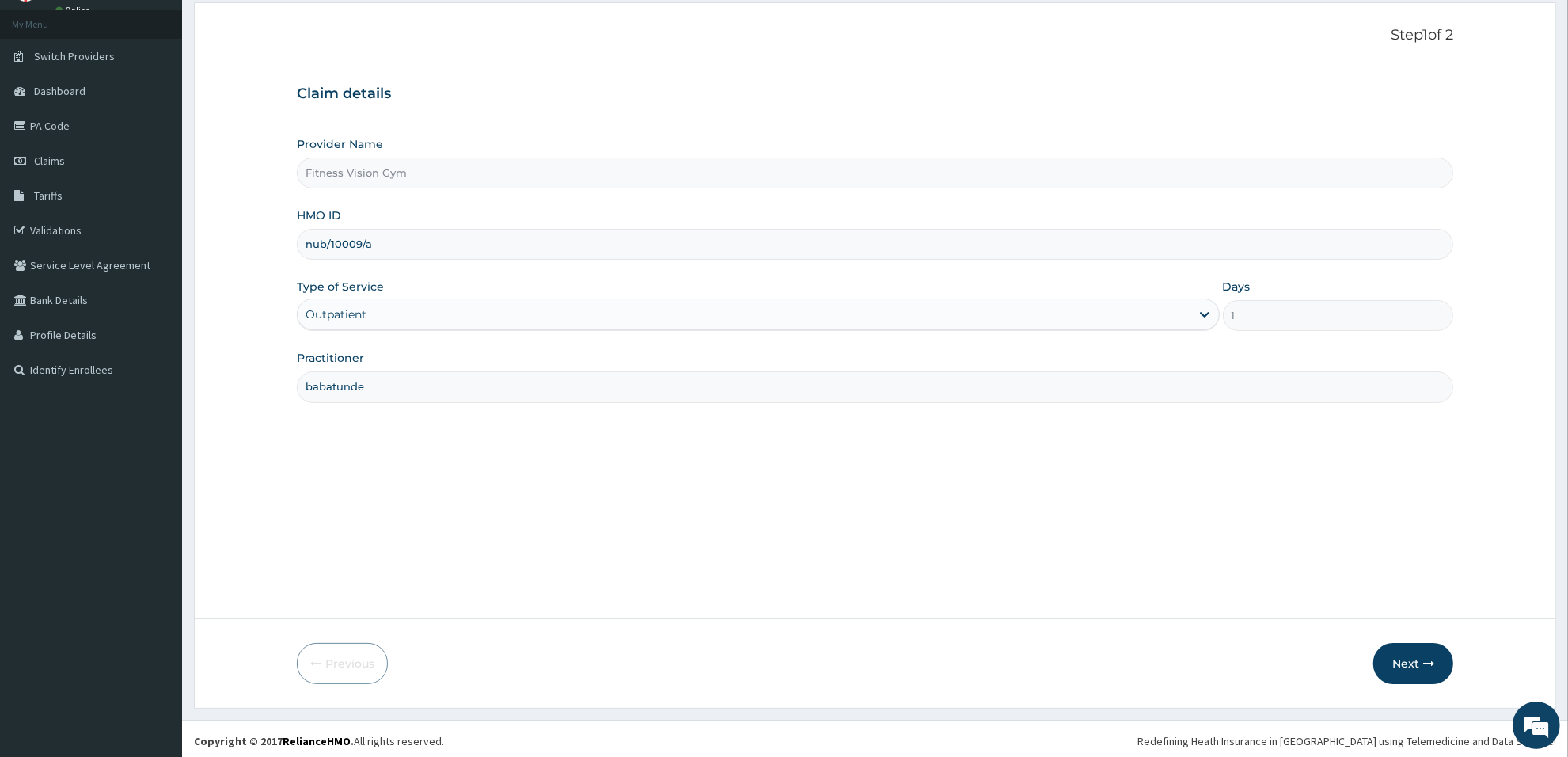
scroll to position [86, 0]
type input "babatunde"
click at [1432, 661] on icon "button" at bounding box center [1429, 660] width 11 height 11
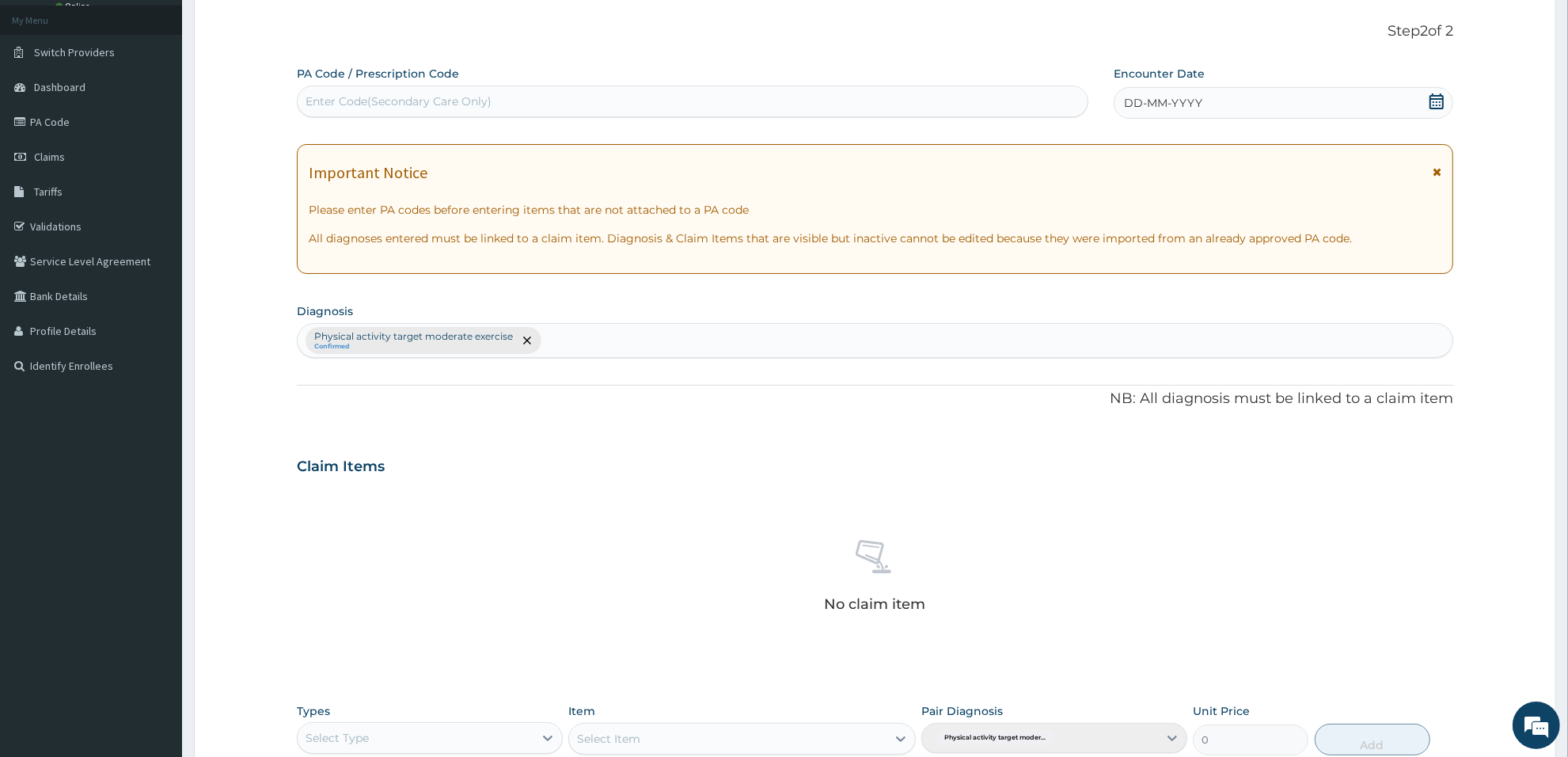
click at [824, 96] on div "Enter Code(Secondary Care Only)" at bounding box center [692, 101] width 790 height 25
type input "PA/3E0D44"
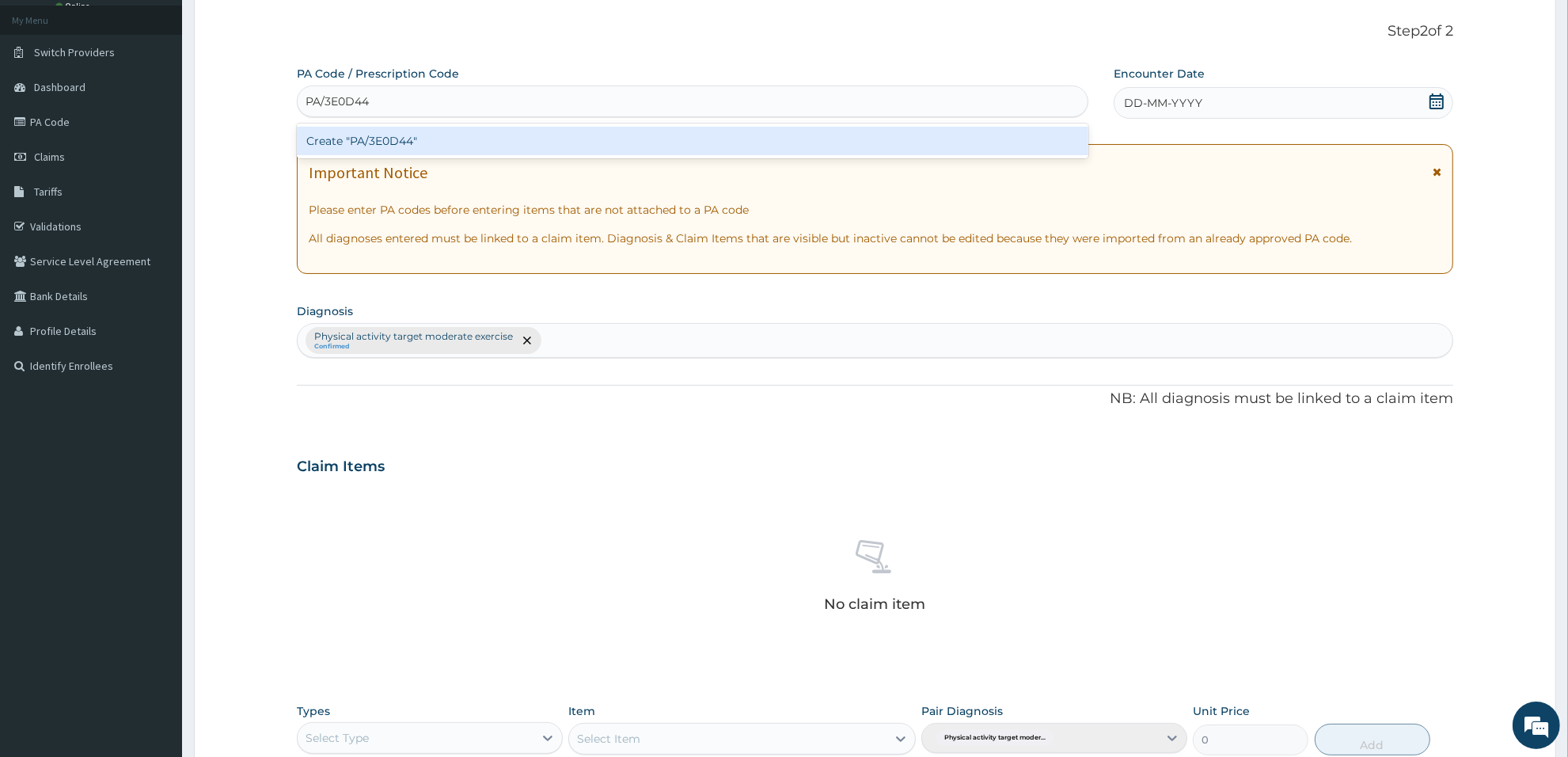
click at [714, 145] on div "Create "PA/3E0D44"" at bounding box center [692, 141] width 792 height 28
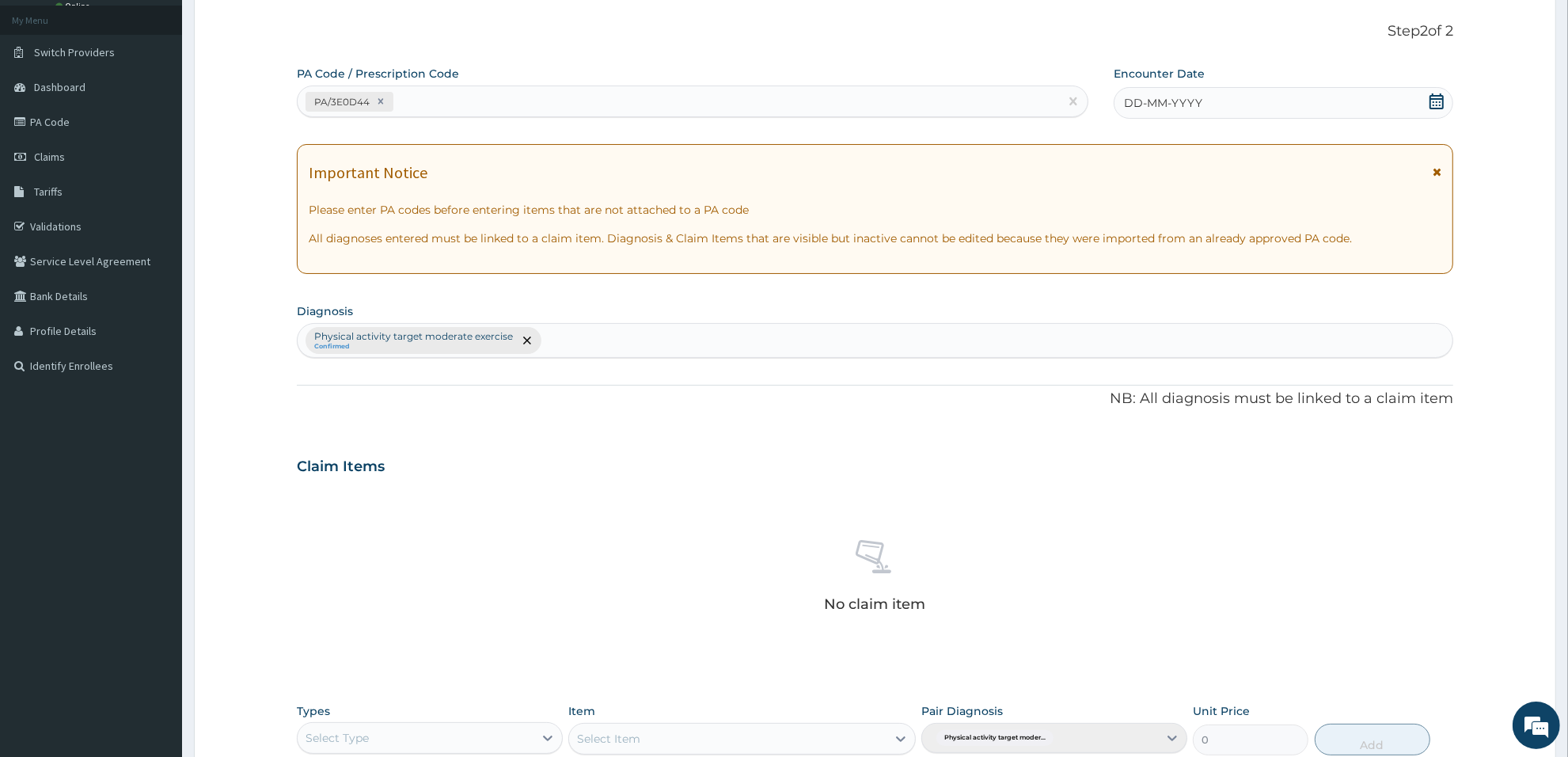
click at [1216, 97] on div "DD-MM-YYYY" at bounding box center [1283, 104] width 340 height 32
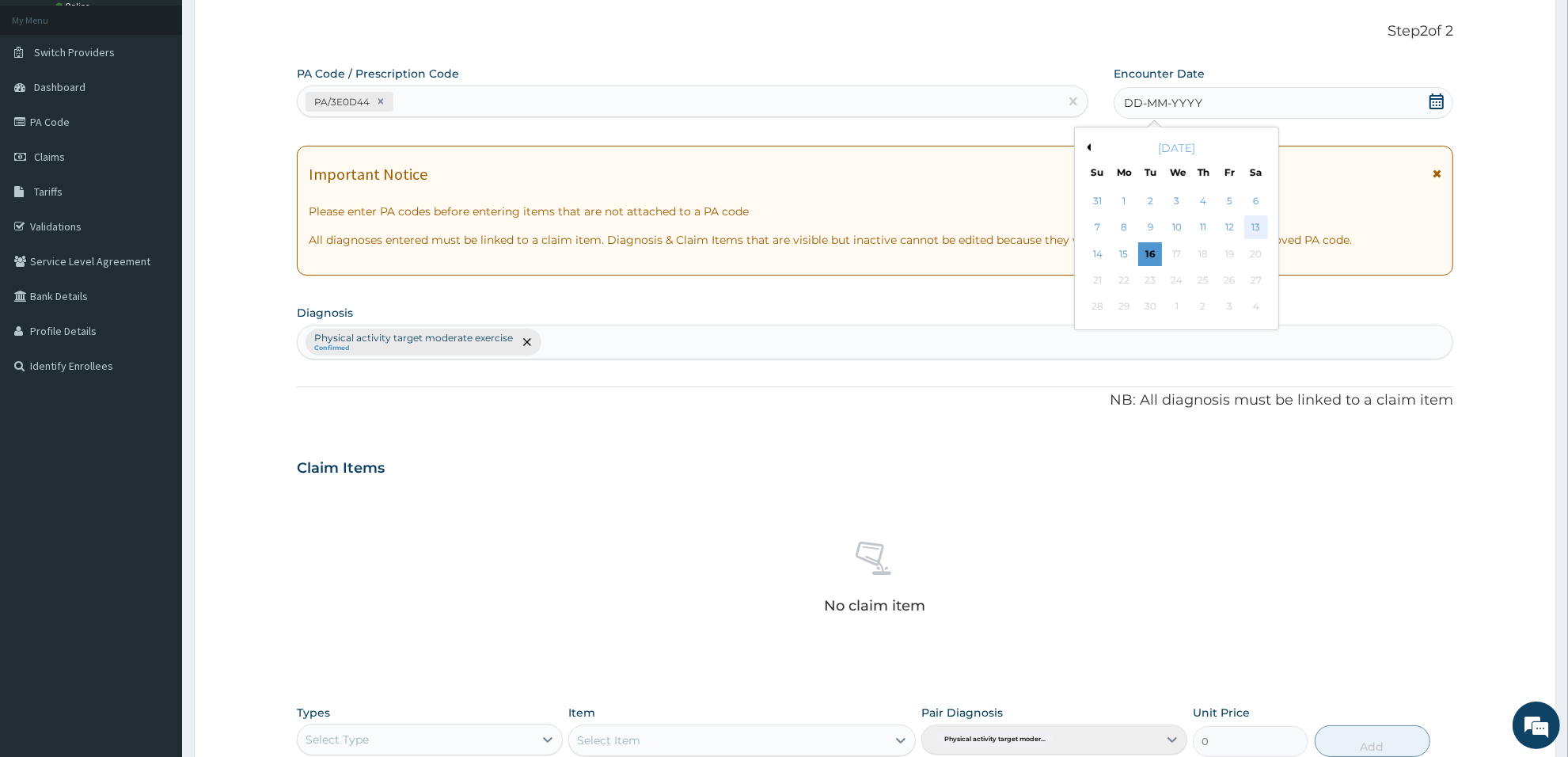
click at [1255, 219] on div "13" at bounding box center [1256, 228] width 24 height 24
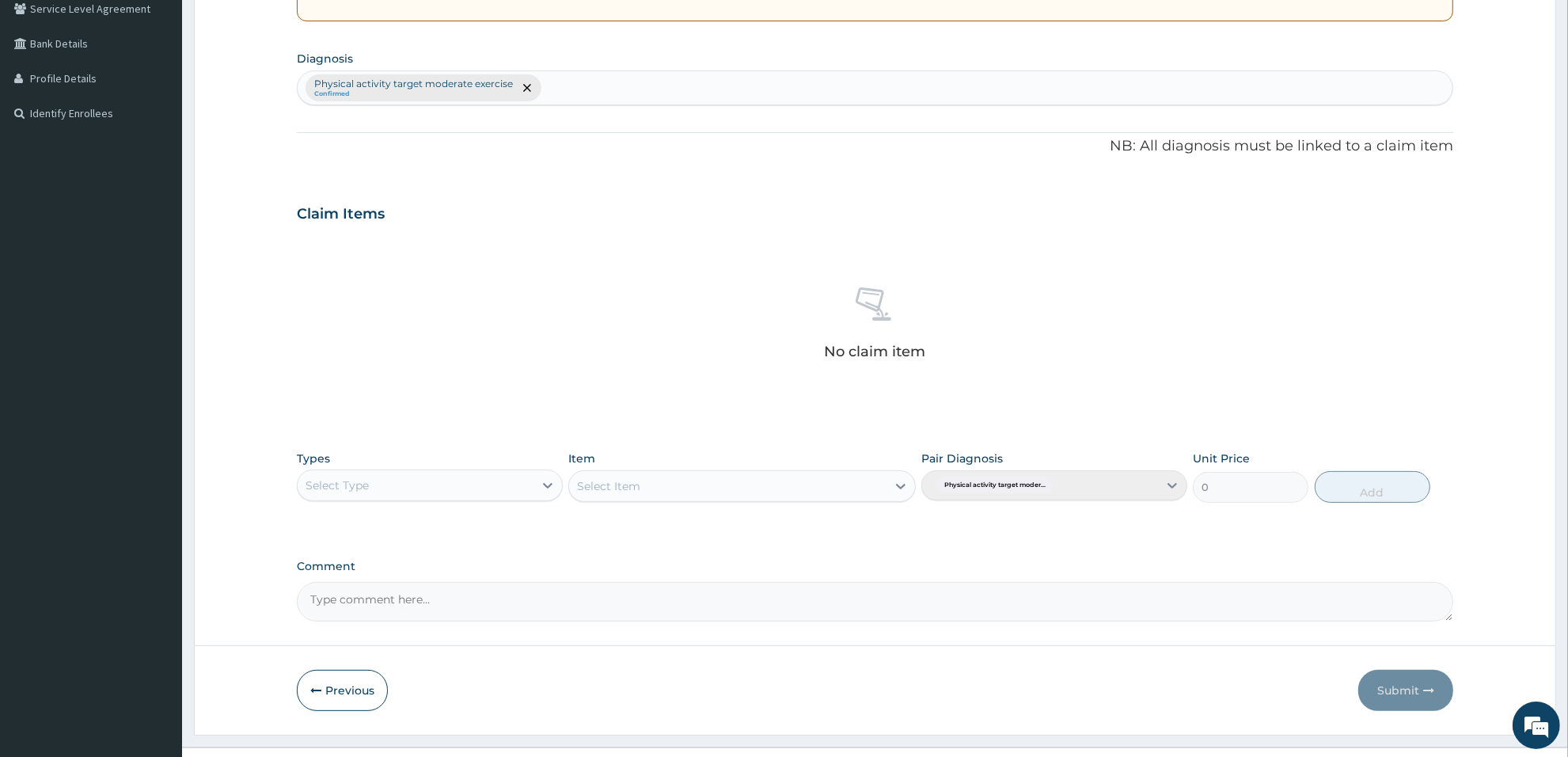
scroll to position [370, 0]
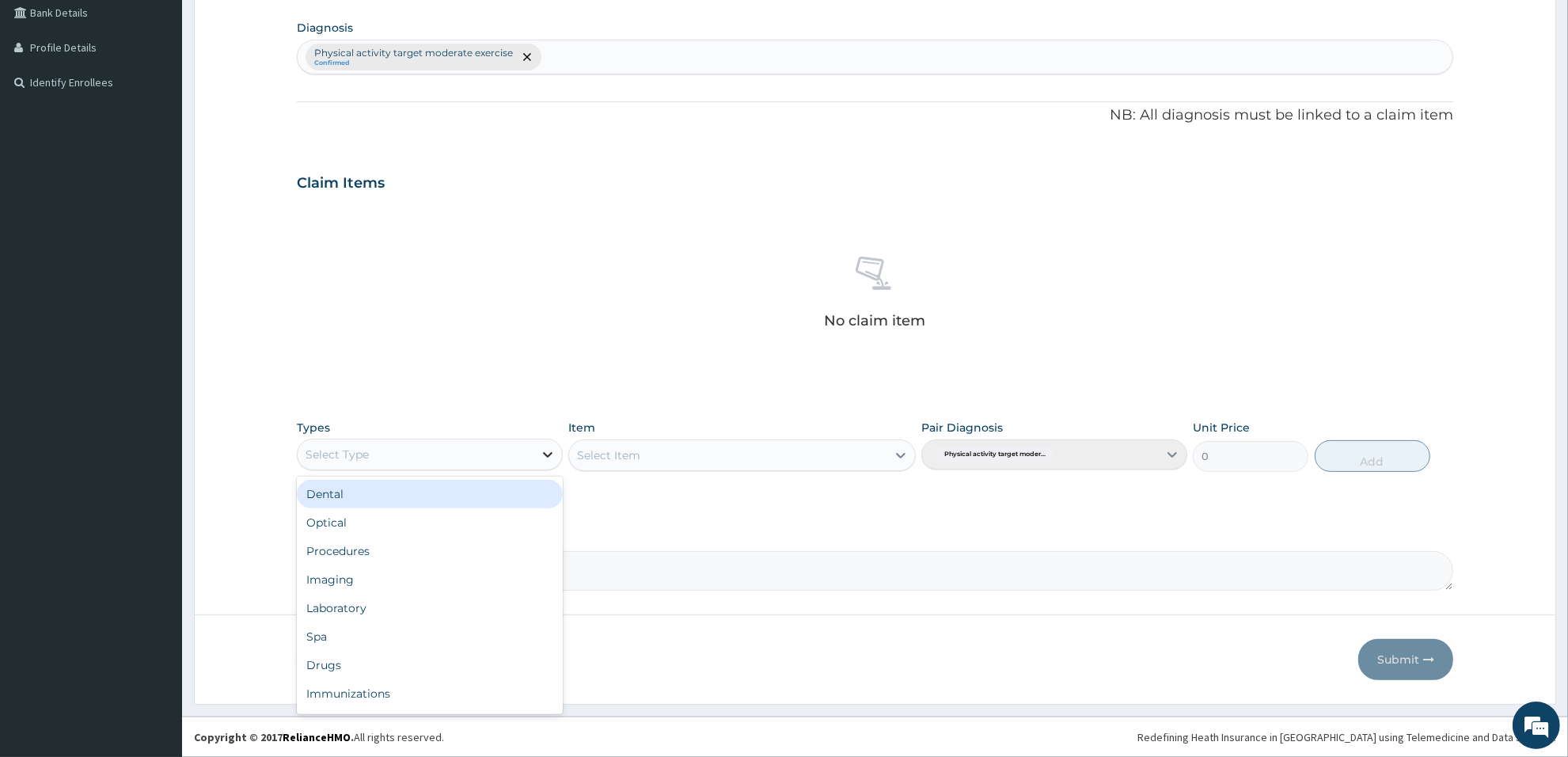
click at [545, 453] on icon at bounding box center [548, 455] width 9 height 6
type input "gy"
click at [527, 492] on div "Gym" at bounding box center [429, 494] width 266 height 28
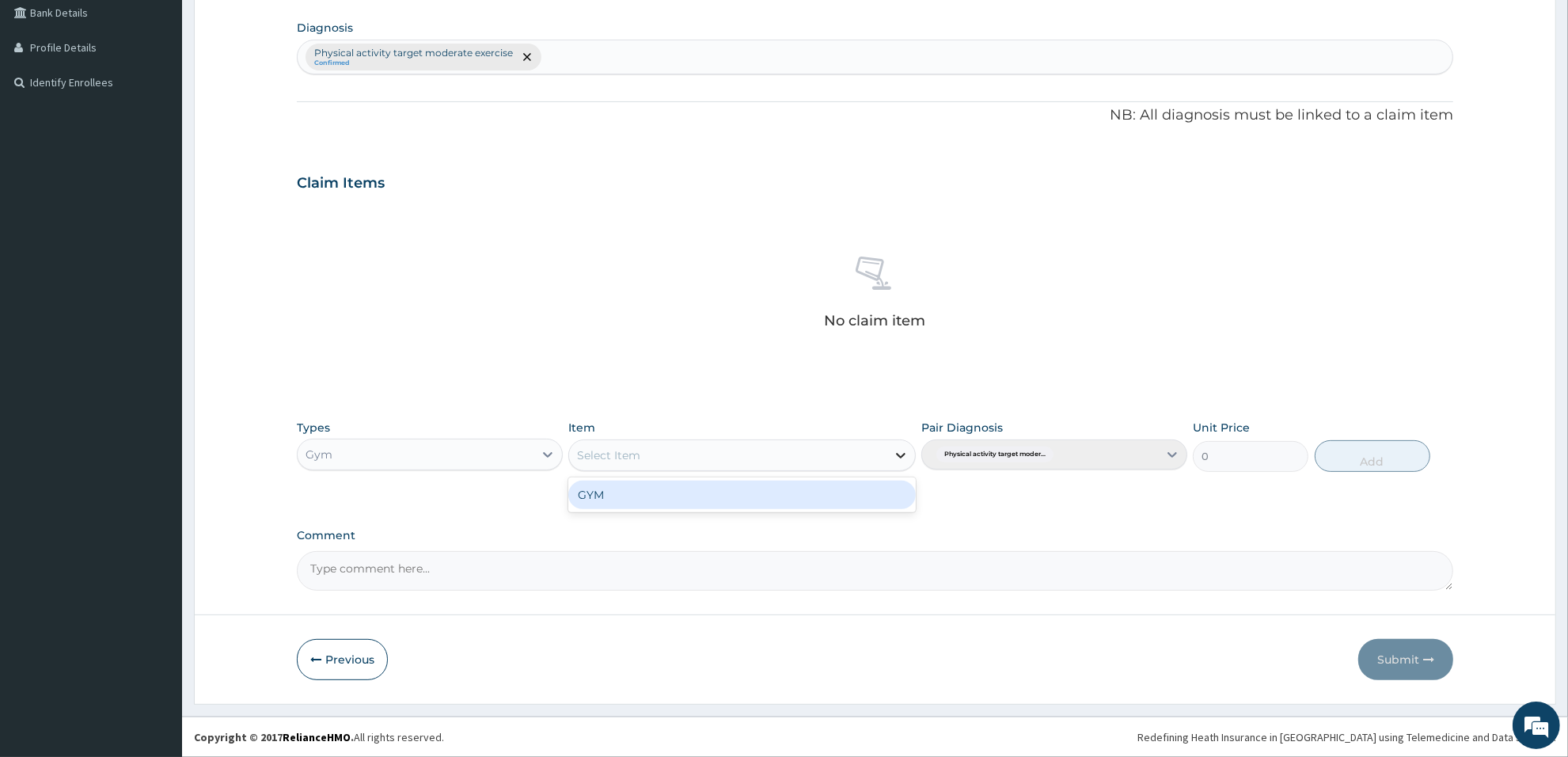
click at [904, 454] on icon at bounding box center [901, 456] width 9 height 6
click at [883, 496] on div "GYM" at bounding box center [742, 494] width 346 height 28
click at [1396, 454] on button "Add" at bounding box center [1372, 457] width 116 height 32
type input "0"
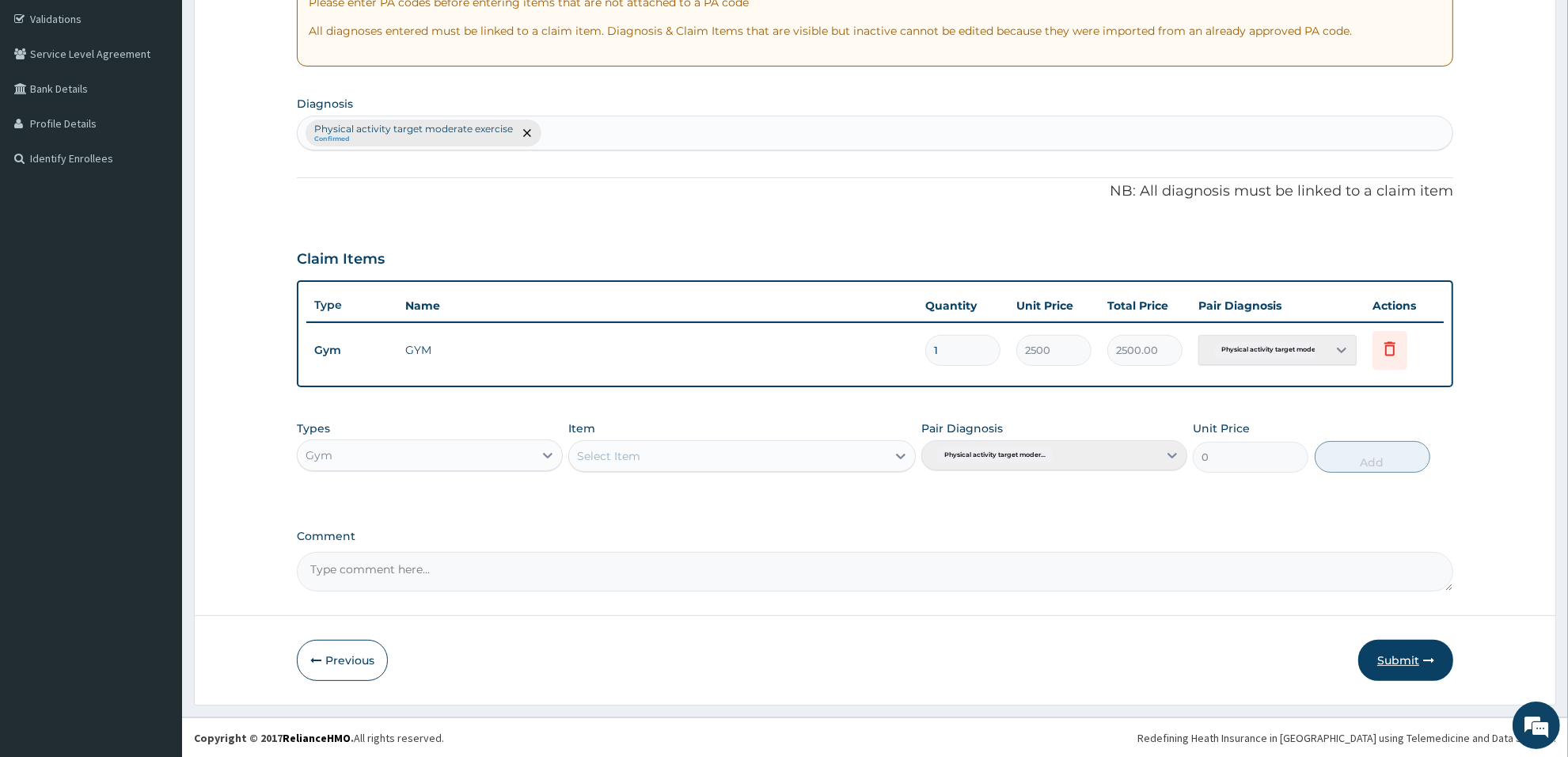
click at [1407, 660] on button "Submit" at bounding box center [1405, 660] width 95 height 41
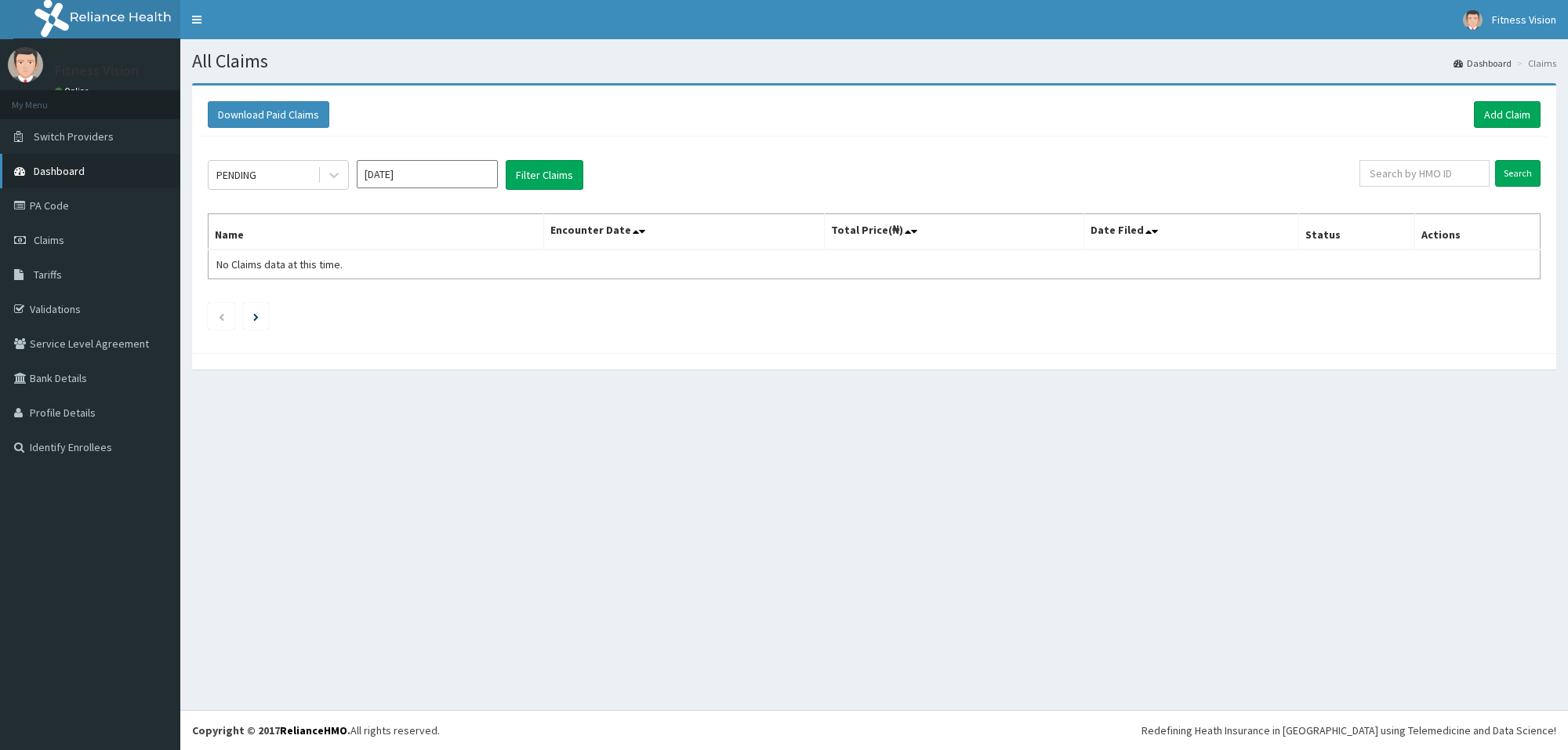
click at [72, 170] on span "Dashboard" at bounding box center [59, 171] width 51 height 14
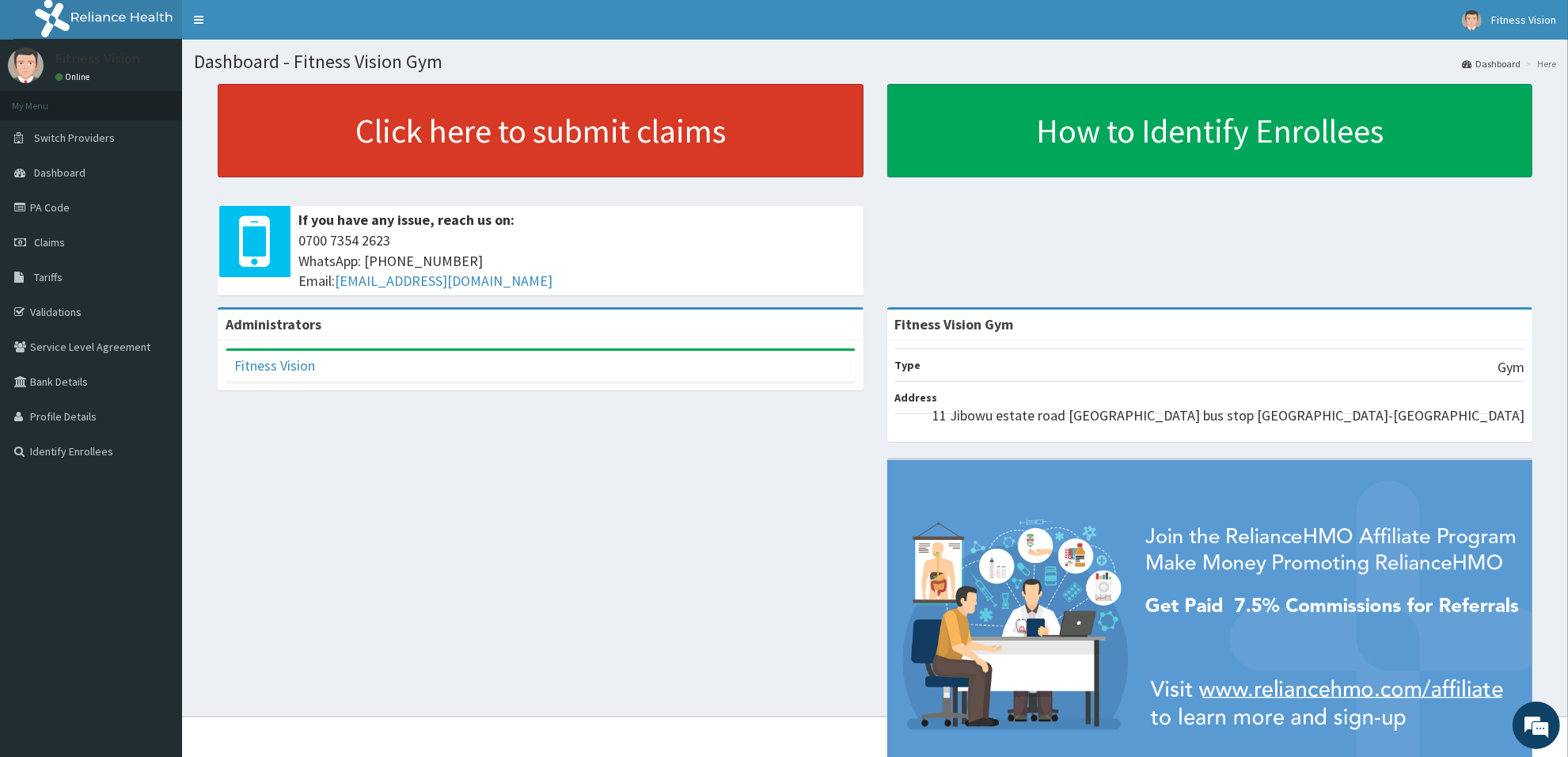
click at [409, 120] on link "Click here to submit claims" at bounding box center [540, 130] width 646 height 93
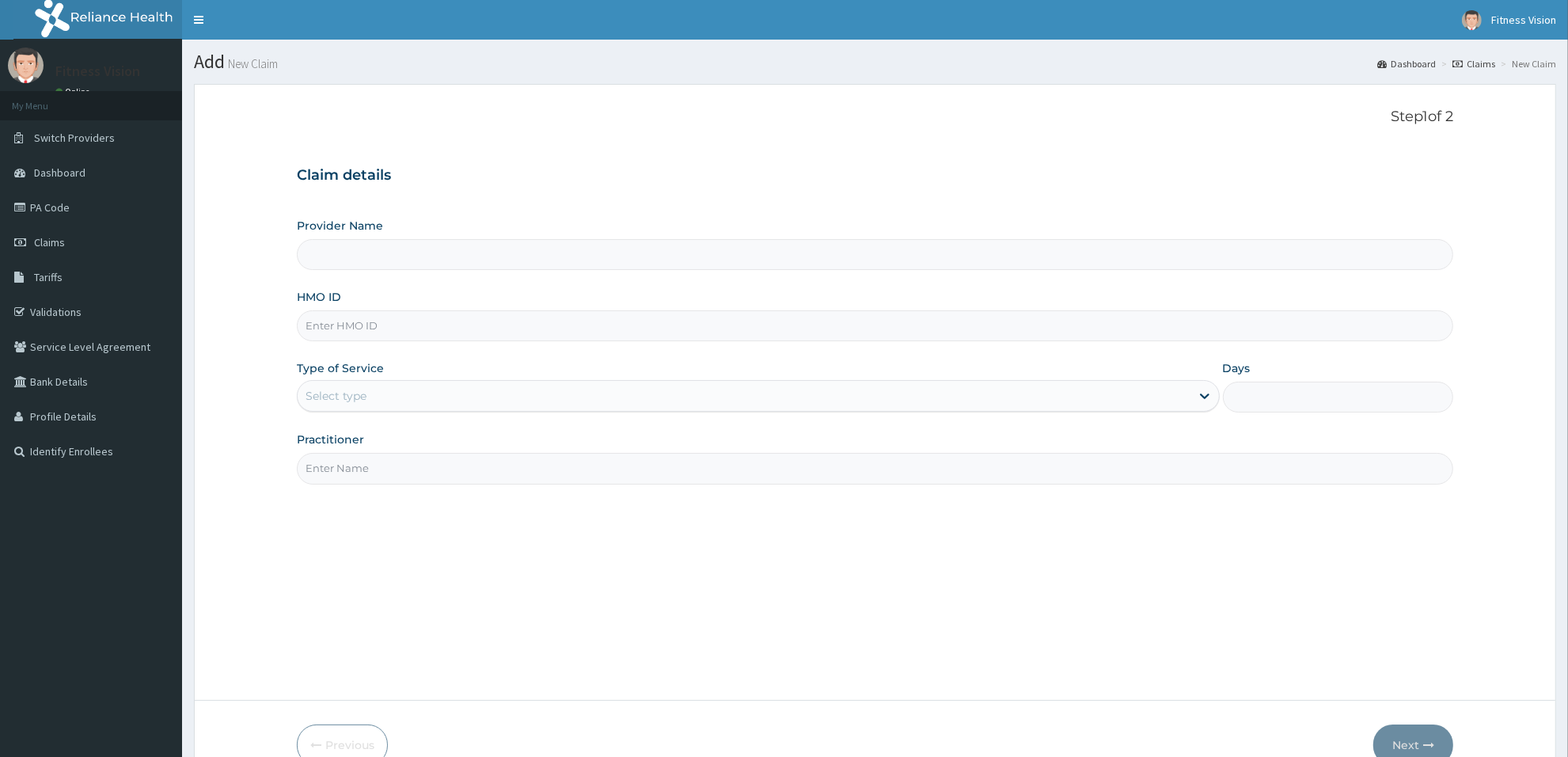
type input "Fitness Vision Gym"
type input "1"
click at [386, 336] on input "HMO ID" at bounding box center [874, 326] width 1157 height 31
type input "tco/10001/c"
click at [355, 450] on div "Practitioner" at bounding box center [874, 458] width 1157 height 53
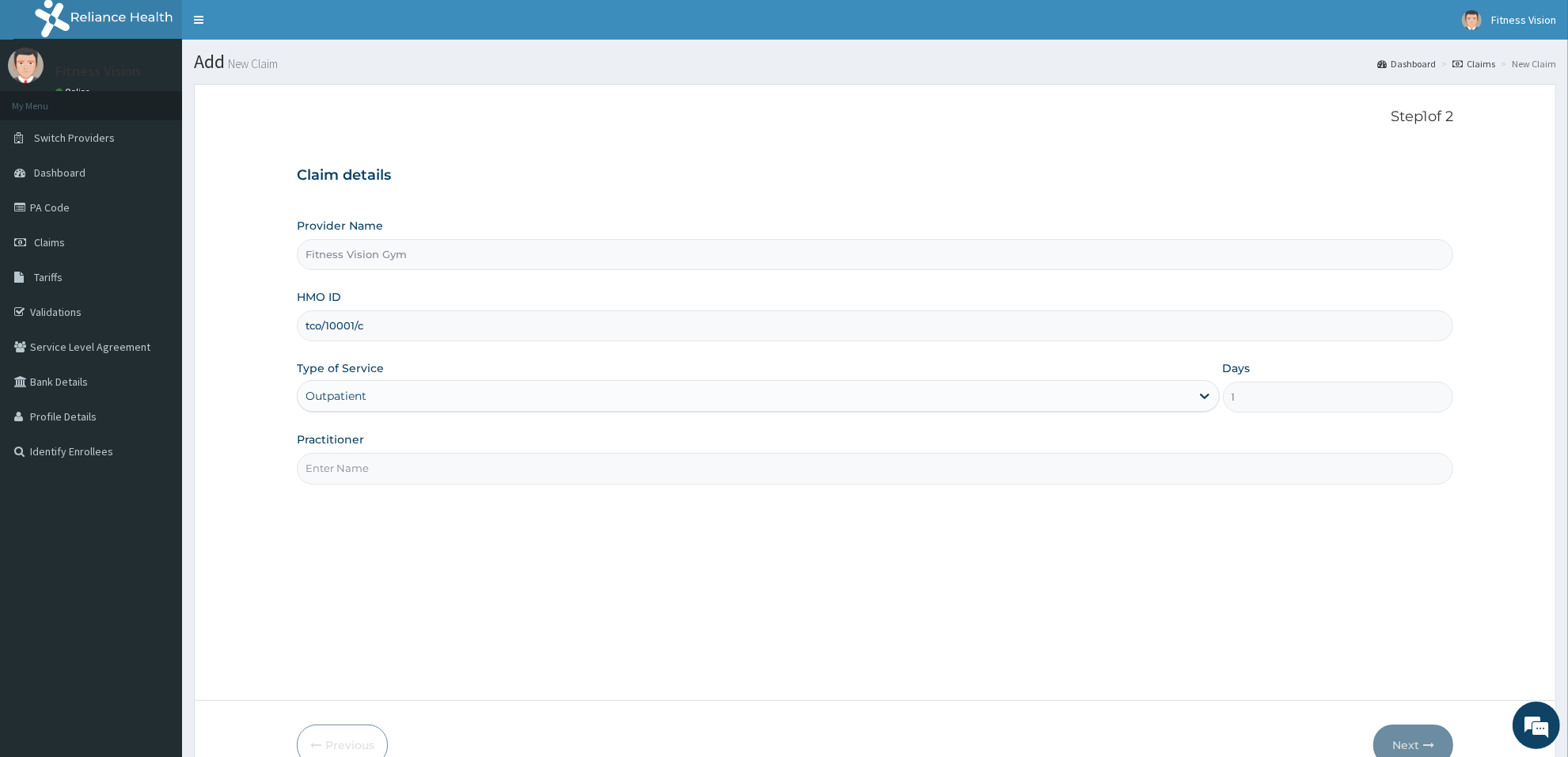
click at [361, 475] on input "Practitioner" at bounding box center [874, 468] width 1157 height 31
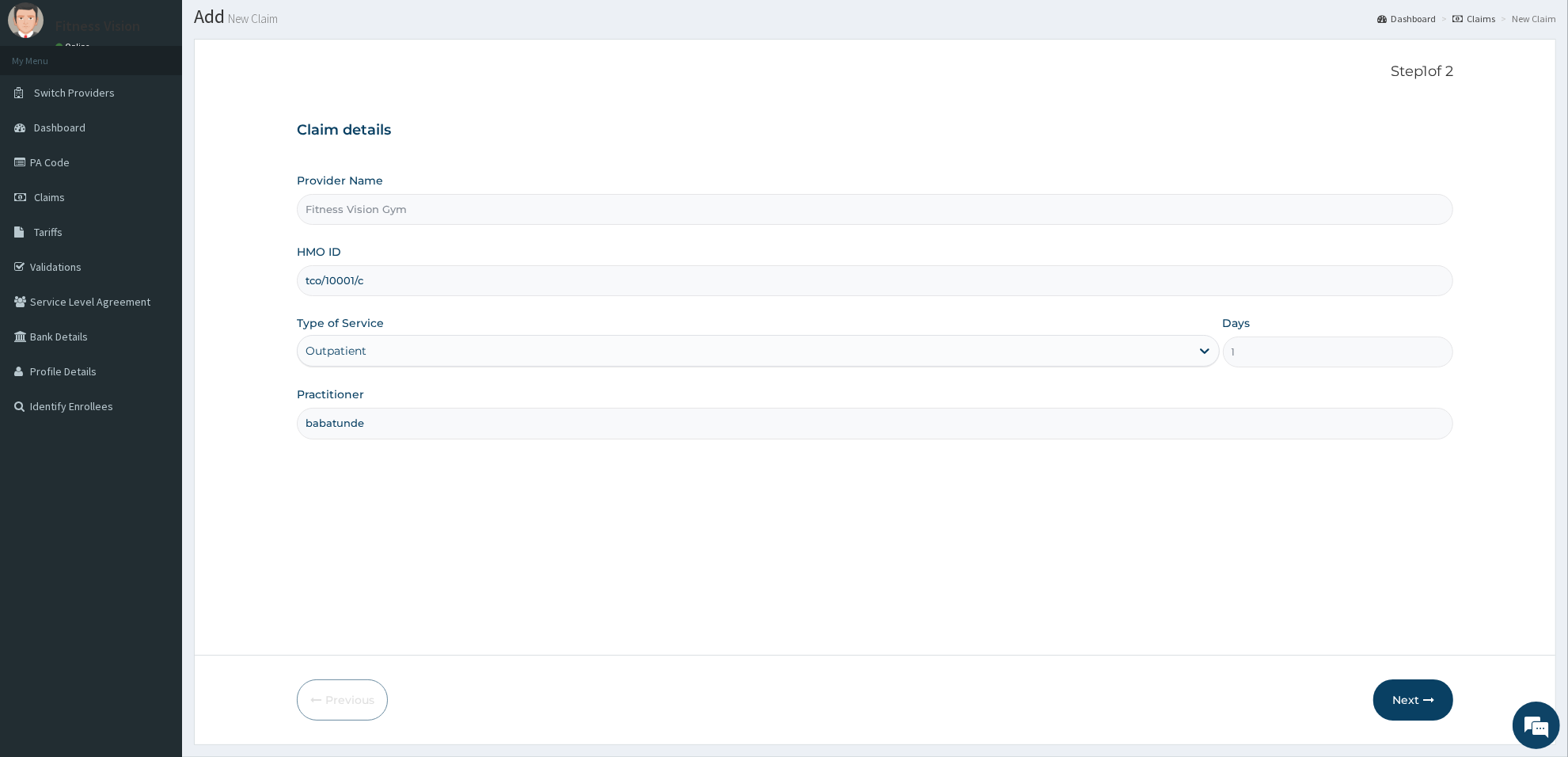
scroll to position [86, 0]
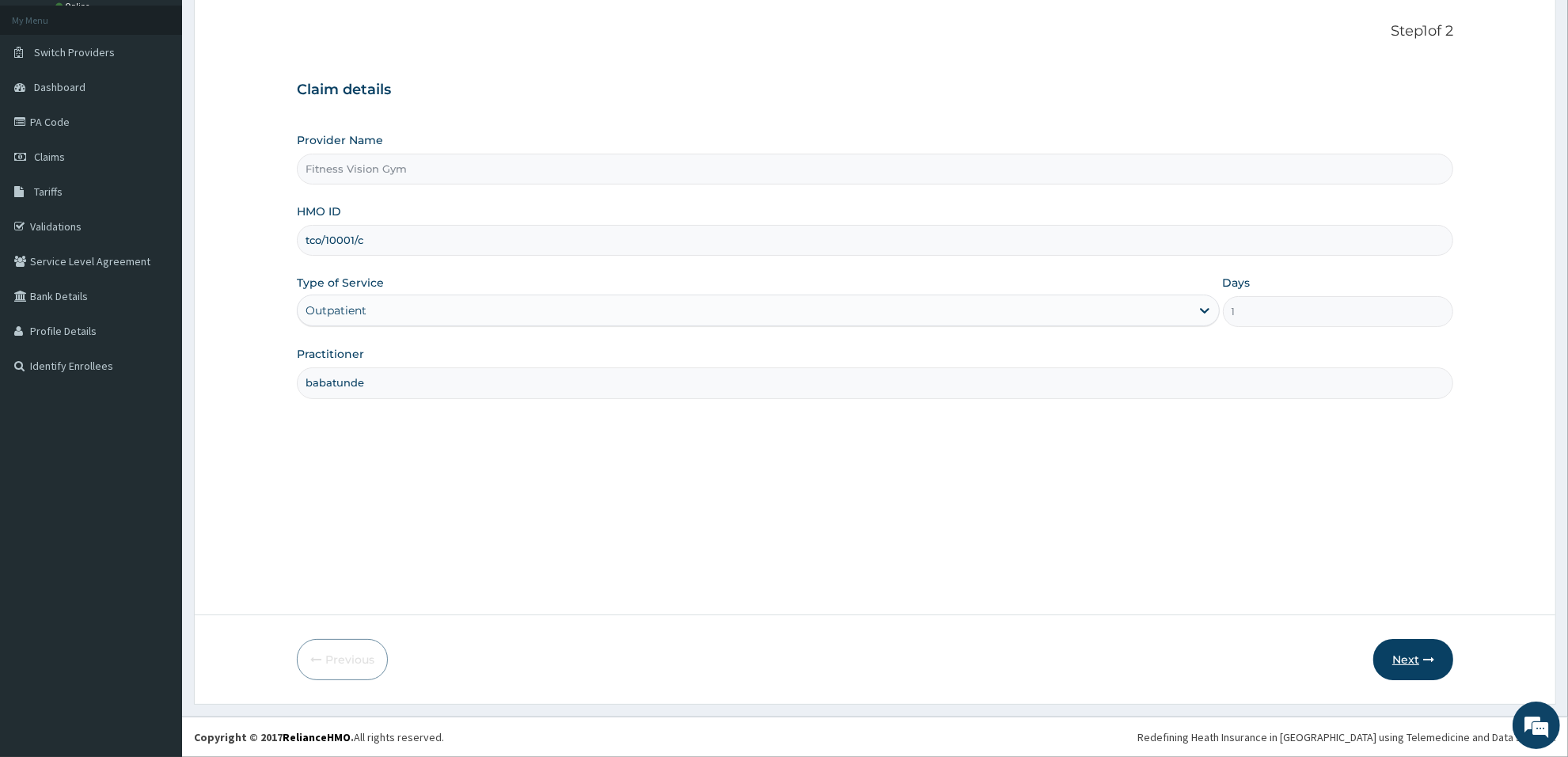
type input "babatunde"
click at [1416, 652] on button "Next" at bounding box center [1413, 660] width 80 height 41
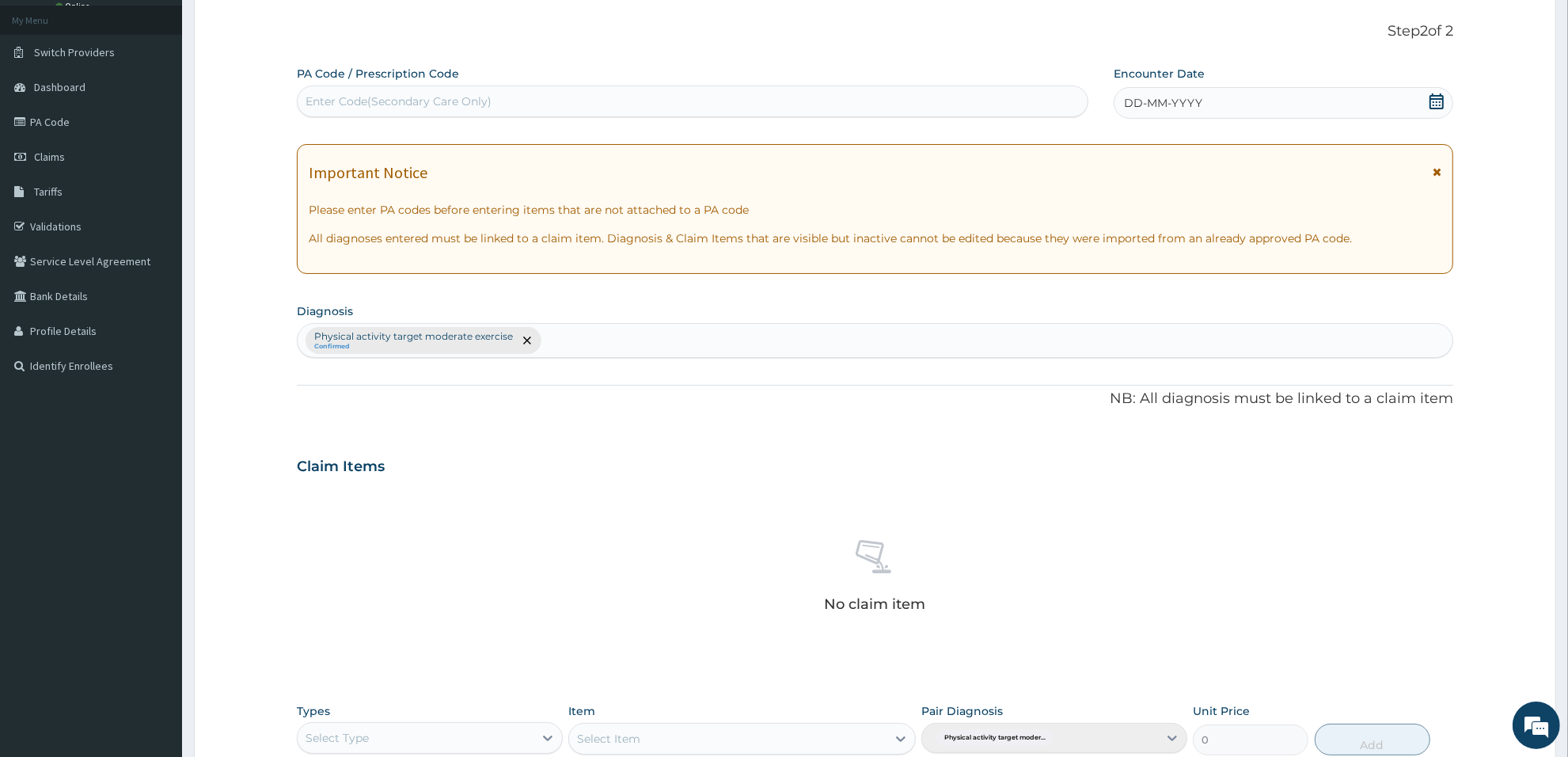
click at [612, 93] on div "Enter Code(Secondary Care Only)" at bounding box center [692, 101] width 790 height 25
type input "PA/AC032E"
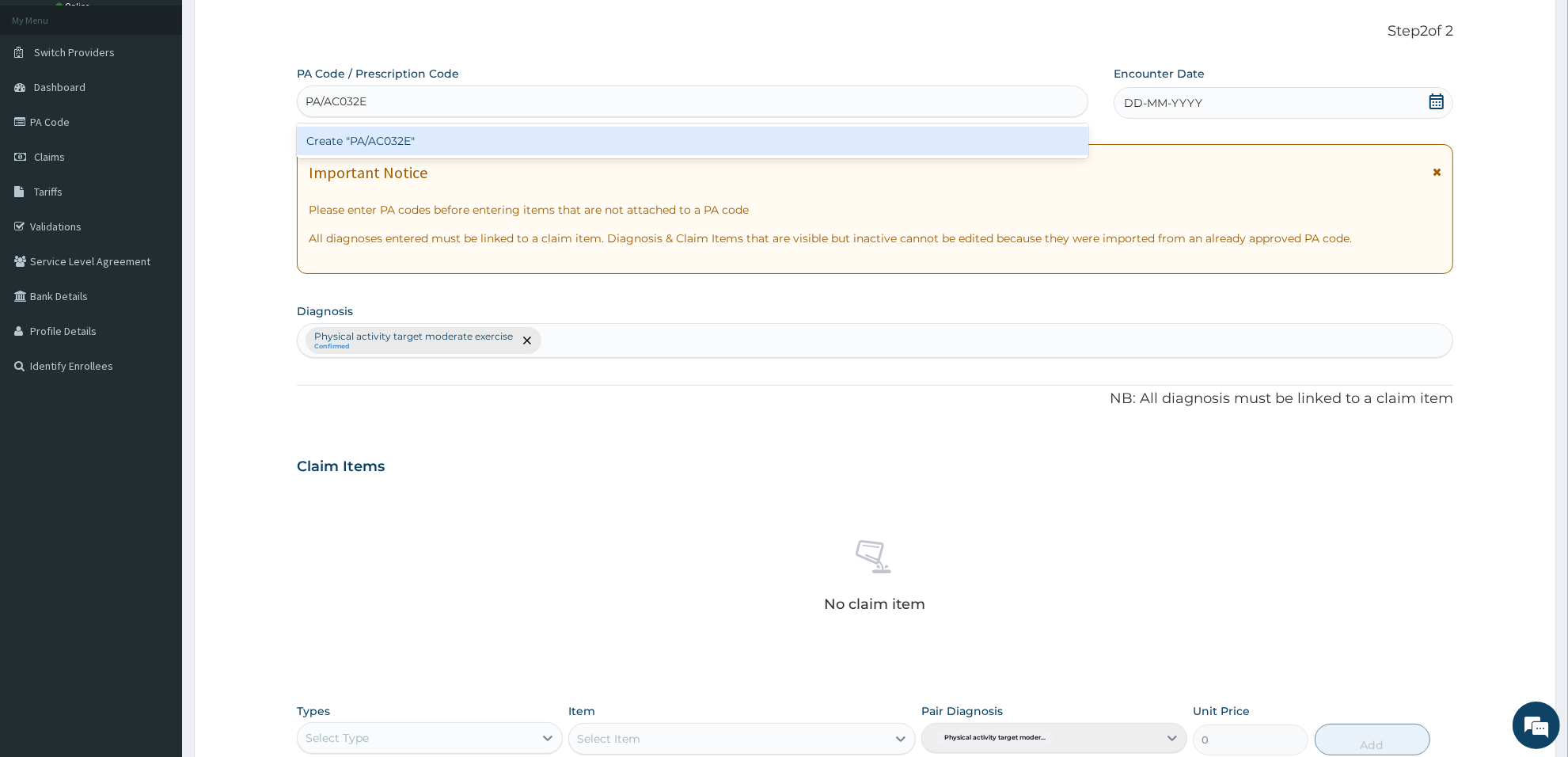
click at [580, 123] on div "Create "PA/AC032E"" at bounding box center [692, 140] width 792 height 35
click at [574, 137] on div "Create "PA/AC032E"" at bounding box center [692, 141] width 792 height 28
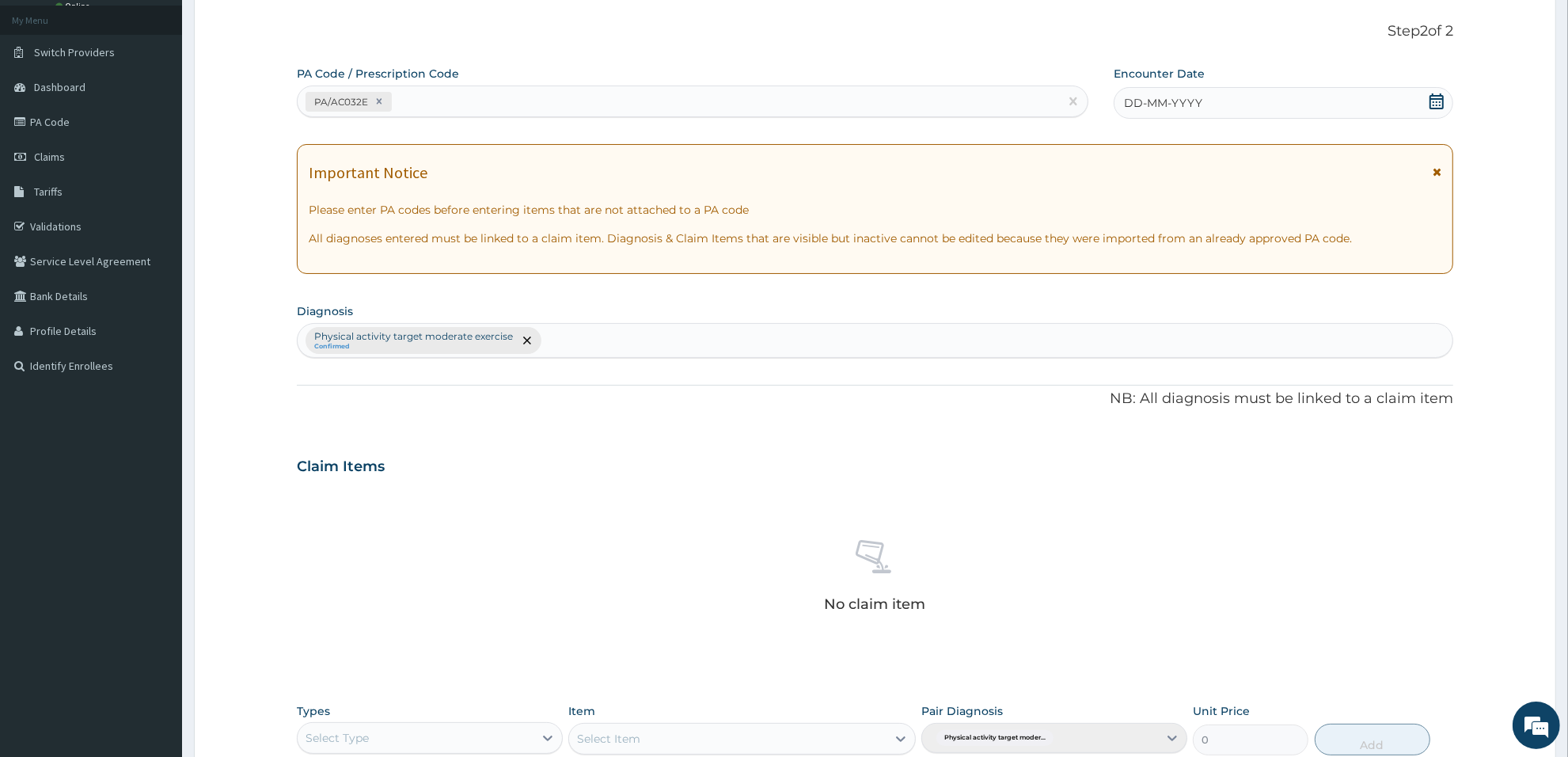
click at [1185, 89] on div "DD-MM-YYYY" at bounding box center [1283, 104] width 340 height 32
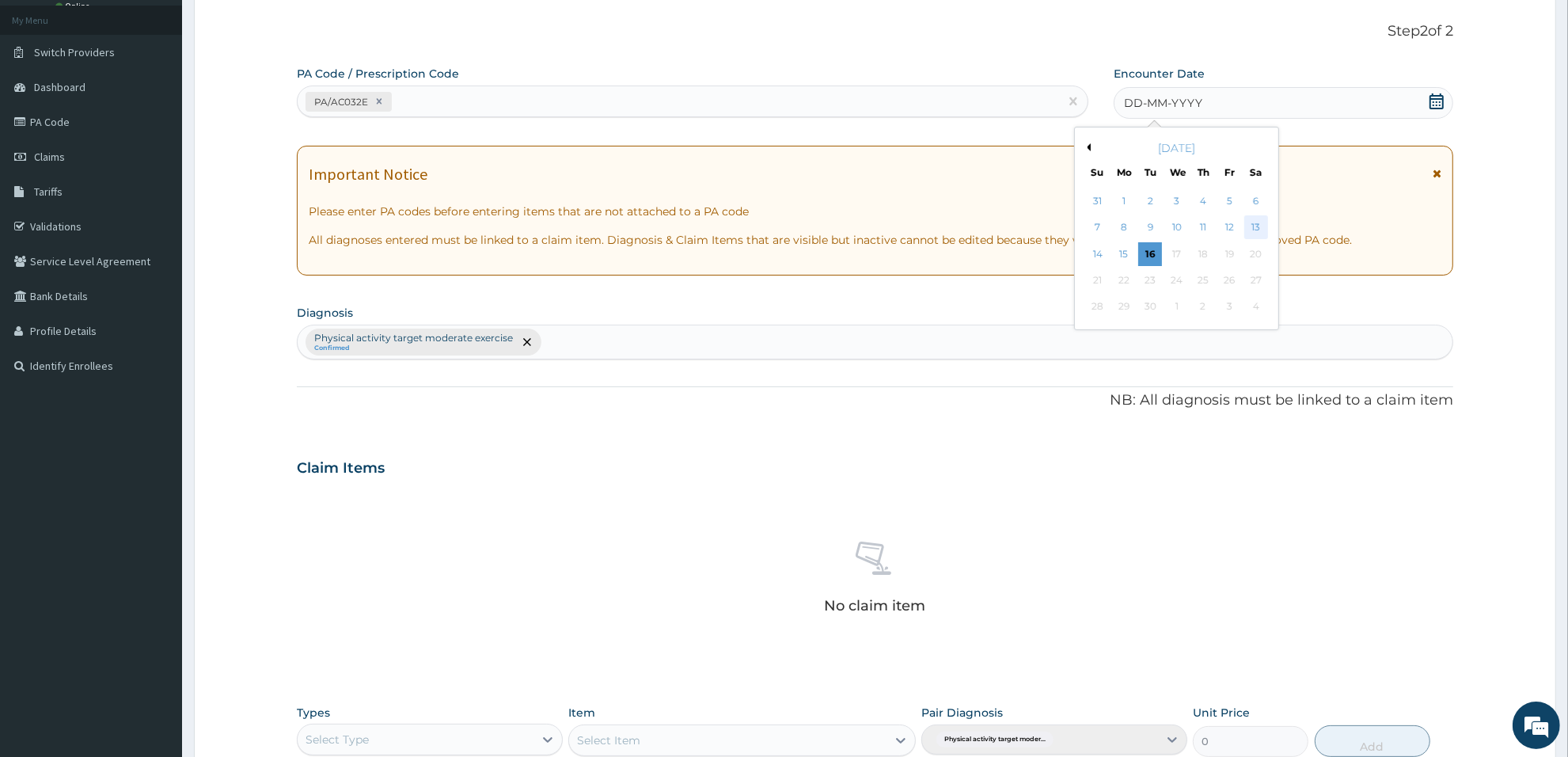
click at [1259, 224] on div "13" at bounding box center [1256, 228] width 24 height 24
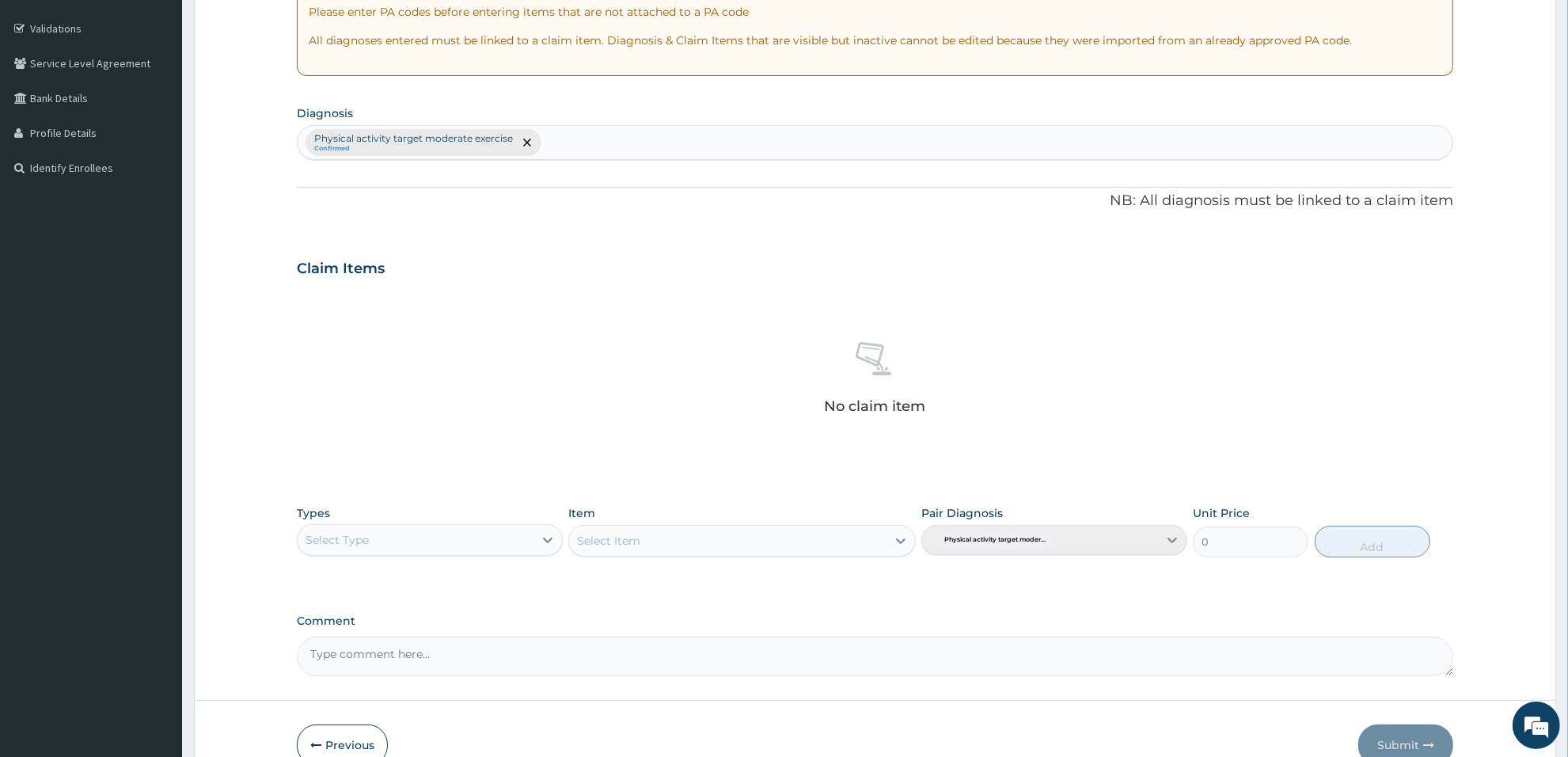
scroll to position [370, 0]
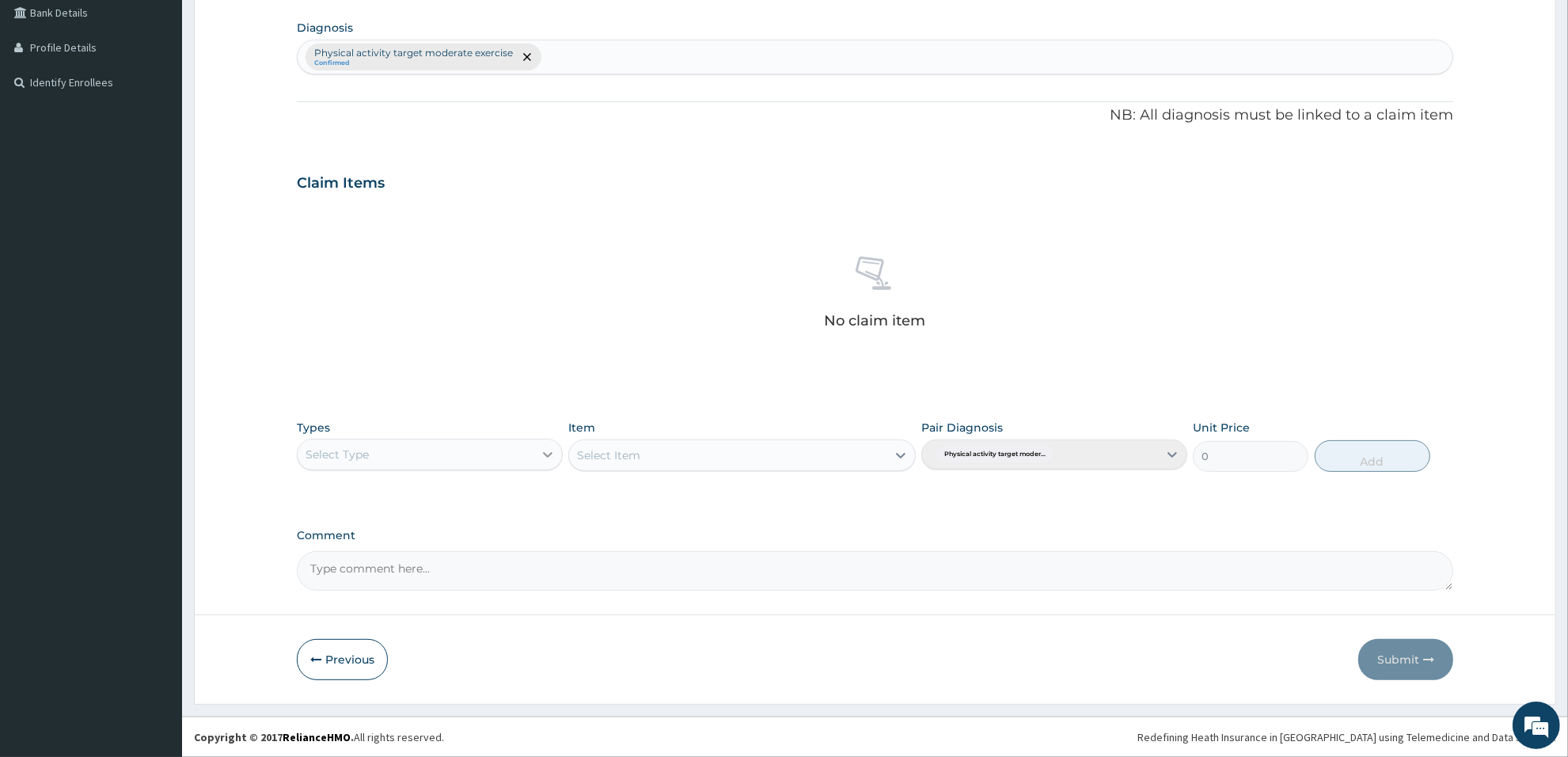
click at [543, 458] on icon at bounding box center [548, 454] width 16 height 16
type input "gy"
click at [515, 480] on div "Gym" at bounding box center [429, 494] width 266 height 28
drag, startPoint x: 765, startPoint y: 428, endPoint x: 764, endPoint y: 441, distance: 13.0
click at [766, 436] on div "Item Select Item" at bounding box center [742, 446] width 346 height 53
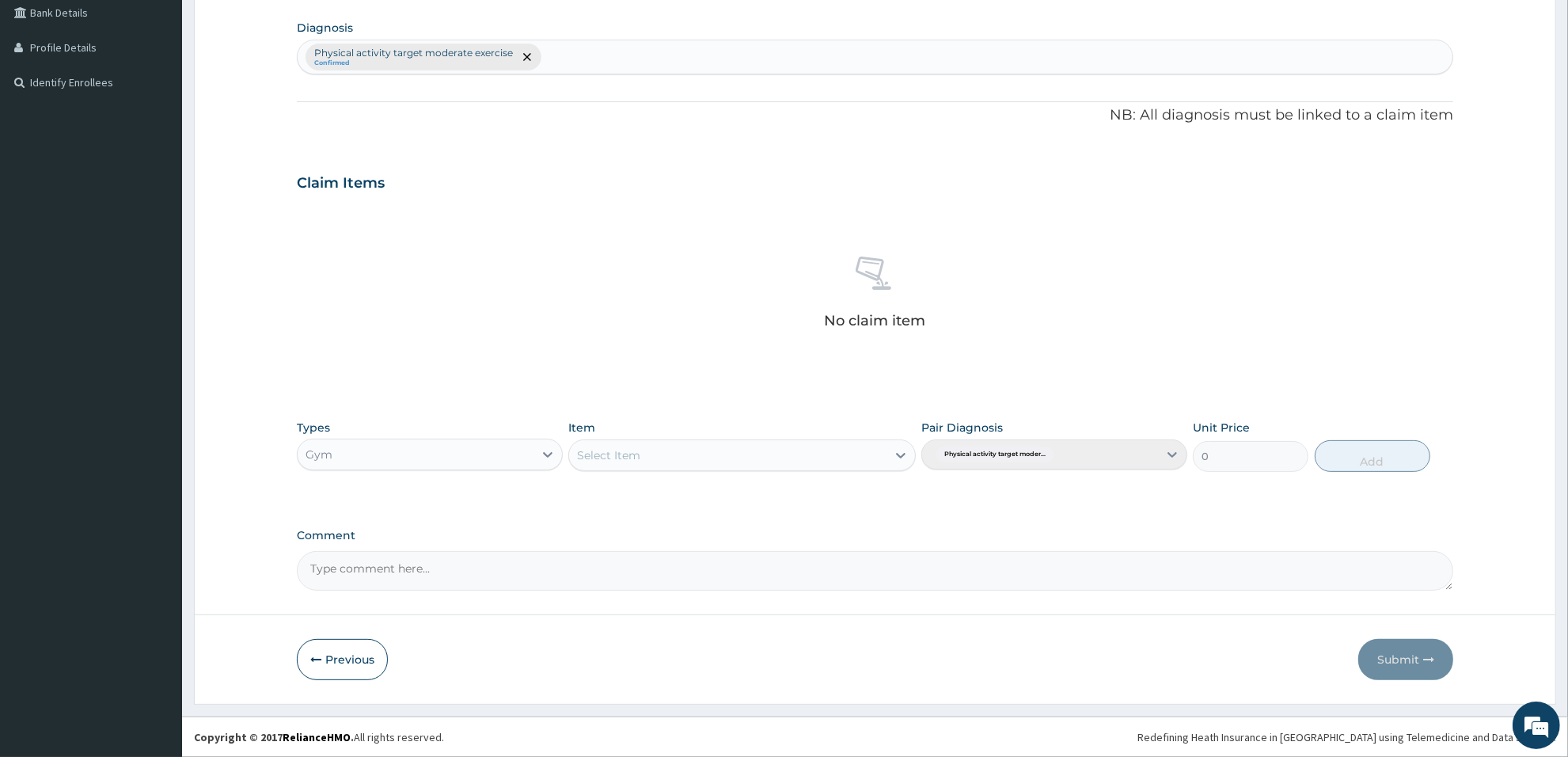
click at [757, 457] on div "Select Item" at bounding box center [728, 455] width 316 height 25
click at [727, 507] on div "GYM" at bounding box center [742, 494] width 346 height 28
click at [1370, 451] on button "Add" at bounding box center [1372, 457] width 116 height 32
type input "0"
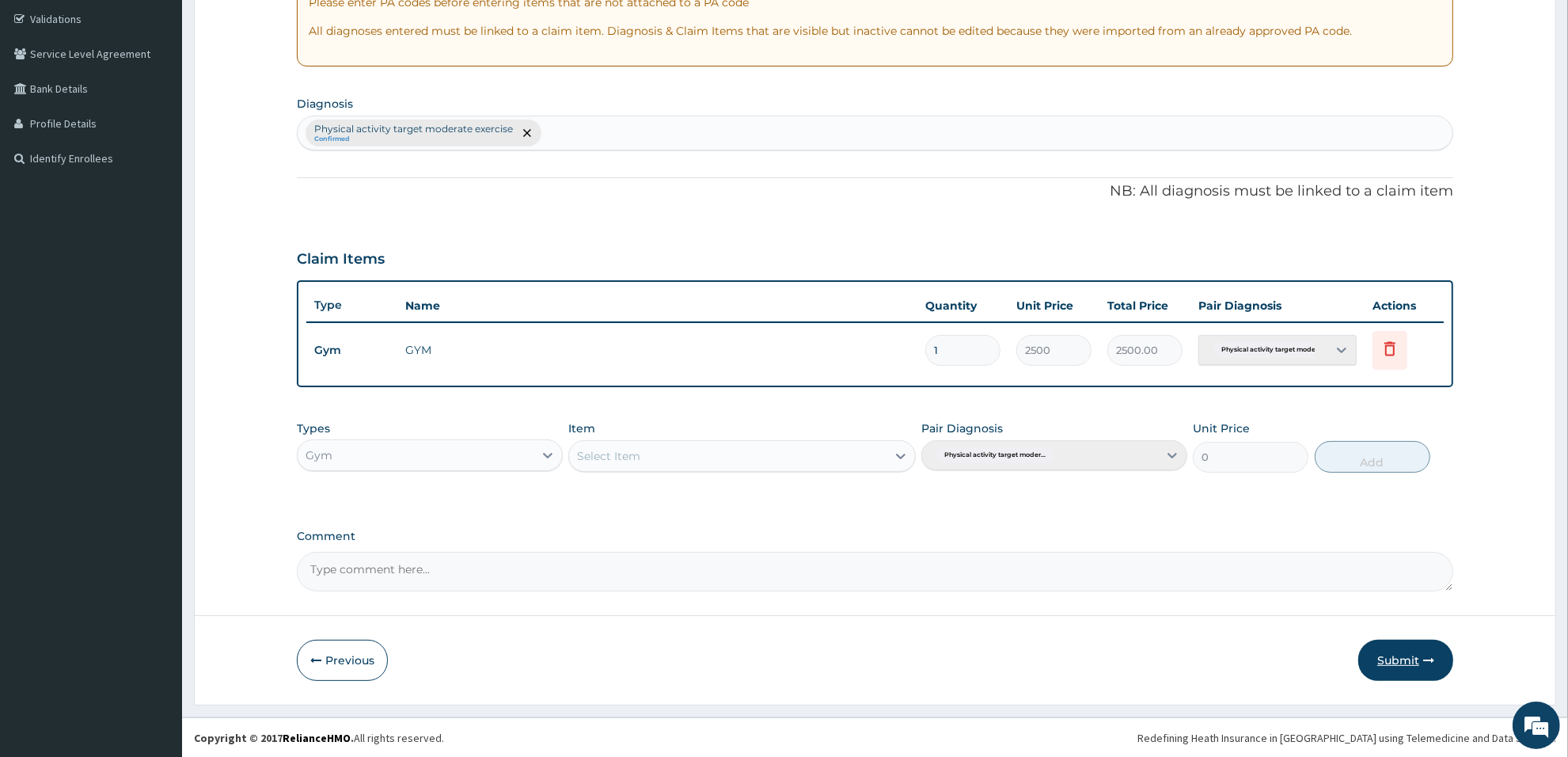
click at [1419, 659] on button "Submit" at bounding box center [1405, 660] width 95 height 41
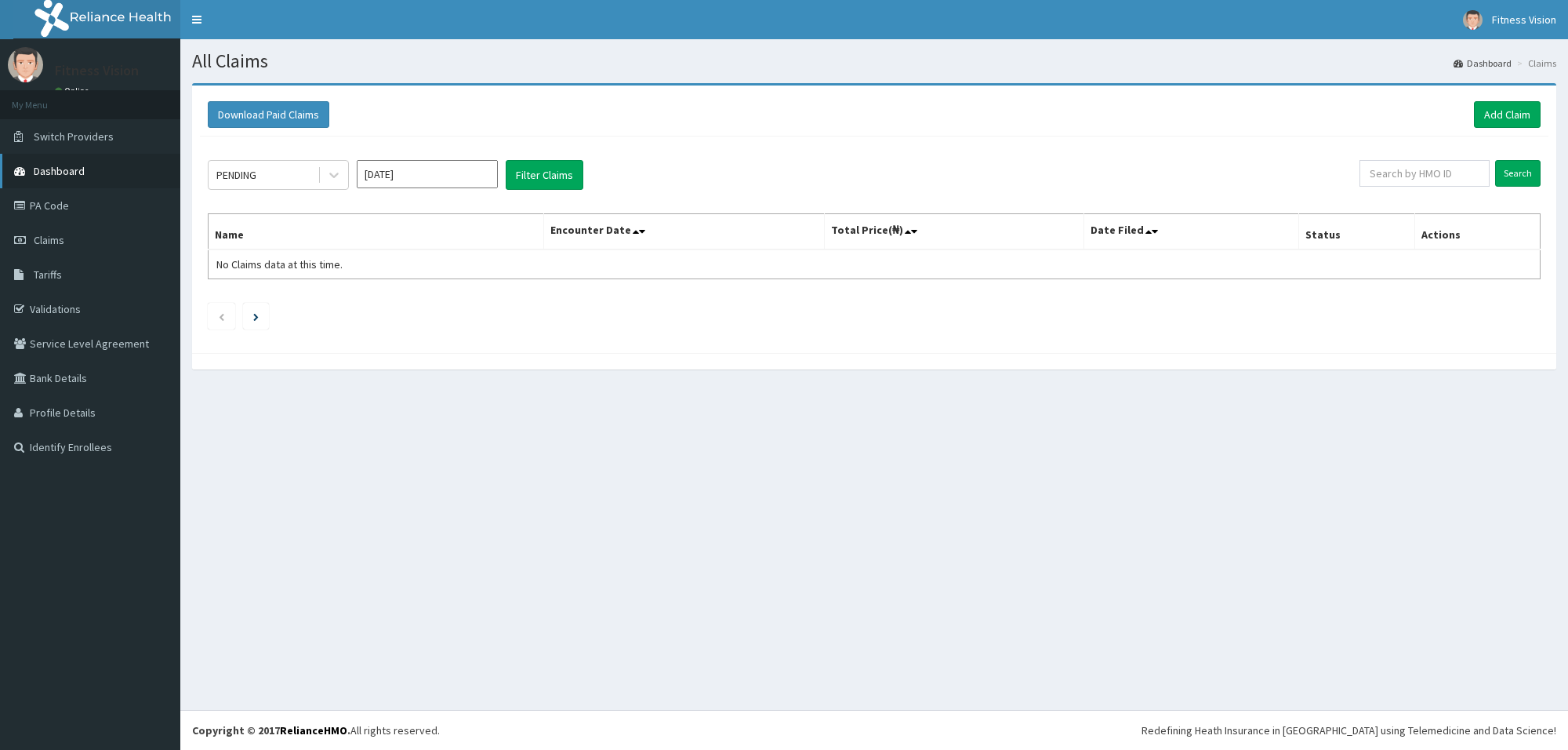
click at [62, 176] on span "Dashboard" at bounding box center [59, 171] width 51 height 14
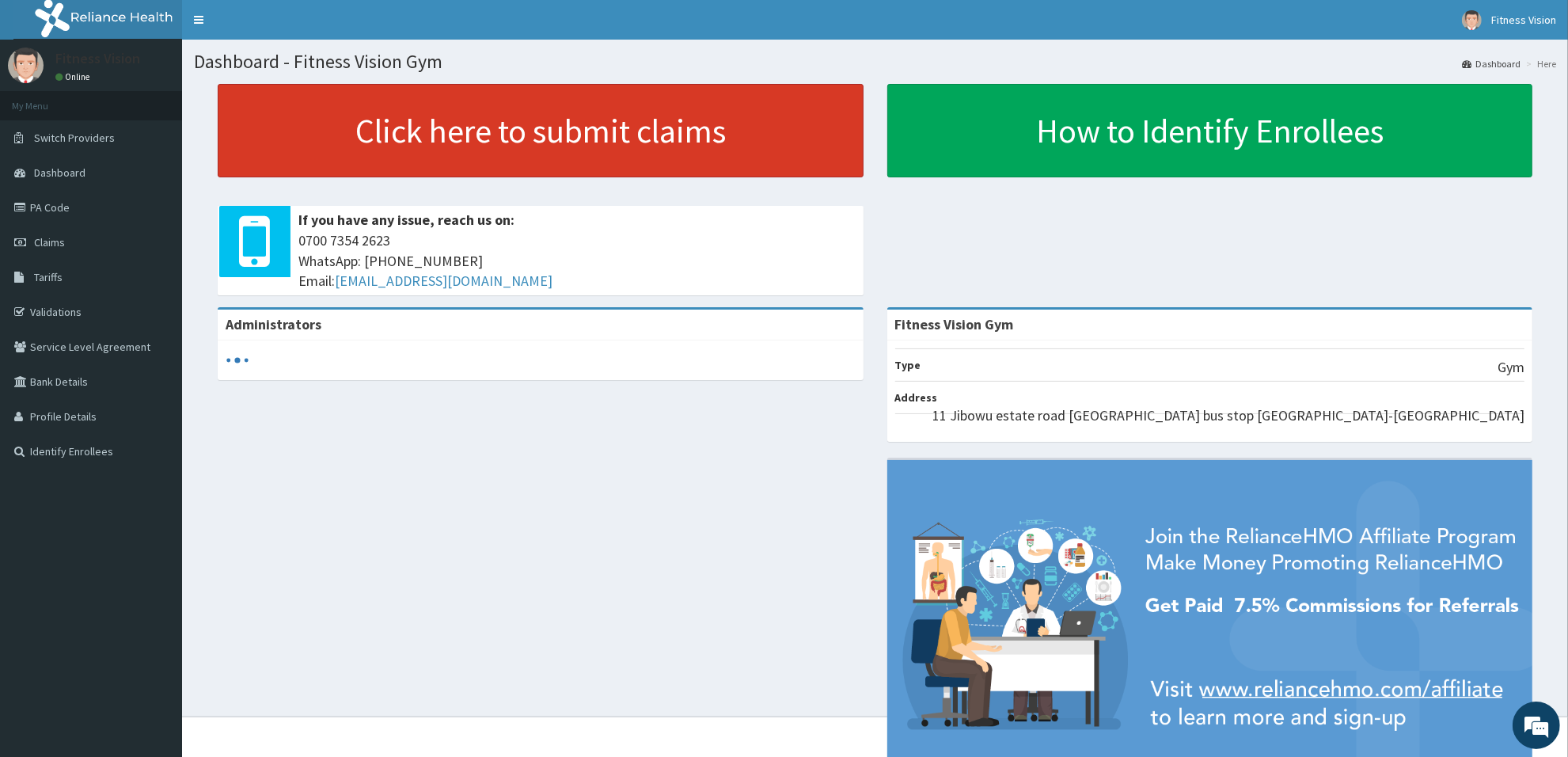
click at [488, 139] on link "Click here to submit claims" at bounding box center [540, 130] width 646 height 93
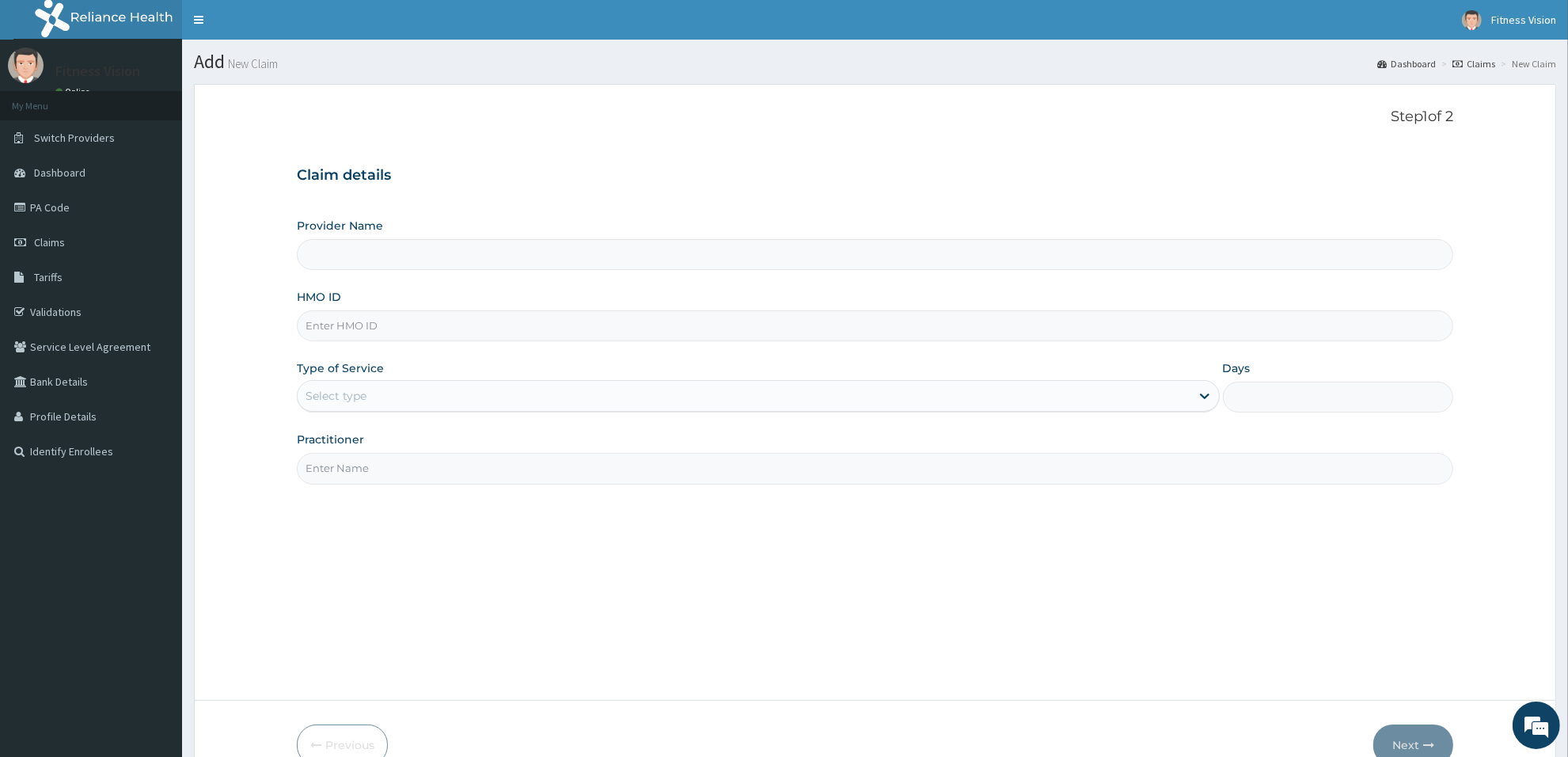
type input "Fitness Vision Gym"
type input "1"
click at [365, 326] on input "HMO ID" at bounding box center [874, 326] width 1157 height 31
type input "wkp/10121/a"
click at [406, 468] on input "Practitioner" at bounding box center [874, 468] width 1157 height 31
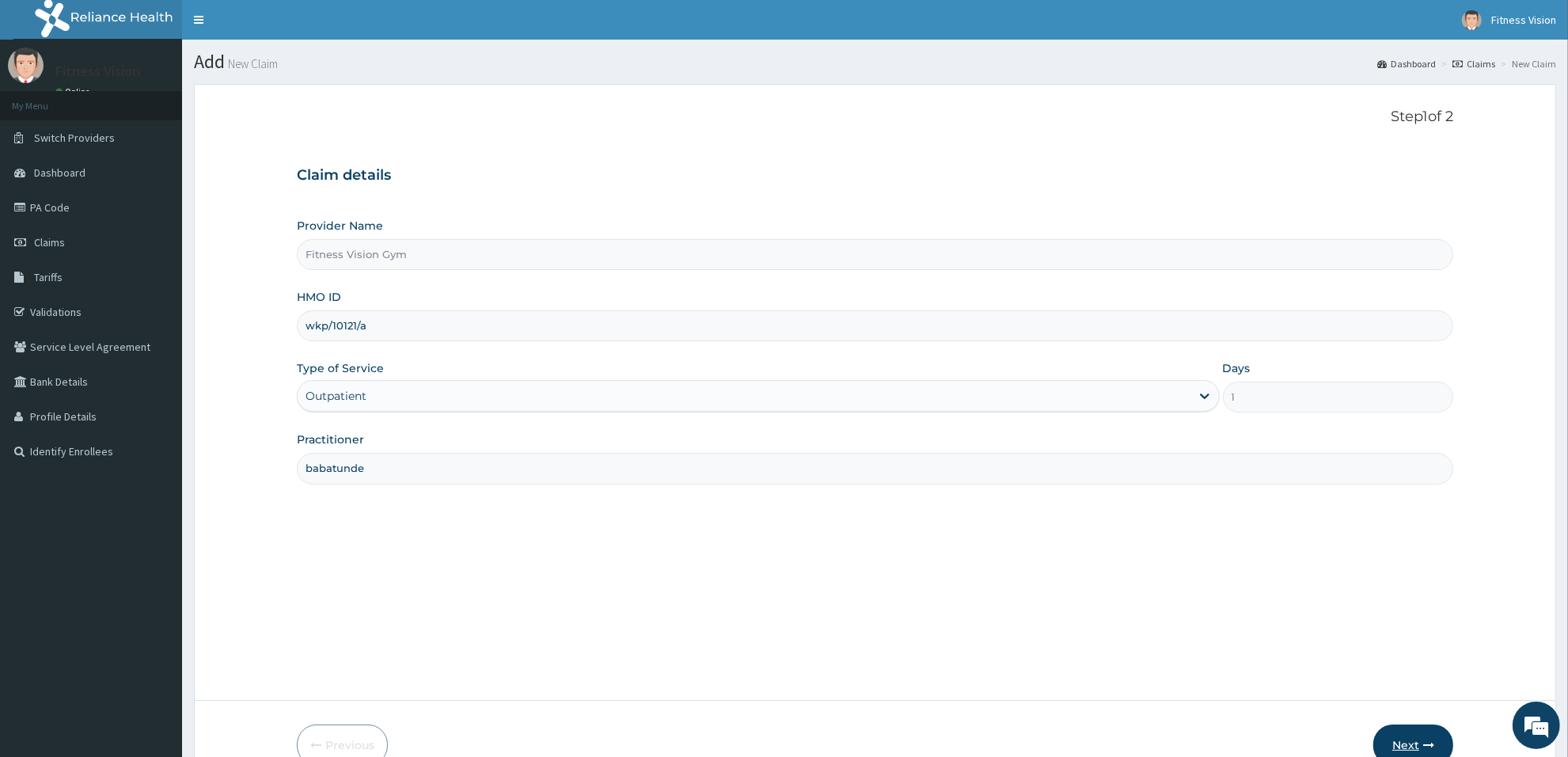
type input "babatunde"
click at [1416, 730] on button "Next" at bounding box center [1413, 745] width 80 height 41
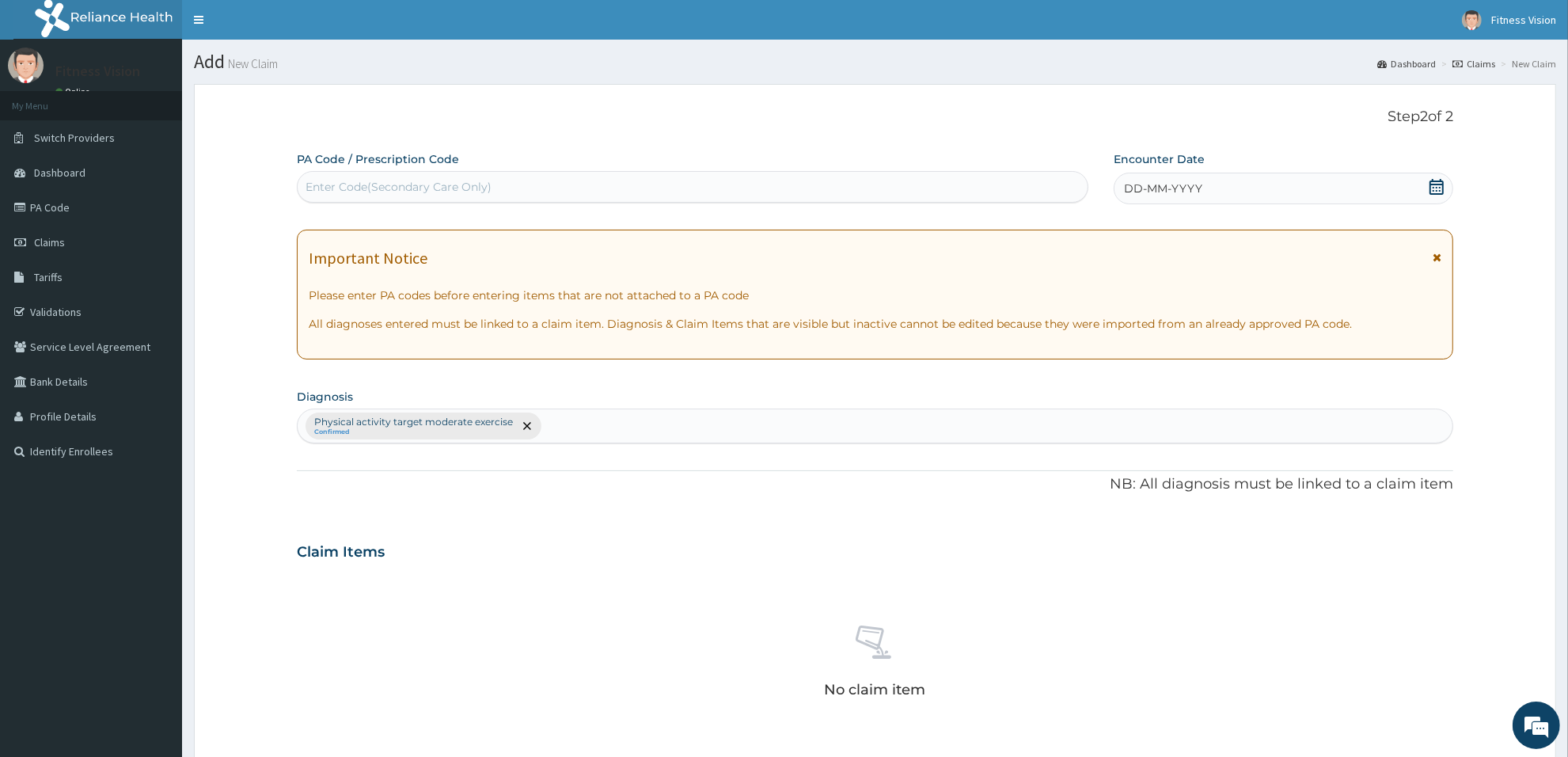
click at [795, 188] on div "Enter Code(Secondary Care Only)" at bounding box center [692, 186] width 790 height 25
type input "PA/B8A584"
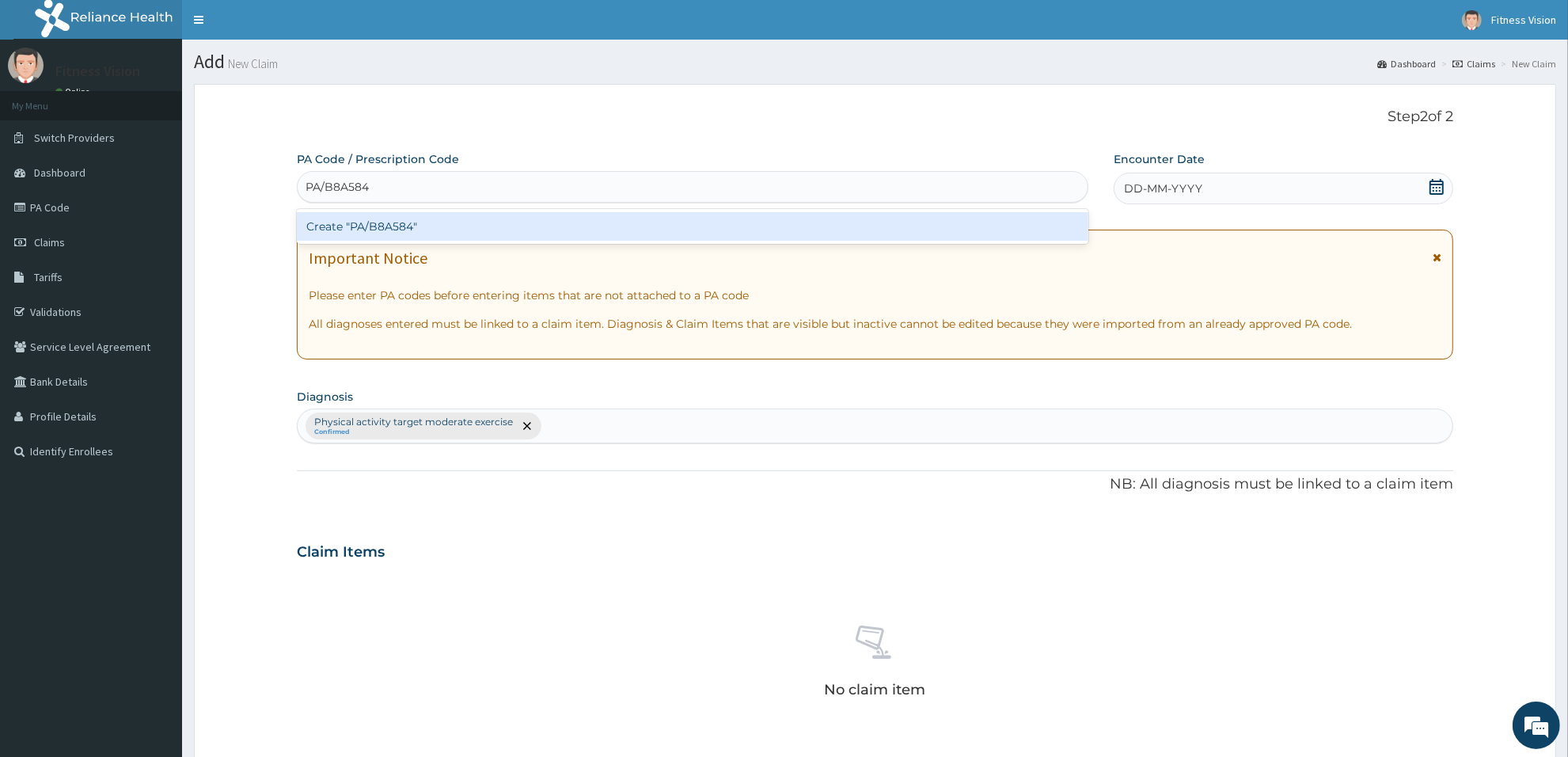
click at [756, 220] on div "Create "PA/B8A584"" at bounding box center [692, 226] width 792 height 28
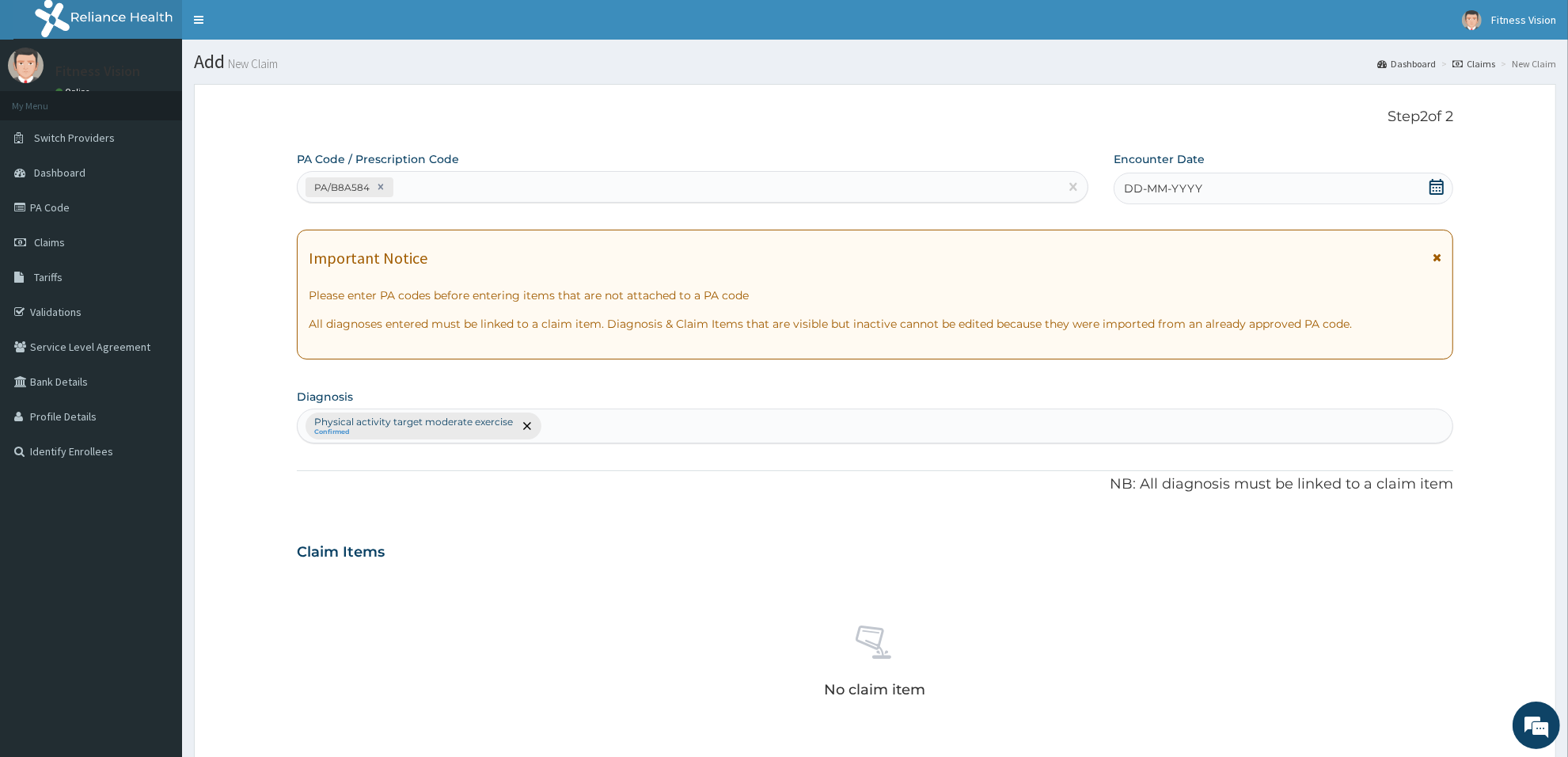
click at [1242, 192] on div "DD-MM-YYYY" at bounding box center [1283, 188] width 340 height 32
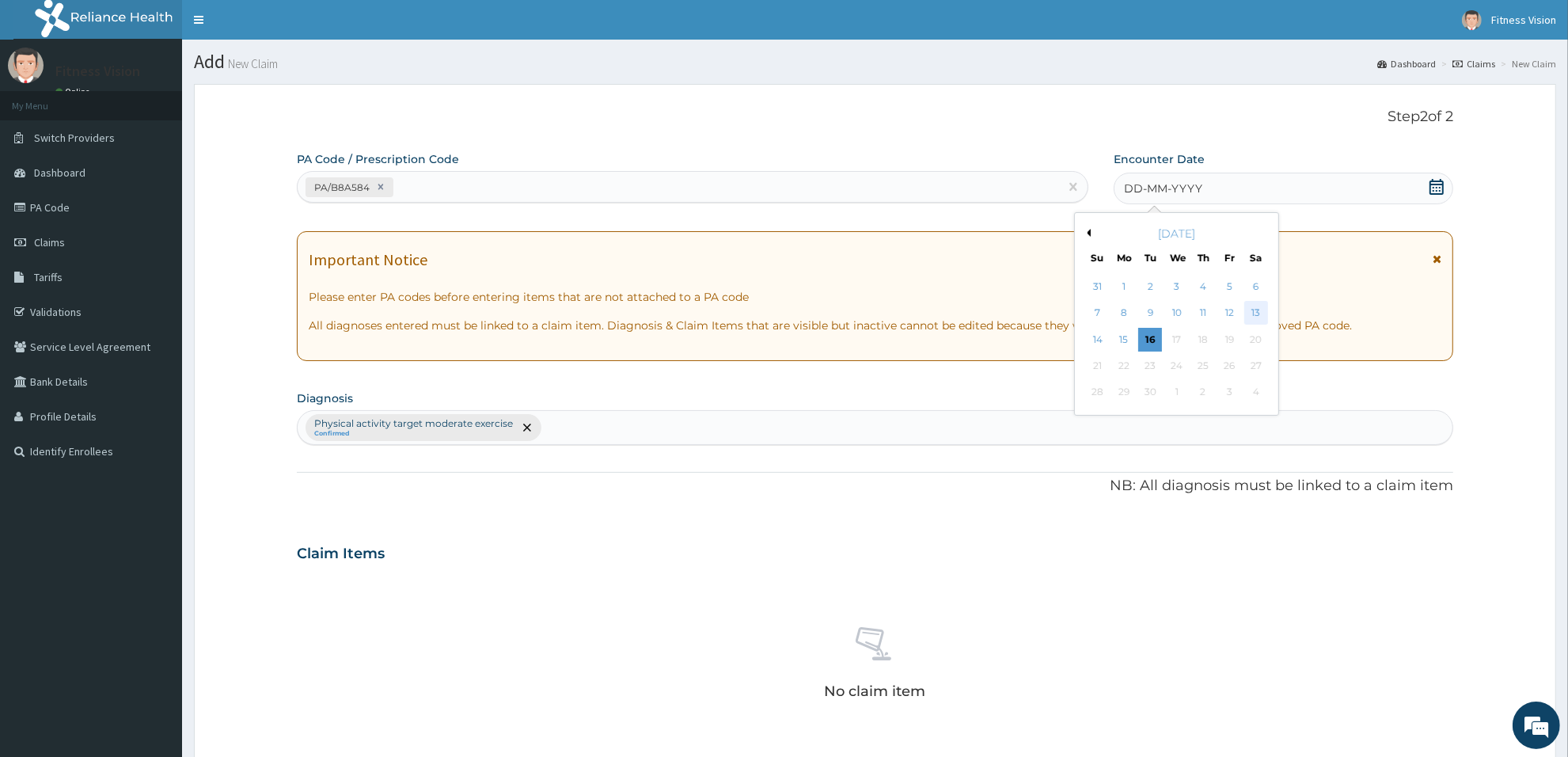
click at [1259, 305] on div "13" at bounding box center [1256, 313] width 24 height 24
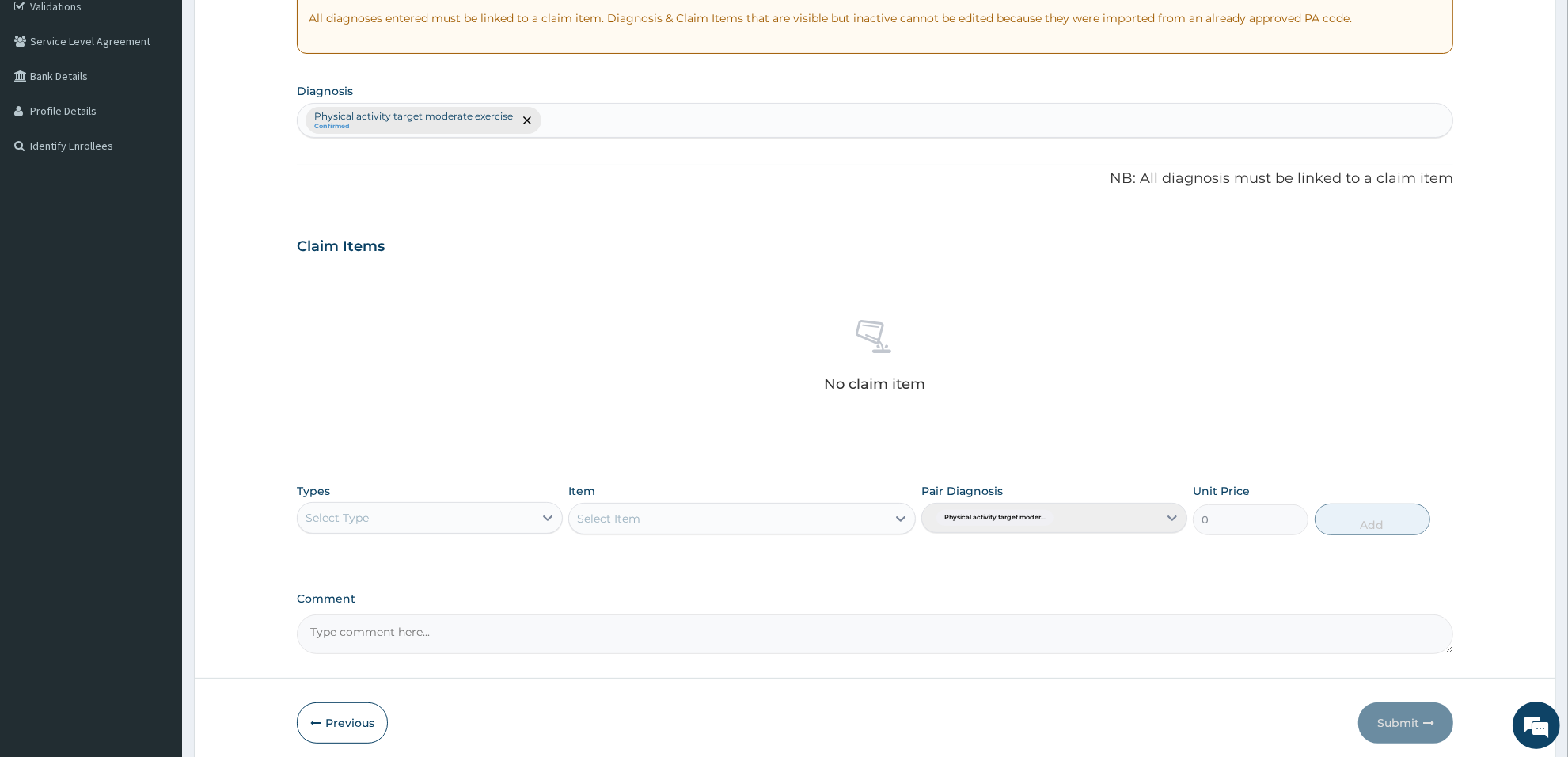
scroll to position [370, 0]
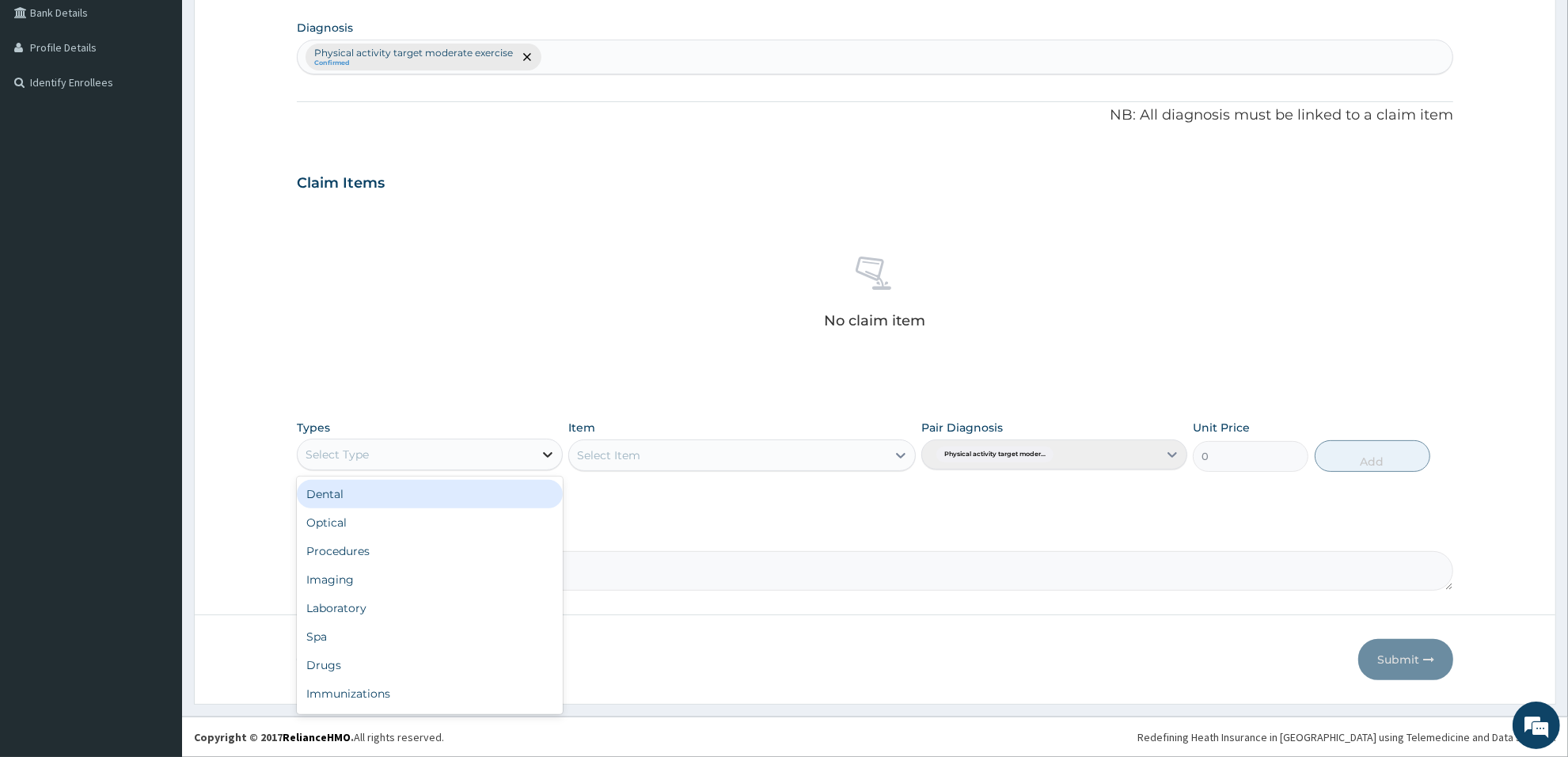
click at [540, 448] on icon at bounding box center [548, 454] width 16 height 16
type input "gy"
click at [480, 508] on div "Gym" at bounding box center [429, 493] width 266 height 35
click at [480, 506] on div "Gym" at bounding box center [429, 494] width 266 height 28
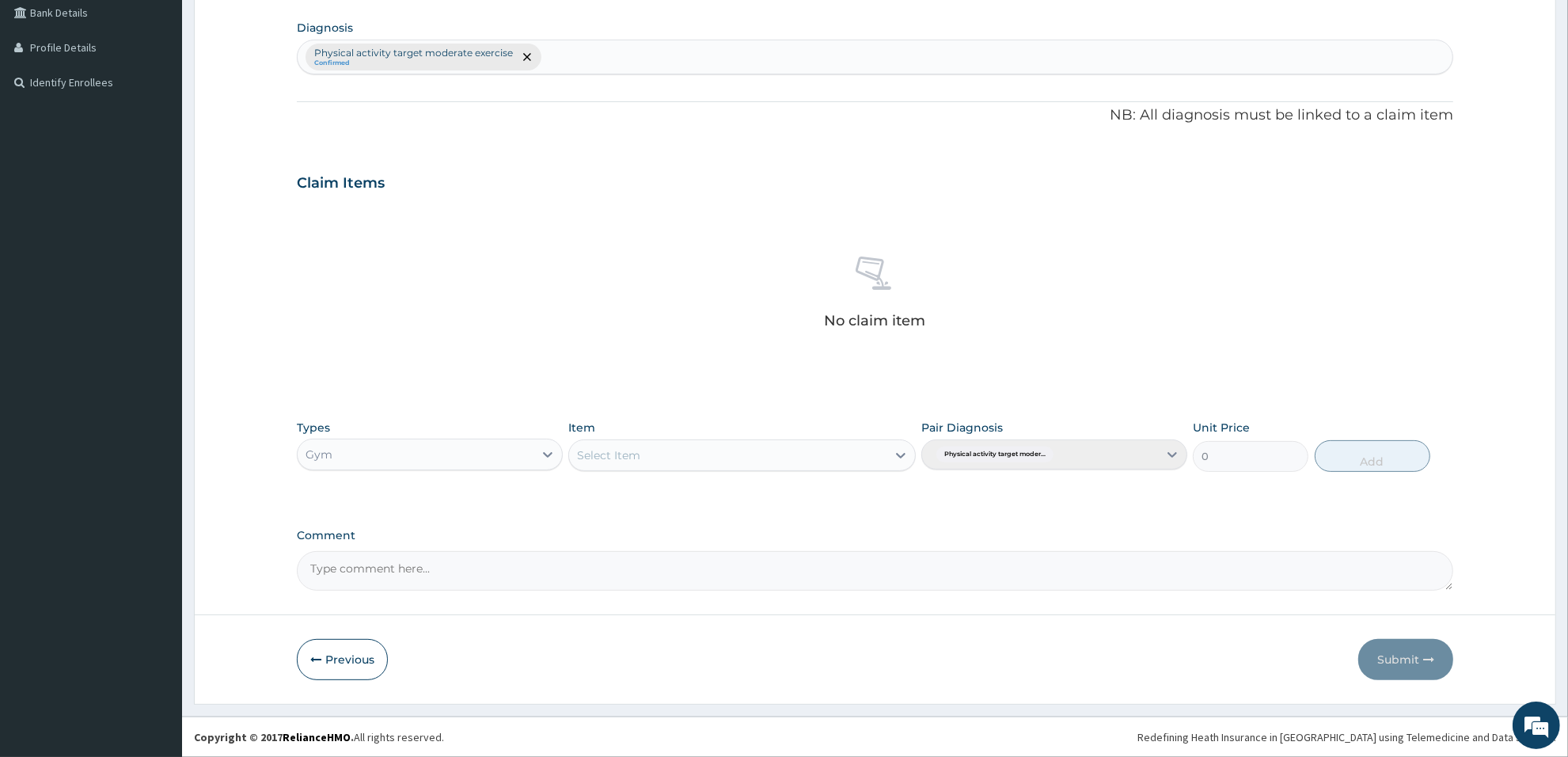
click at [768, 454] on div "Select Item" at bounding box center [728, 455] width 316 height 25
click at [748, 500] on div "GYM" at bounding box center [742, 494] width 346 height 28
click at [1389, 451] on button "Add" at bounding box center [1372, 457] width 116 height 32
type input "0"
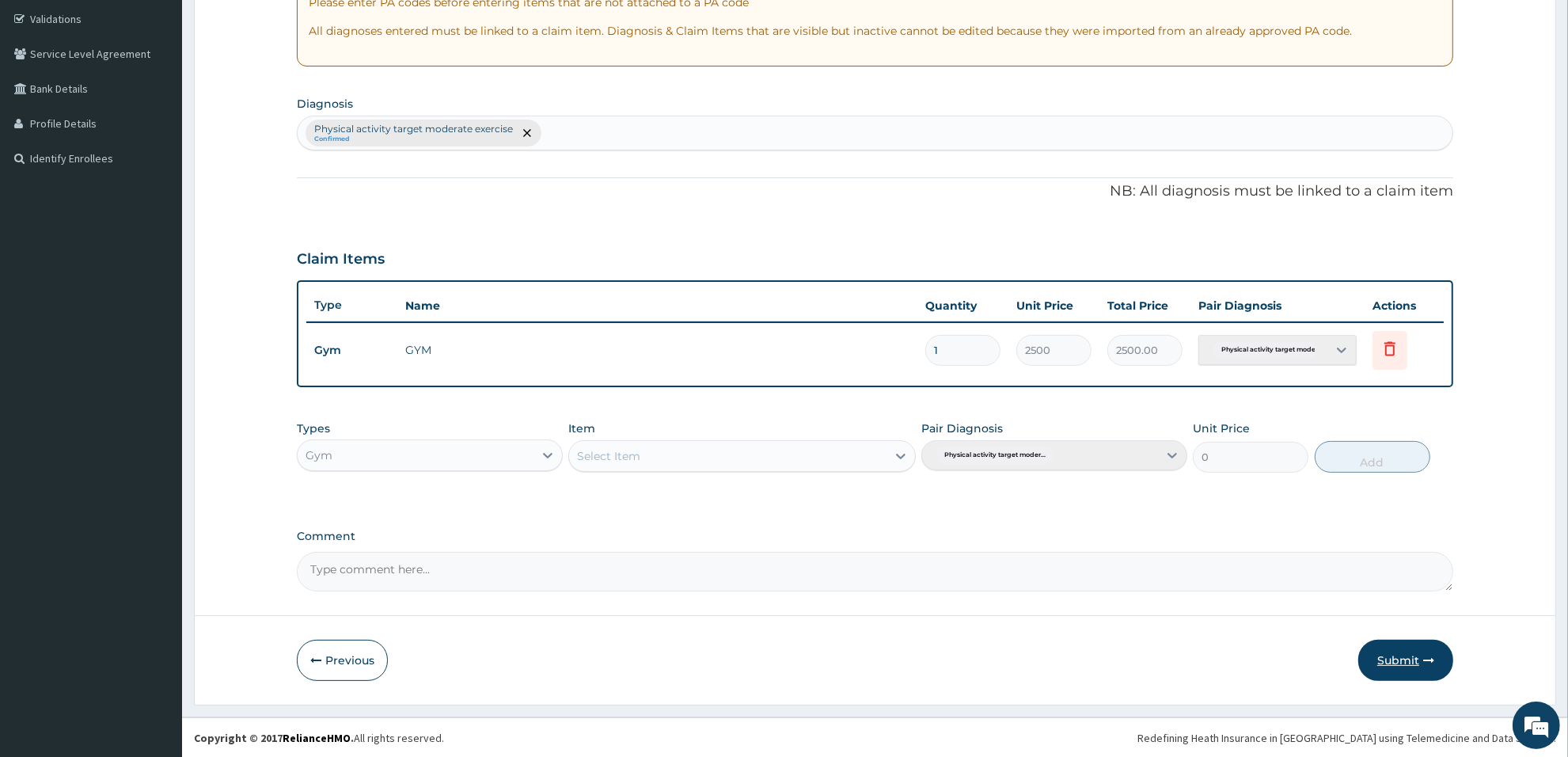
click at [1415, 652] on button "Submit" at bounding box center [1405, 660] width 95 height 41
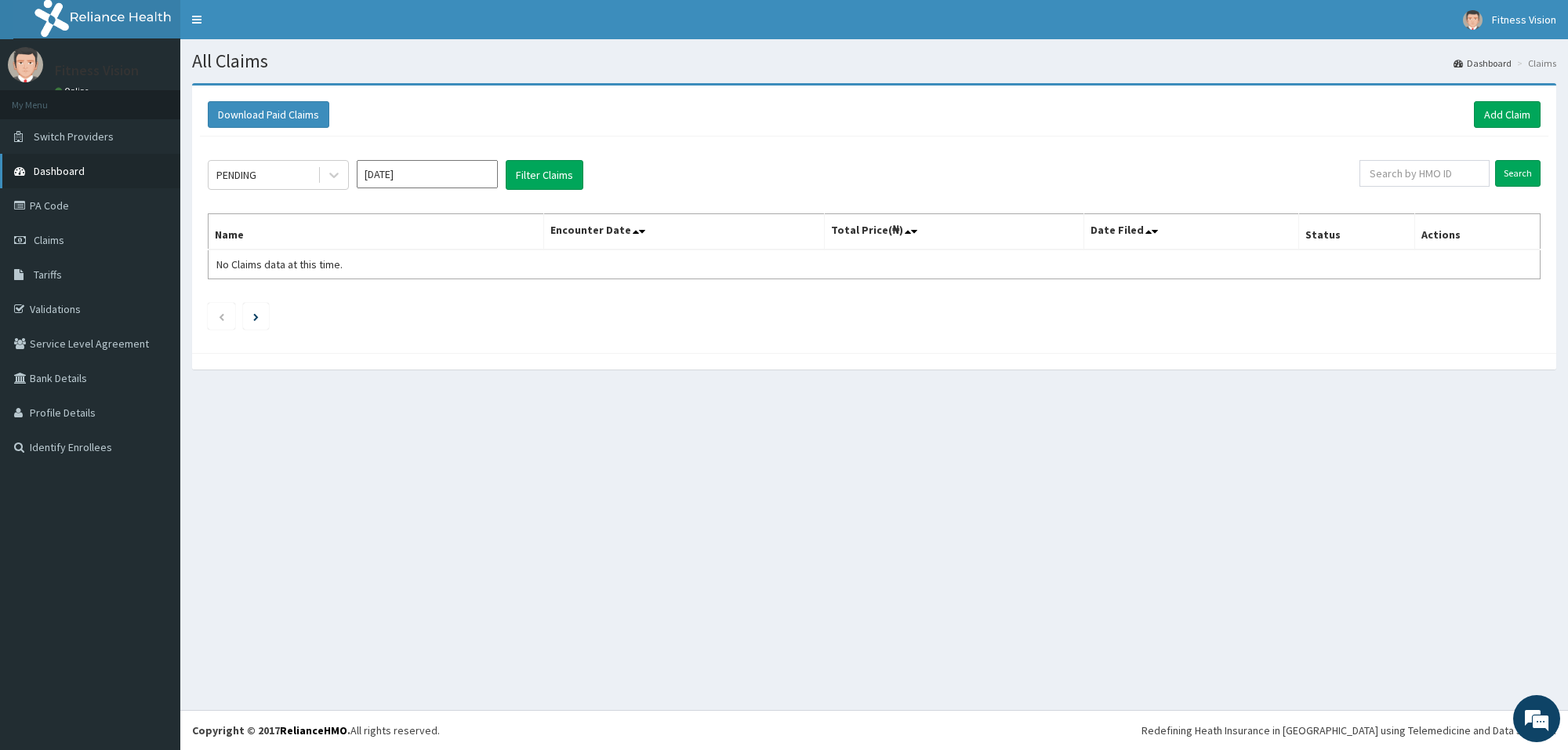
click at [85, 165] on link "Dashboard" at bounding box center [89, 171] width 180 height 35
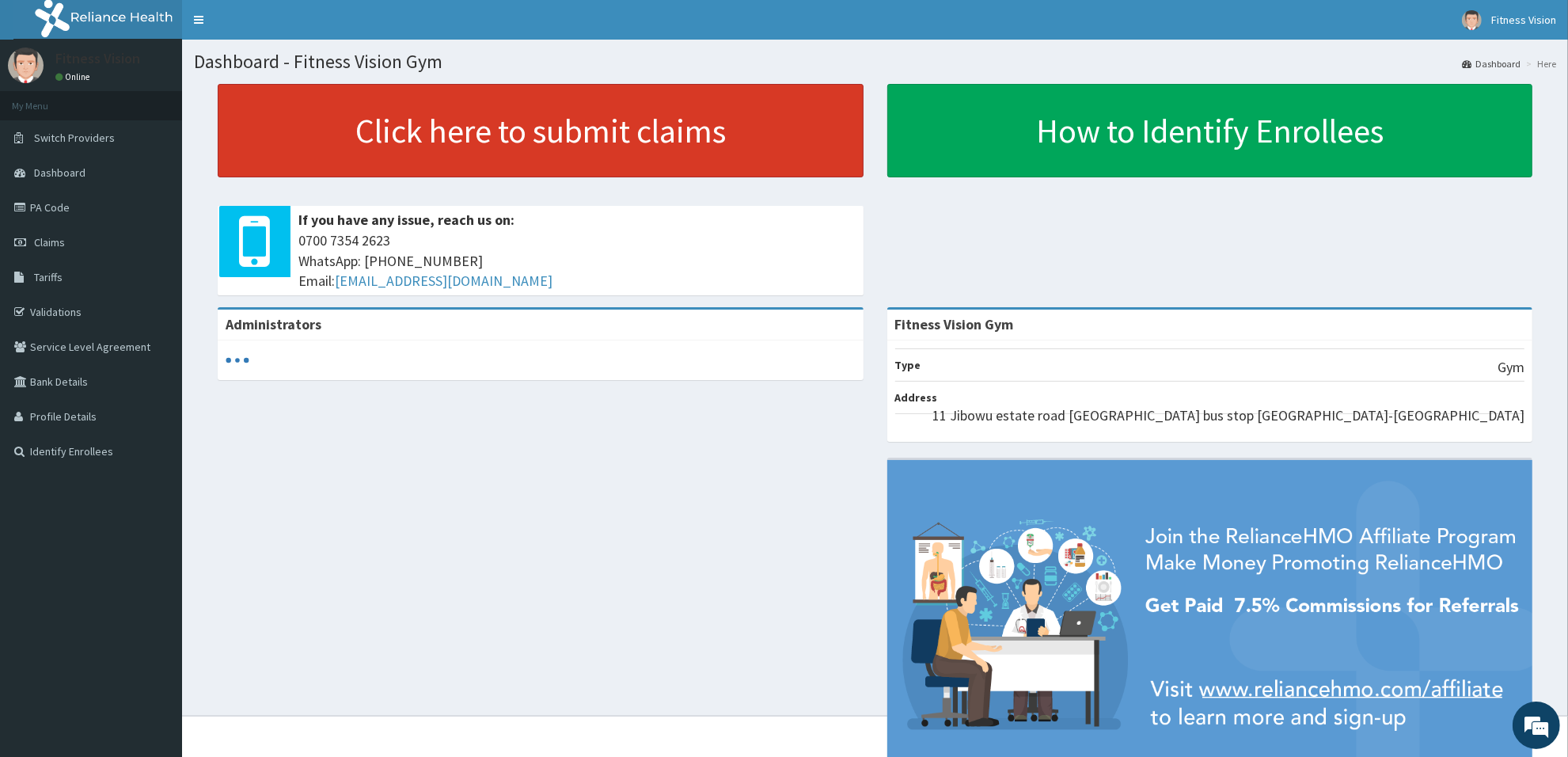
click at [385, 137] on link "Click here to submit claims" at bounding box center [540, 130] width 646 height 93
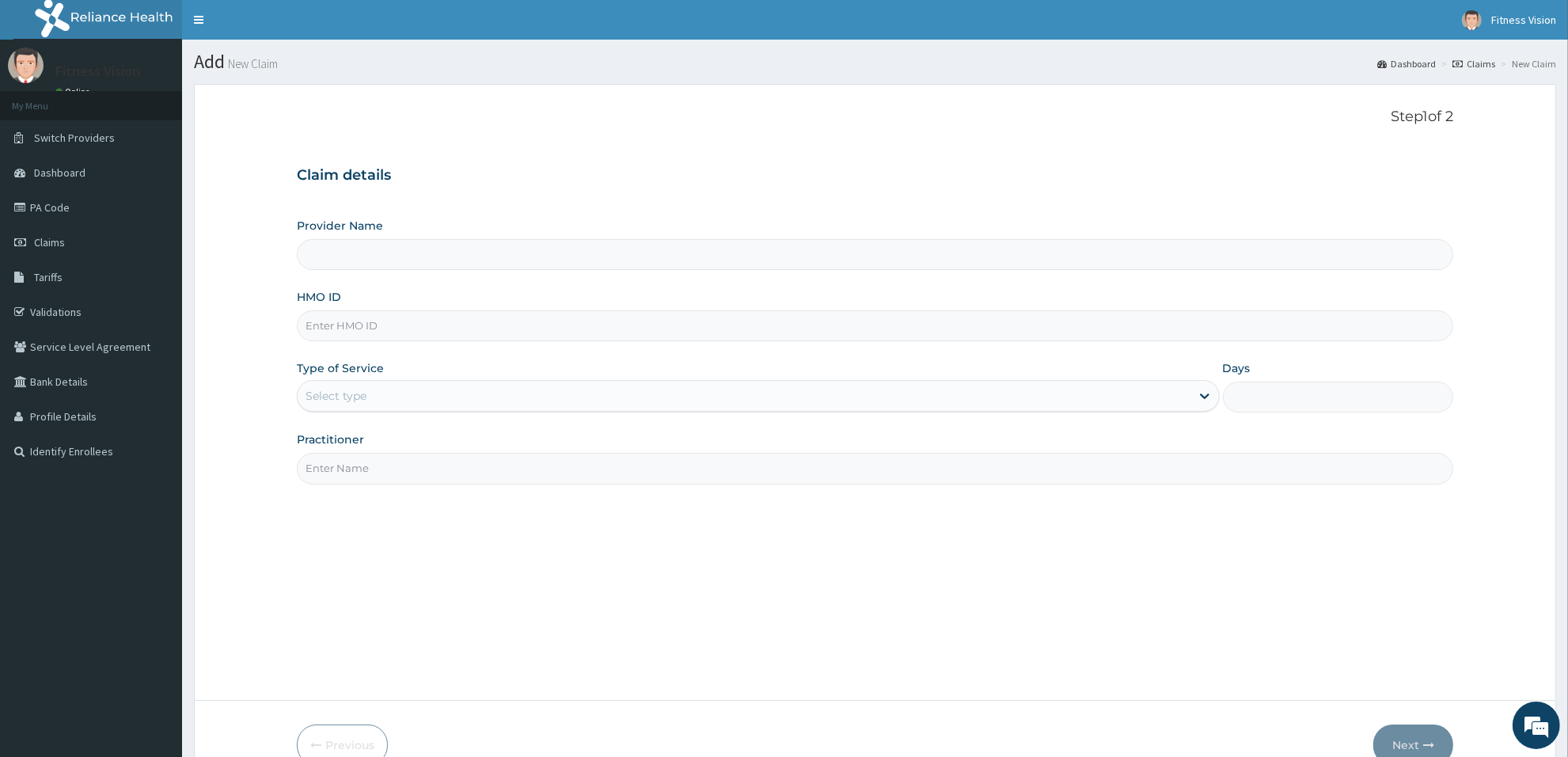
type input "Fitness Vision Gym"
type input "1"
click at [370, 326] on input "HMO ID" at bounding box center [874, 326] width 1157 height 31
type input "dbn/10077/a"
click at [386, 476] on input "Practitioner" at bounding box center [874, 468] width 1157 height 31
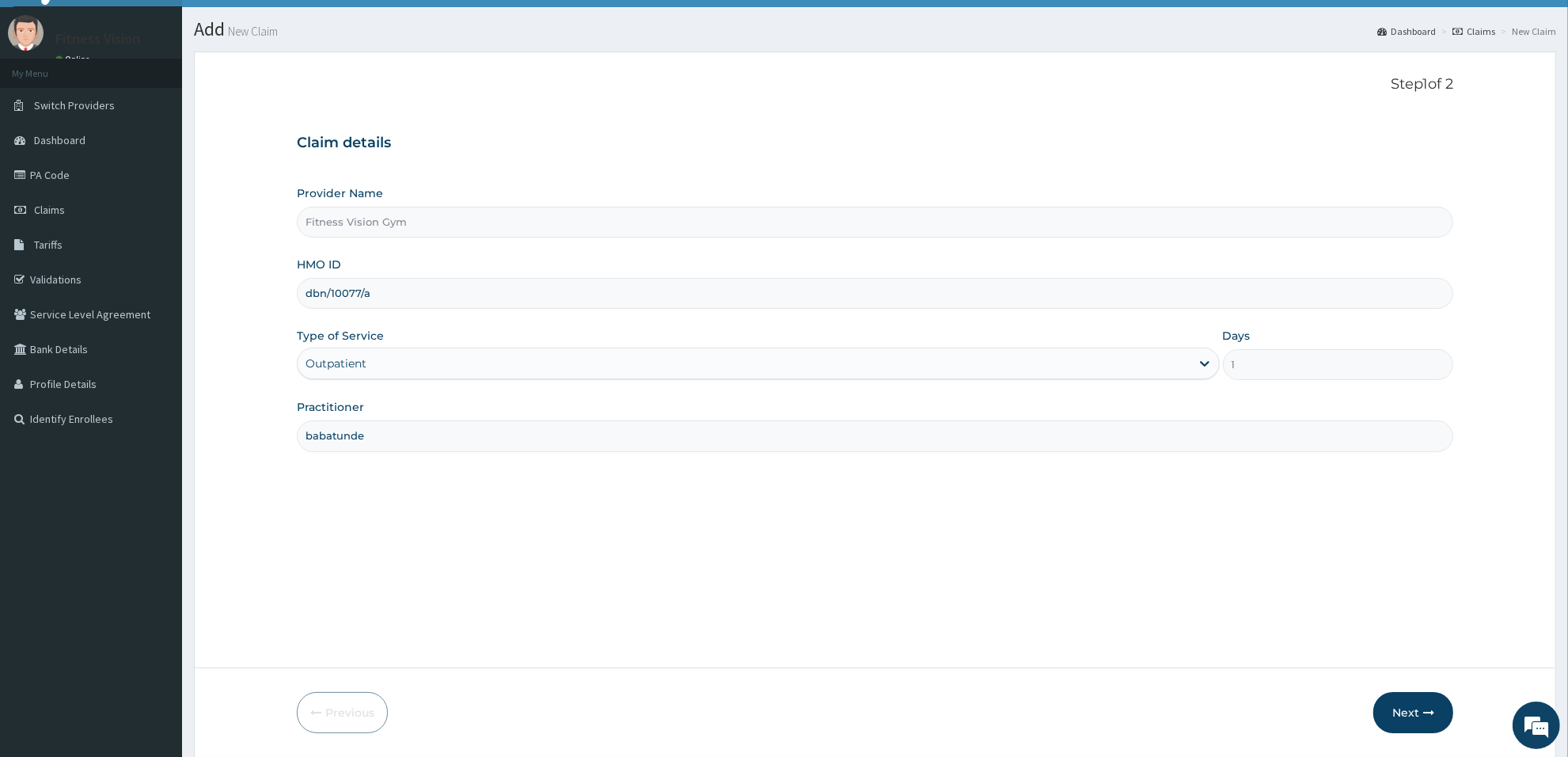
scroll to position [86, 0]
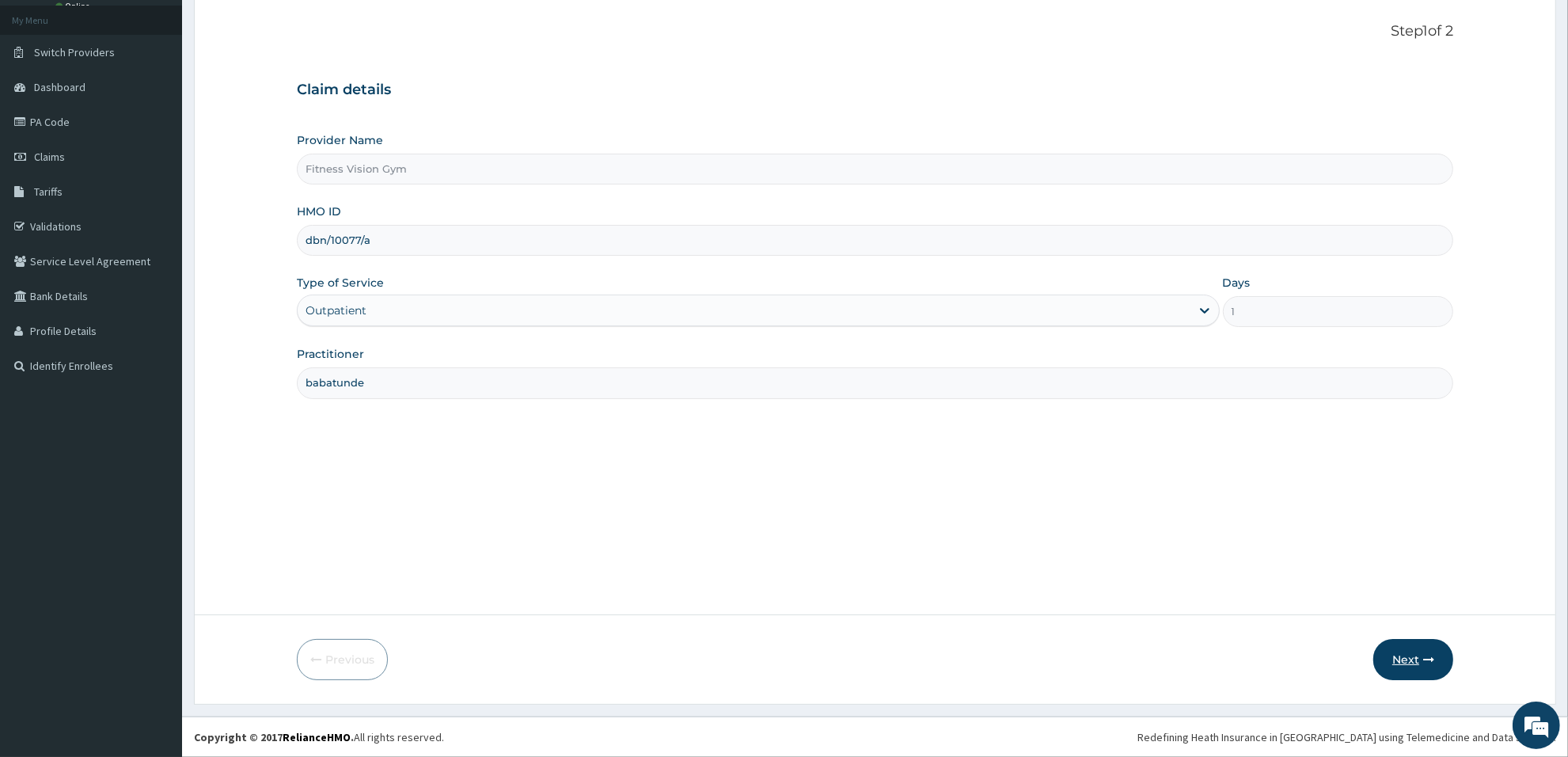
type input "babatunde"
click at [1423, 643] on button "Next" at bounding box center [1413, 660] width 80 height 41
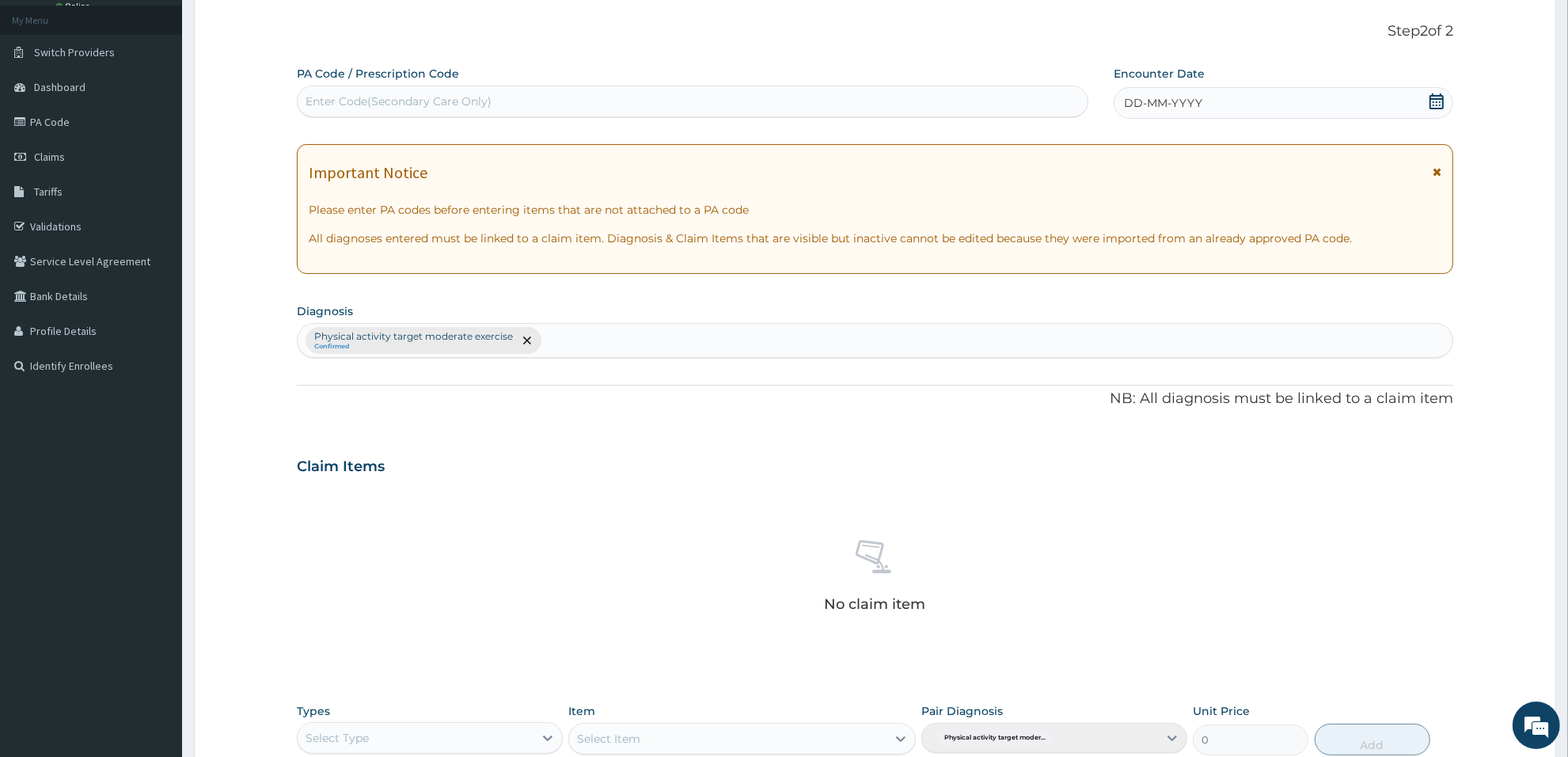
click at [646, 96] on div "Enter Code(Secondary Care Only)" at bounding box center [692, 101] width 790 height 25
type input "PA/73CC99"
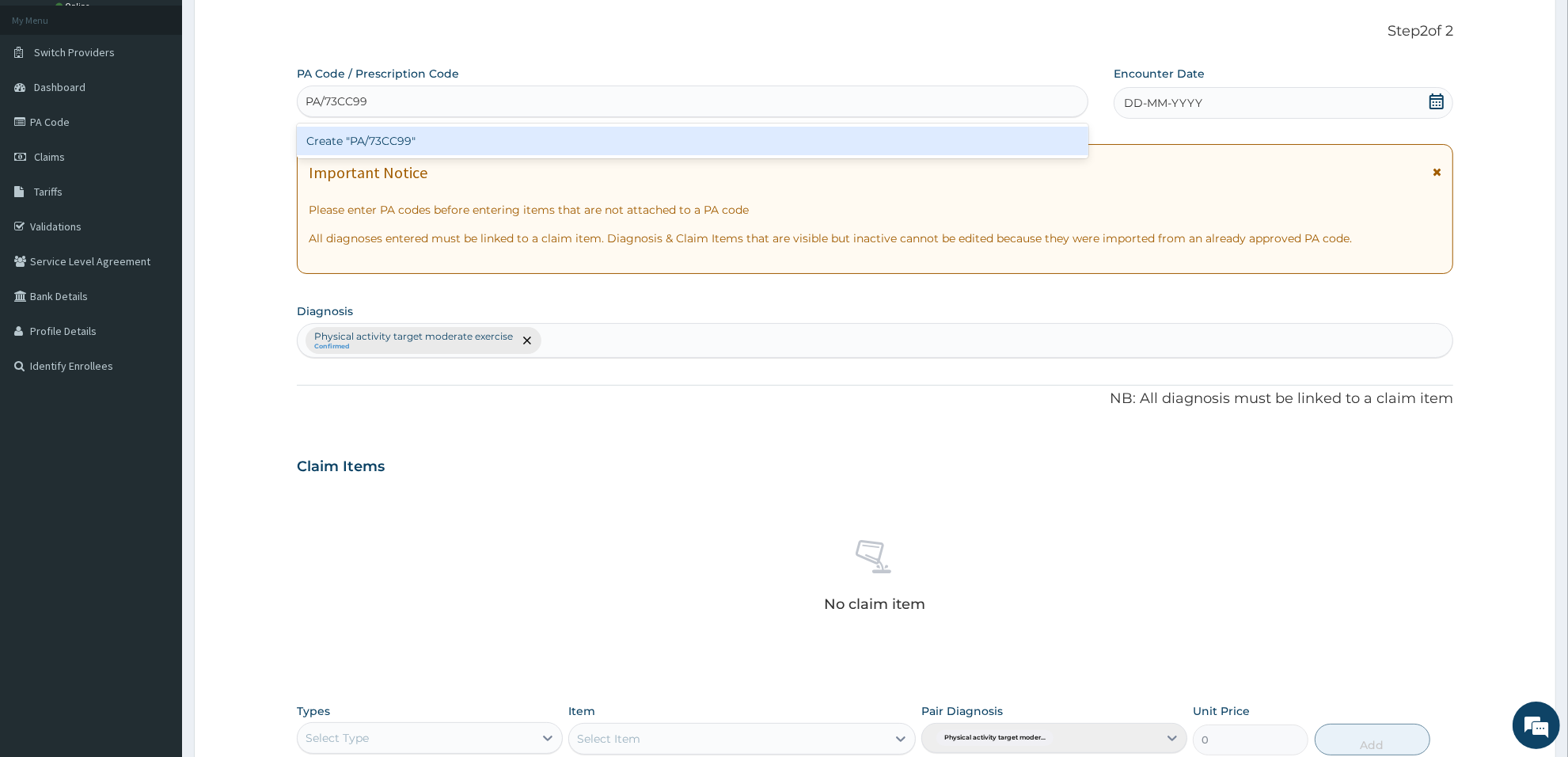
click at [666, 133] on div "Create "PA/73CC99"" at bounding box center [692, 141] width 792 height 28
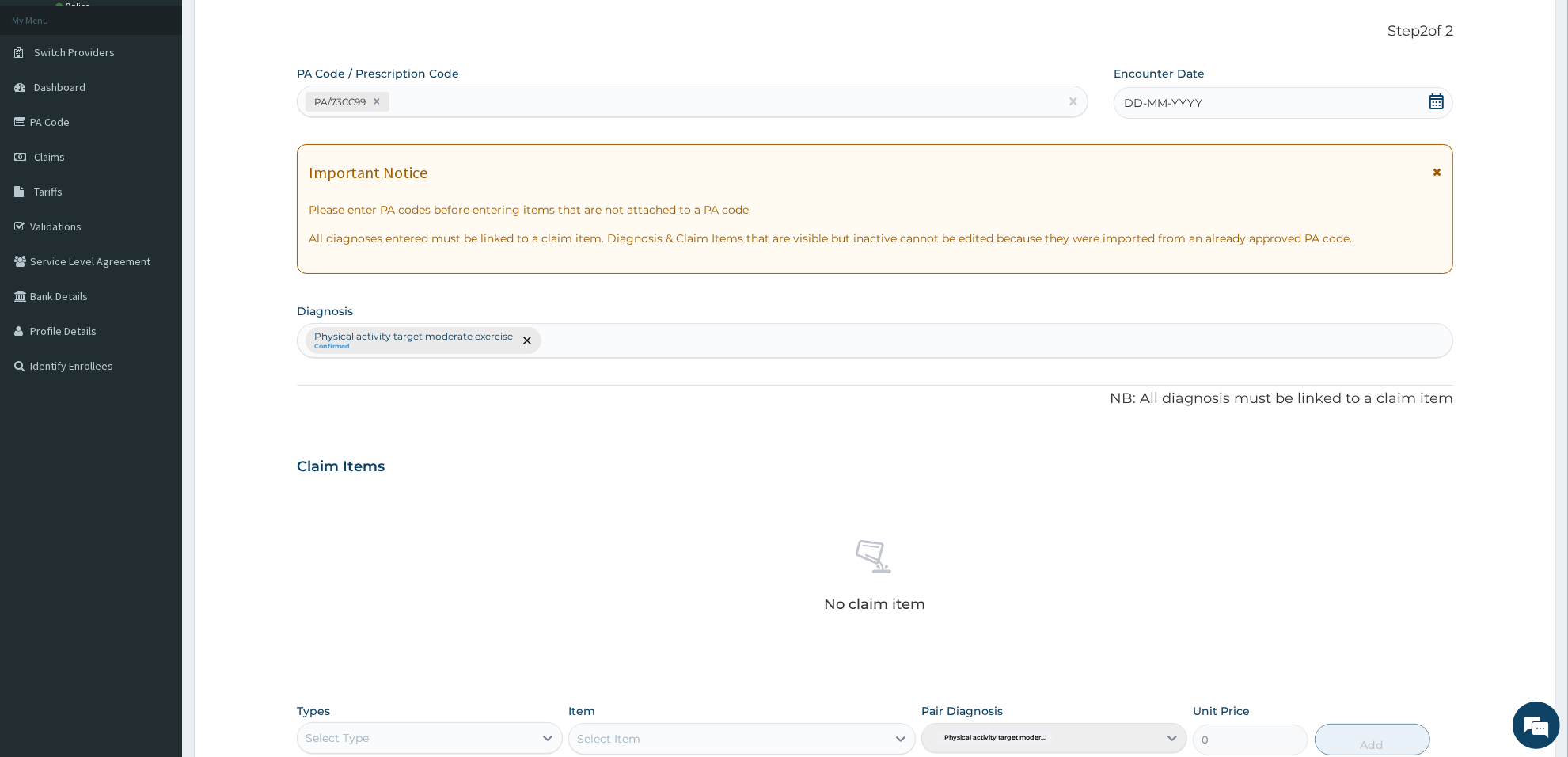
click at [1197, 107] on span "DD-MM-YYYY" at bounding box center [1162, 103] width 78 height 16
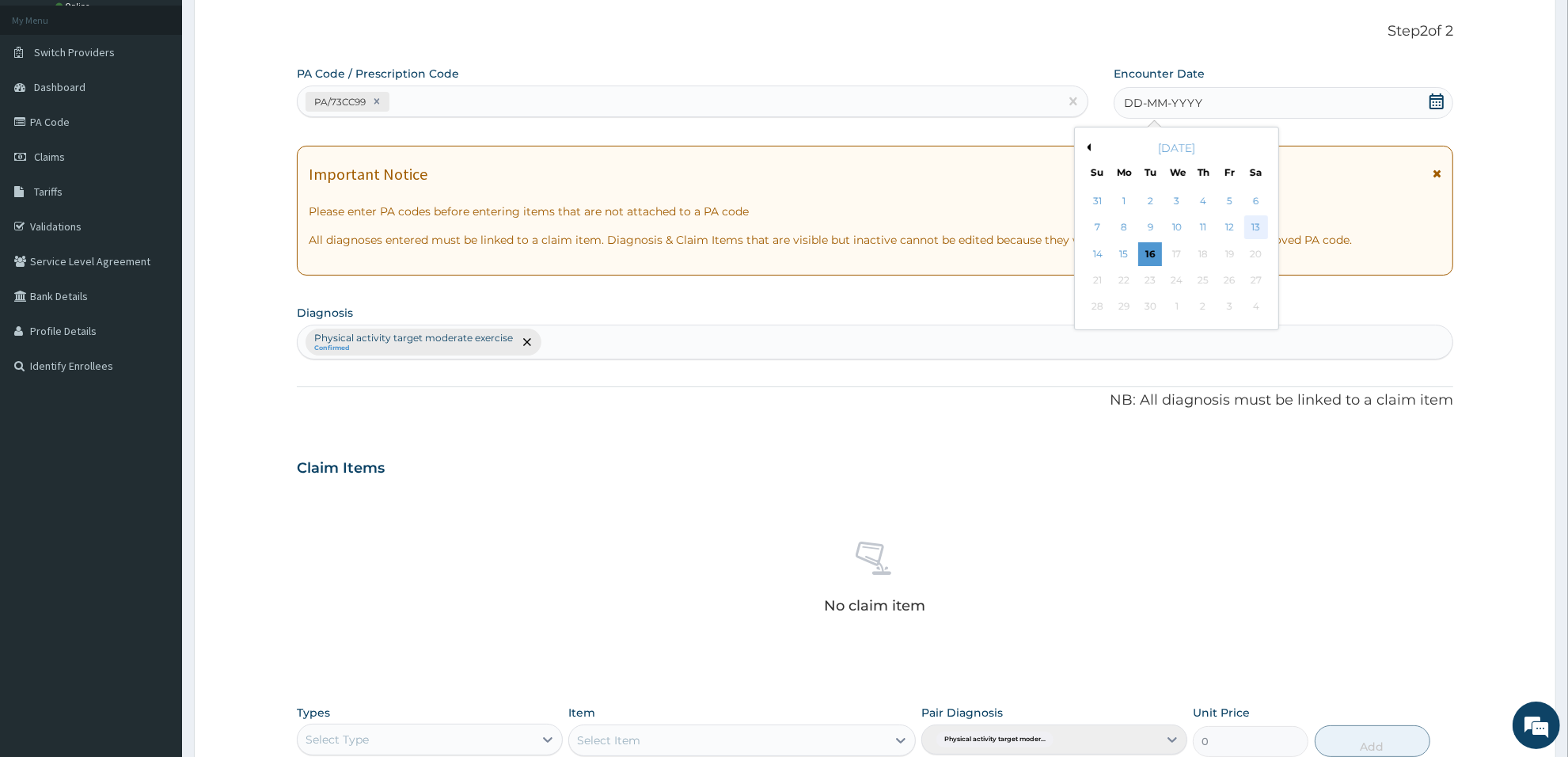
click at [1256, 224] on div "13" at bounding box center [1256, 228] width 24 height 24
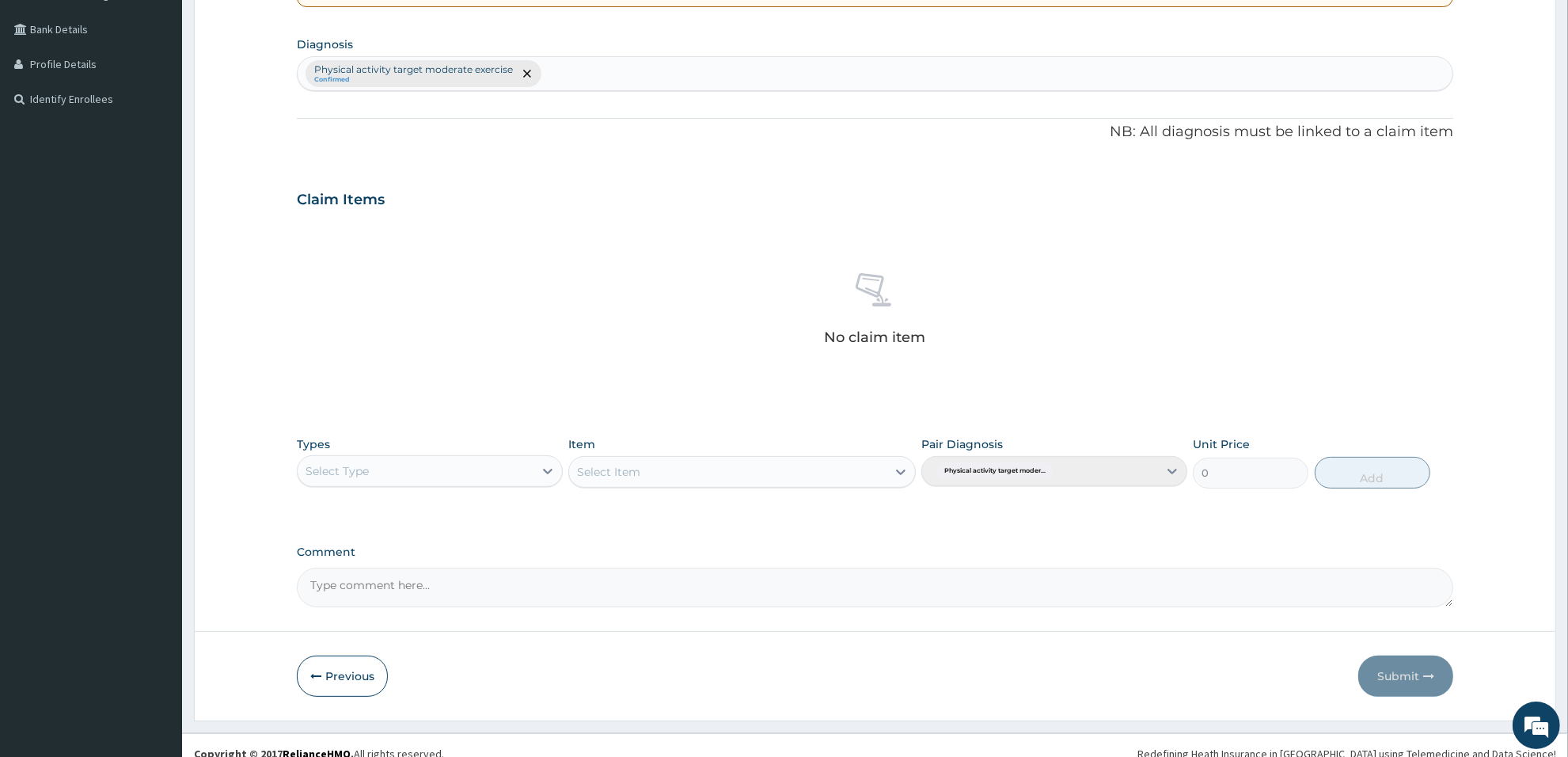
scroll to position [370, 0]
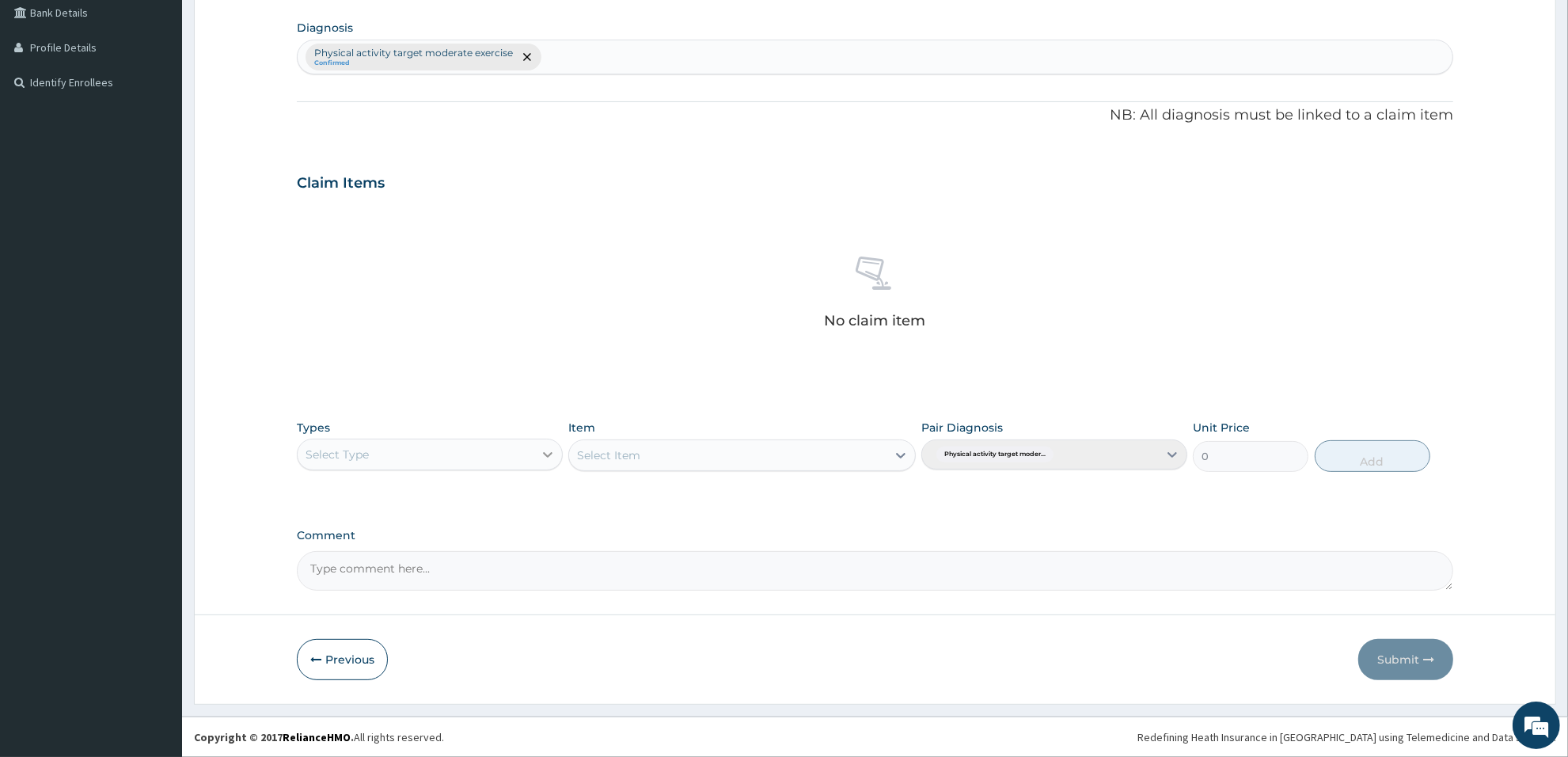
click at [548, 443] on div at bounding box center [548, 455] width 28 height 28
type input "gy"
click at [532, 491] on div "Gym" at bounding box center [429, 494] width 266 height 28
click at [860, 456] on div "Select Item" at bounding box center [742, 456] width 346 height 32
click at [895, 456] on icon at bounding box center [901, 455] width 16 height 16
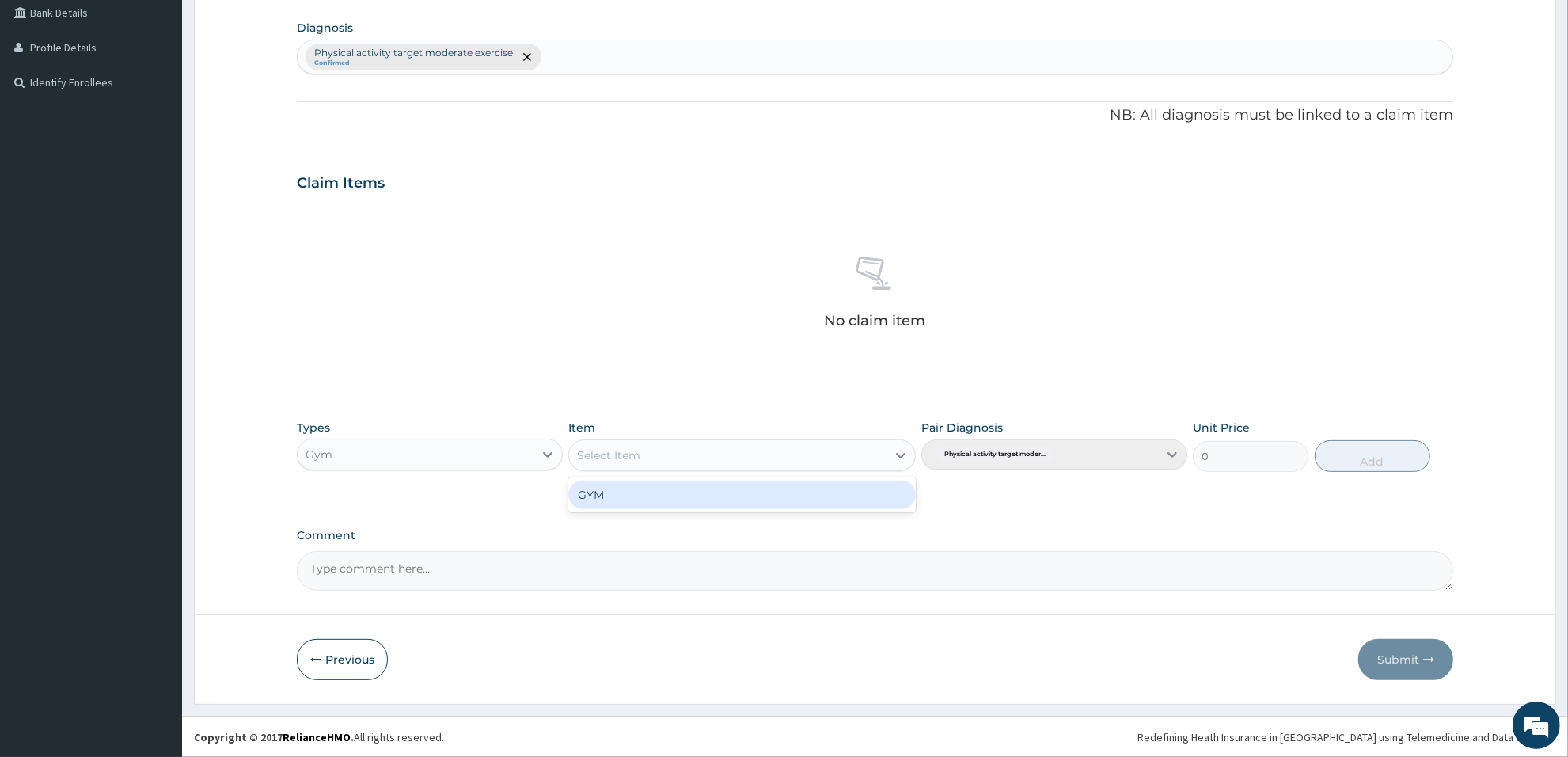
click at [799, 496] on div "GYM" at bounding box center [742, 494] width 346 height 28
click at [1374, 457] on button "Add" at bounding box center [1372, 457] width 116 height 32
type input "0"
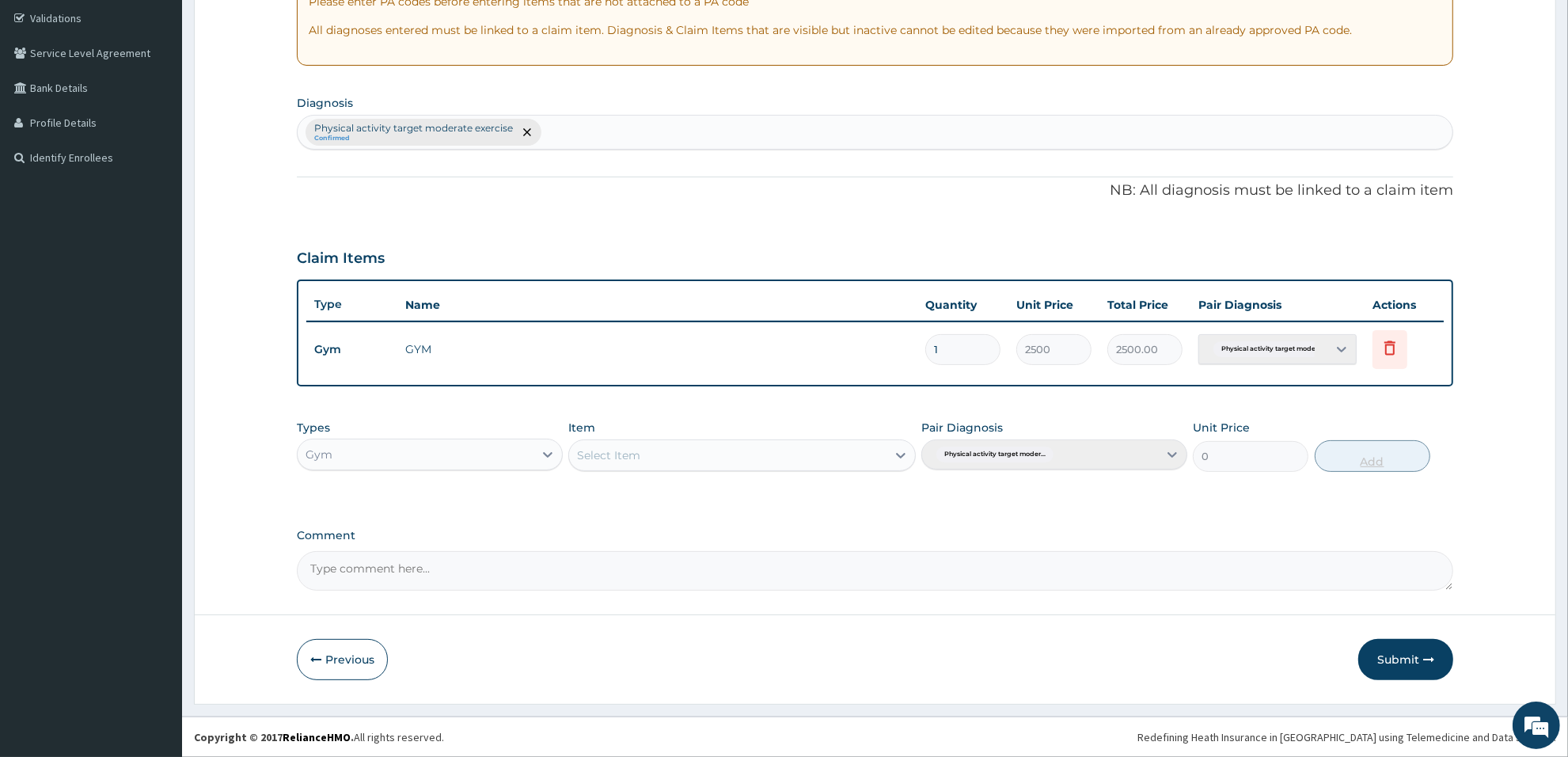
scroll to position [293, 0]
click at [1394, 654] on button "Submit" at bounding box center [1405, 660] width 95 height 41
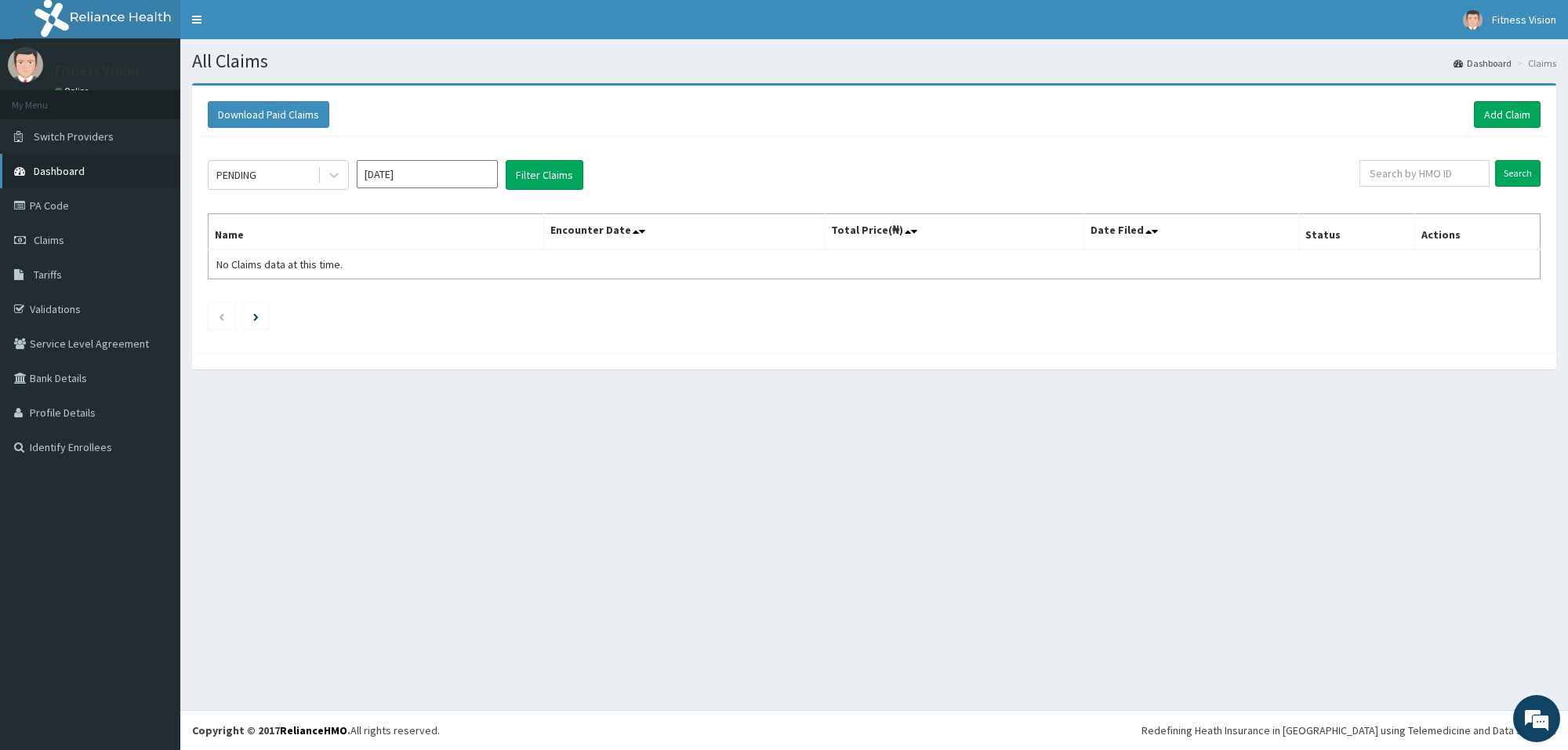
click at [68, 170] on span "Dashboard" at bounding box center [59, 171] width 51 height 14
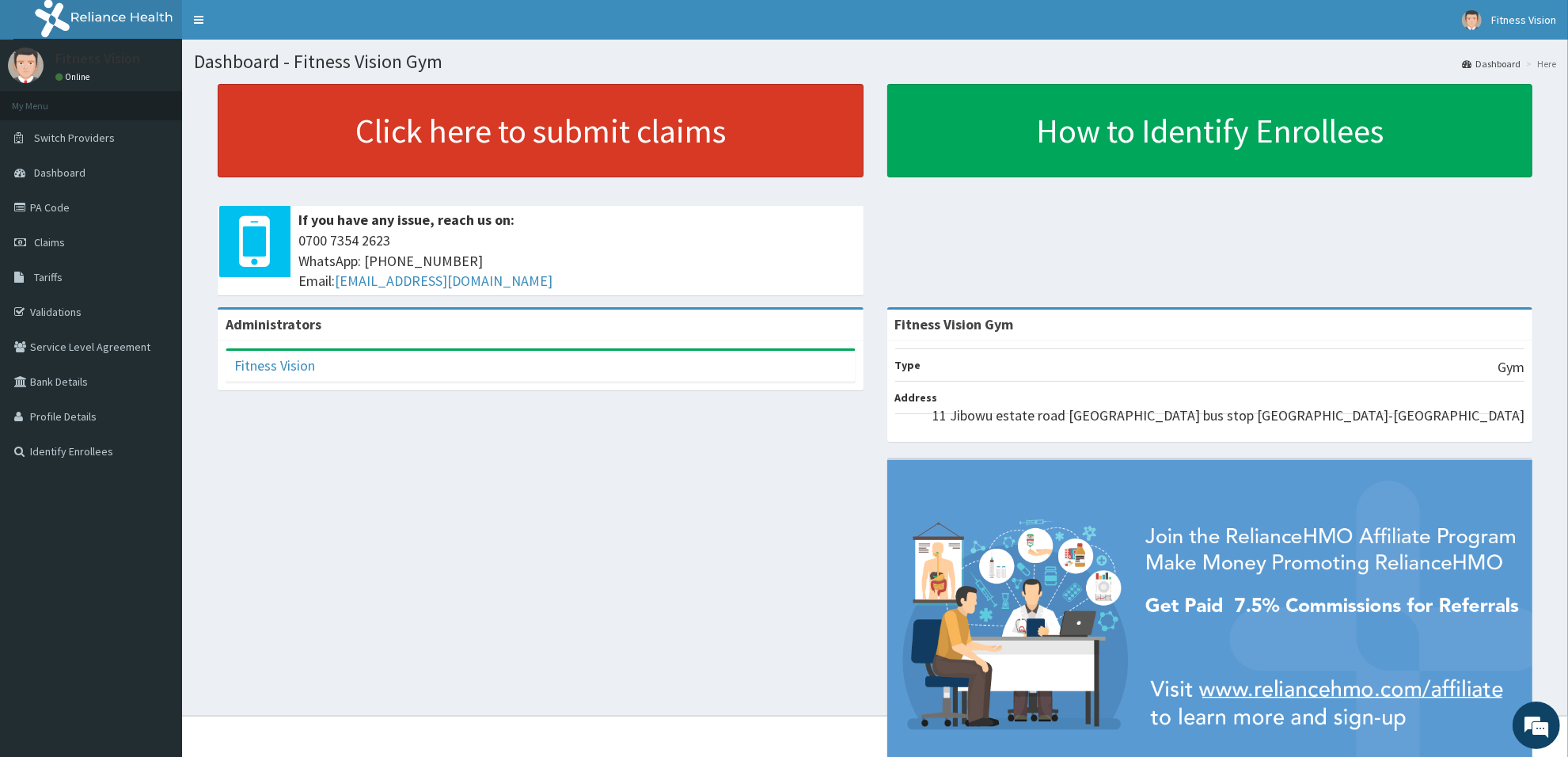
click at [480, 119] on link "Click here to submit claims" at bounding box center [540, 130] width 646 height 93
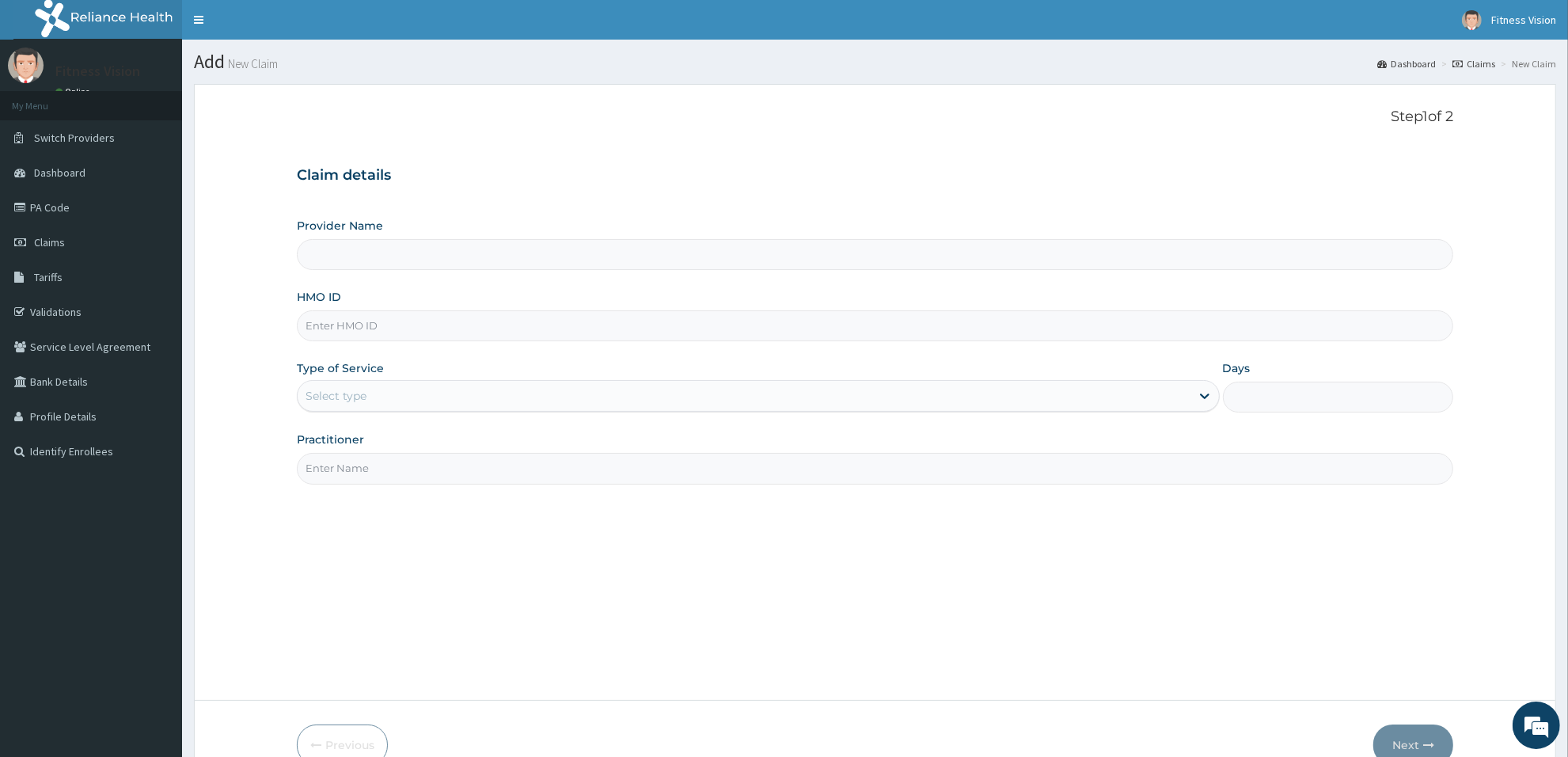
type input "Fitness Vision Gym"
type input "1"
click at [392, 332] on input "HMO ID" at bounding box center [874, 326] width 1157 height 31
type input "edg/10072/a"
click at [373, 467] on input "Practitioner" at bounding box center [874, 468] width 1157 height 31
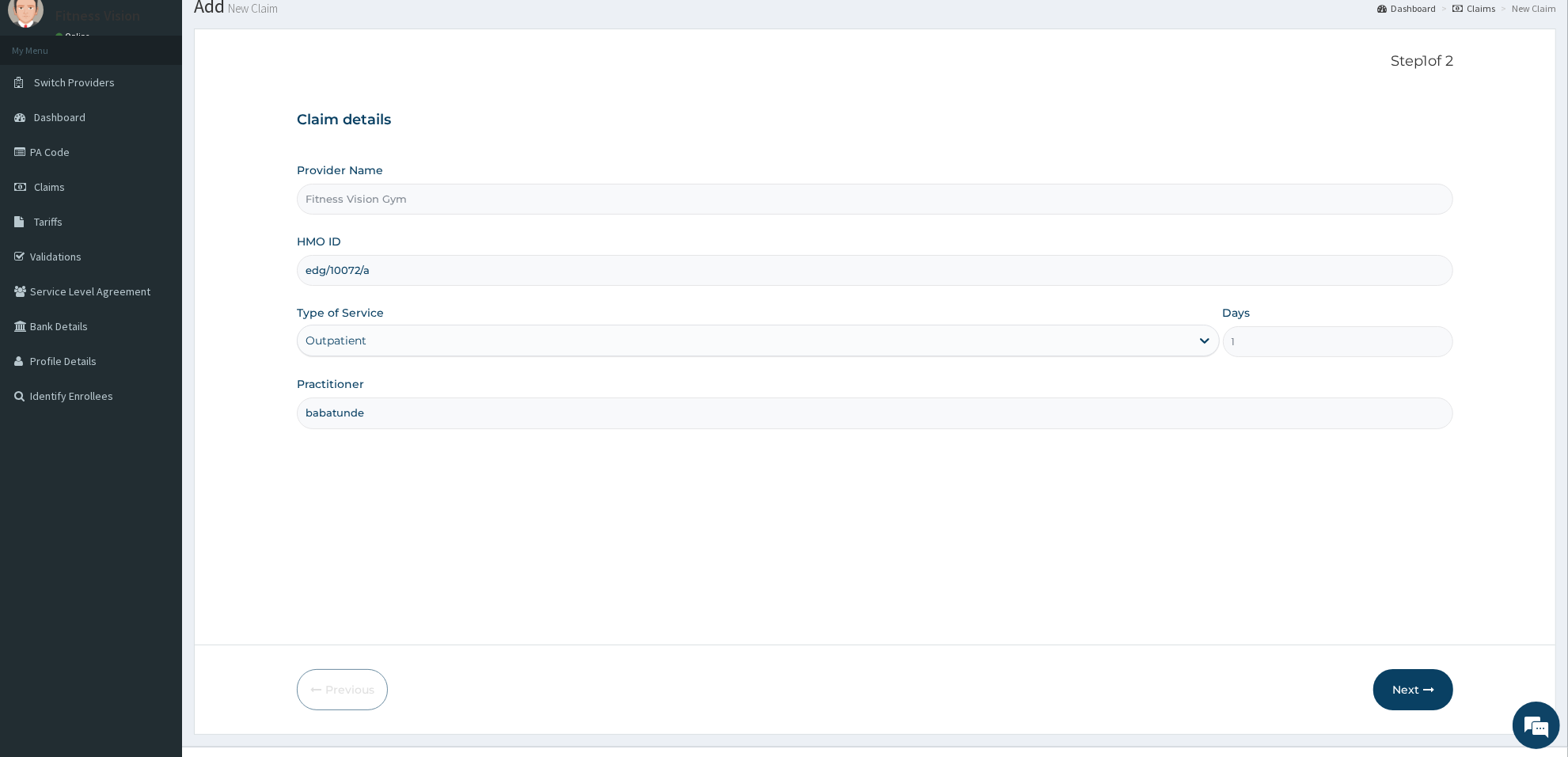
scroll to position [86, 0]
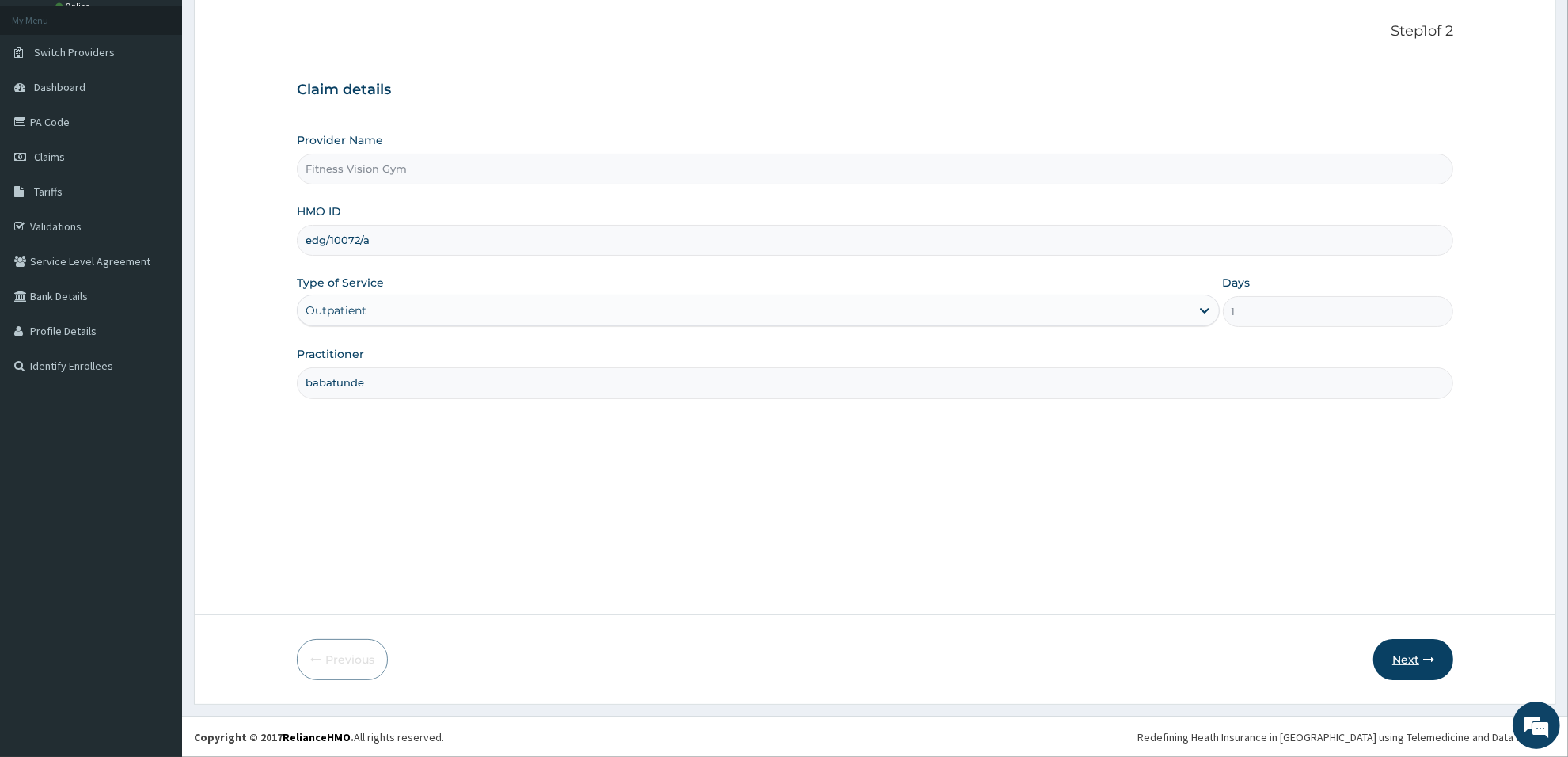
type input "babatunde"
click at [1406, 660] on button "Next" at bounding box center [1413, 660] width 80 height 41
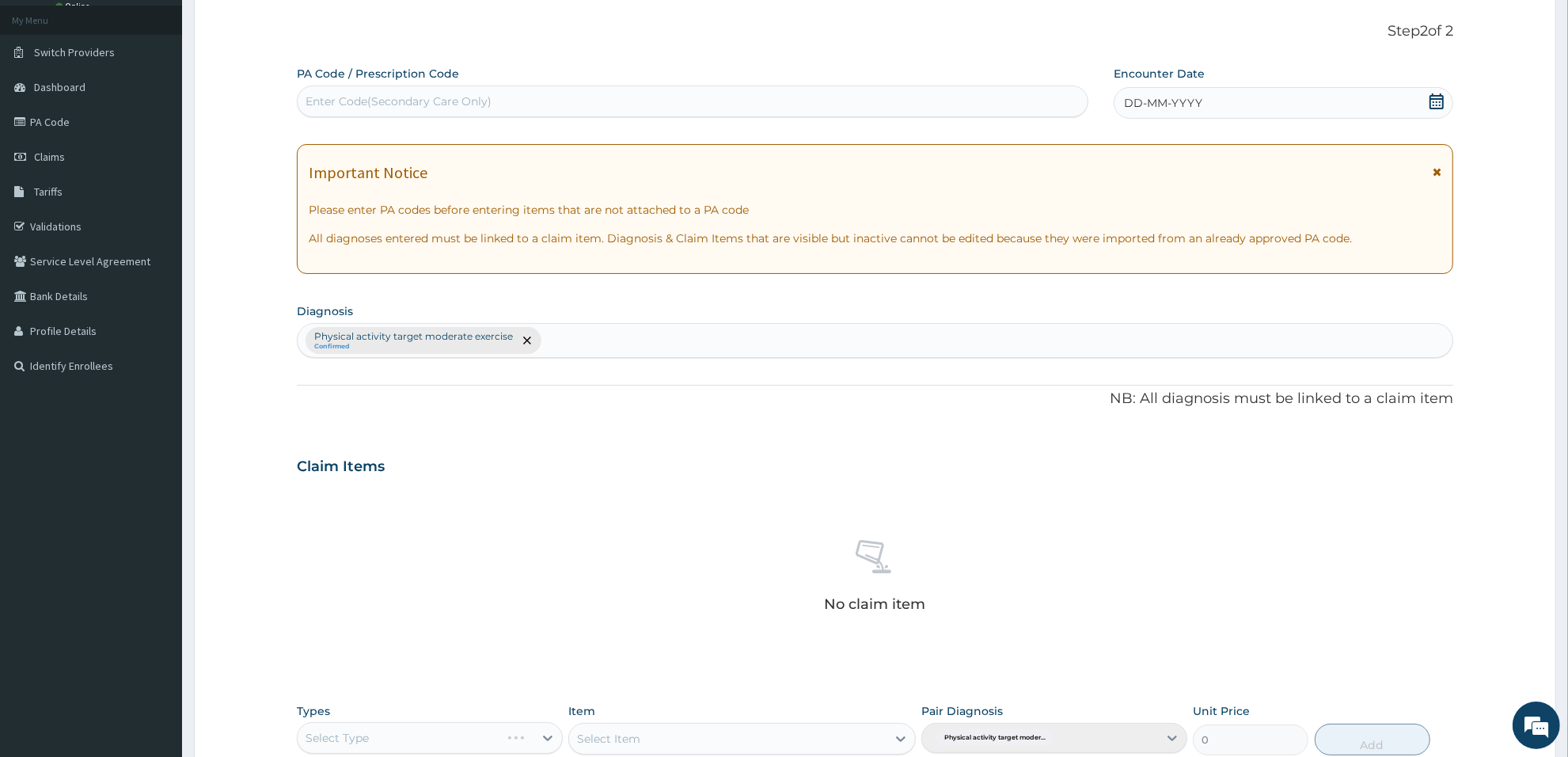
click at [544, 104] on div "Enter Code(Secondary Care Only)" at bounding box center [692, 101] width 790 height 25
type input "PA/78E64C"
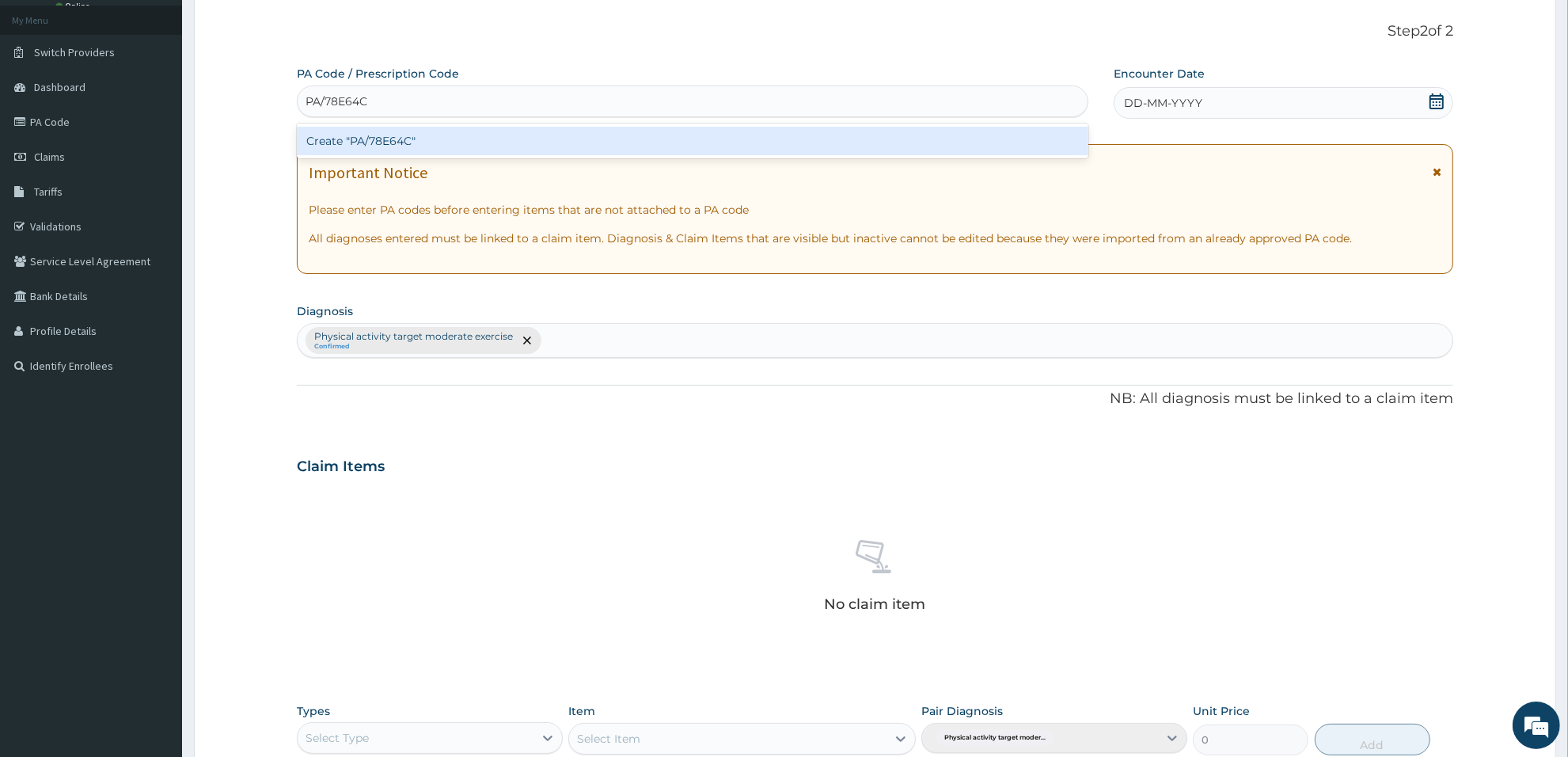
click at [499, 143] on div "Create "PA/78E64C"" at bounding box center [692, 141] width 792 height 28
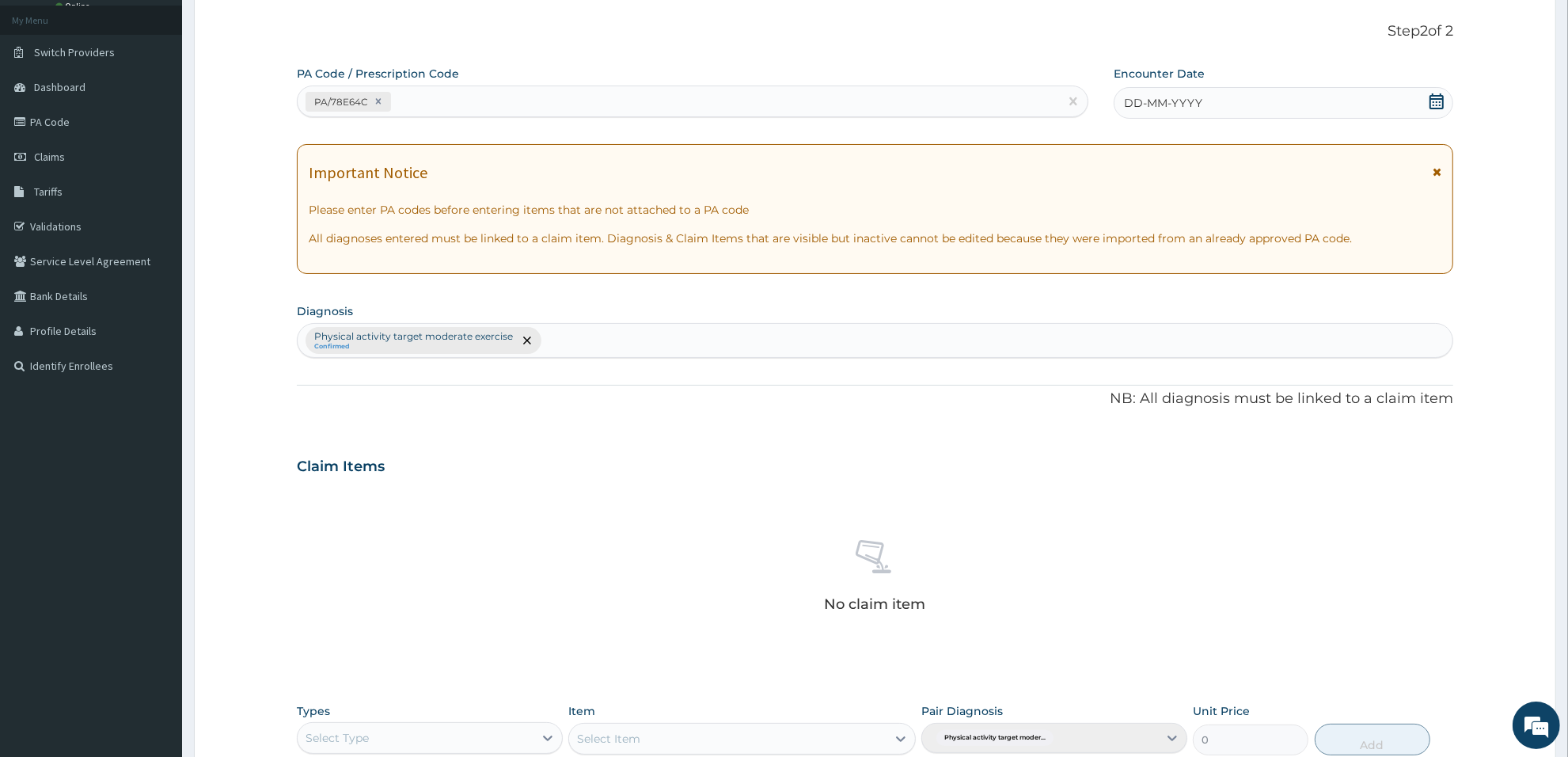
click at [1224, 92] on div "DD-MM-YYYY" at bounding box center [1283, 104] width 340 height 32
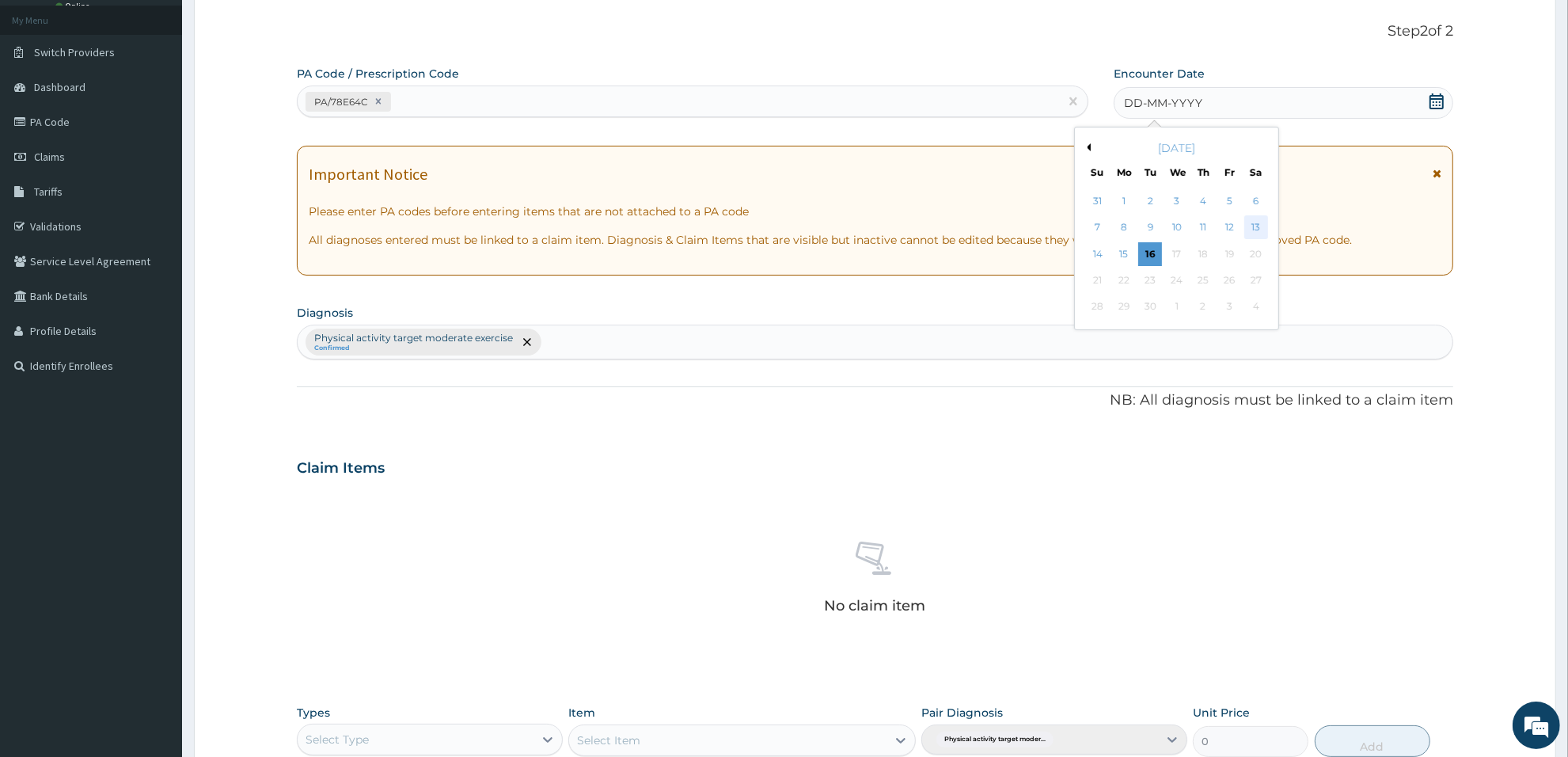
click at [1260, 227] on div "13" at bounding box center [1256, 228] width 24 height 24
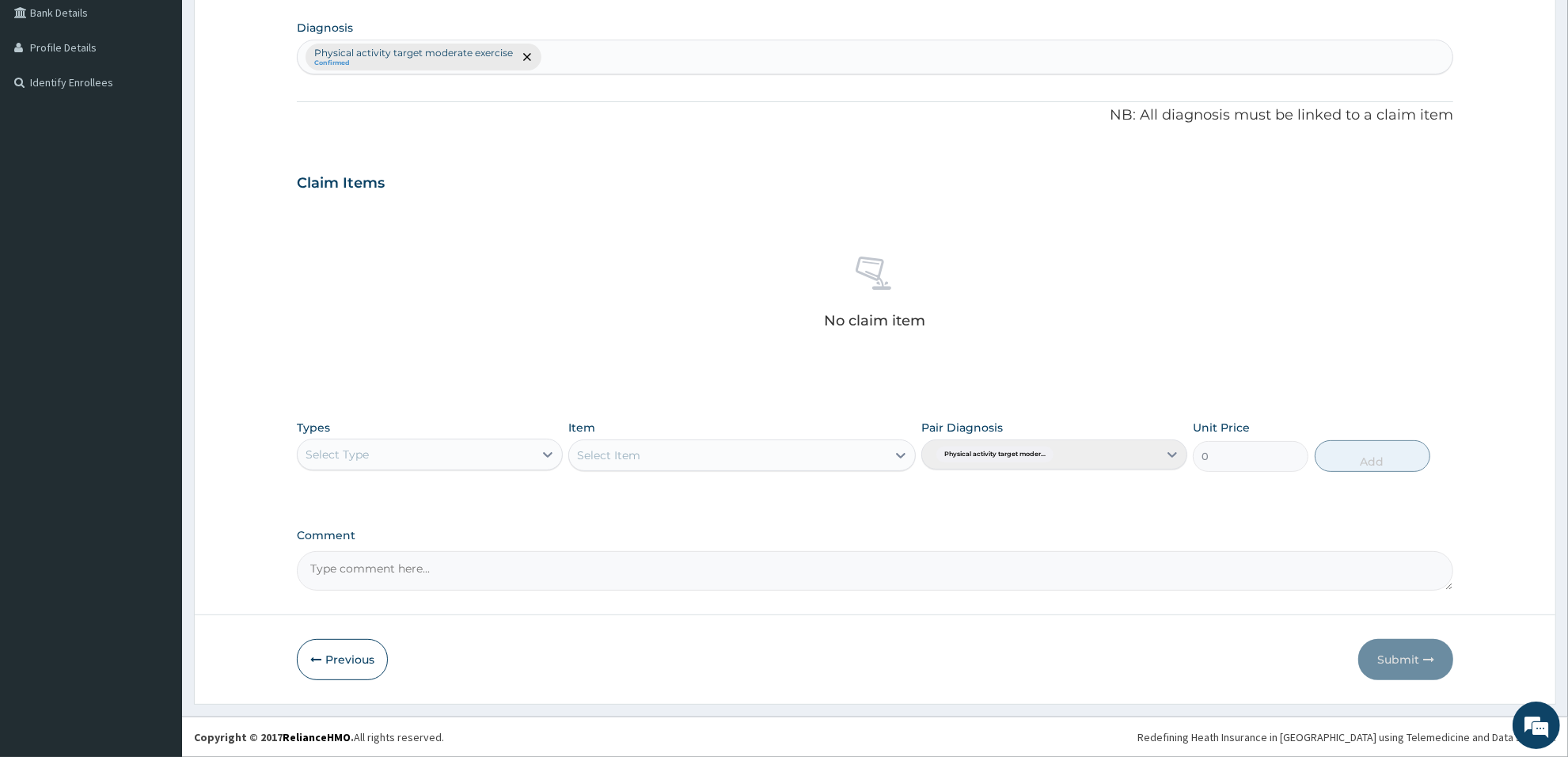
scroll to position [370, 0]
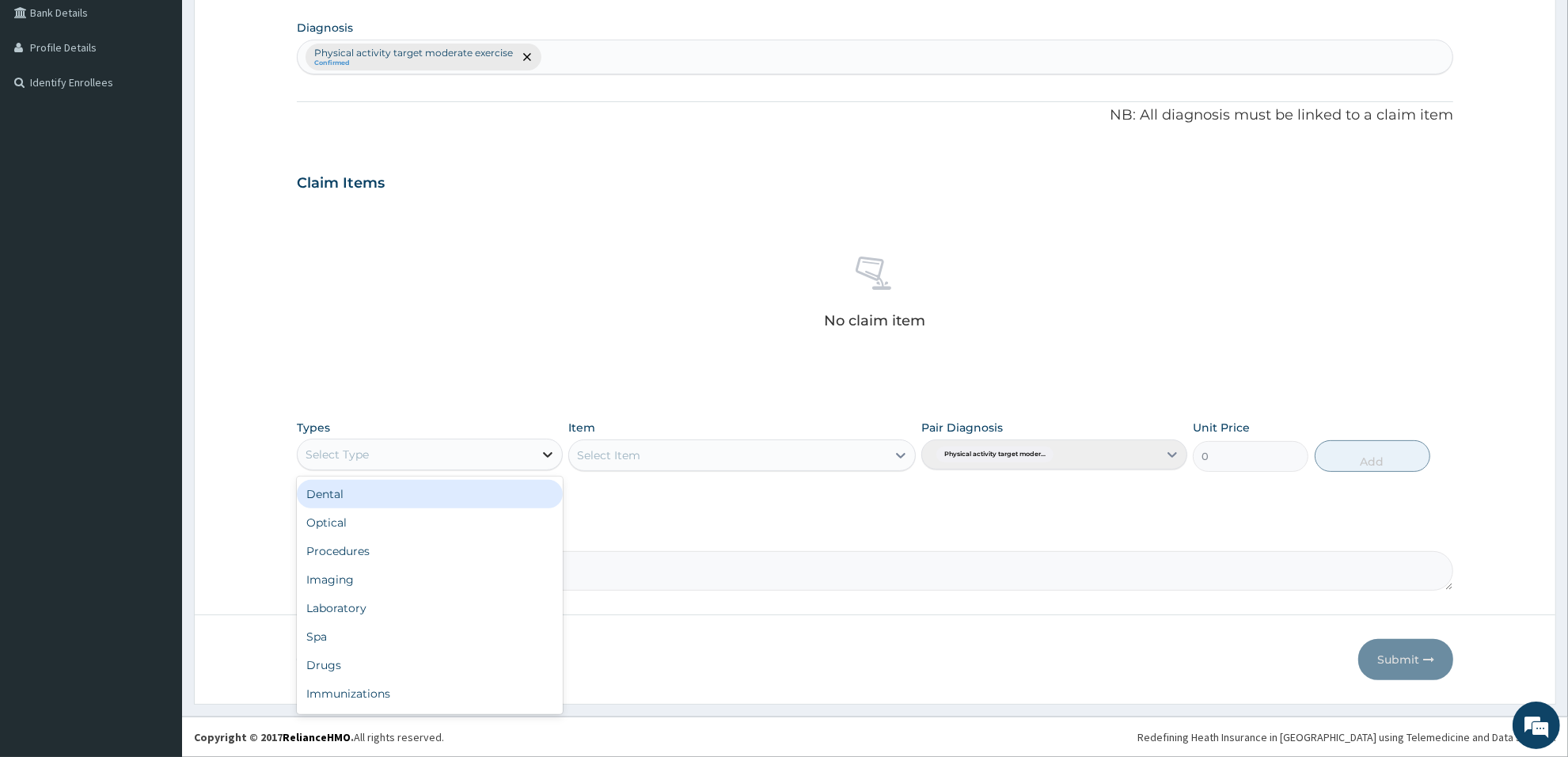
click at [552, 445] on div at bounding box center [548, 455] width 28 height 28
type input "gy"
click at [444, 488] on div "Gym" at bounding box center [429, 494] width 266 height 28
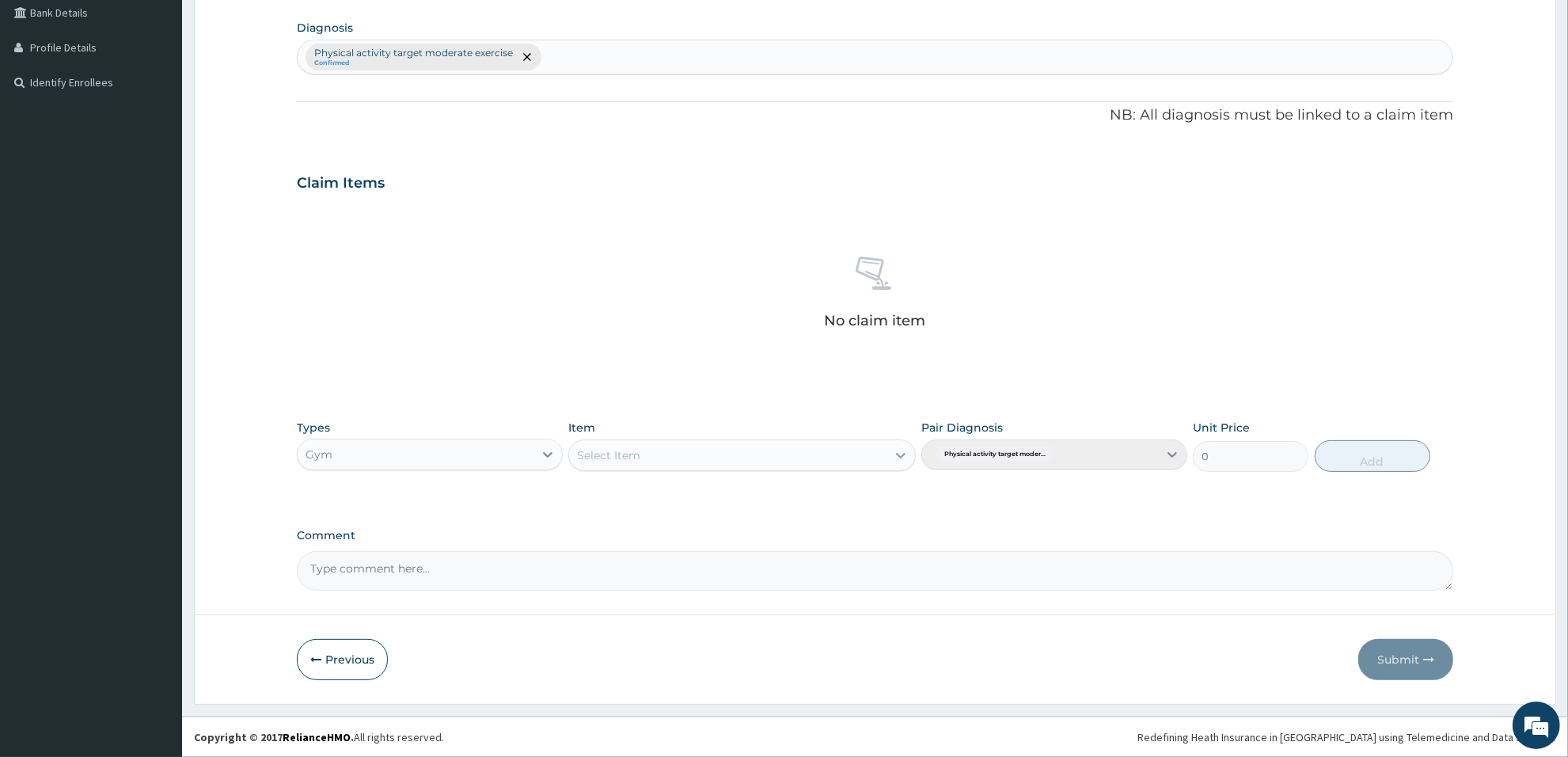
click at [894, 451] on icon at bounding box center [901, 455] width 16 height 16
click at [863, 499] on div "GYM" at bounding box center [742, 494] width 346 height 28
click at [1375, 464] on button "Add" at bounding box center [1372, 457] width 116 height 32
type input "0"
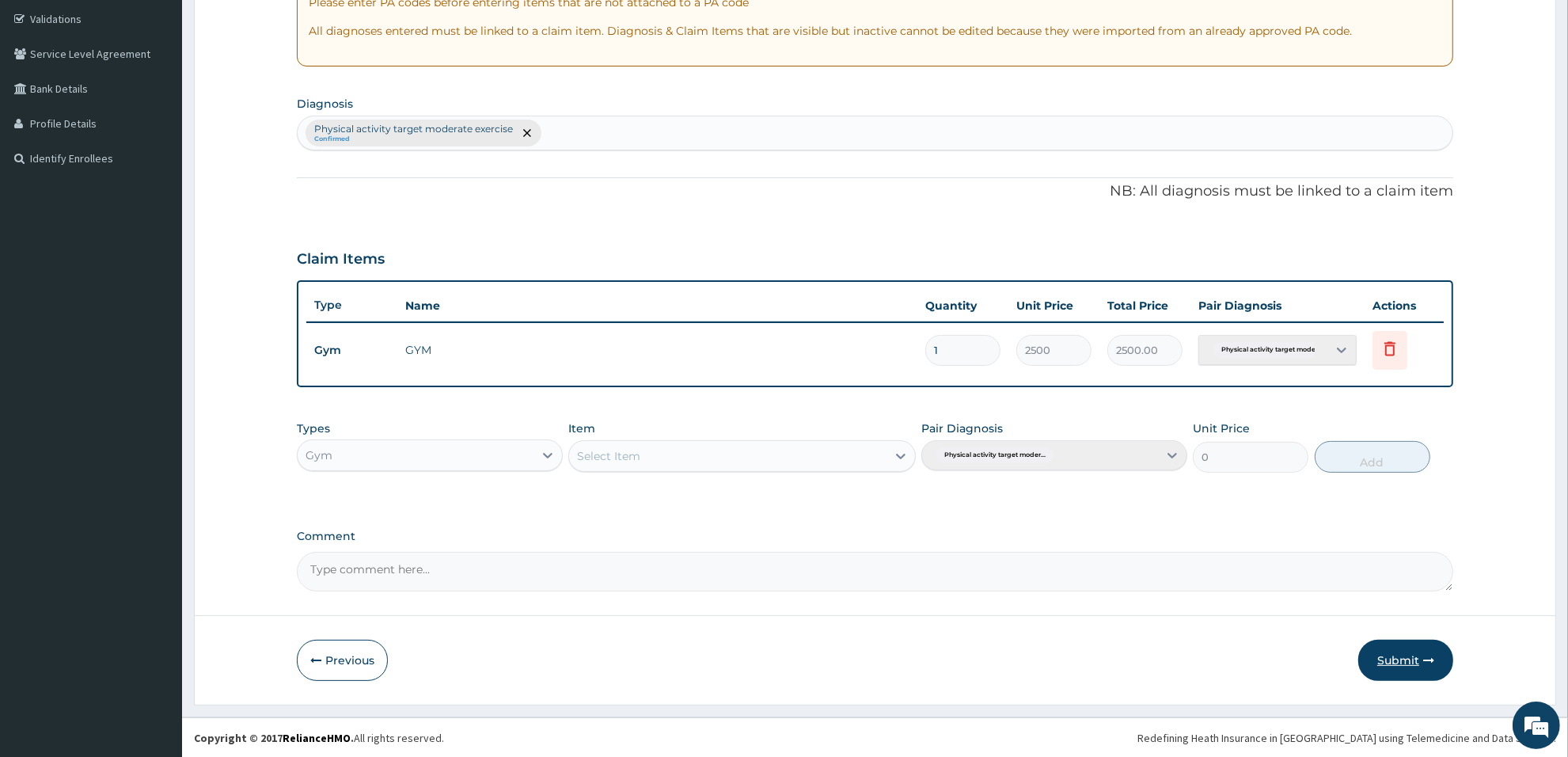
click at [1406, 661] on button "Submit" at bounding box center [1405, 660] width 95 height 41
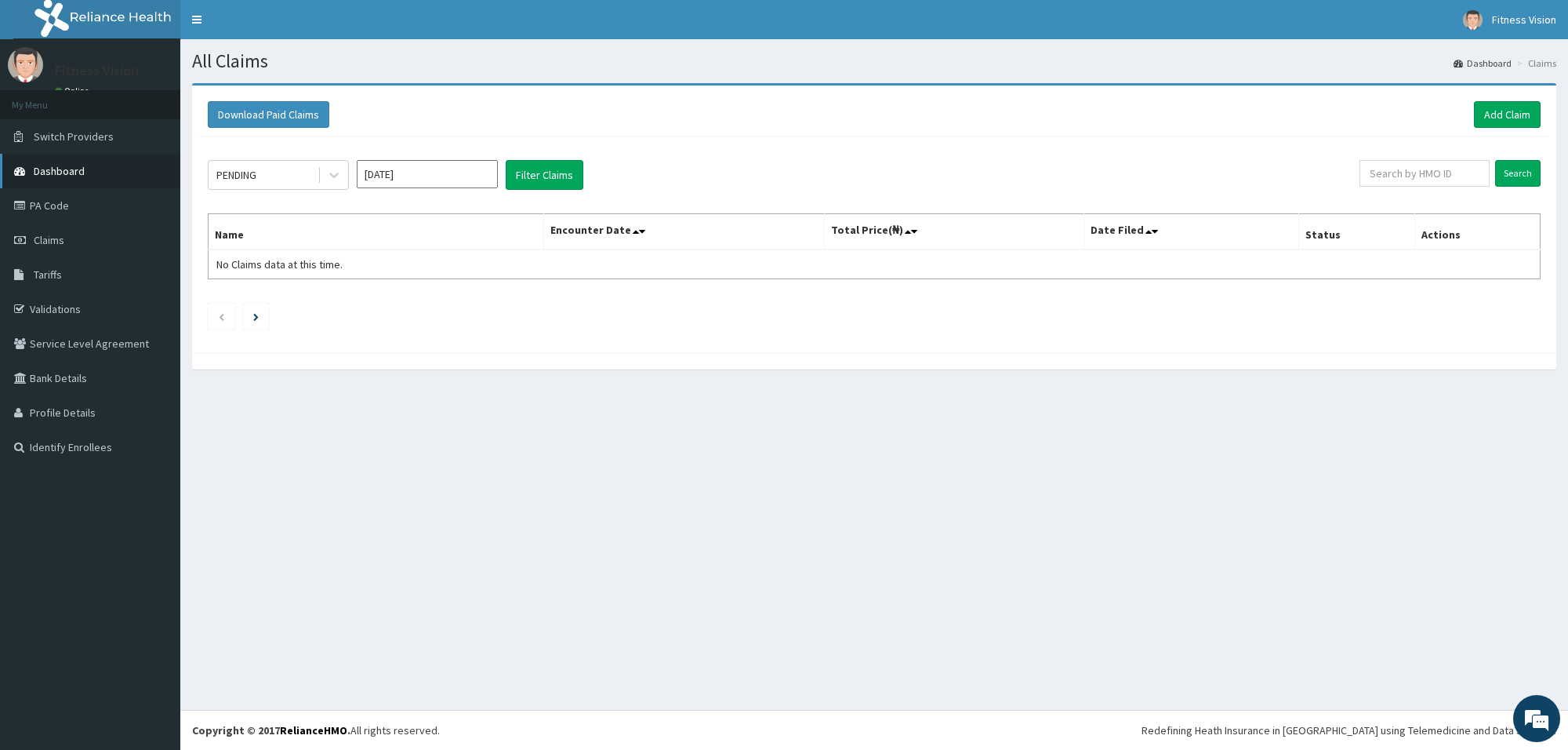
click at [124, 167] on link "Dashboard" at bounding box center [89, 171] width 180 height 35
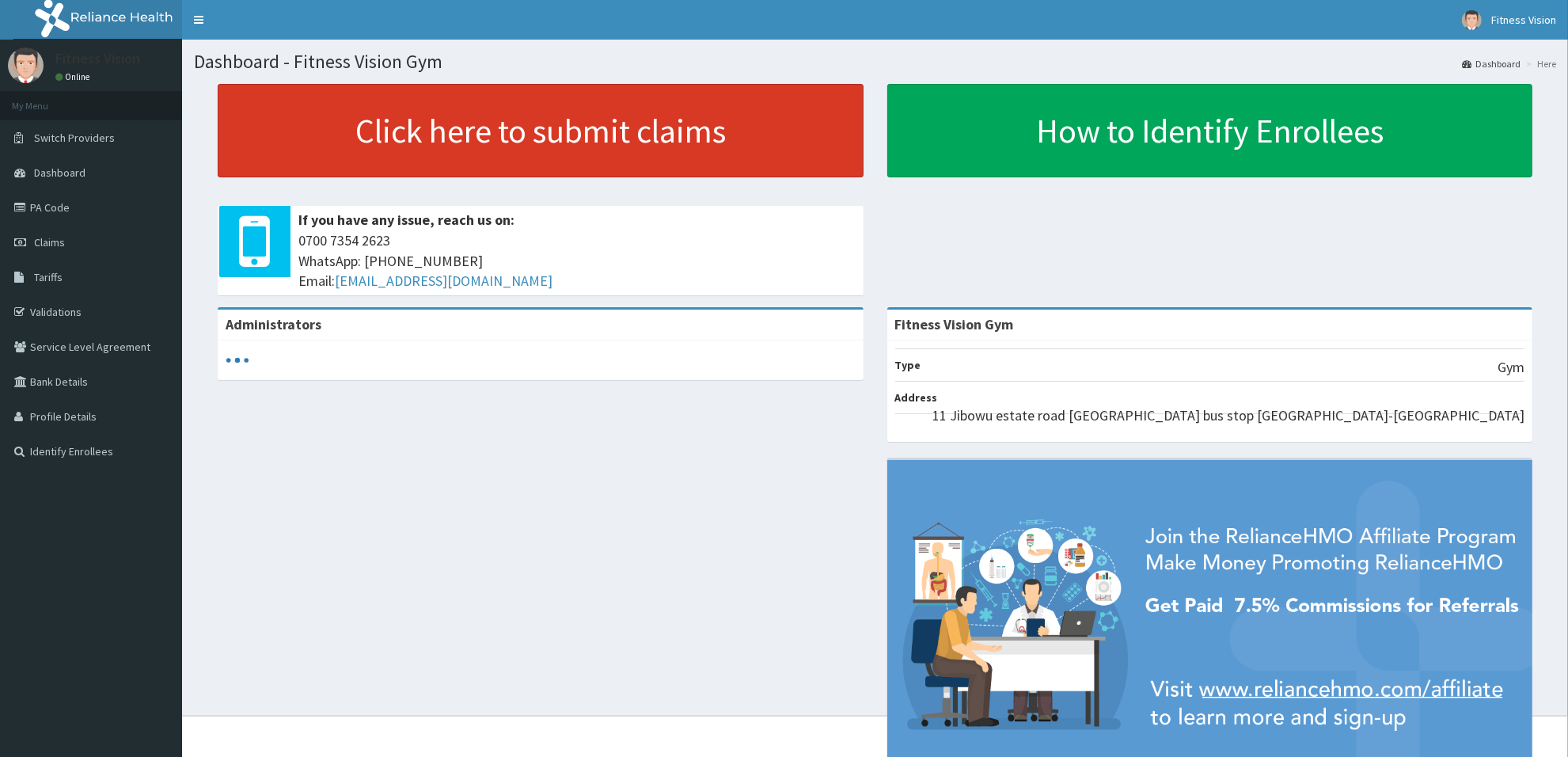
click at [417, 142] on link "Click here to submit claims" at bounding box center [540, 130] width 646 height 93
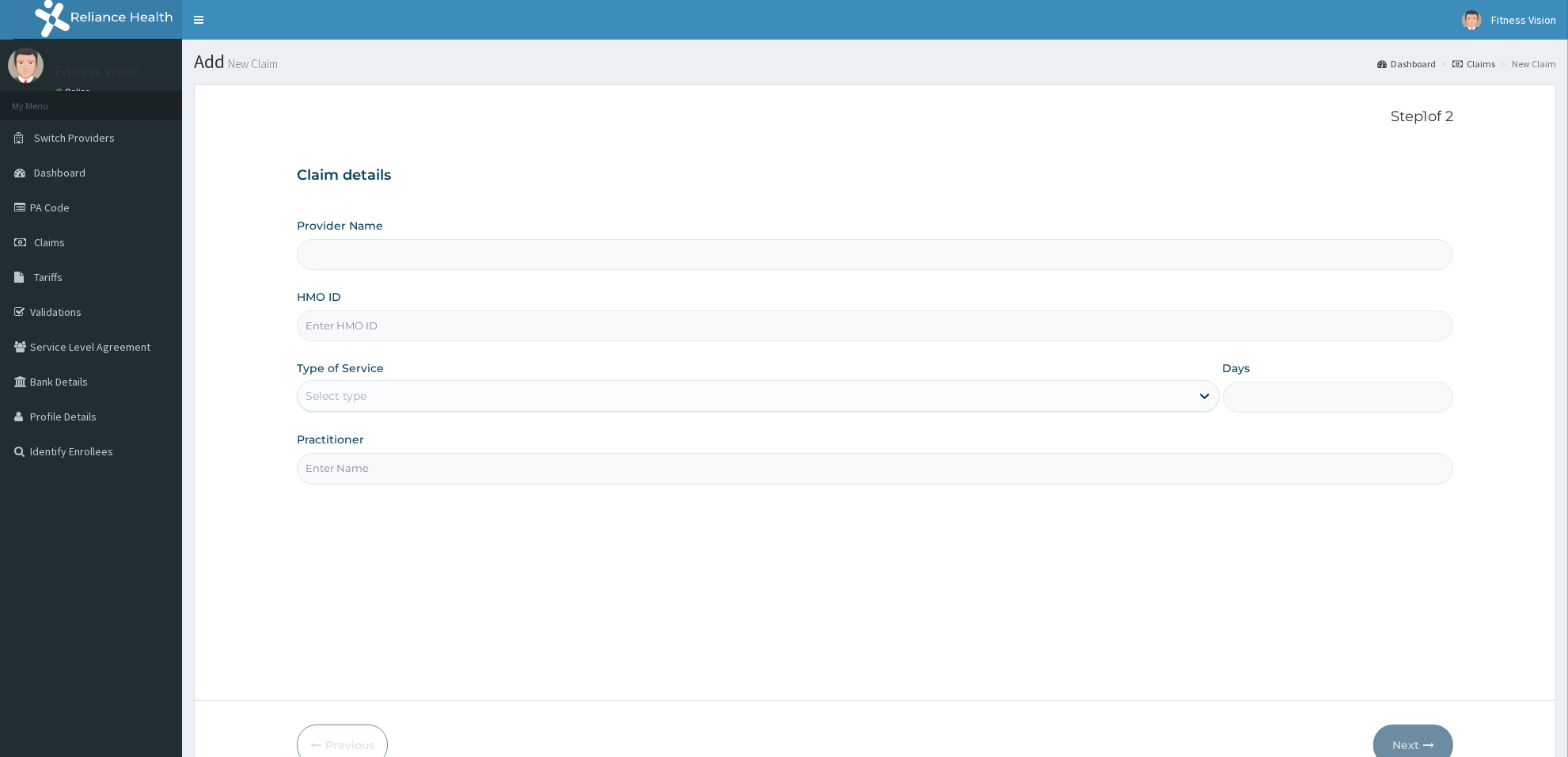
type input "Fitness Vision Gym"
type input "1"
click at [394, 319] on input "HMO ID" at bounding box center [874, 326] width 1157 height 31
type input "won/10001/a"
click at [411, 472] on input "Practitioner" at bounding box center [874, 468] width 1157 height 31
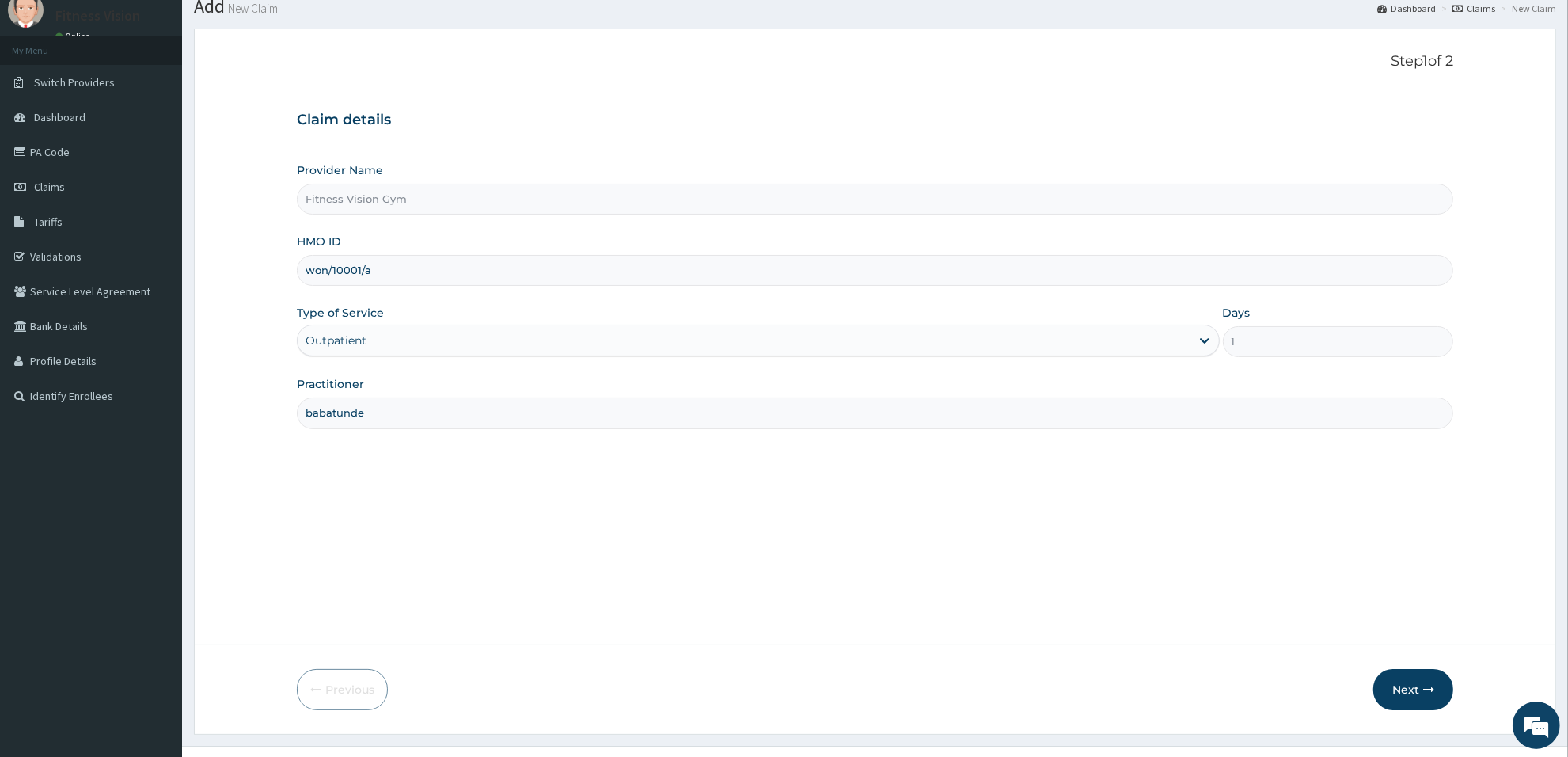
scroll to position [86, 0]
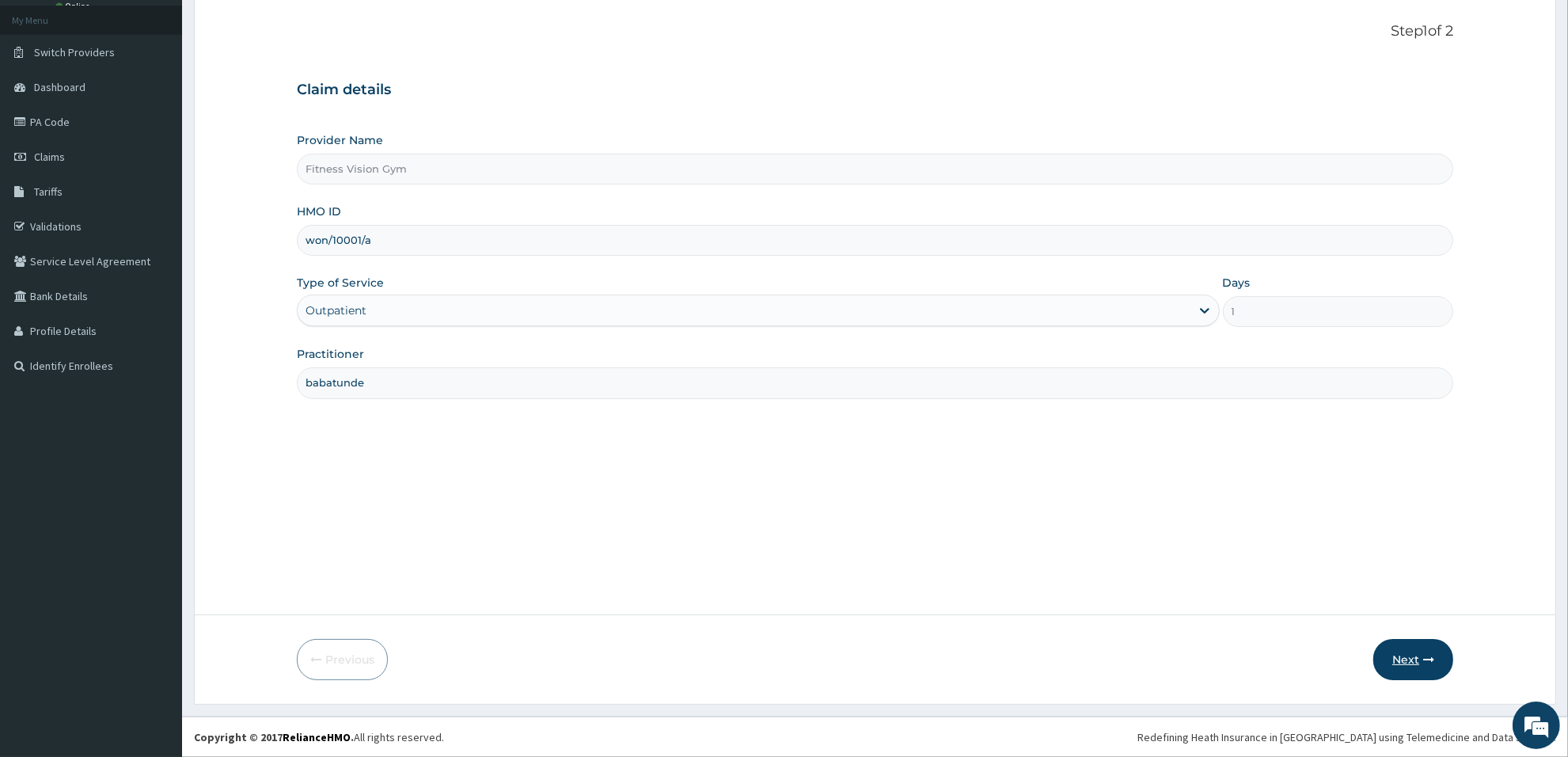
type input "babatunde"
click at [1420, 658] on button "Next" at bounding box center [1413, 660] width 80 height 41
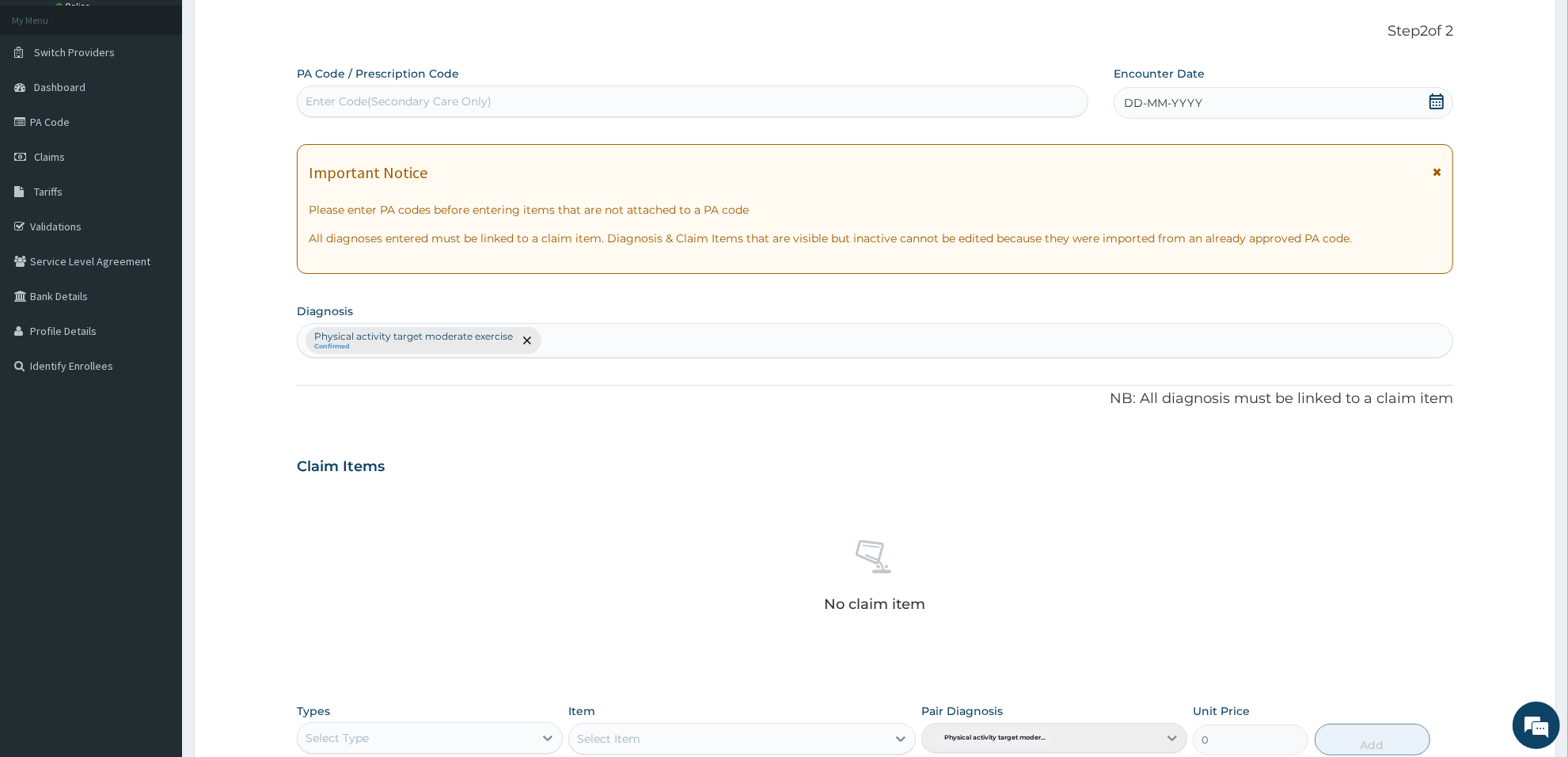
click at [625, 96] on div "Enter Code(Secondary Care Only)" at bounding box center [692, 101] width 790 height 25
type input "PA/4F3B5D"
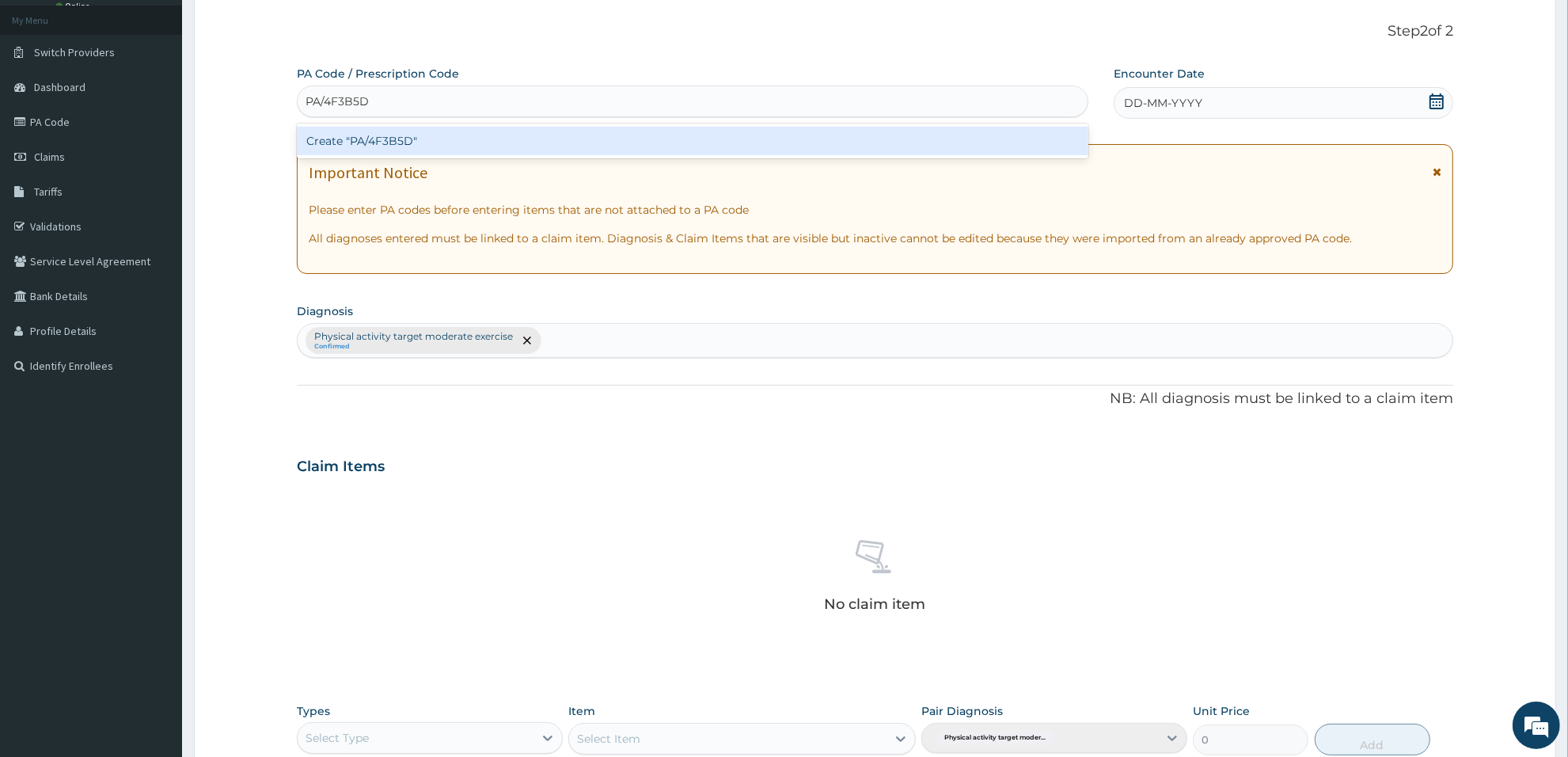
click at [615, 143] on div "Create "PA/4F3B5D"" at bounding box center [692, 141] width 792 height 28
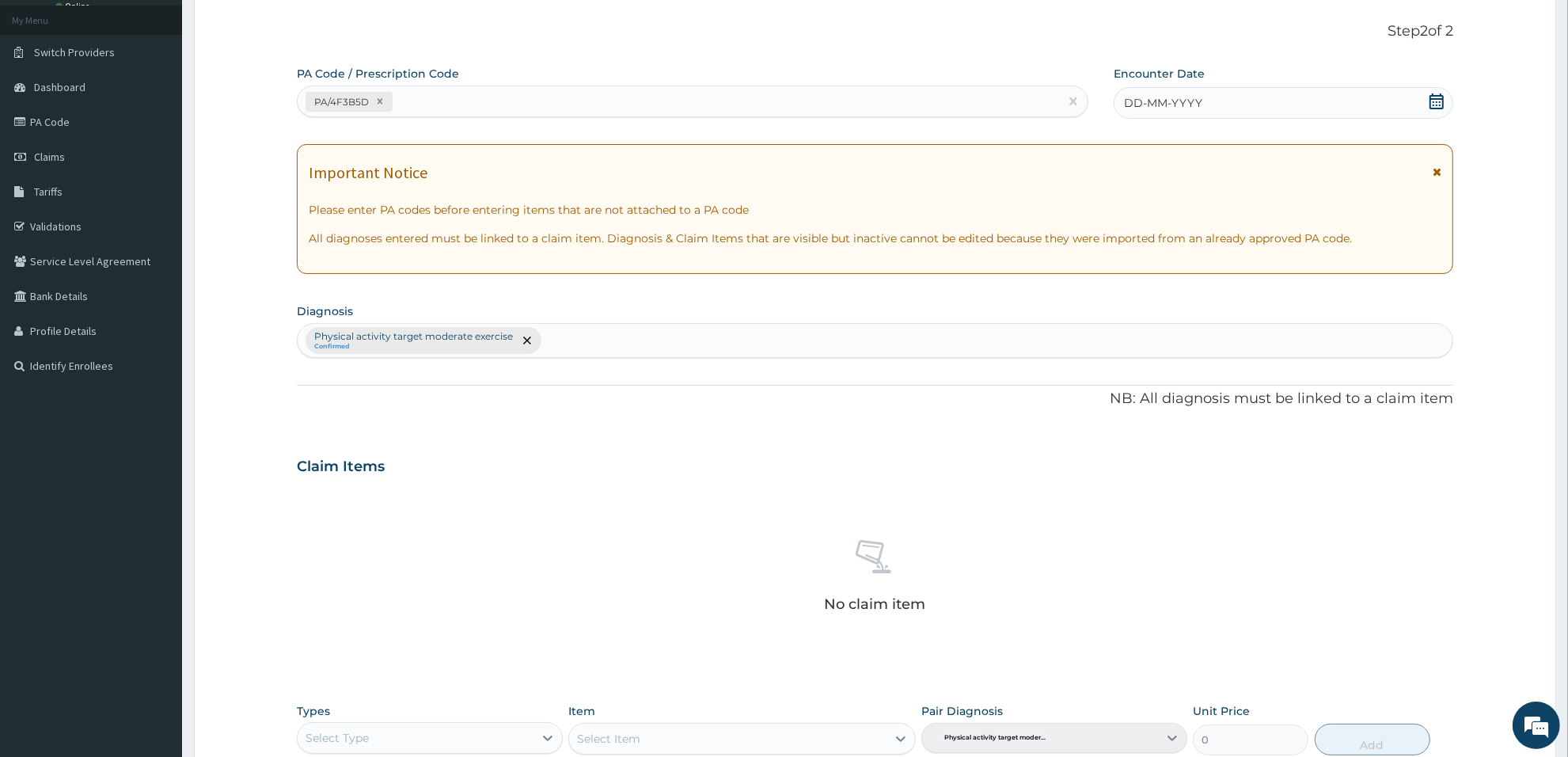
click at [1334, 102] on div "DD-MM-YYYY" at bounding box center [1283, 104] width 340 height 32
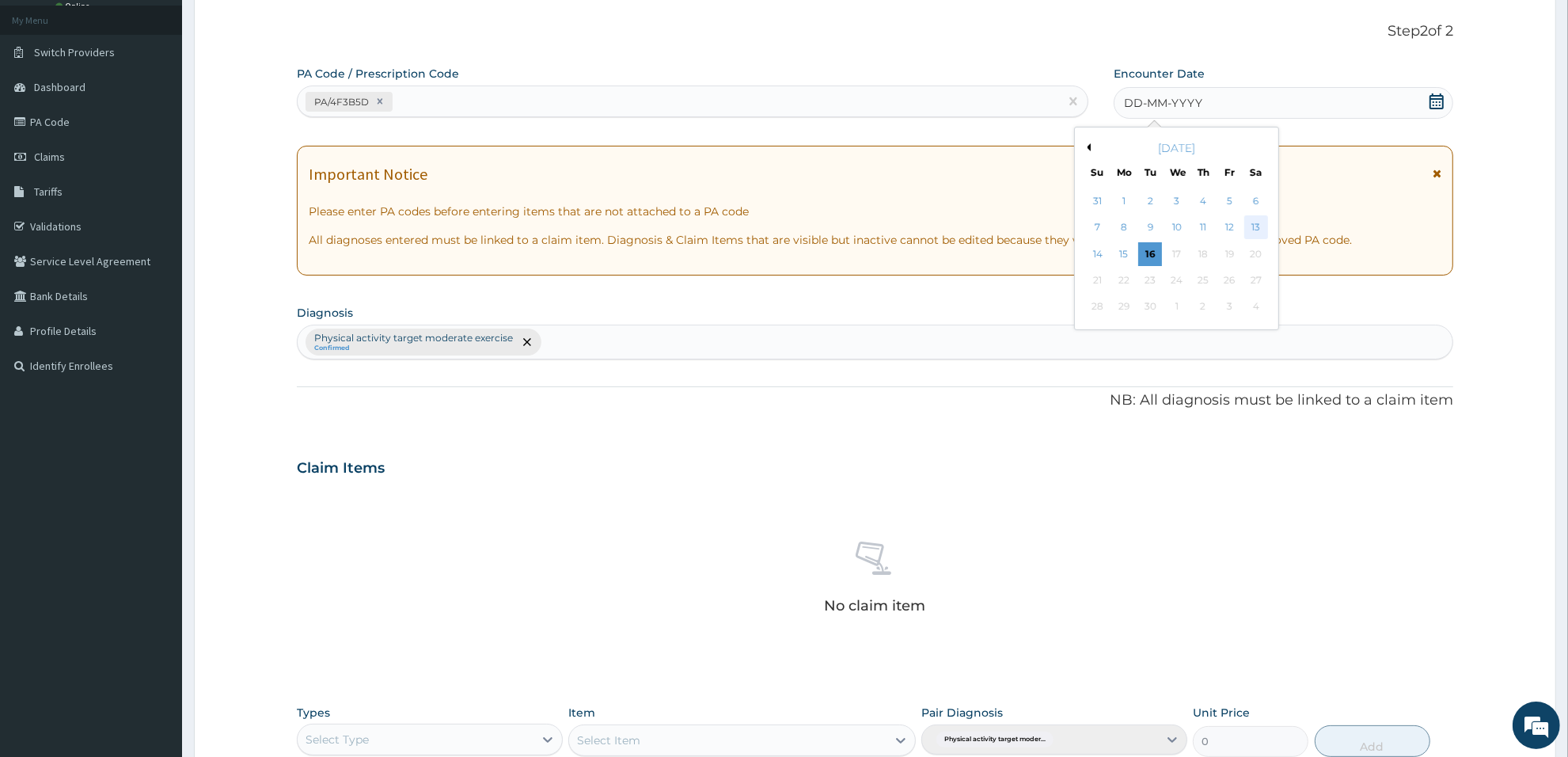
click at [1256, 230] on div "13" at bounding box center [1256, 228] width 24 height 24
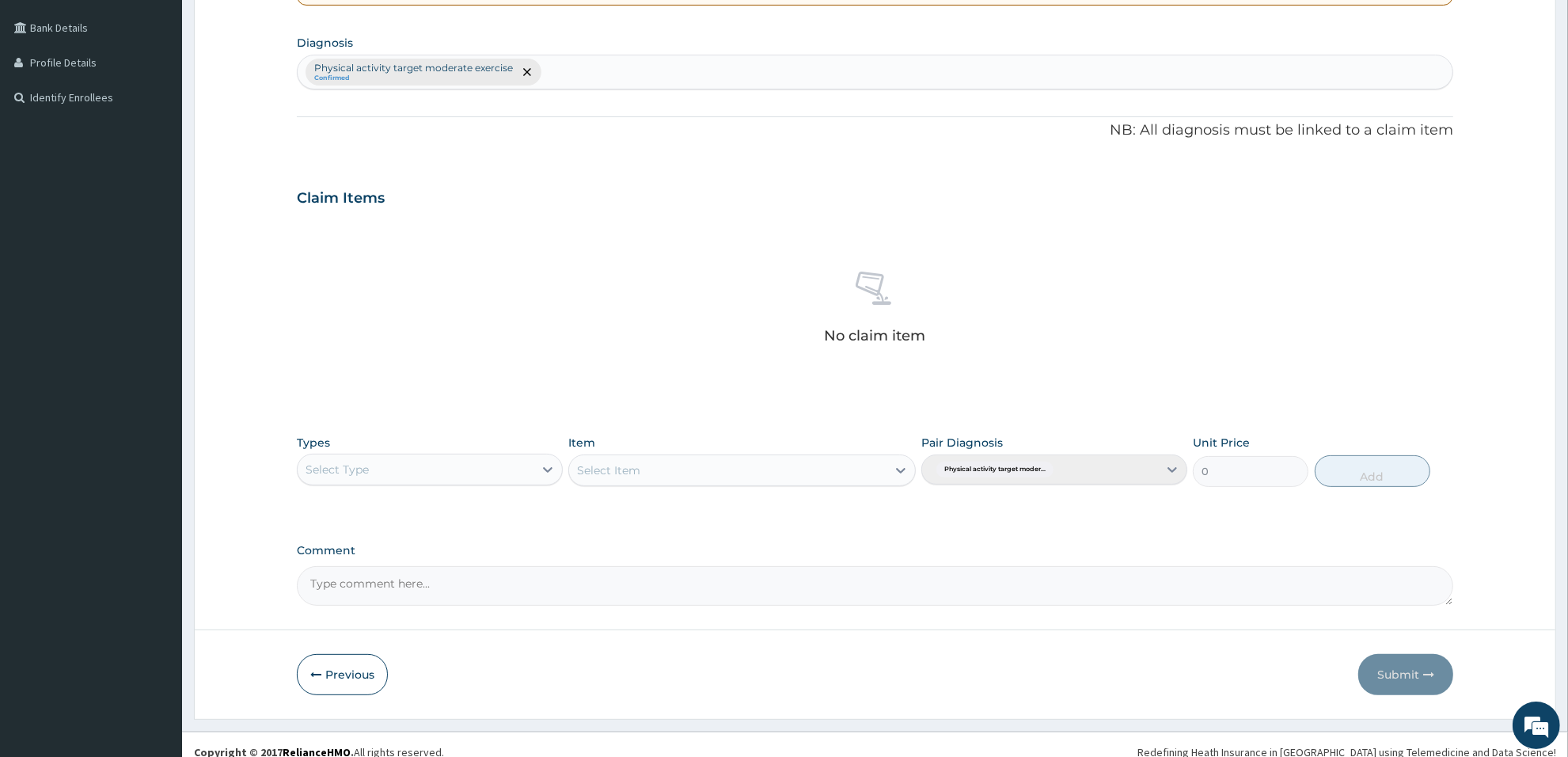
scroll to position [370, 0]
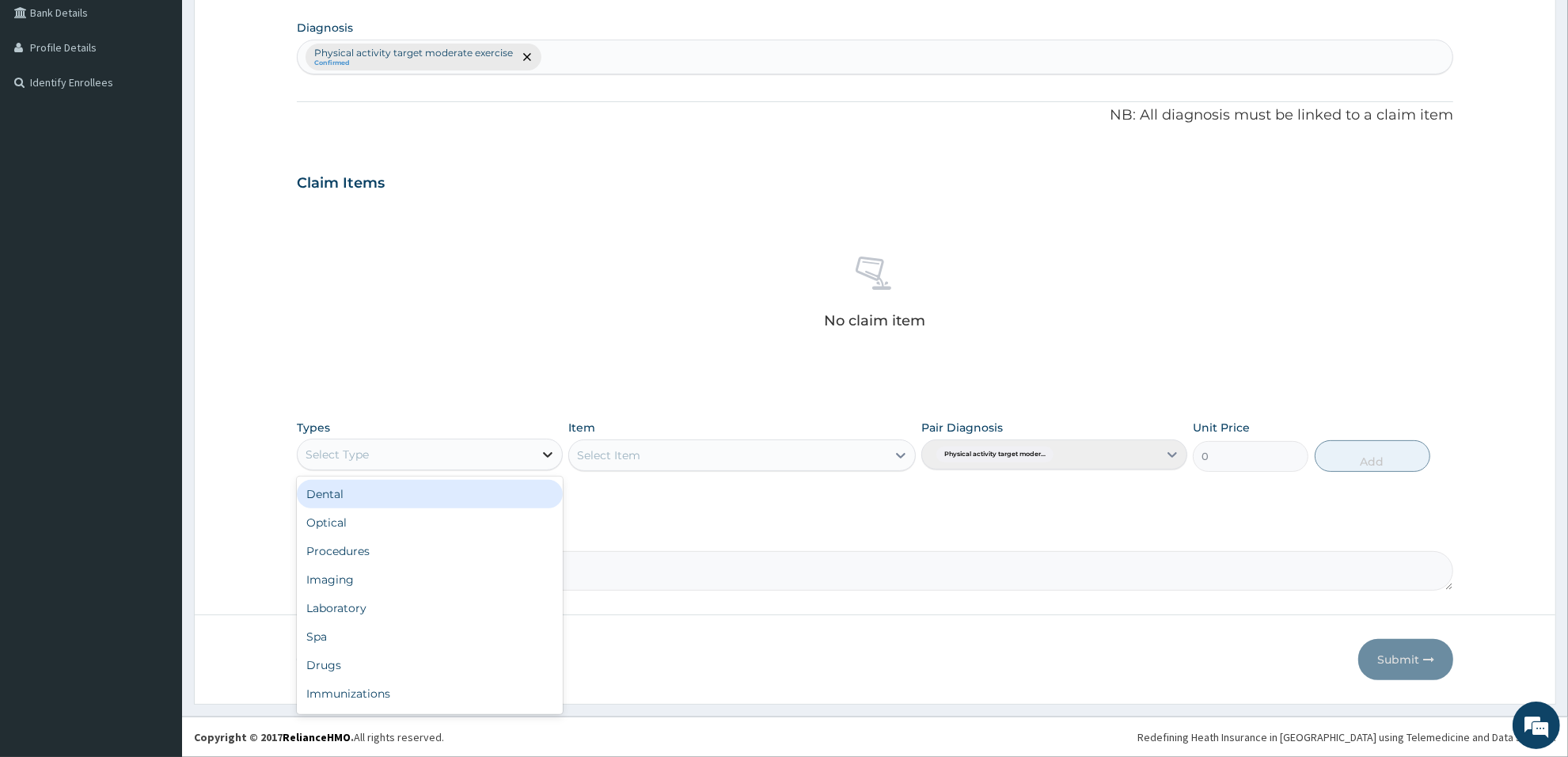
click at [546, 450] on icon at bounding box center [548, 454] width 16 height 16
type input "gy"
click at [511, 495] on div "Gym" at bounding box center [429, 494] width 266 height 28
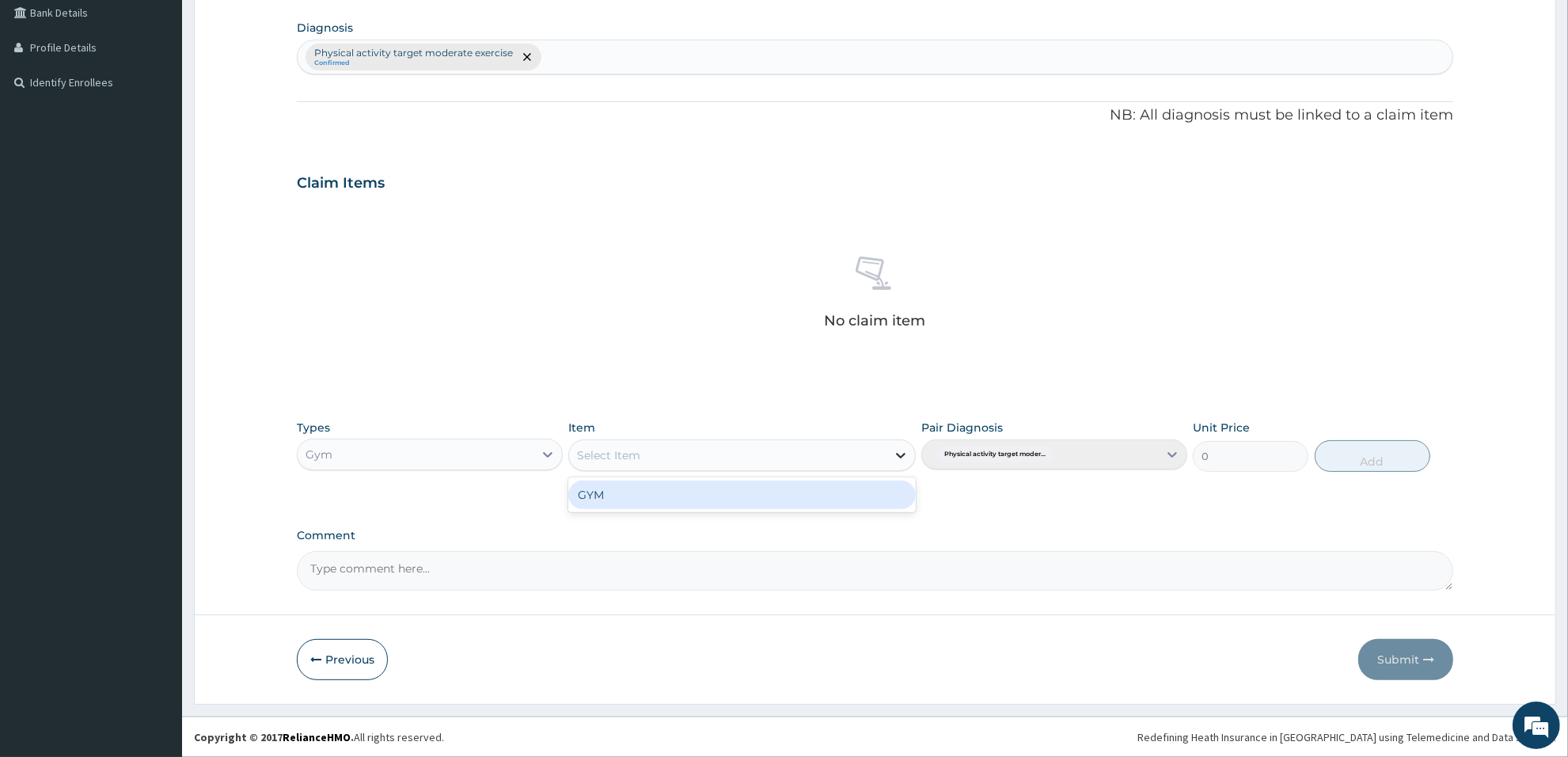
click at [904, 450] on icon at bounding box center [901, 455] width 16 height 16
click at [855, 492] on div "GYM" at bounding box center [742, 494] width 346 height 28
click at [1361, 456] on button "Add" at bounding box center [1372, 457] width 116 height 32
type input "0"
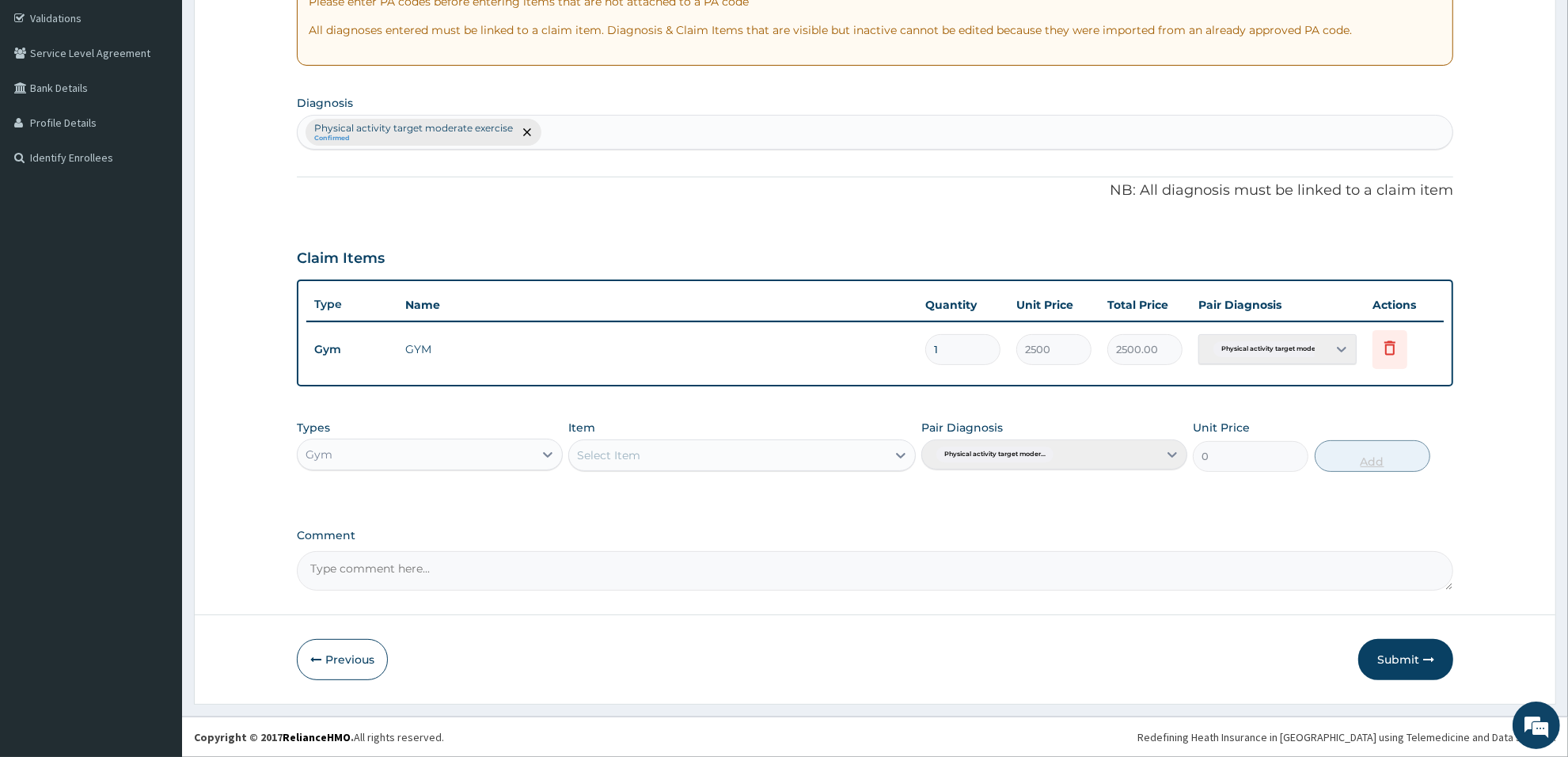
scroll to position [293, 0]
click at [1387, 641] on button "Submit" at bounding box center [1405, 660] width 95 height 41
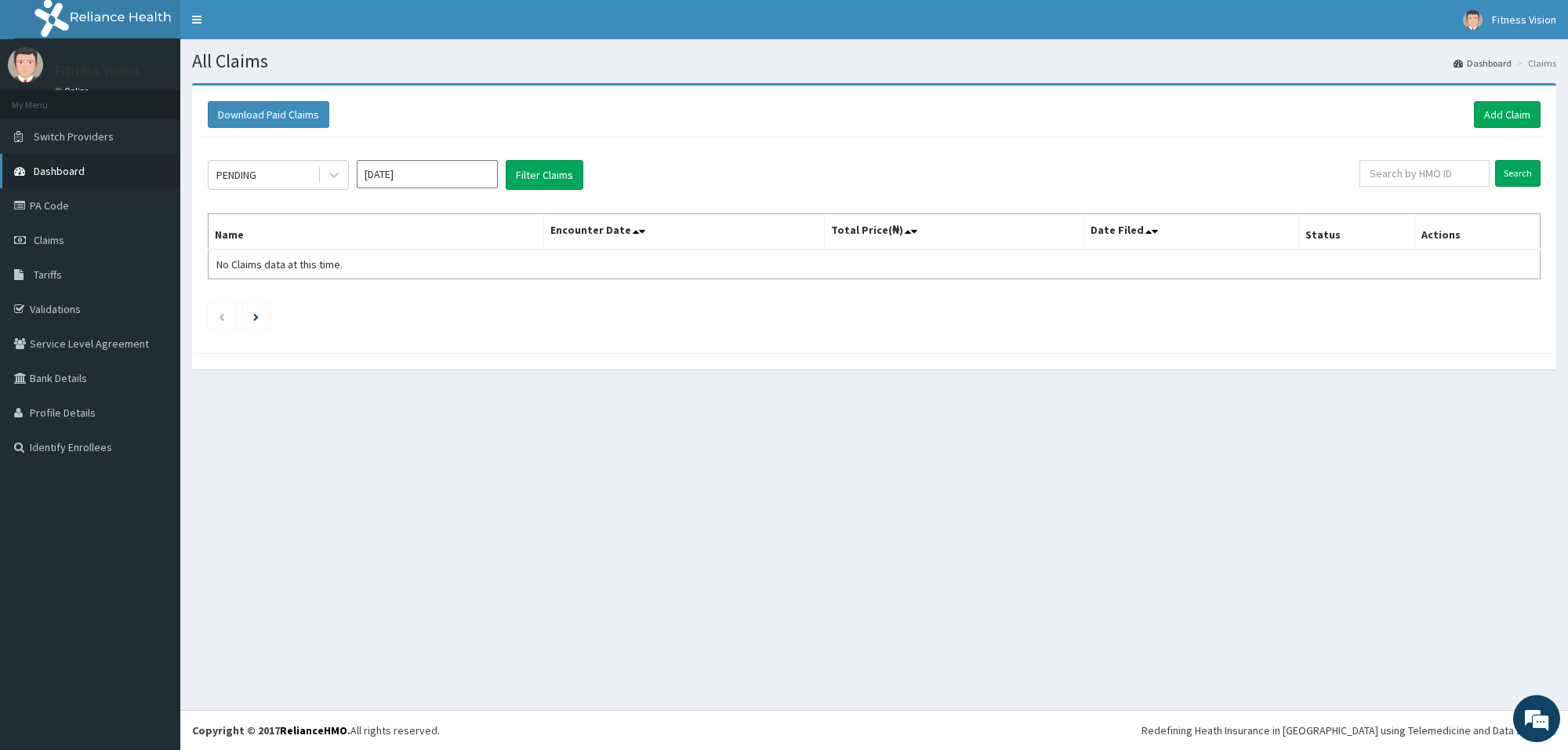
click at [90, 174] on link "Dashboard" at bounding box center [89, 171] width 180 height 35
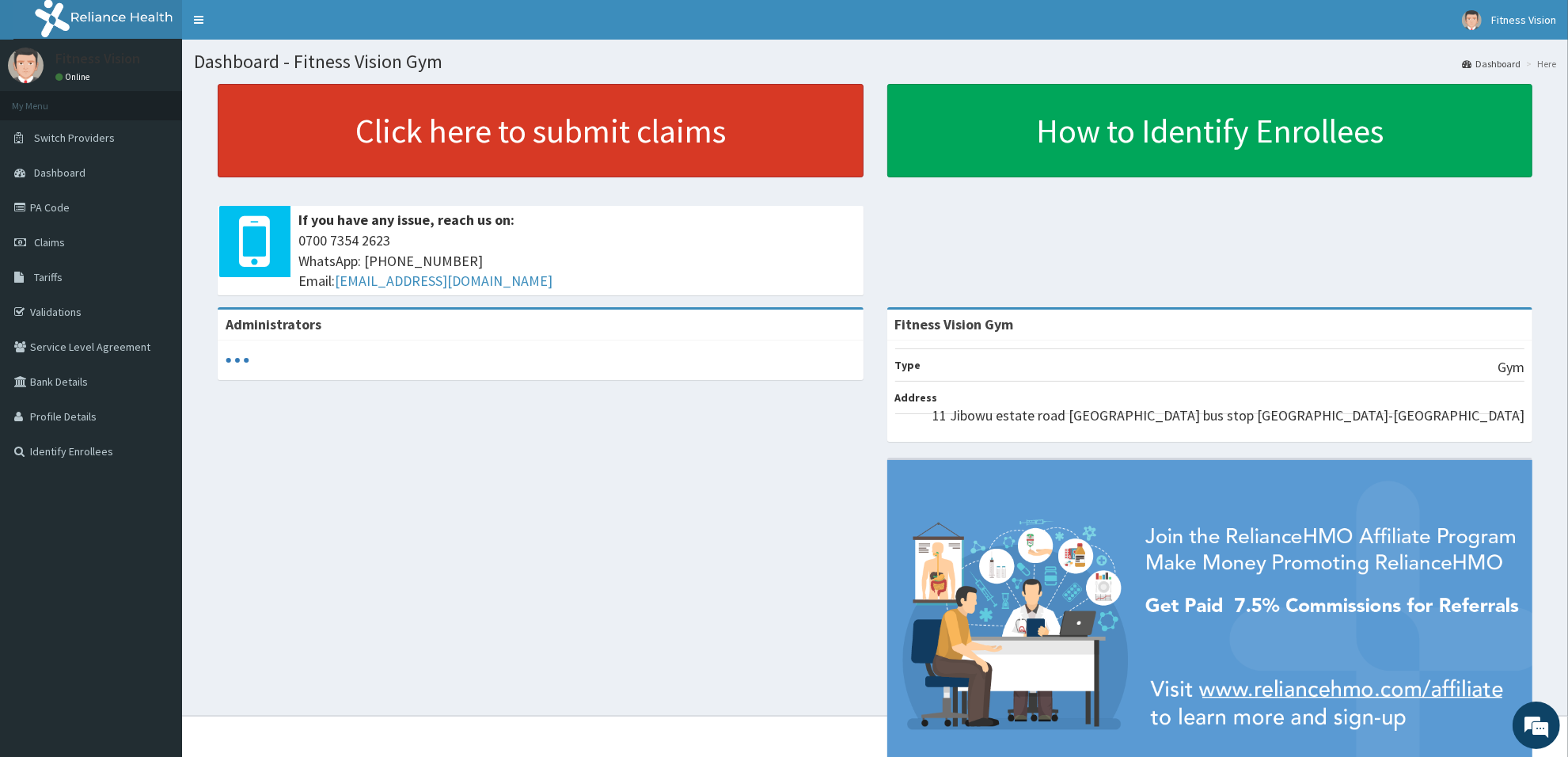
click at [406, 152] on link "Click here to submit claims" at bounding box center [540, 130] width 646 height 93
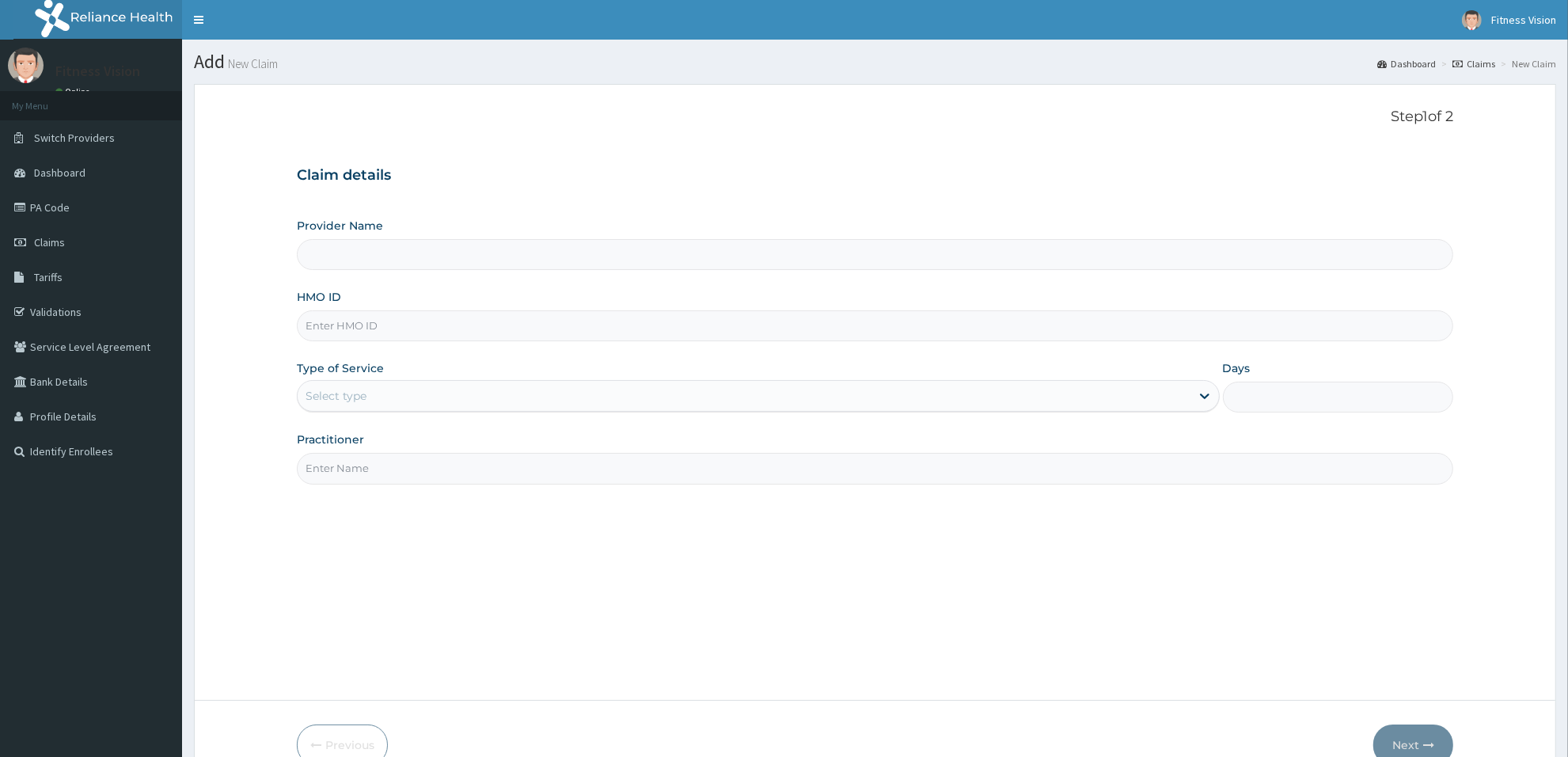
type input "Fitness Vision Gym"
type input "1"
click at [413, 323] on input "HMO ID" at bounding box center [874, 326] width 1157 height 31
type input "lgq/10037/a"
click at [394, 474] on input "Practitioner" at bounding box center [874, 468] width 1157 height 31
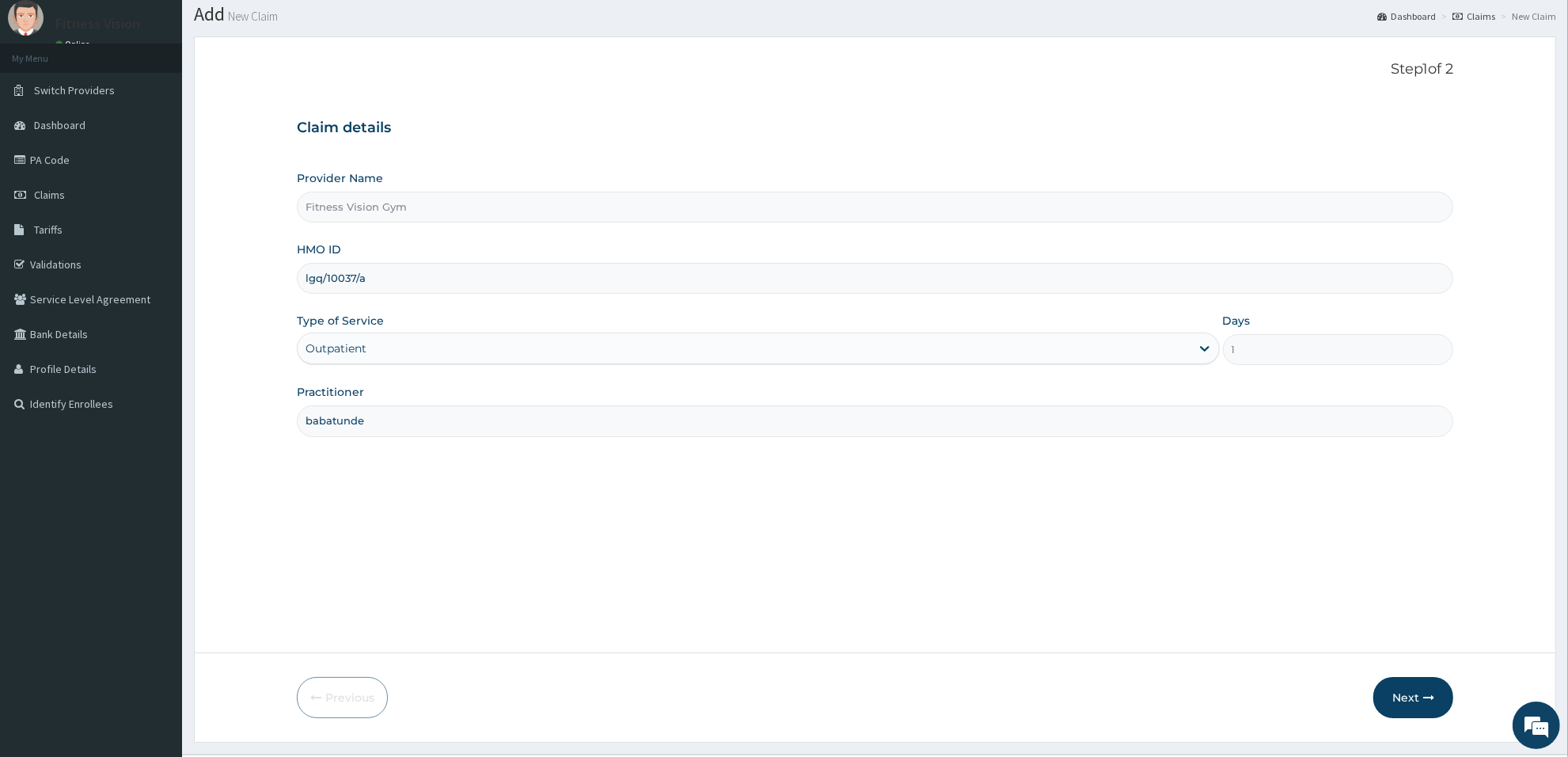
scroll to position [86, 0]
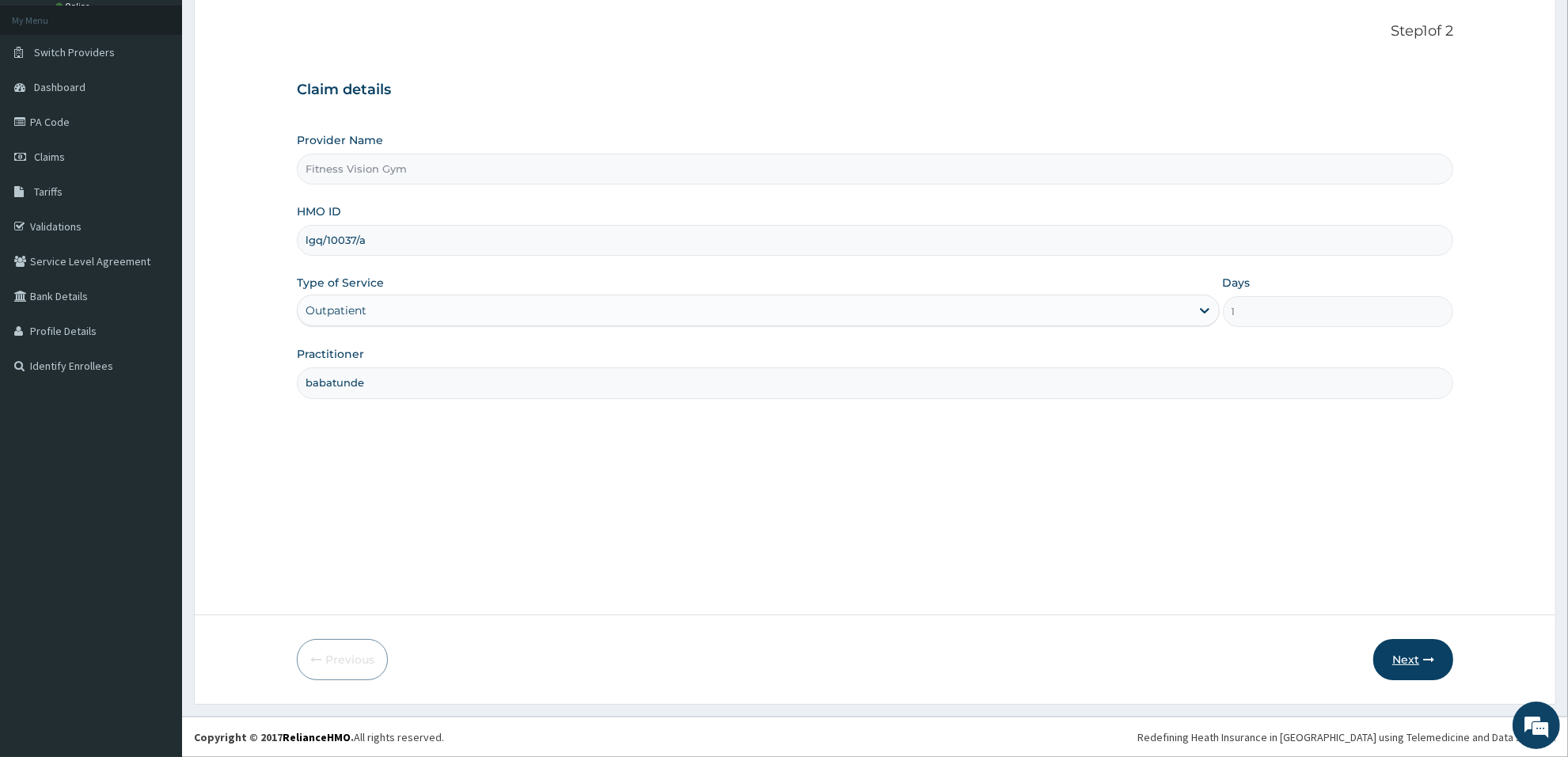
type input "babatunde"
click at [1406, 664] on button "Next" at bounding box center [1413, 660] width 80 height 41
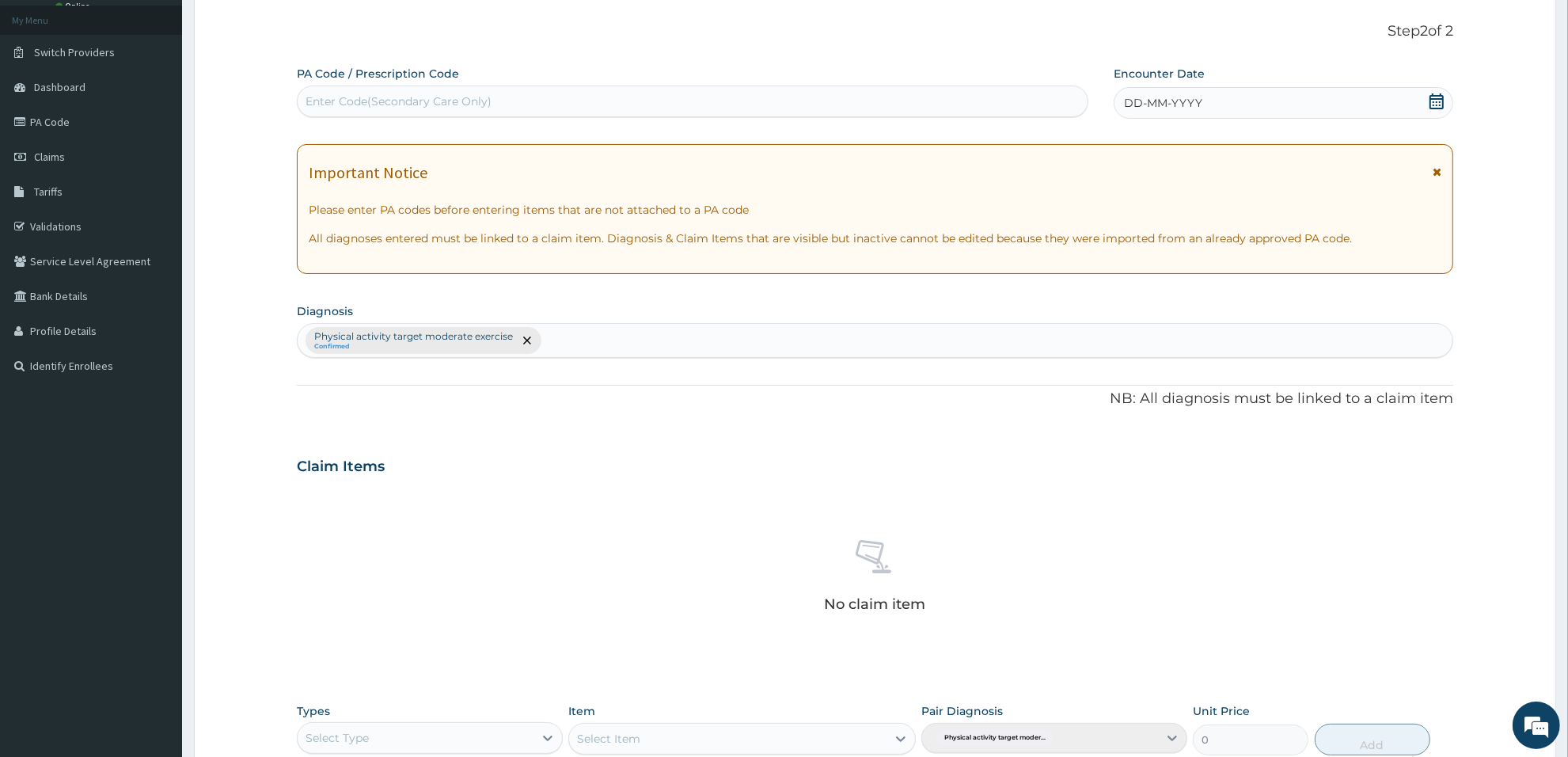
click at [690, 102] on div "Enter Code(Secondary Care Only)" at bounding box center [692, 101] width 790 height 25
type input "PA/D51468"
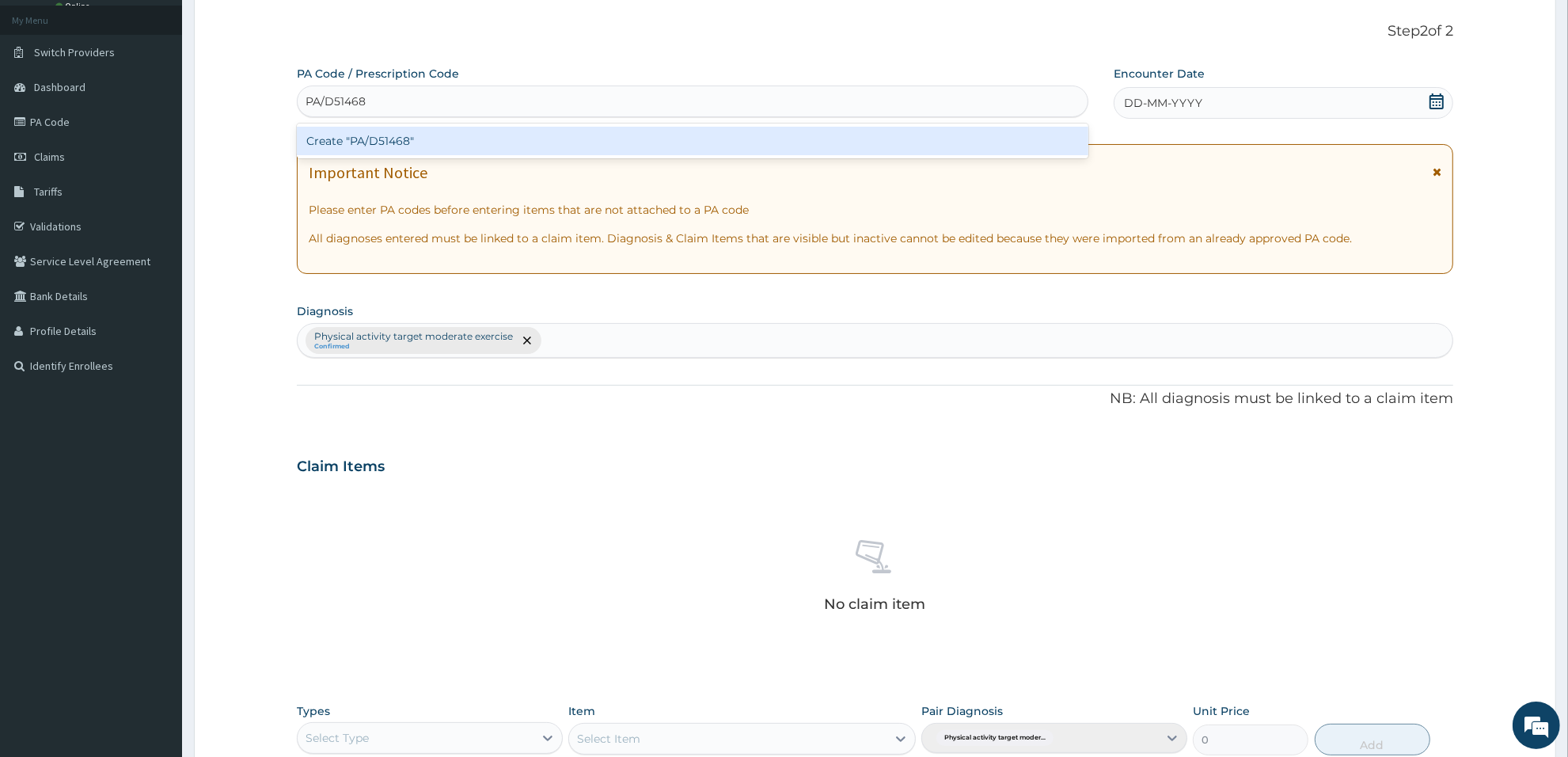
click at [682, 140] on div "Create "PA/D51468"" at bounding box center [692, 141] width 792 height 28
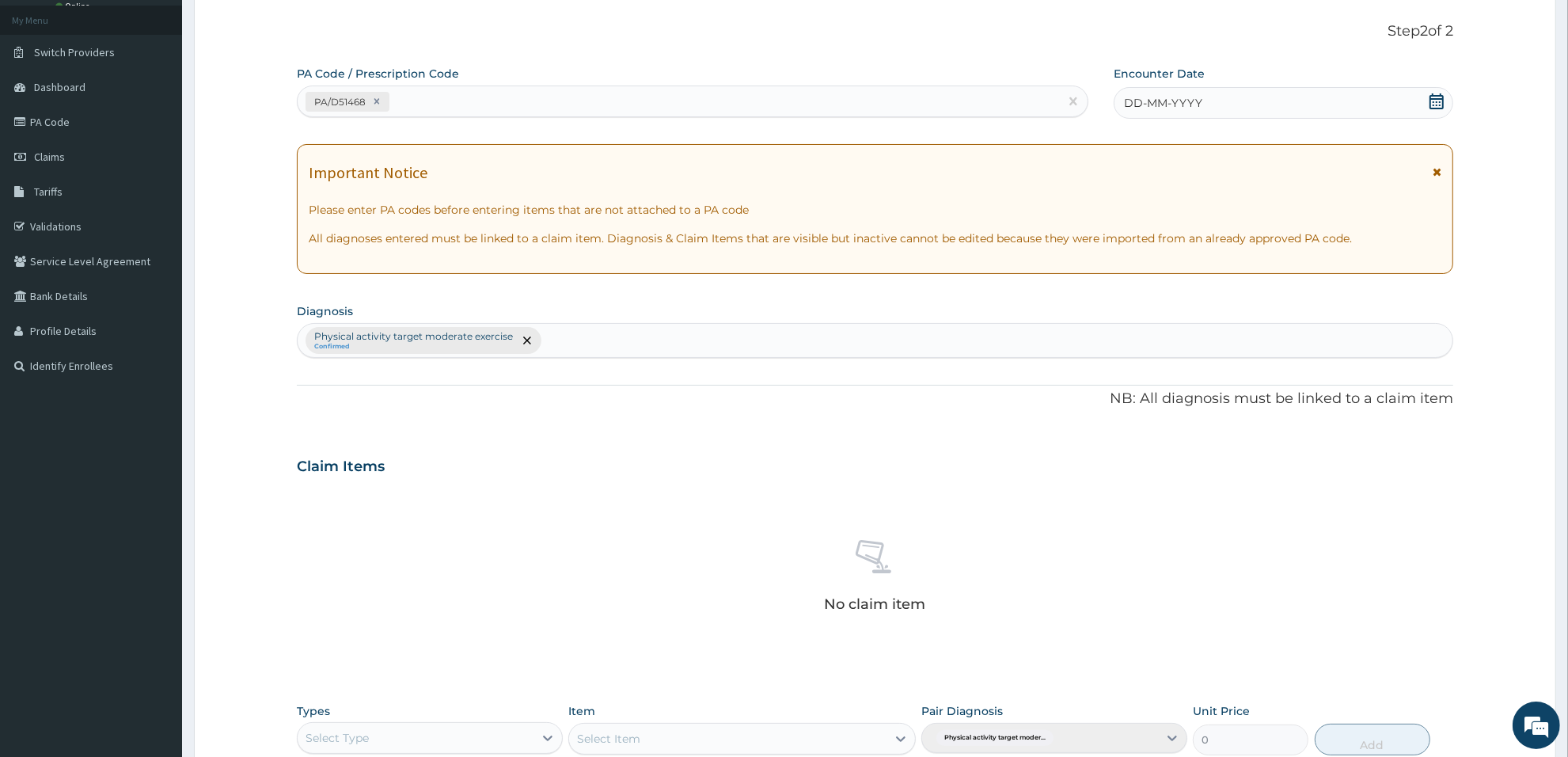
click at [1287, 95] on div "DD-MM-YYYY" at bounding box center [1283, 104] width 340 height 32
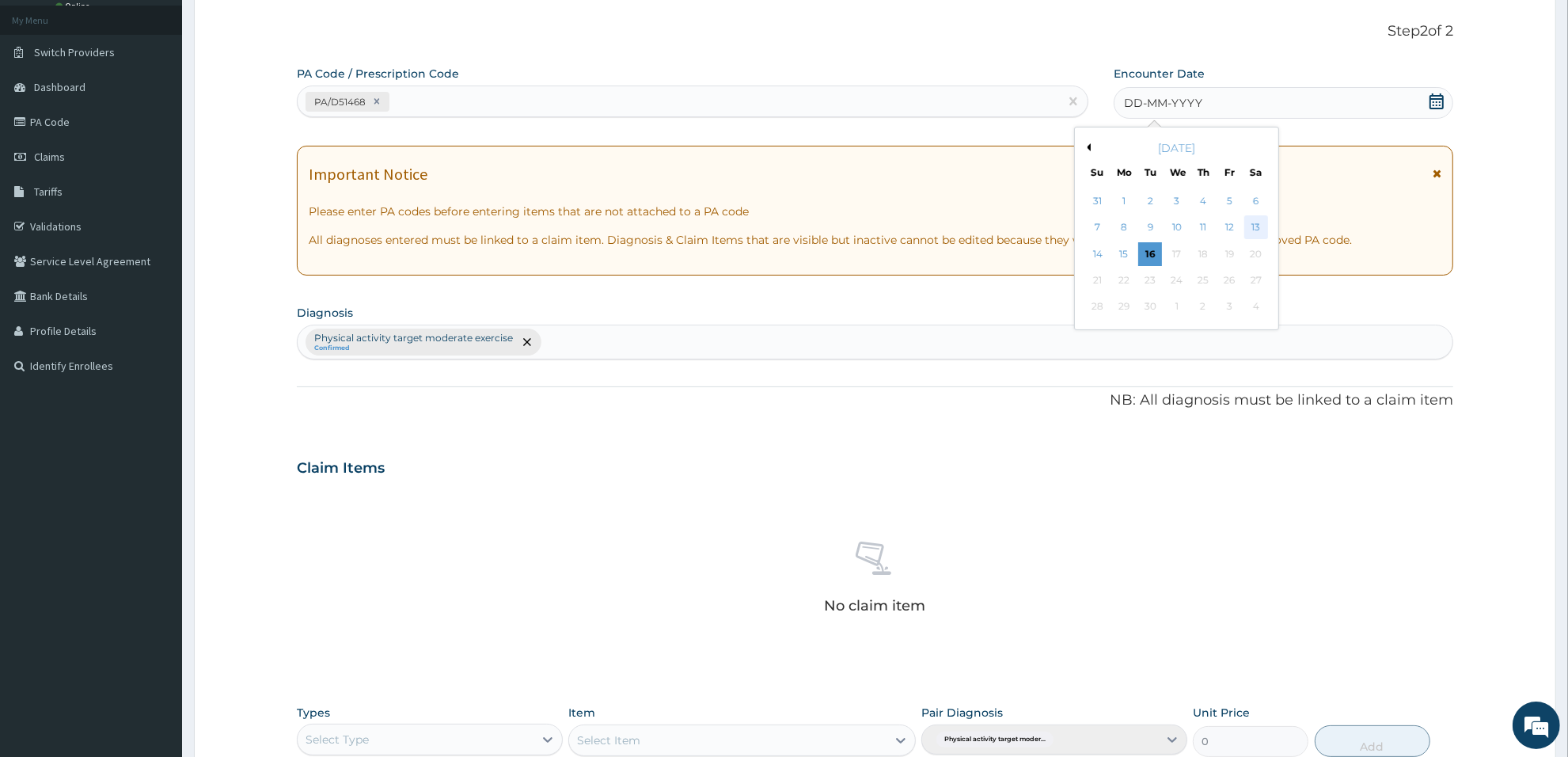
click at [1262, 231] on div "13" at bounding box center [1256, 228] width 24 height 24
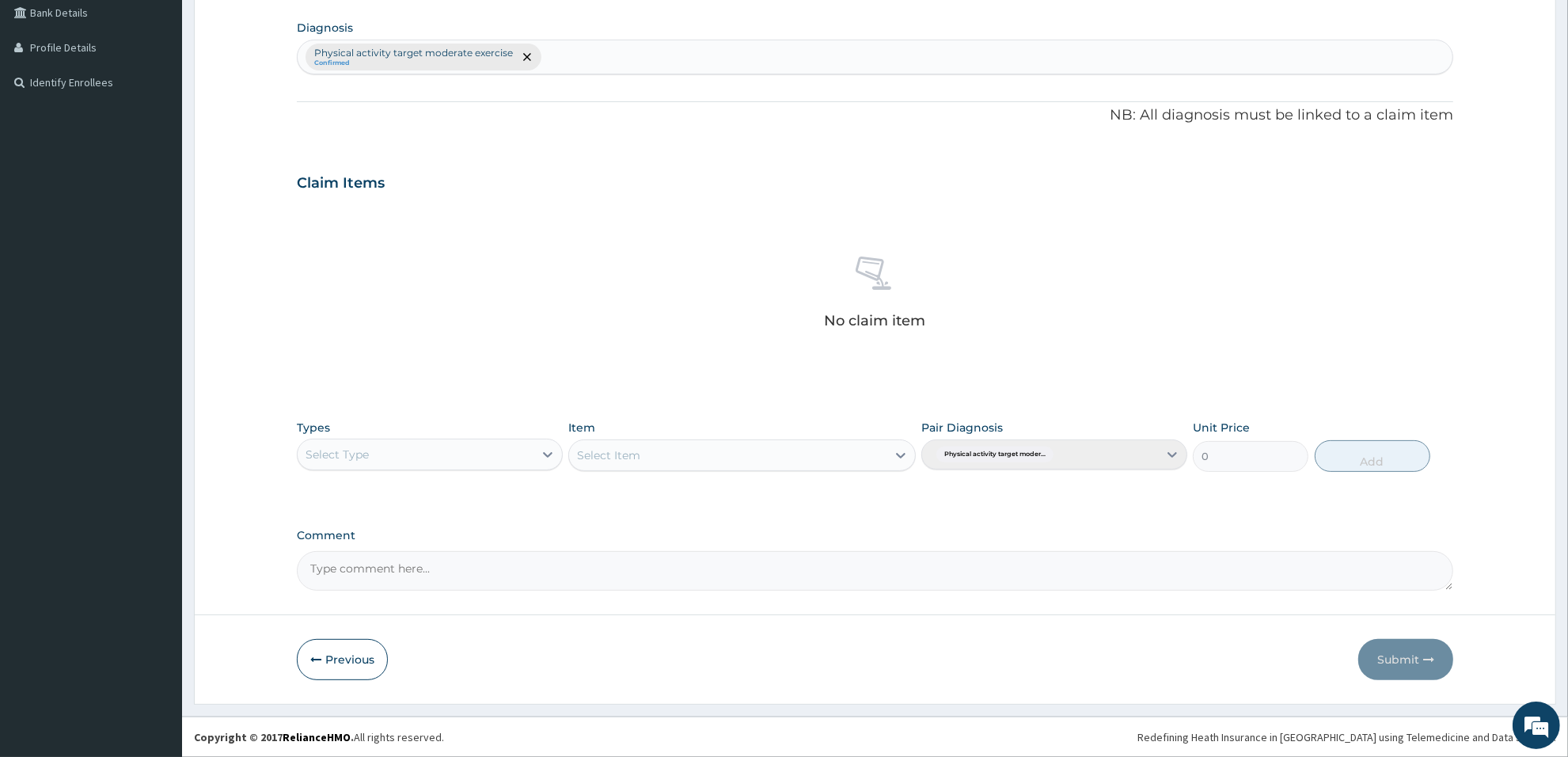
scroll to position [370, 0]
click at [548, 451] on icon at bounding box center [548, 454] width 16 height 16
type input "gy"
click at [480, 491] on div "Gym" at bounding box center [429, 494] width 266 height 28
click at [698, 443] on div "Select Item" at bounding box center [728, 455] width 316 height 25
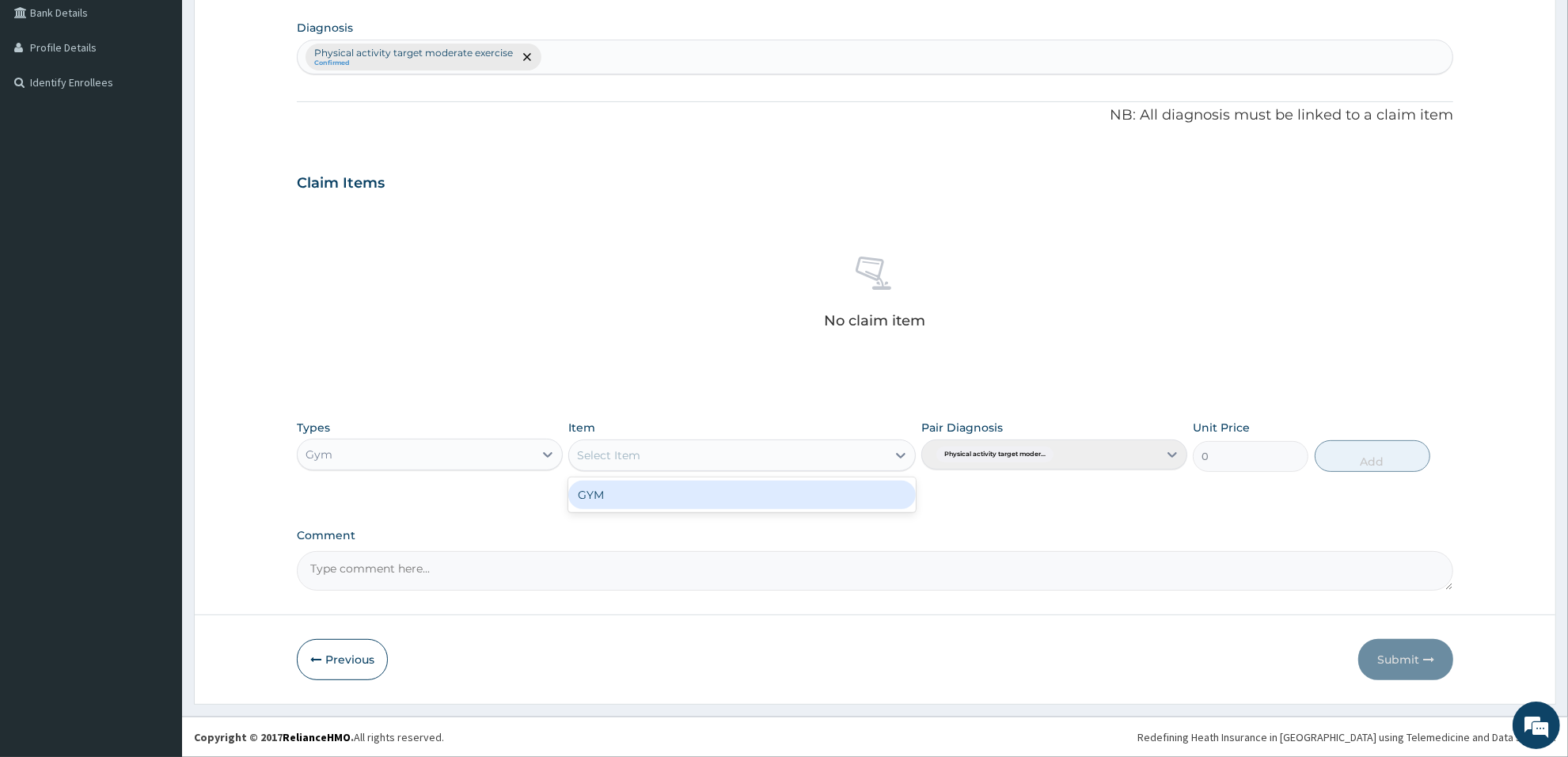
click at [684, 499] on div "GYM" at bounding box center [742, 494] width 346 height 28
click at [1368, 465] on button "Add" at bounding box center [1372, 457] width 116 height 32
type input "0"
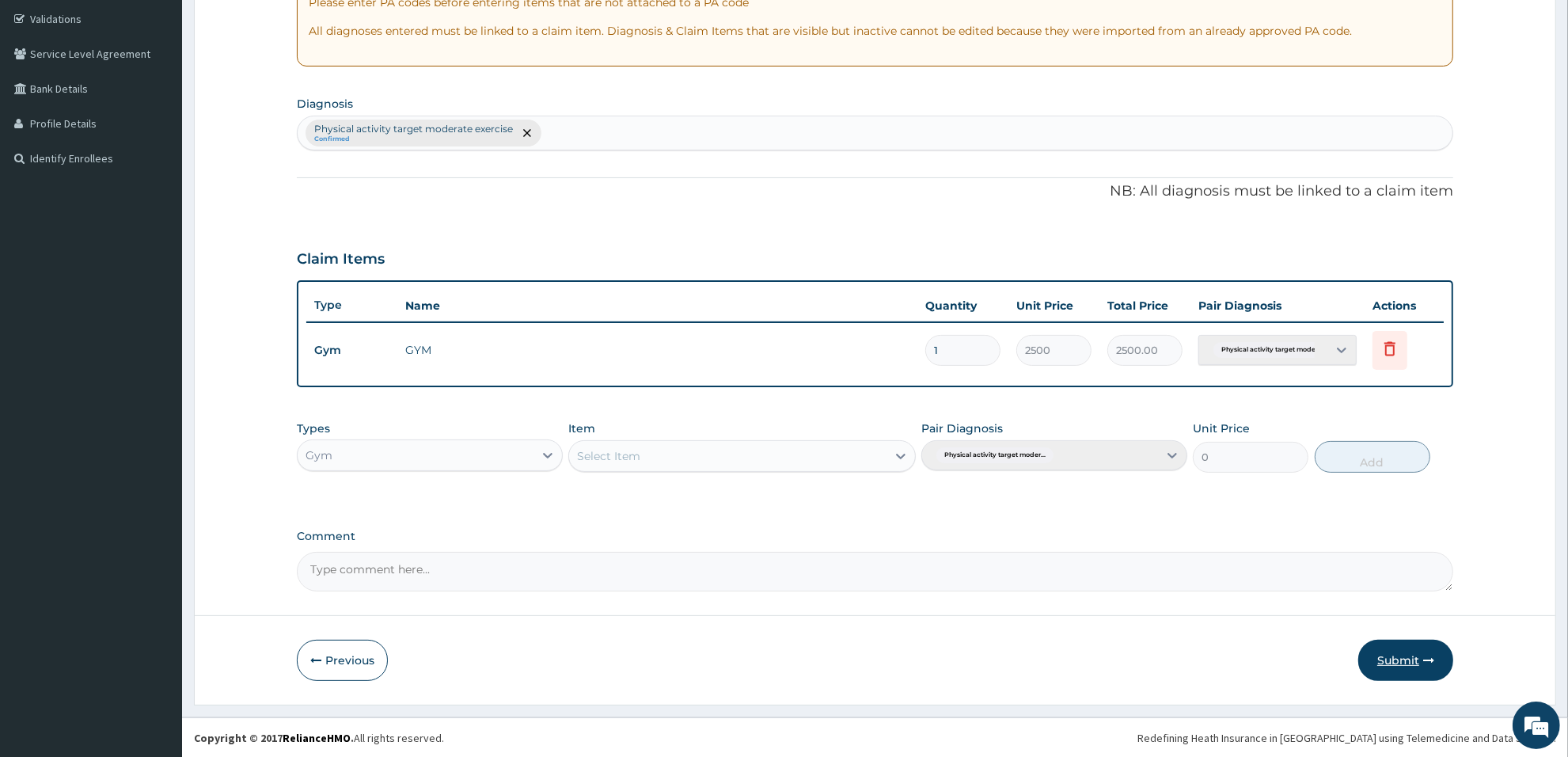
click at [1411, 652] on button "Submit" at bounding box center [1405, 660] width 95 height 41
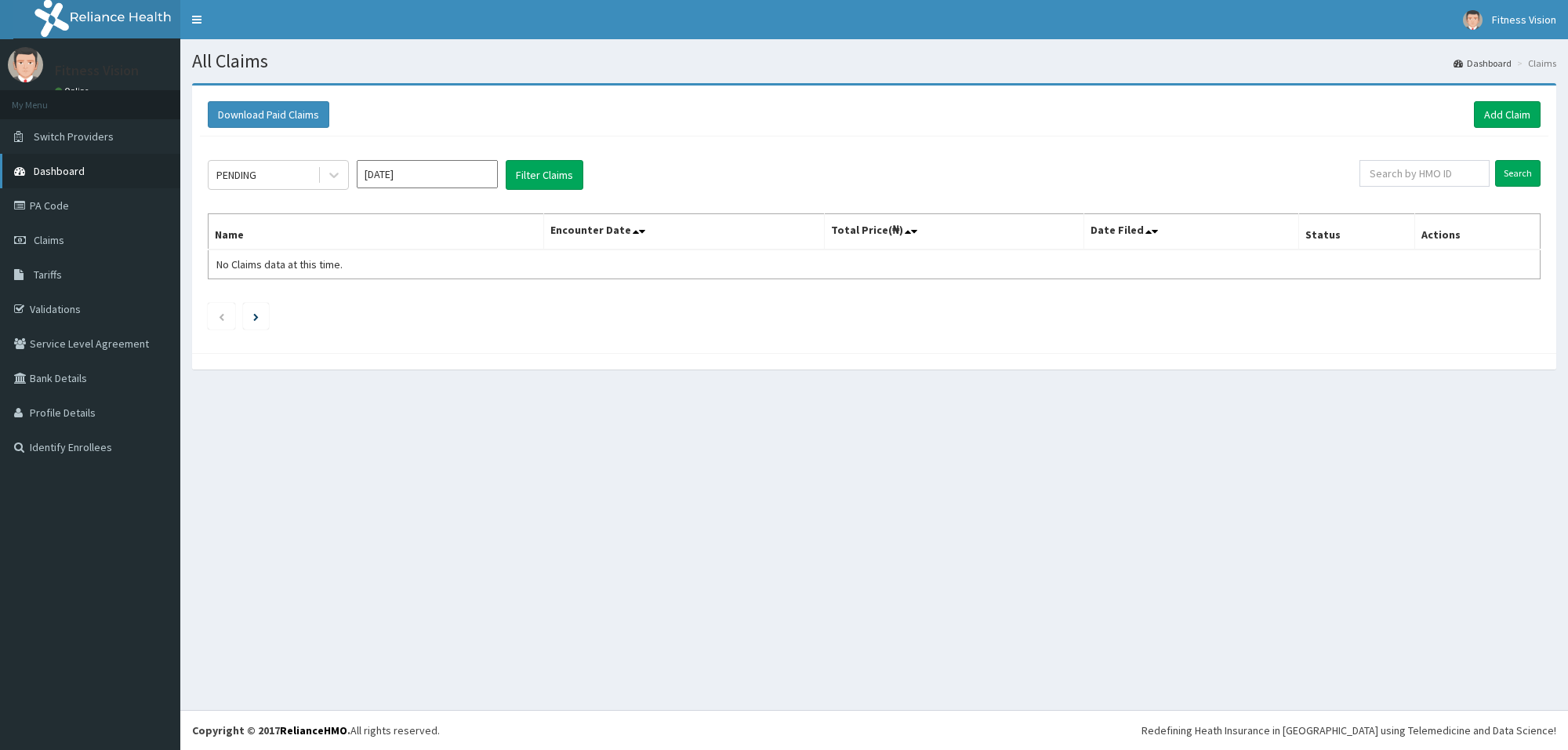
click at [124, 174] on link "Dashboard" at bounding box center [89, 171] width 180 height 35
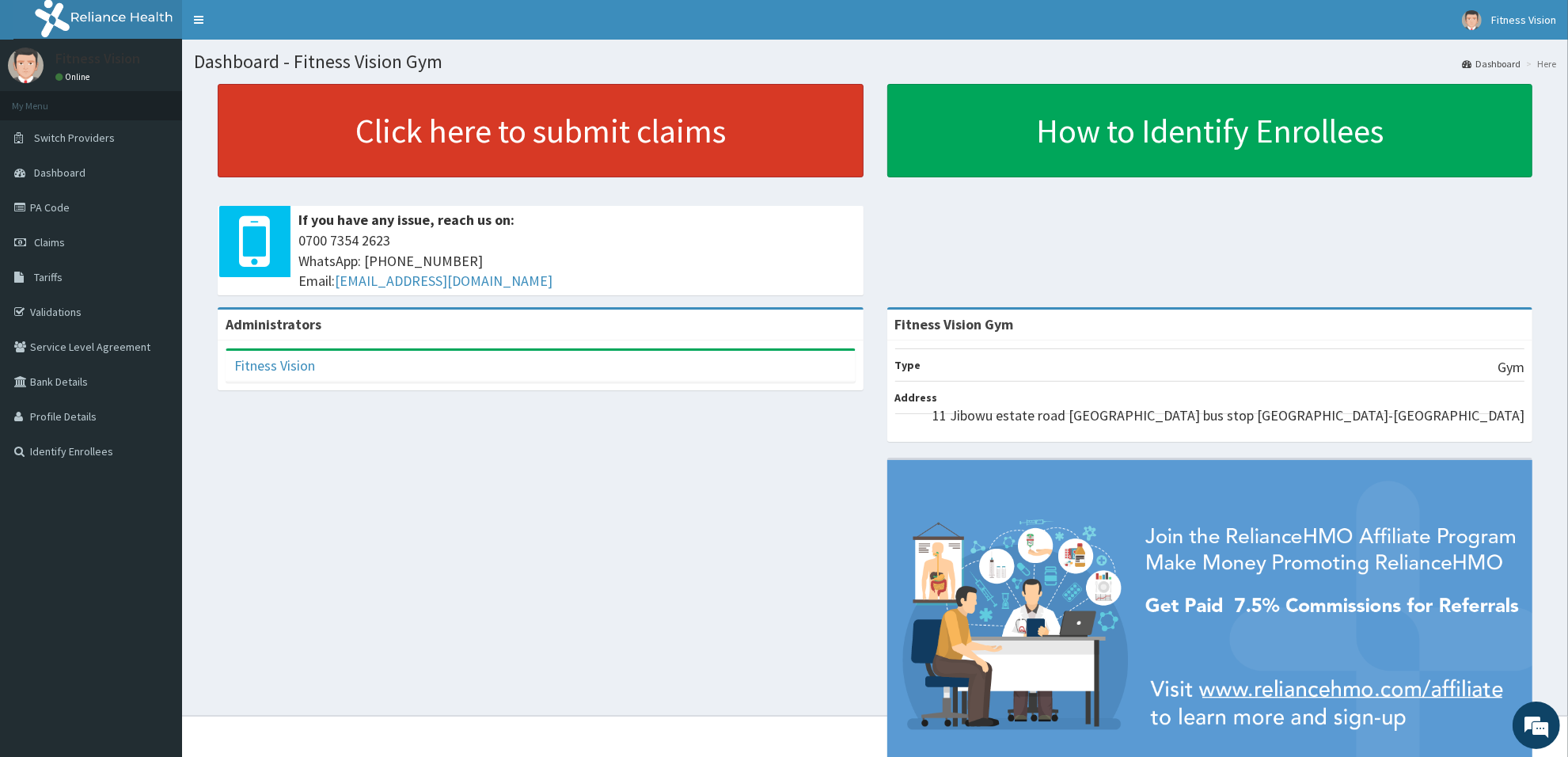
click at [438, 101] on link "Click here to submit claims" at bounding box center [540, 130] width 646 height 93
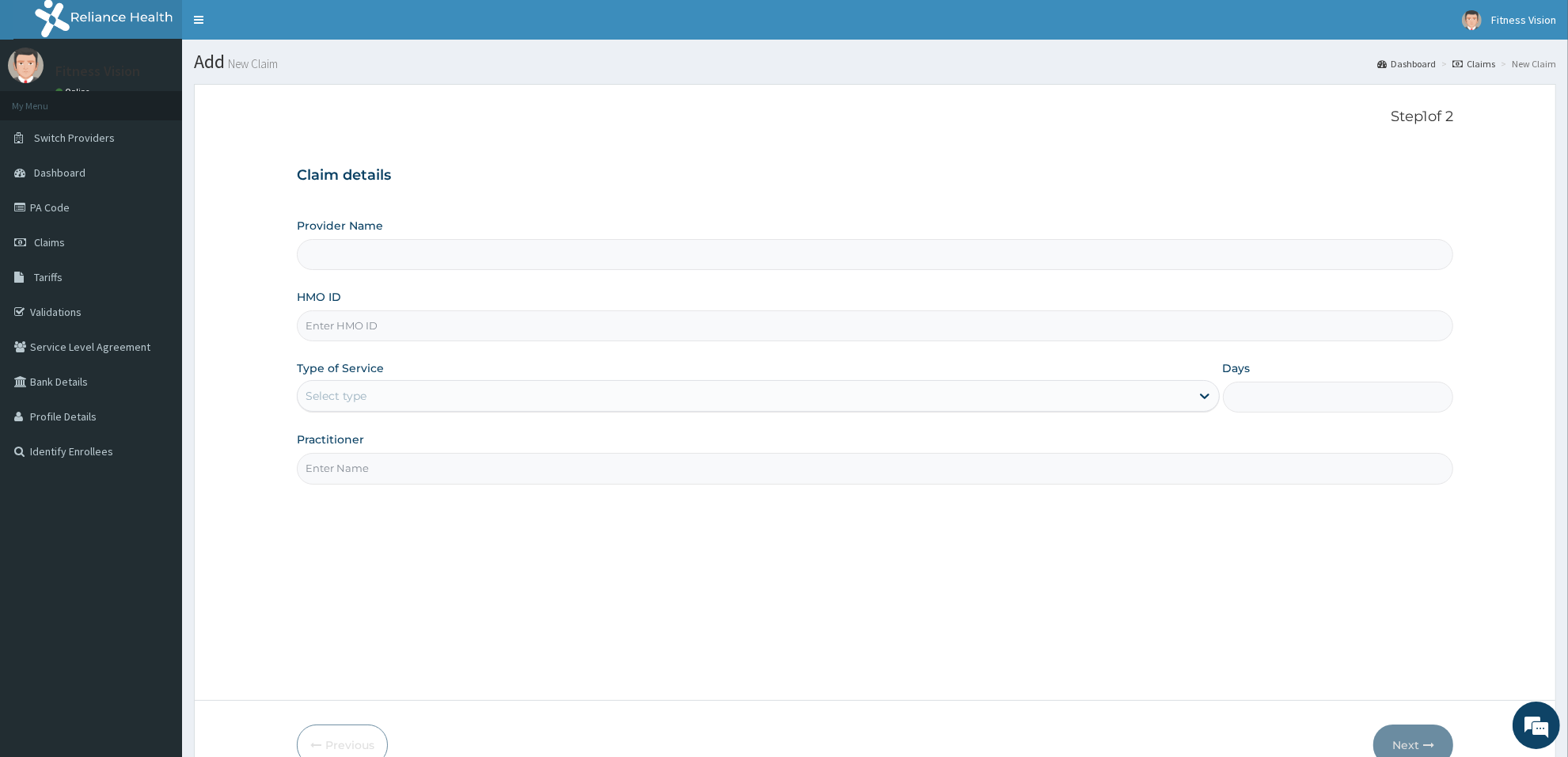
type input "Fitness Vision Gym"
type input "1"
click at [380, 326] on input "HMO ID" at bounding box center [874, 326] width 1157 height 31
type input "enp/11152/a"
click at [349, 460] on input "Practitioner" at bounding box center [874, 468] width 1157 height 31
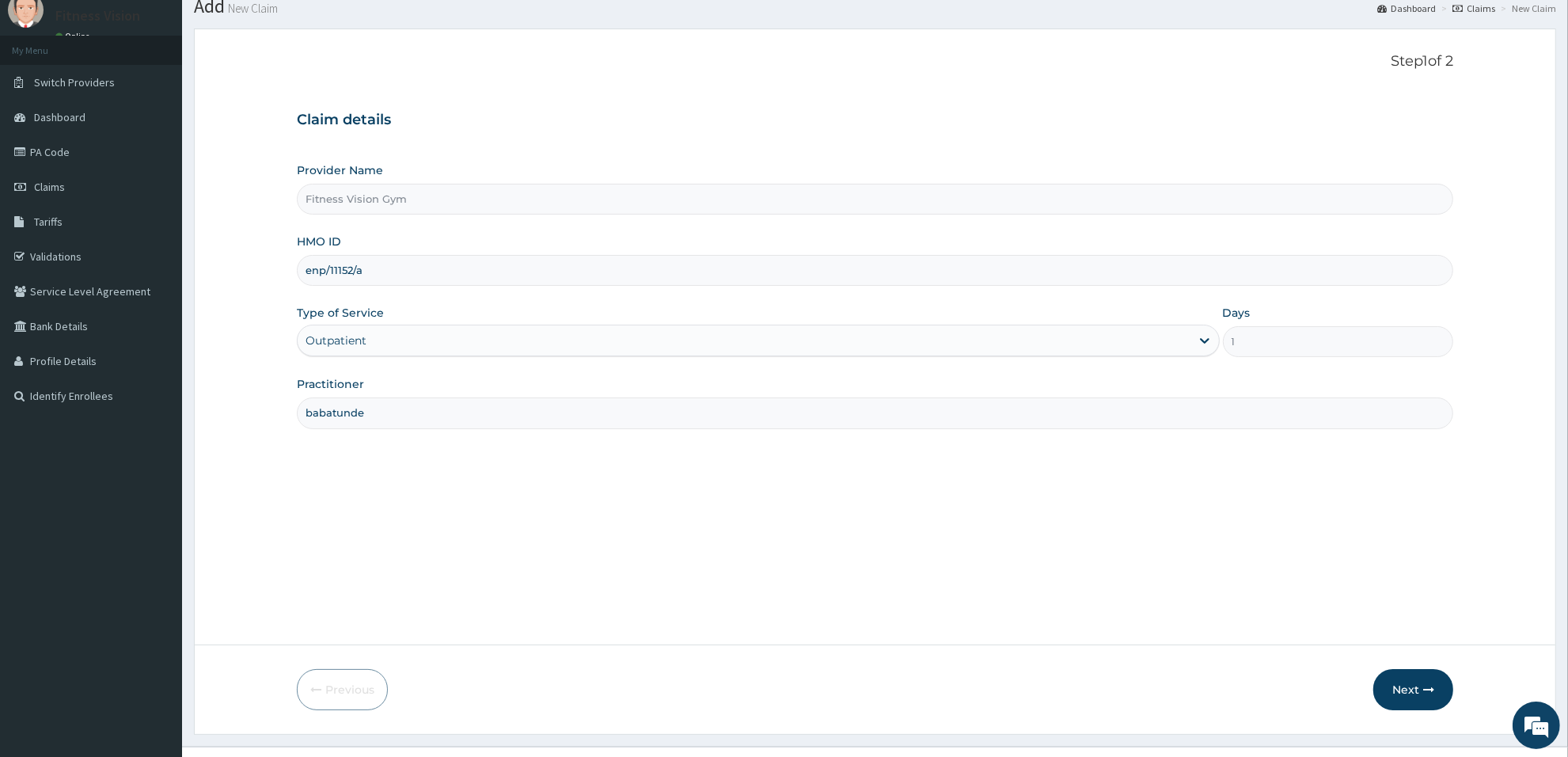
scroll to position [86, 0]
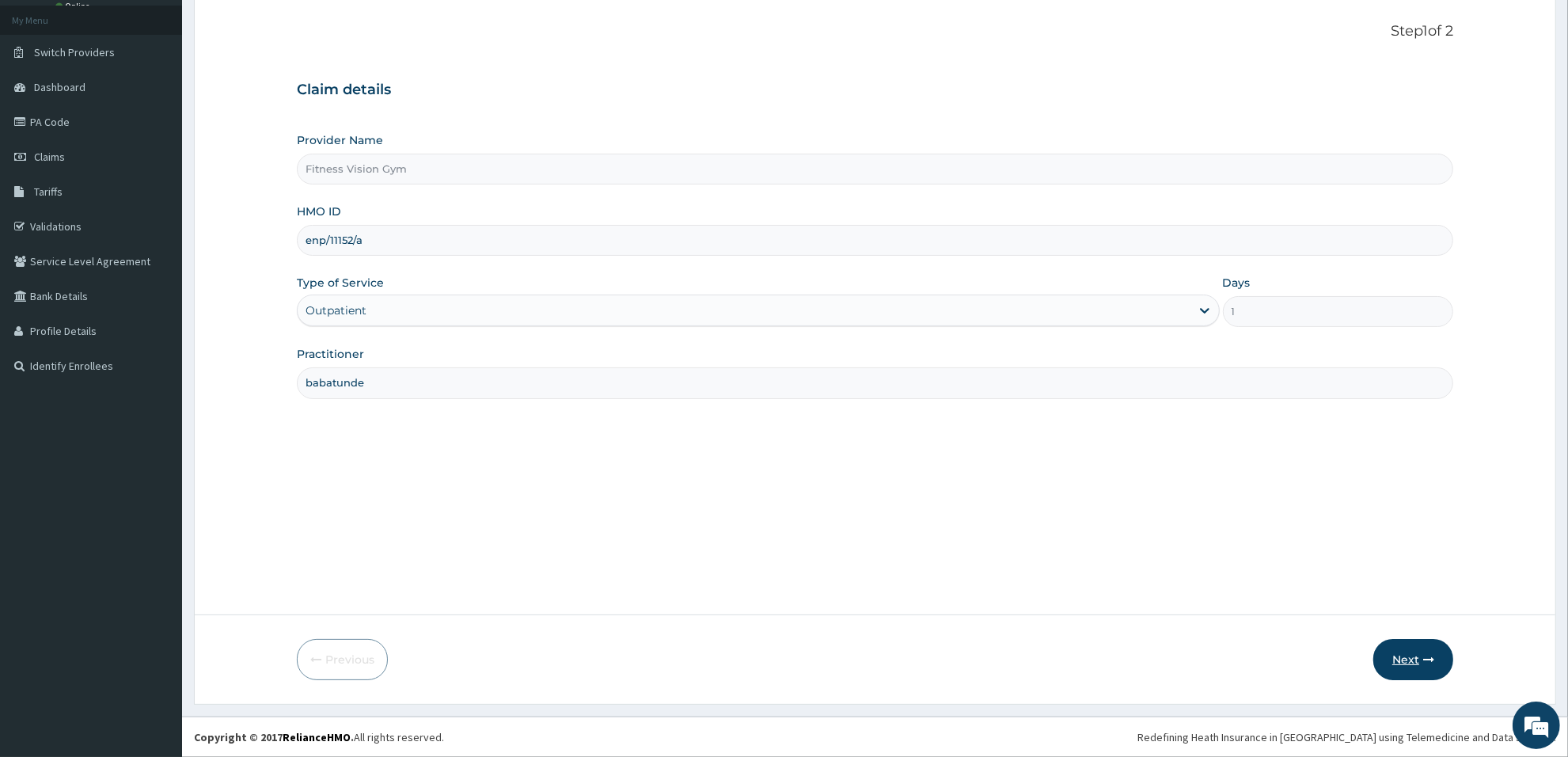
type input "babatunde"
click at [1414, 657] on button "Next" at bounding box center [1413, 660] width 80 height 41
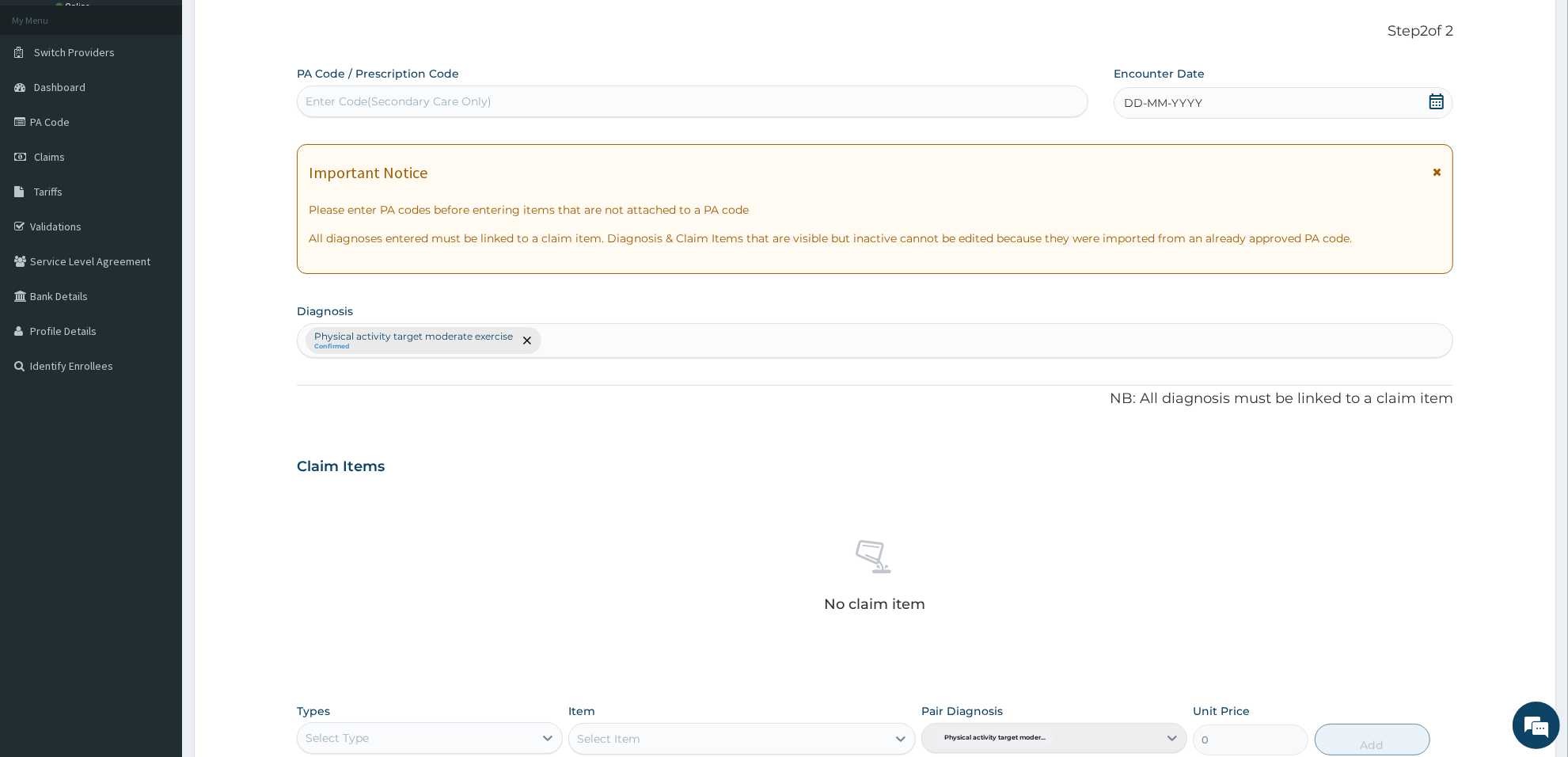
click at [802, 97] on div "Enter Code(Secondary Care Only)" at bounding box center [692, 101] width 790 height 25
type input "PA/4F74B4"
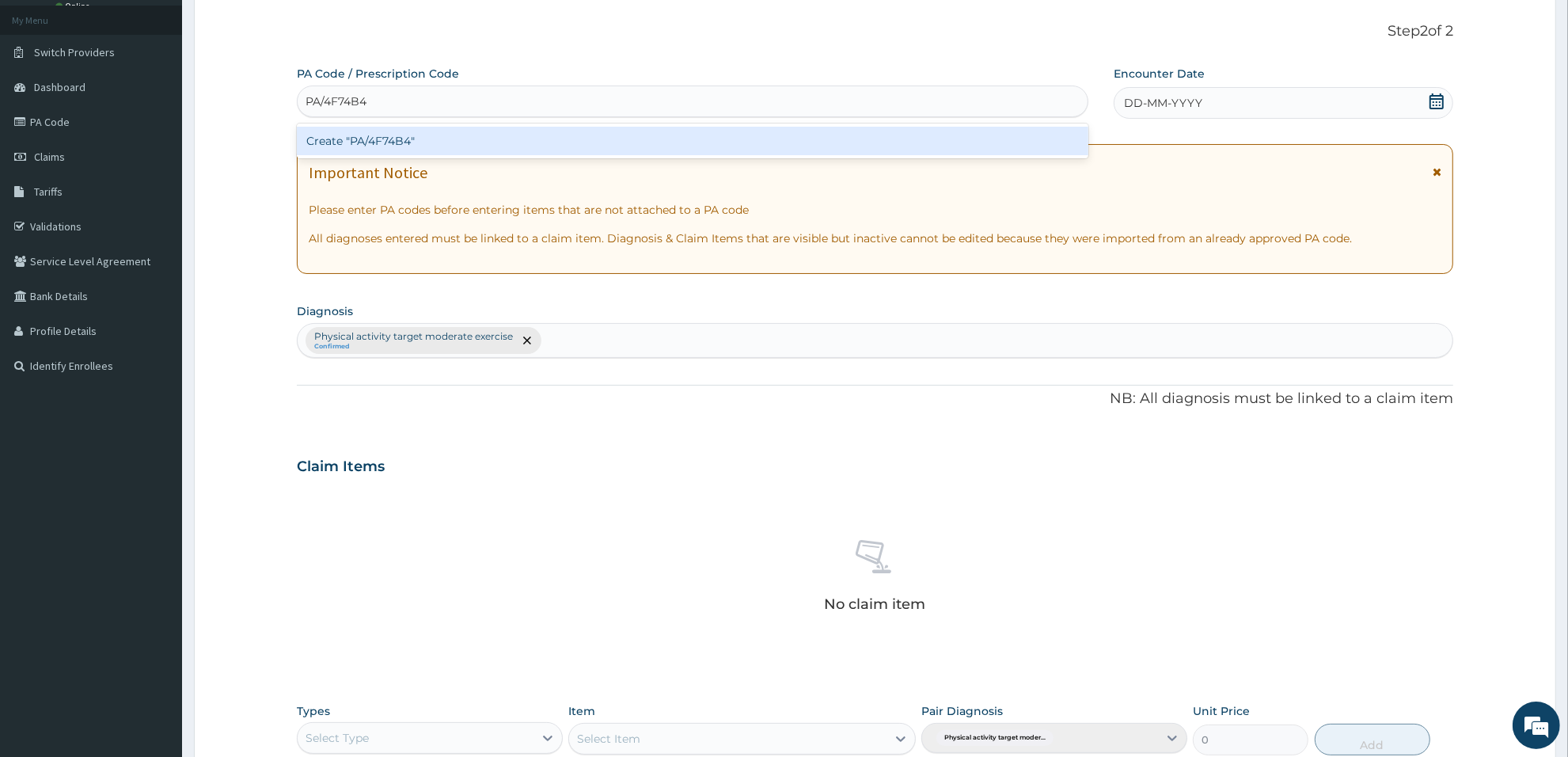
click at [653, 124] on div "Create "PA/4F74B4"" at bounding box center [692, 140] width 792 height 35
click at [644, 147] on div "Create "PA/4F74B4"" at bounding box center [692, 141] width 792 height 28
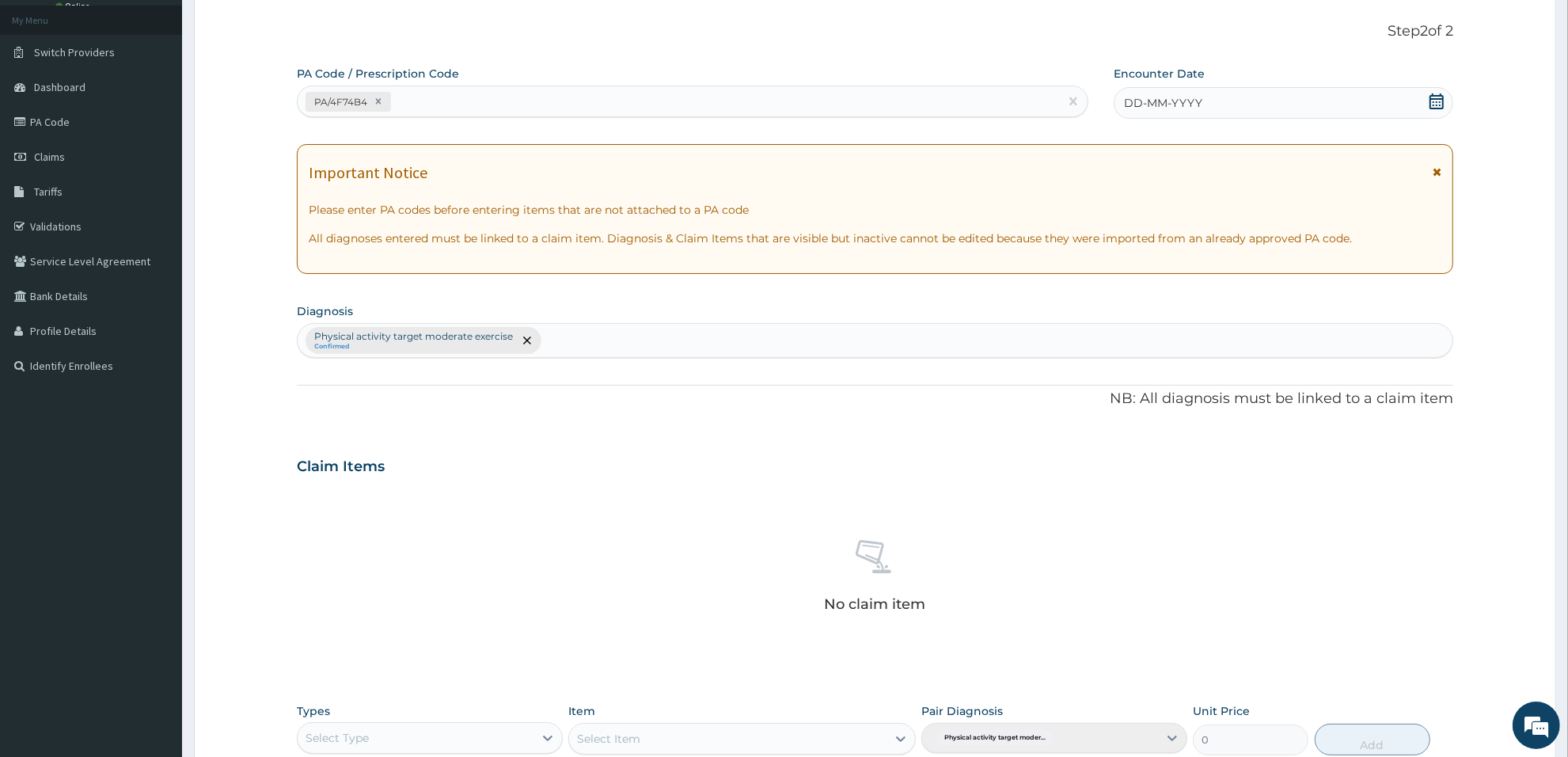
click at [1439, 100] on icon at bounding box center [1436, 101] width 16 height 16
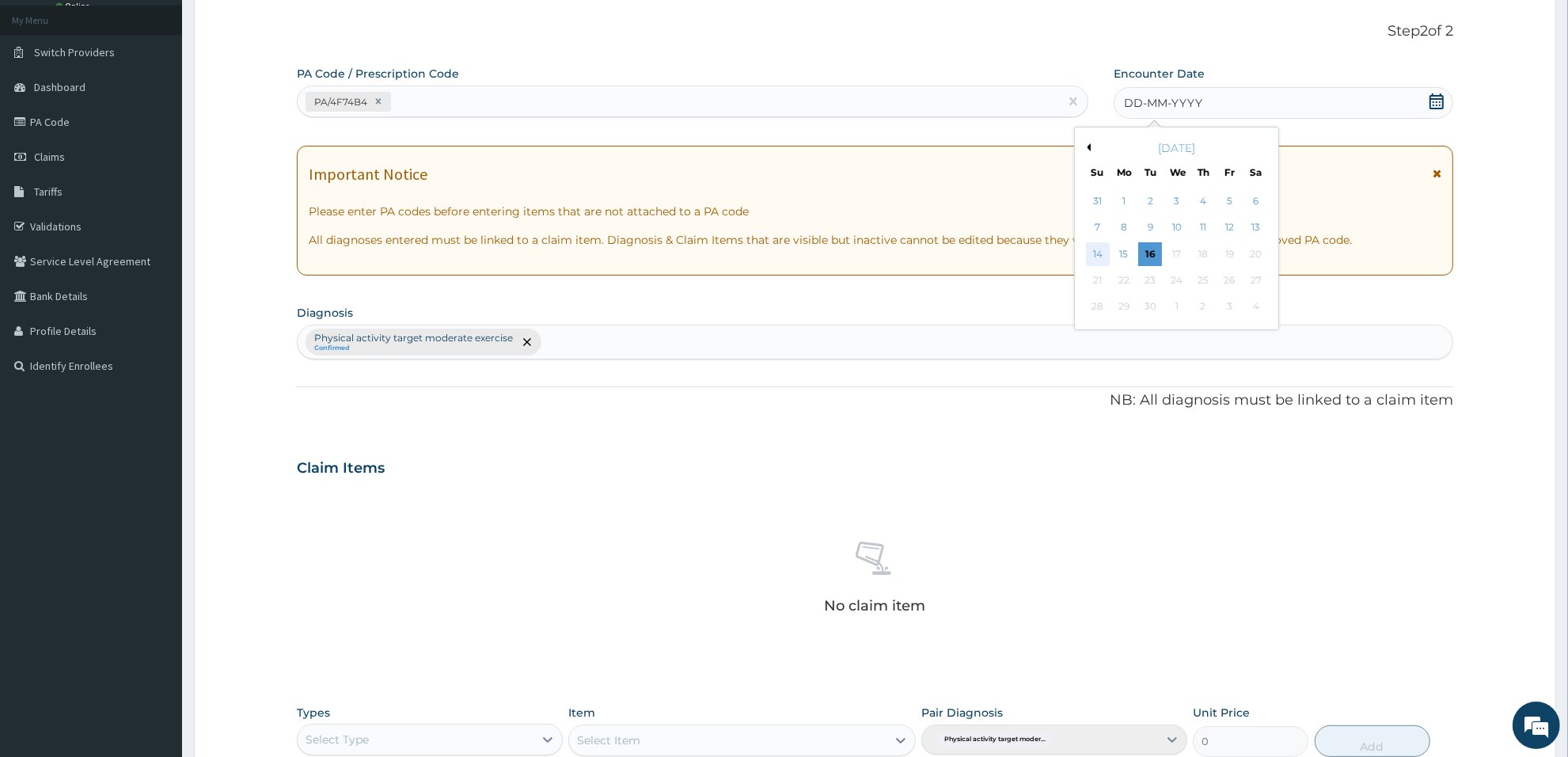
click at [1089, 250] on div "14" at bounding box center [1097, 253] width 24 height 24
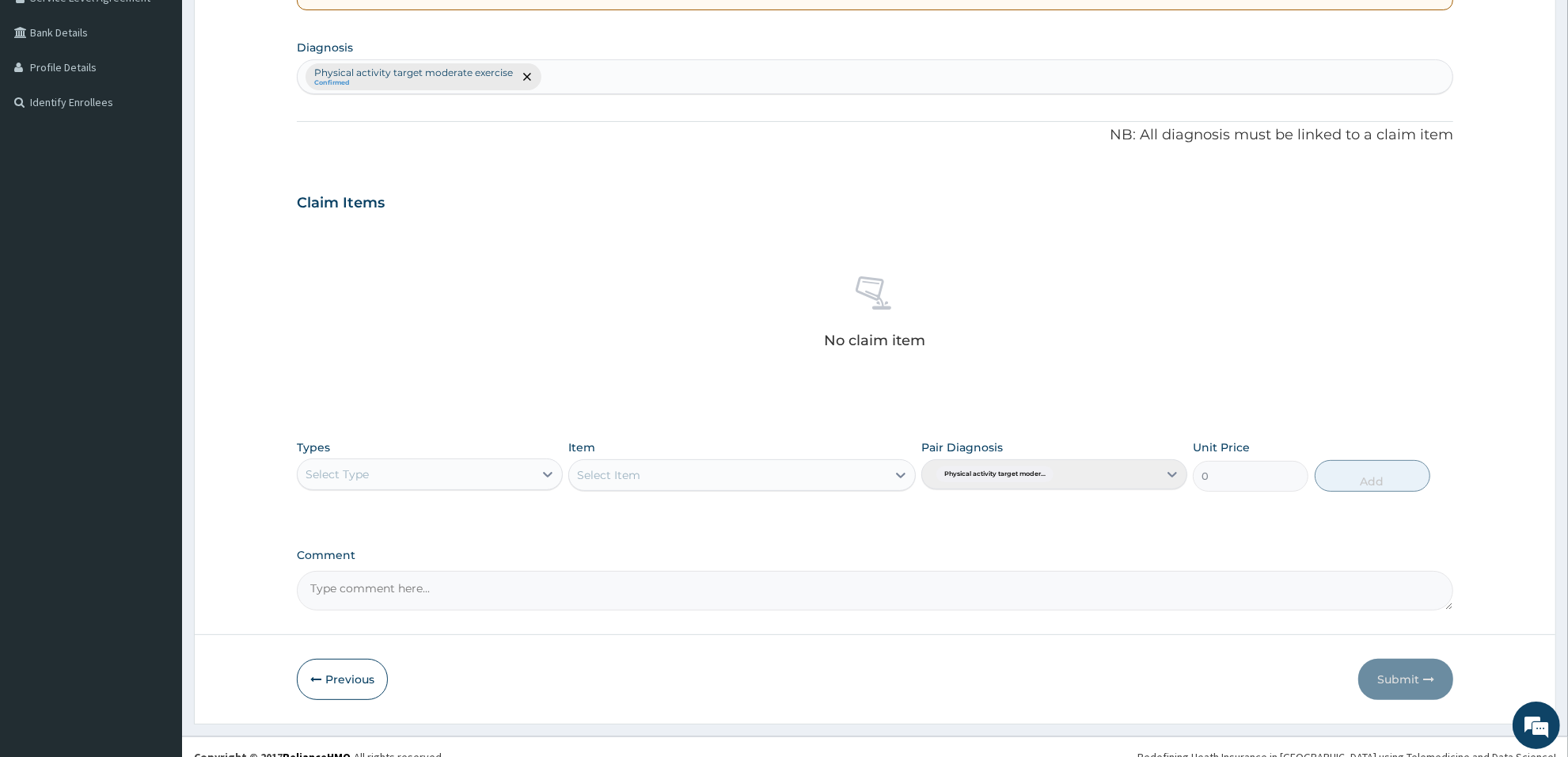
scroll to position [370, 0]
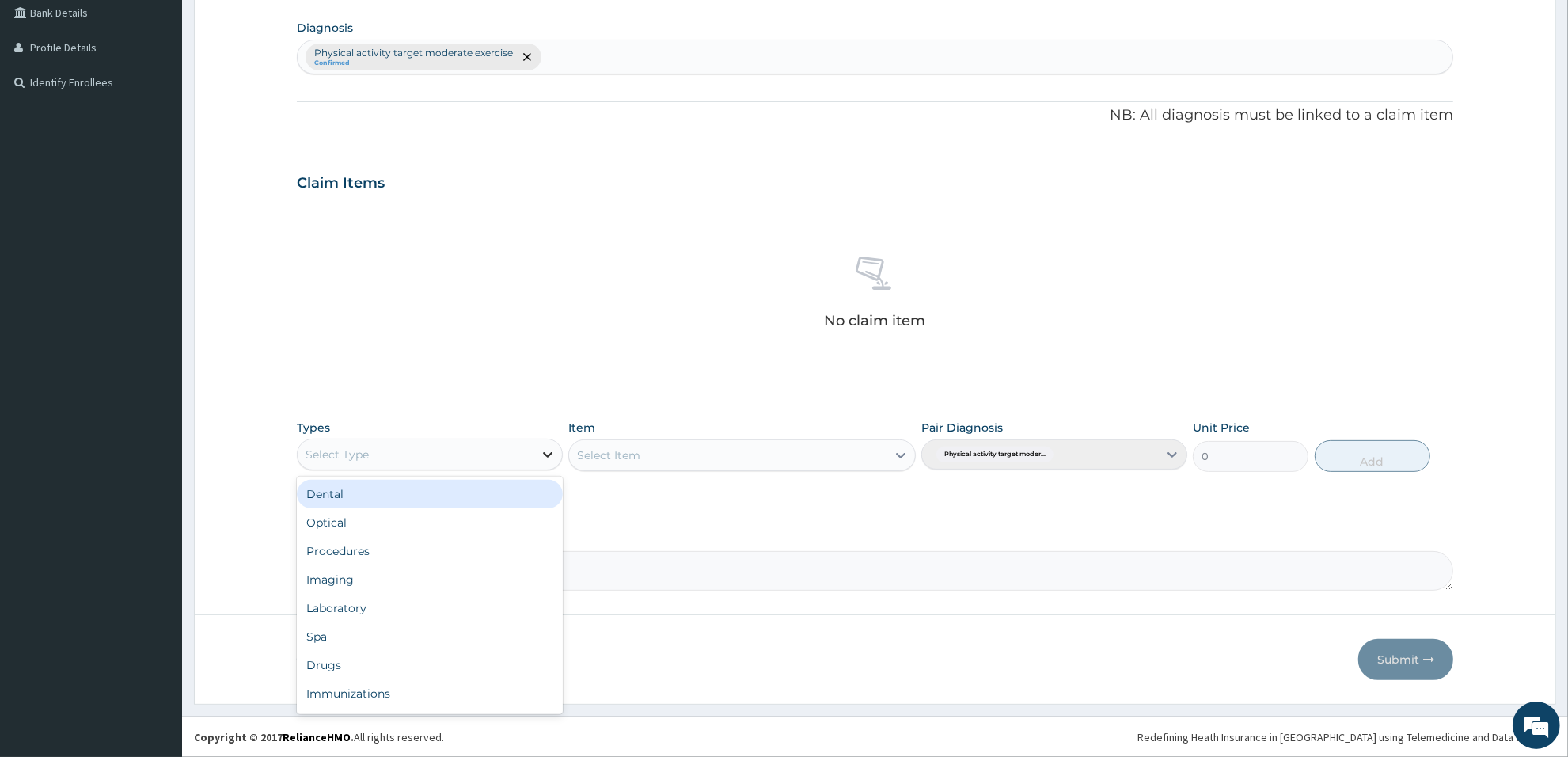
click at [544, 442] on div at bounding box center [548, 455] width 28 height 28
type input "gy"
drag, startPoint x: 488, startPoint y: 484, endPoint x: 497, endPoint y: 483, distance: 9.1
click at [488, 484] on div "Gym" at bounding box center [429, 494] width 266 height 28
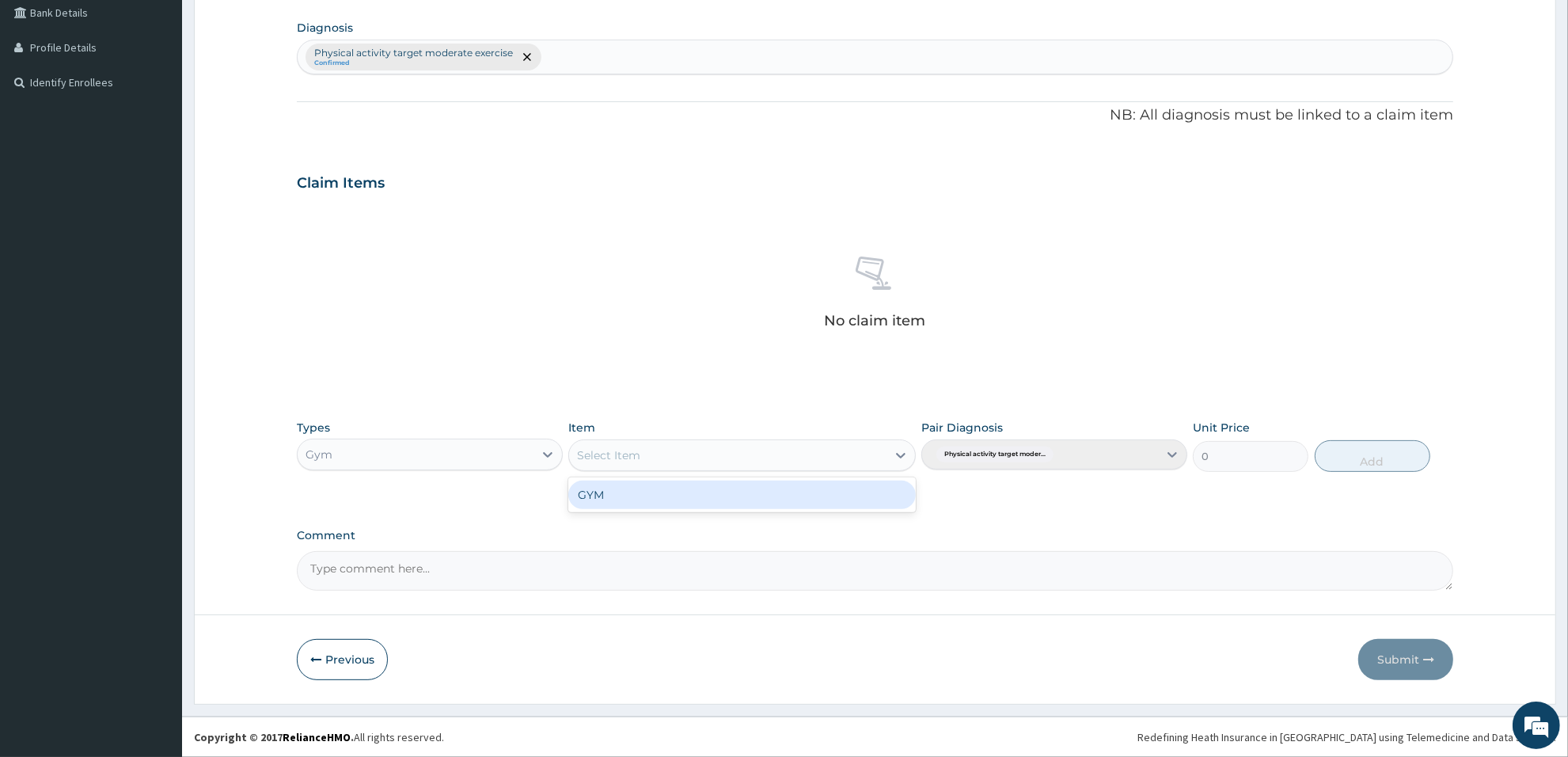
click at [885, 453] on div "Select Item" at bounding box center [728, 455] width 316 height 25
click at [835, 495] on div "GYM" at bounding box center [742, 494] width 346 height 28
click at [1348, 456] on button "Add" at bounding box center [1372, 457] width 116 height 32
type input "0"
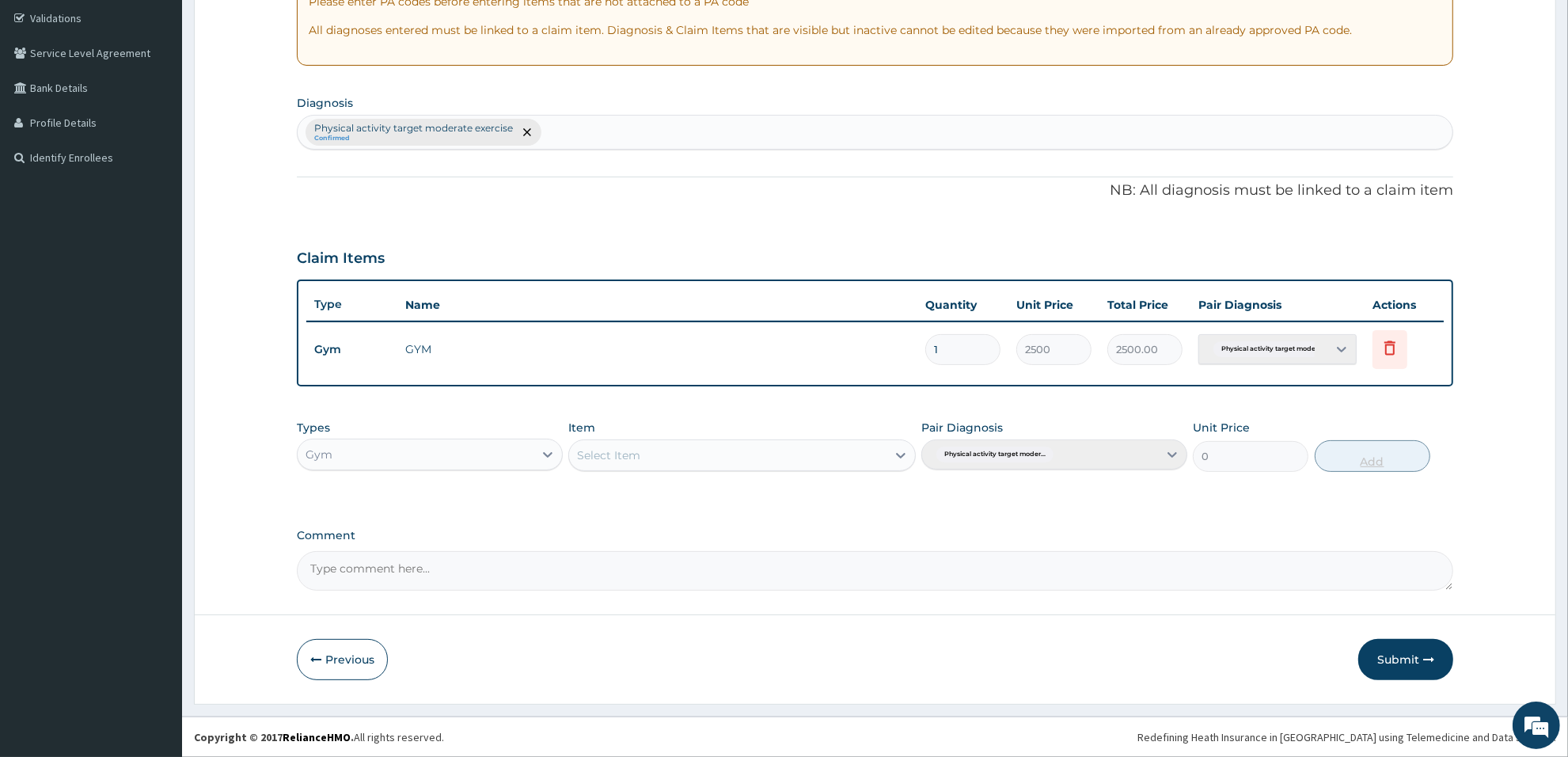
scroll to position [293, 0]
click at [1385, 643] on button "Submit" at bounding box center [1405, 660] width 95 height 41
